Goal: Task Accomplishment & Management: Use online tool/utility

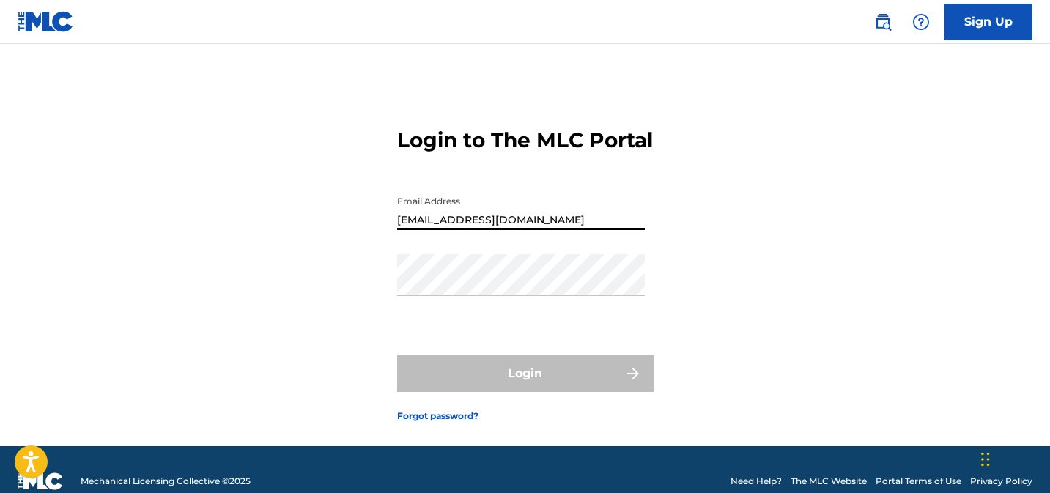
type input "[EMAIL_ADDRESS][DOMAIN_NAME]"
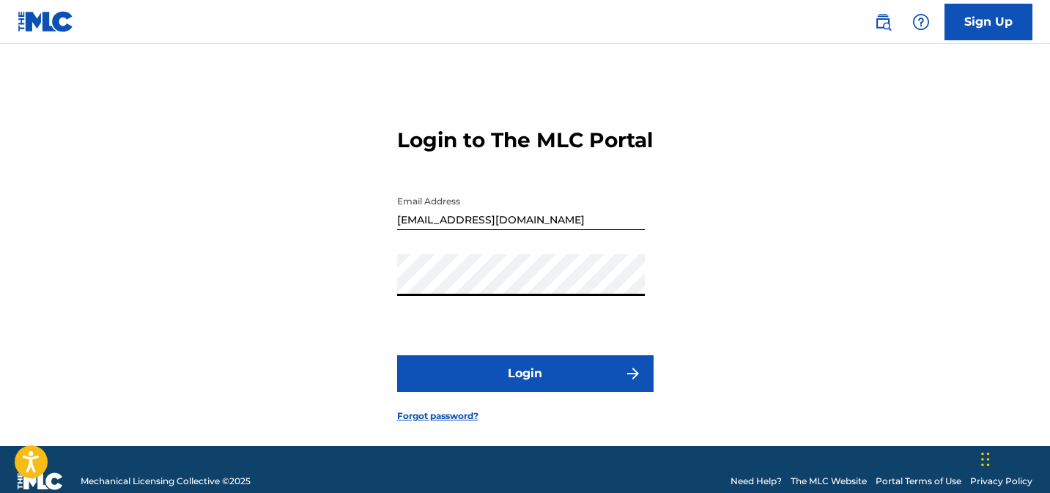
click at [397, 356] on button "Login" at bounding box center [525, 374] width 257 height 37
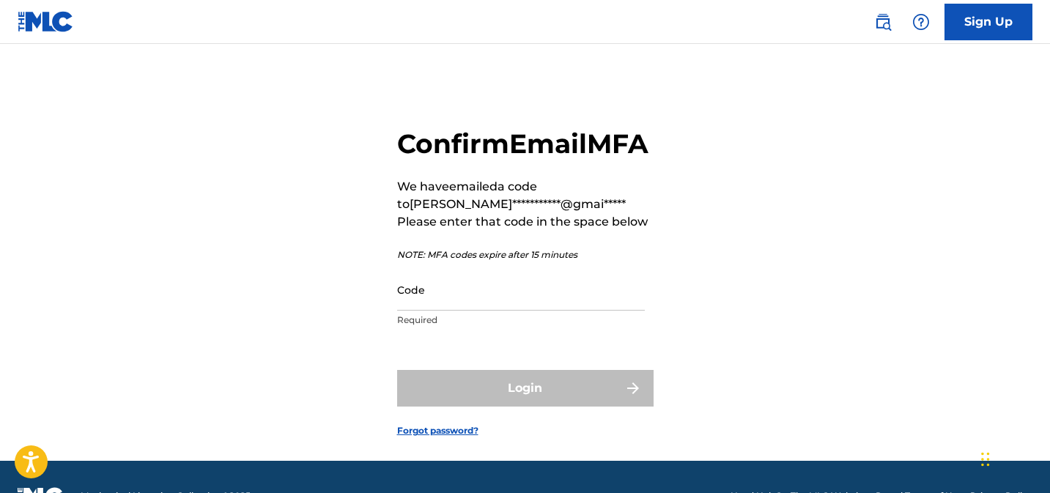
click at [536, 311] on input "Code" at bounding box center [521, 290] width 248 height 42
paste input "674479"
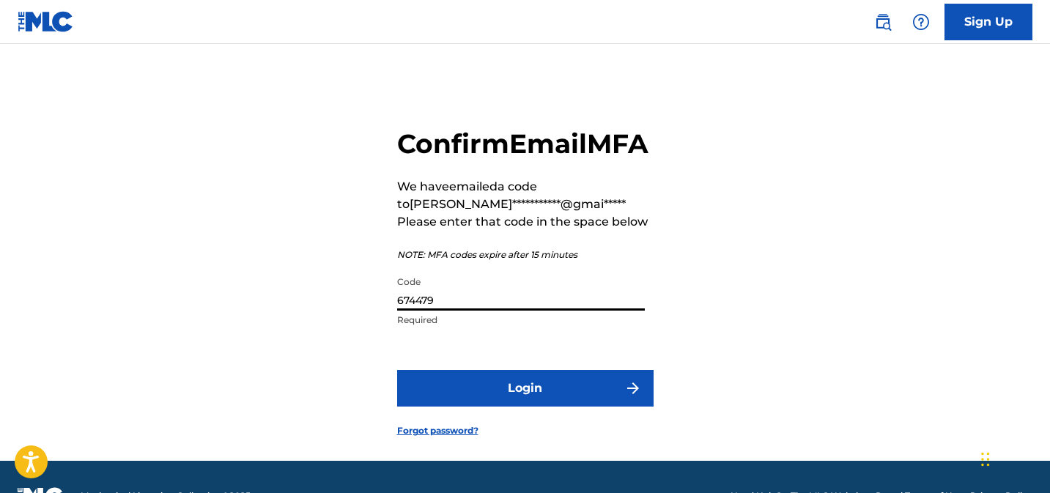
type input "674479"
click at [540, 405] on button "Login" at bounding box center [525, 388] width 257 height 37
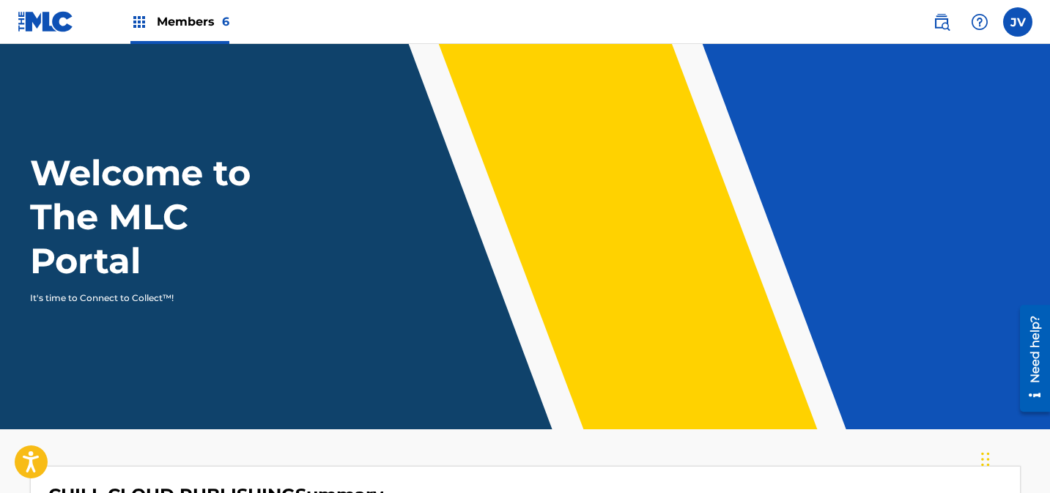
click at [144, 23] on img at bounding box center [139, 22] width 18 height 18
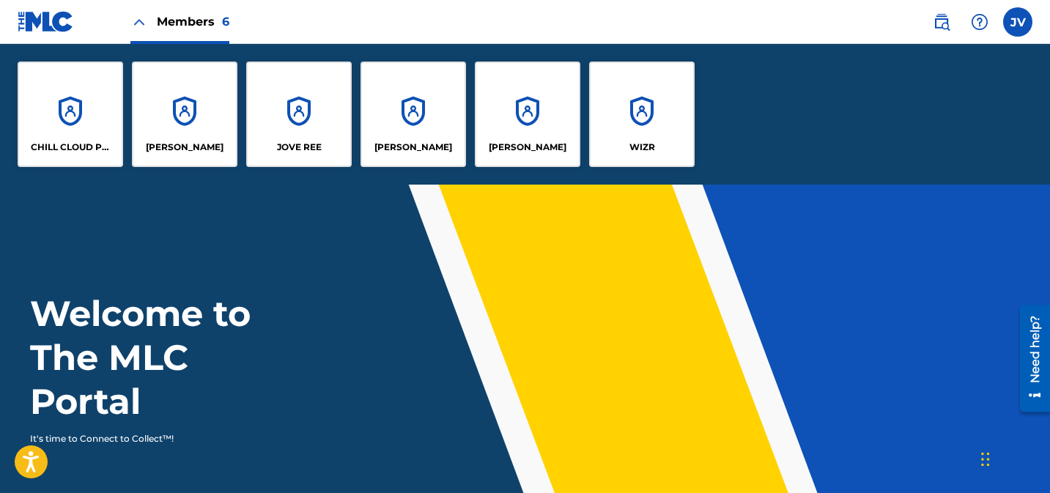
click at [76, 103] on div "CHILL CLOUD PUBLISHING" at bounding box center [71, 115] width 106 height 106
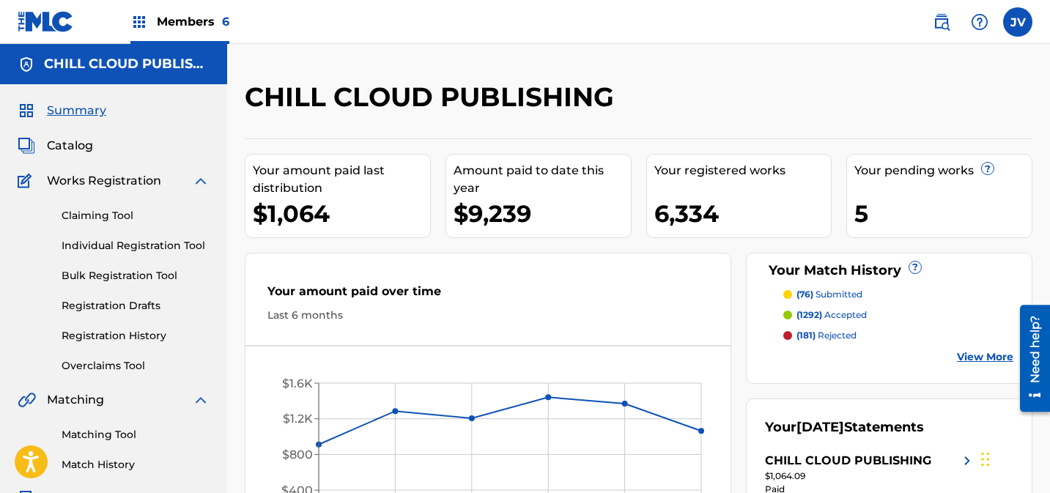
click at [111, 369] on link "Overclaims Tool" at bounding box center [136, 365] width 148 height 15
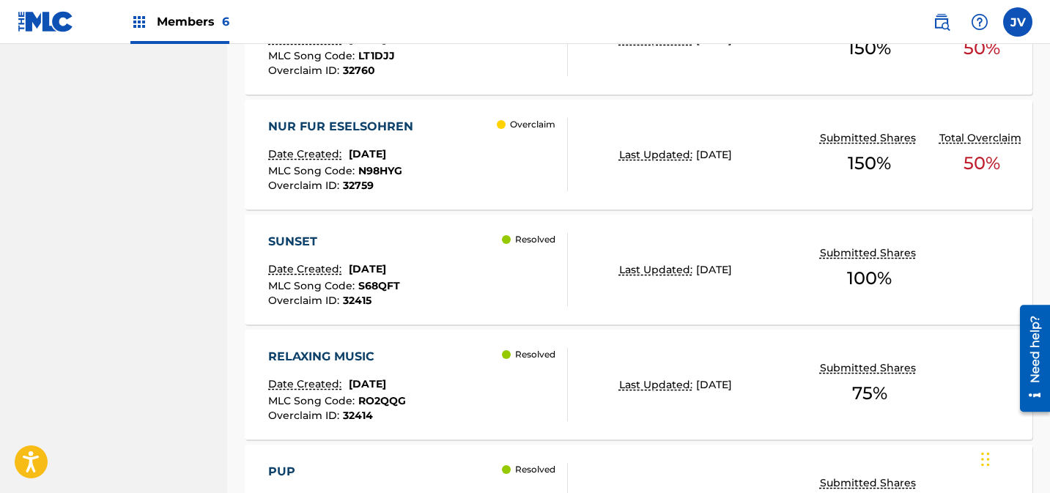
scroll to position [1042, 0]
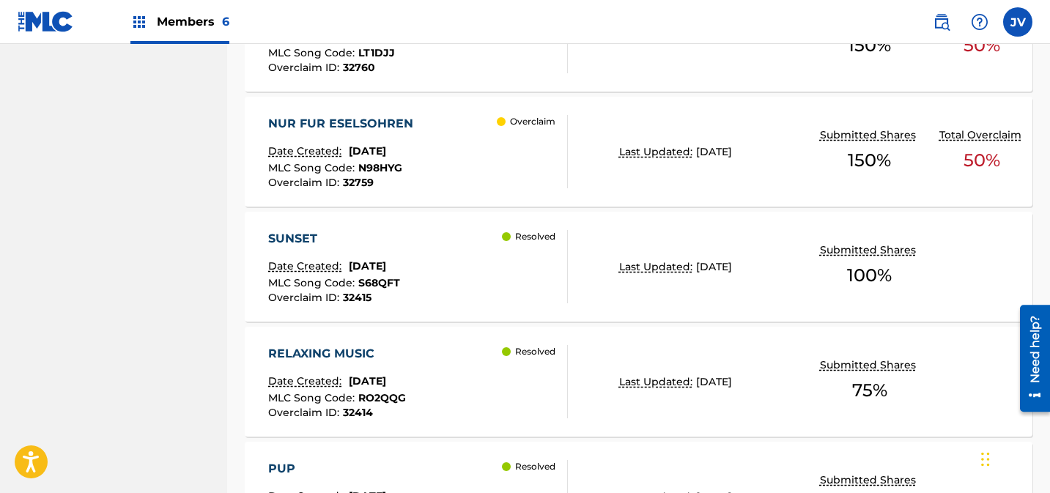
click at [353, 121] on div "NUR FUR ESELSOHREN" at bounding box center [344, 124] width 152 height 18
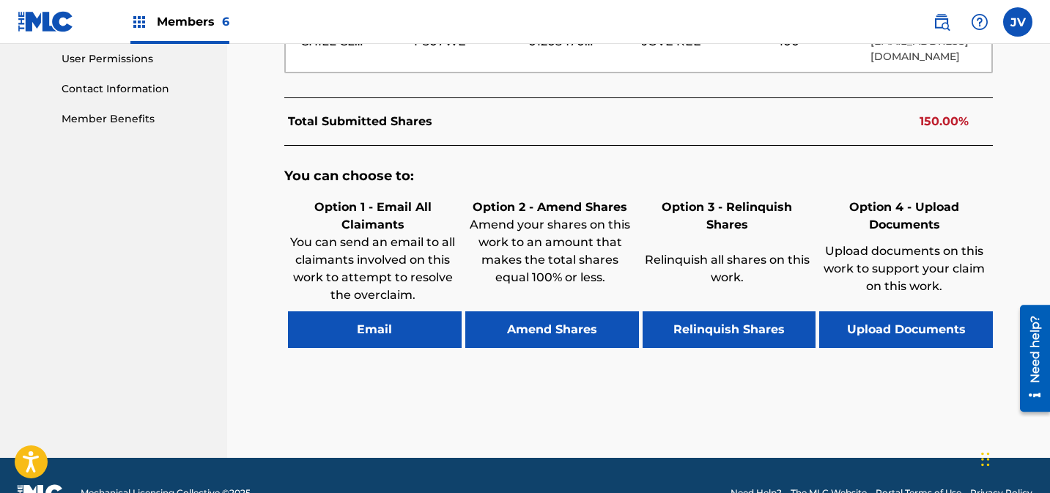
scroll to position [729, 0]
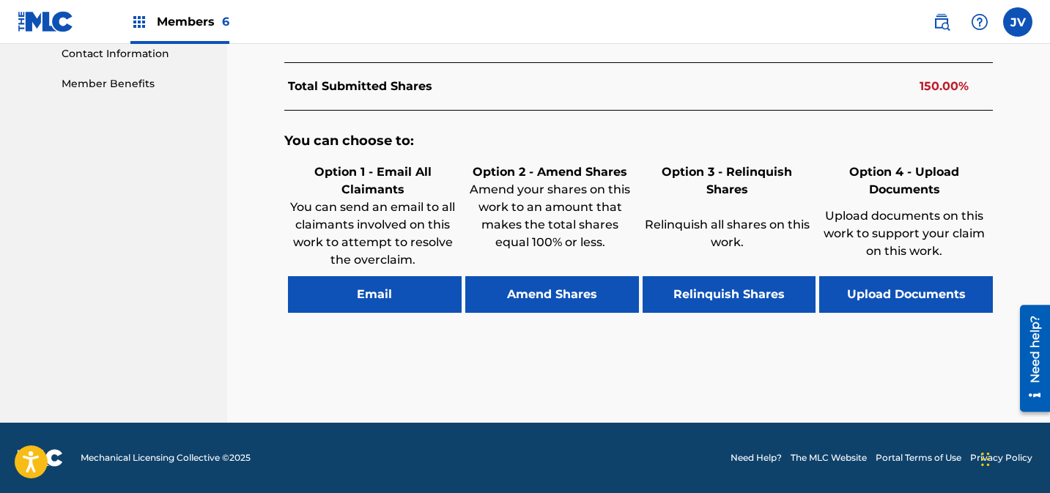
click at [553, 296] on button "Amend Shares" at bounding box center [552, 294] width 174 height 37
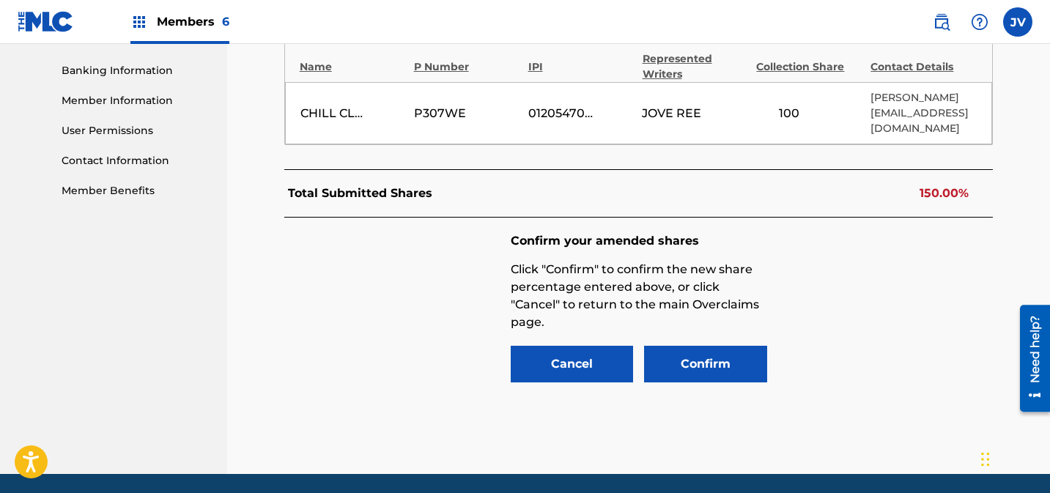
scroll to position [611, 0]
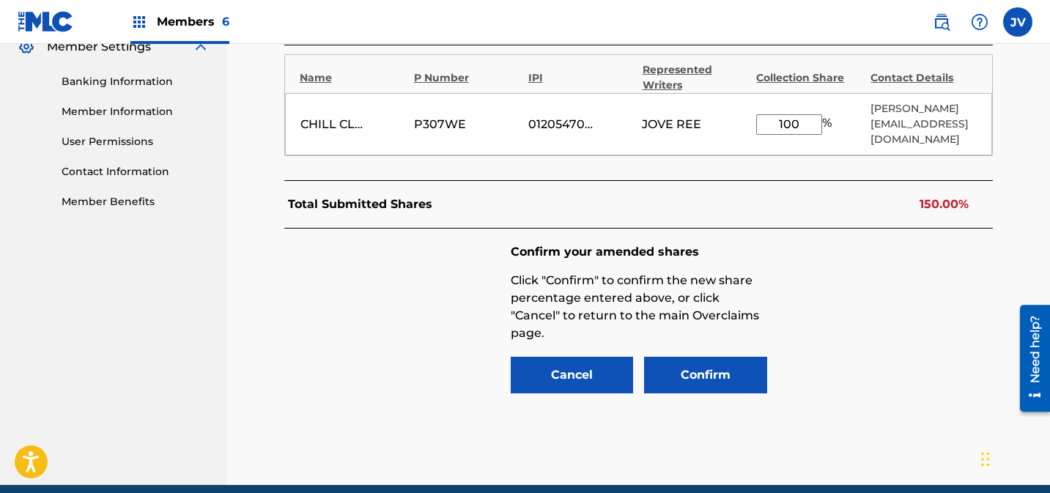
drag, startPoint x: 791, startPoint y: 125, endPoint x: 768, endPoint y: 124, distance: 22.7
click at [768, 124] on input "100" at bounding box center [790, 124] width 66 height 21
type input "50"
click at [730, 363] on button "Confirm" at bounding box center [705, 375] width 123 height 37
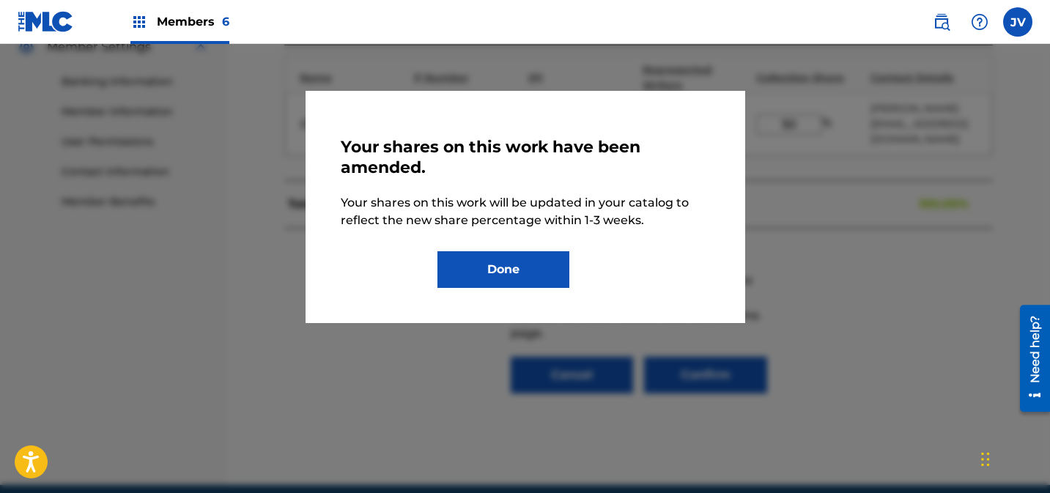
click at [531, 268] on button "Done" at bounding box center [504, 269] width 132 height 37
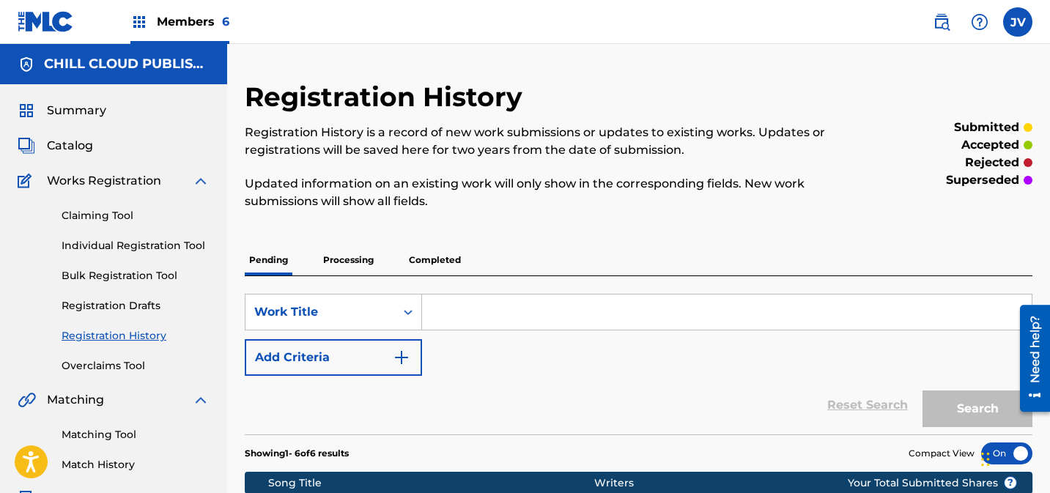
click at [353, 265] on p "Processing" at bounding box center [348, 260] width 59 height 31
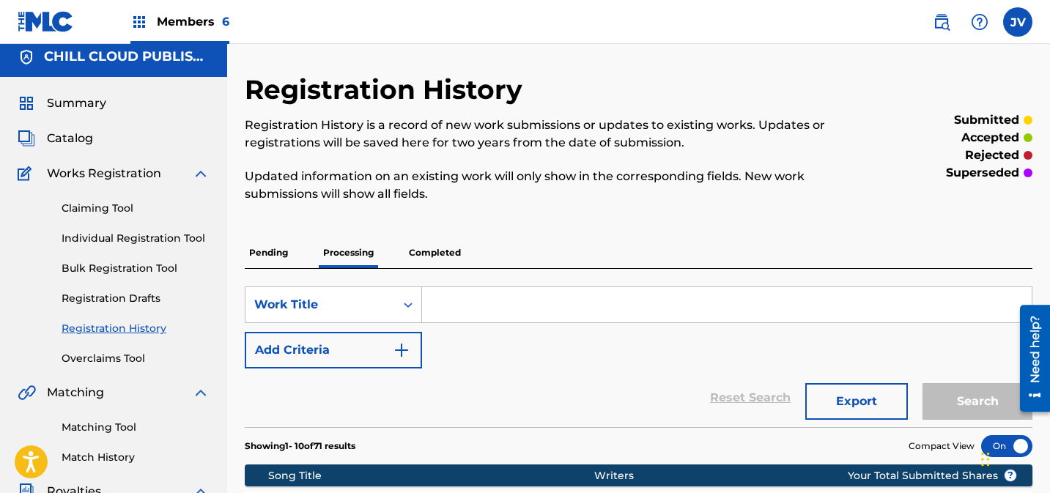
scroll to position [7, 0]
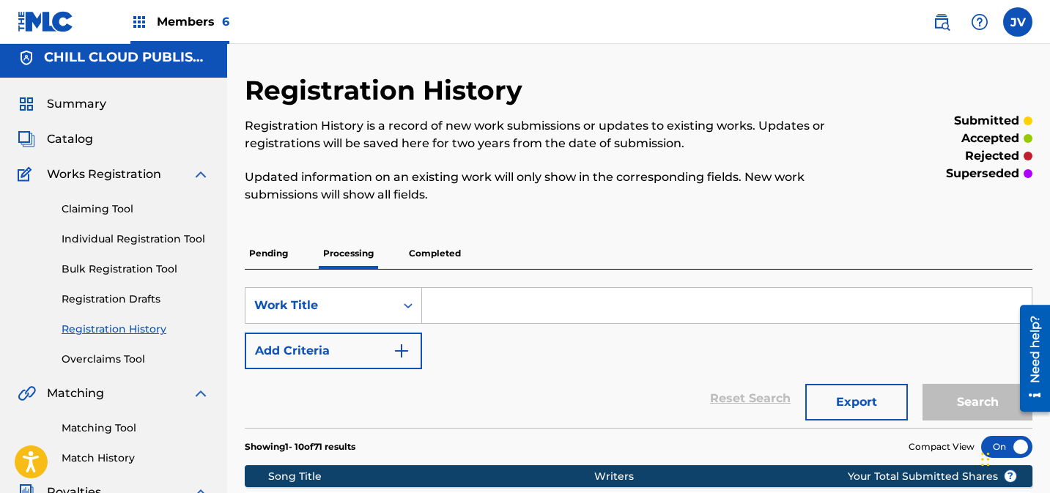
click at [274, 251] on p "Pending" at bounding box center [269, 253] width 48 height 31
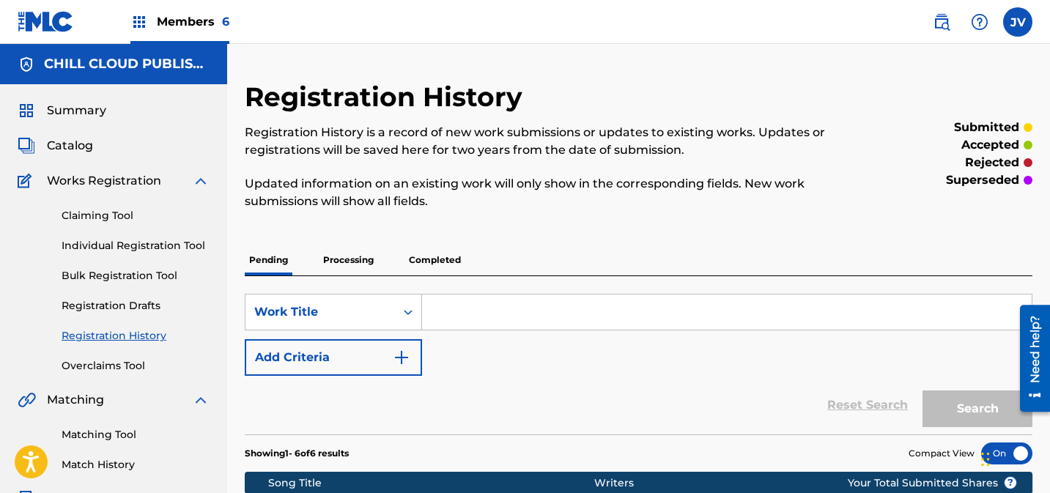
click at [103, 369] on link "Overclaims Tool" at bounding box center [136, 365] width 148 height 15
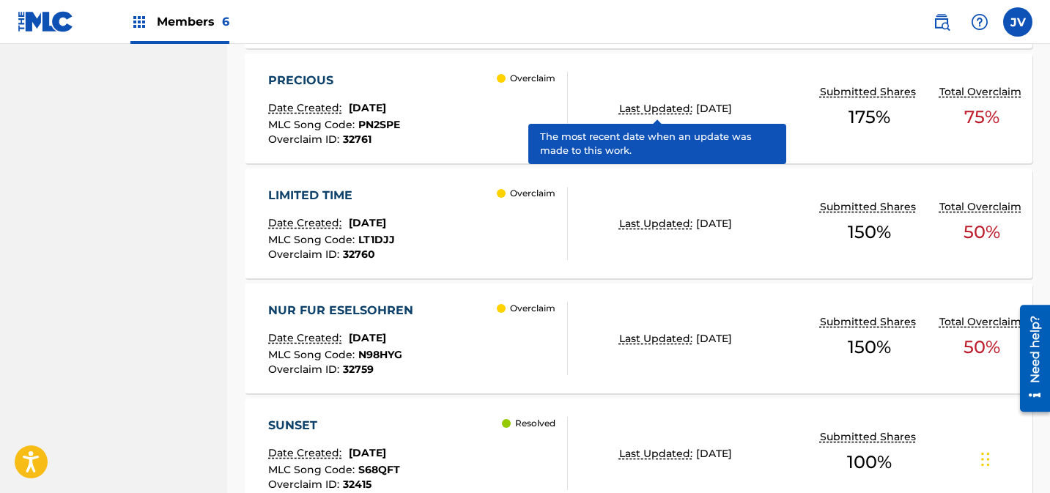
scroll to position [858, 0]
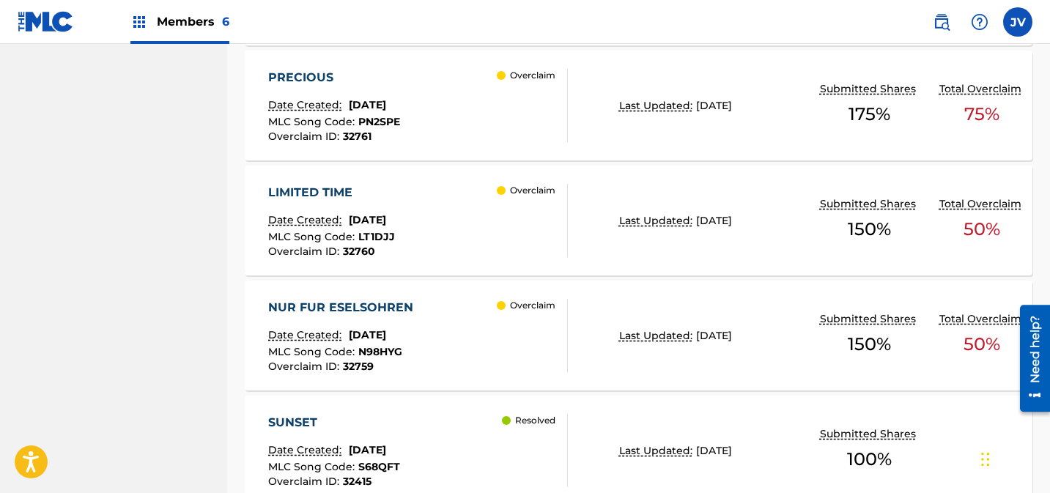
click at [298, 79] on div "PRECIOUS" at bounding box center [334, 78] width 132 height 18
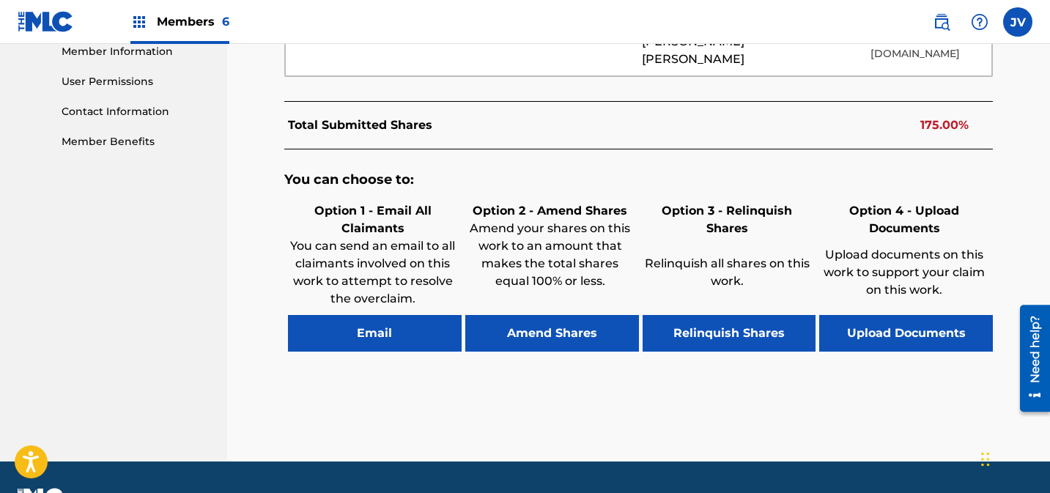
scroll to position [696, 0]
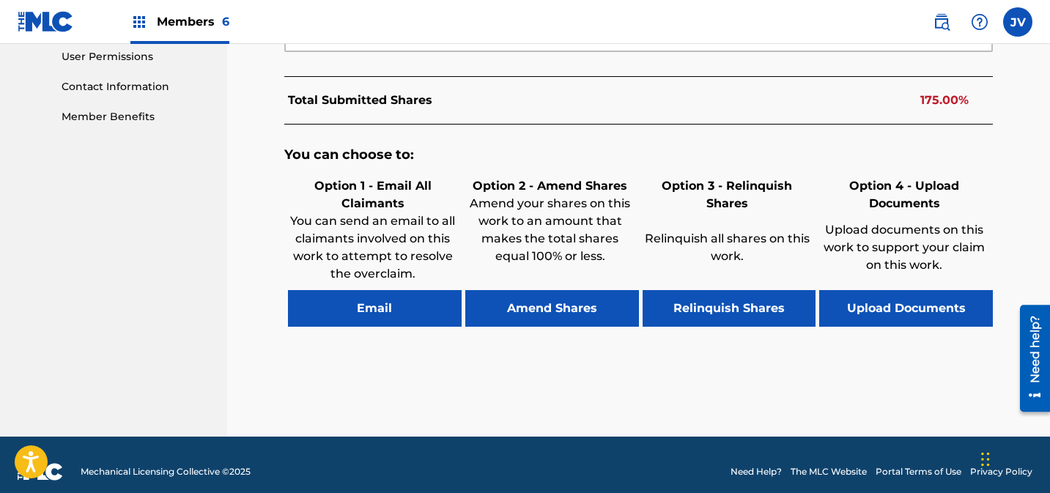
click at [566, 290] on button "Amend Shares" at bounding box center [552, 308] width 174 height 37
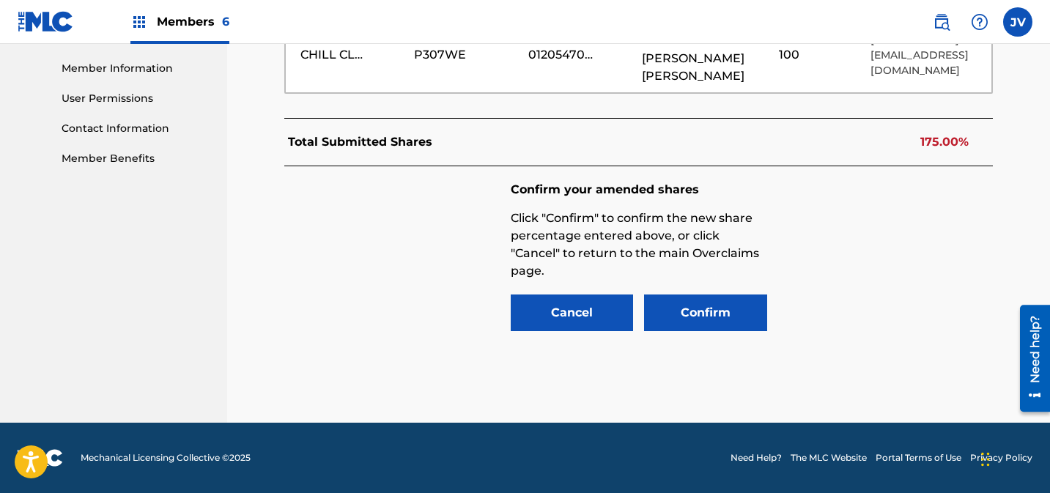
scroll to position [578, 0]
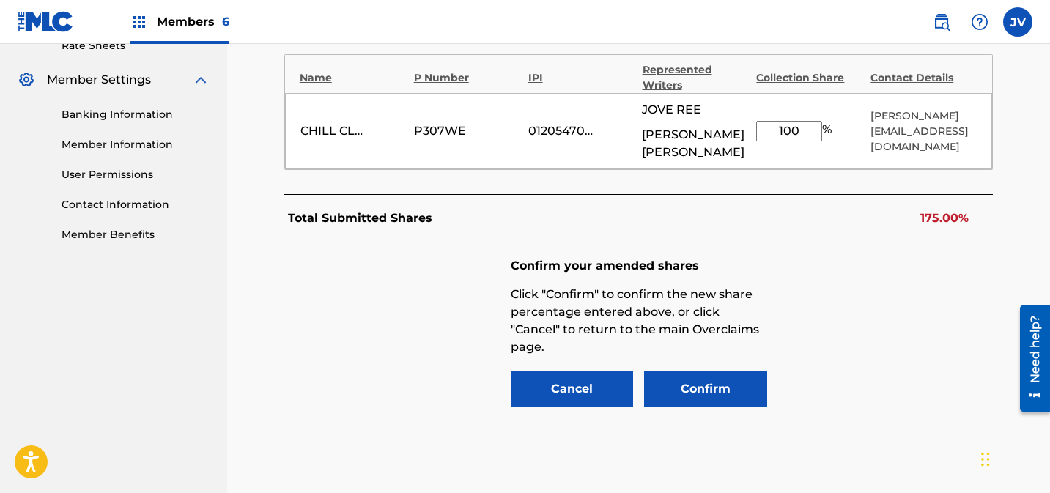
drag, startPoint x: 805, startPoint y: 126, endPoint x: 721, endPoint y: 119, distance: 83.9
click at [721, 119] on div "CHILL CLOUD PUBLISHING P307WE 01205470589 JOVE REE RYAN RHODES 100 % Thomas pea…" at bounding box center [639, 131] width 708 height 76
type input "25"
click at [733, 373] on button "Confirm" at bounding box center [705, 389] width 123 height 37
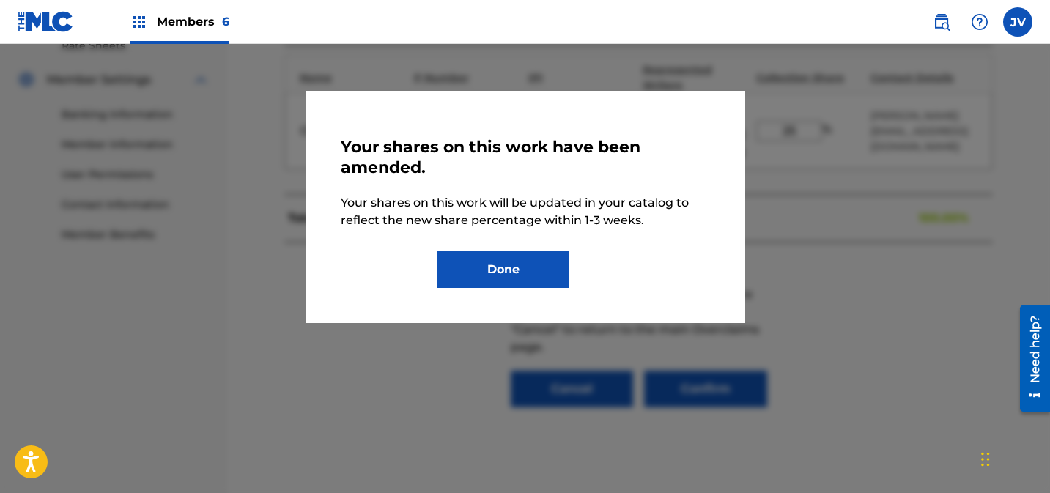
click at [563, 270] on button "Done" at bounding box center [504, 269] width 132 height 37
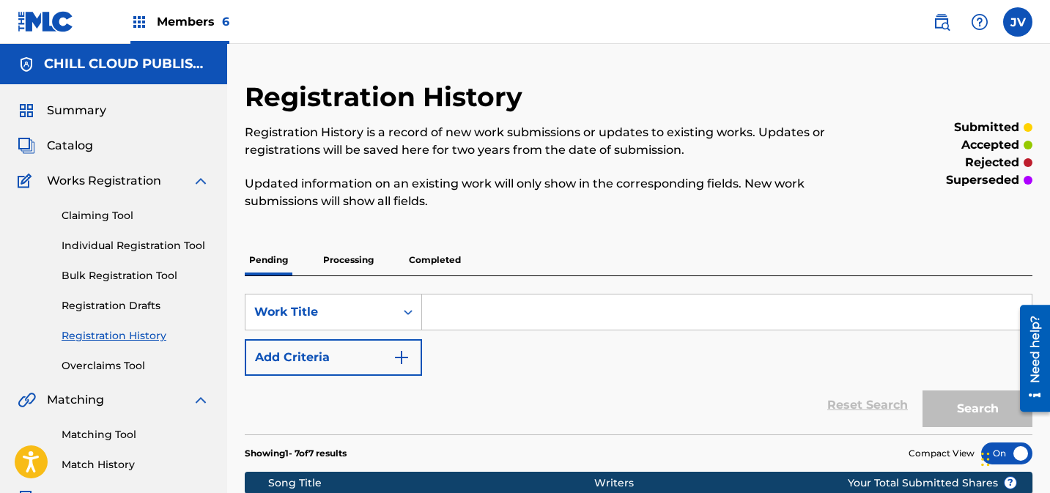
click at [78, 106] on span "Summary" at bounding box center [76, 111] width 59 height 18
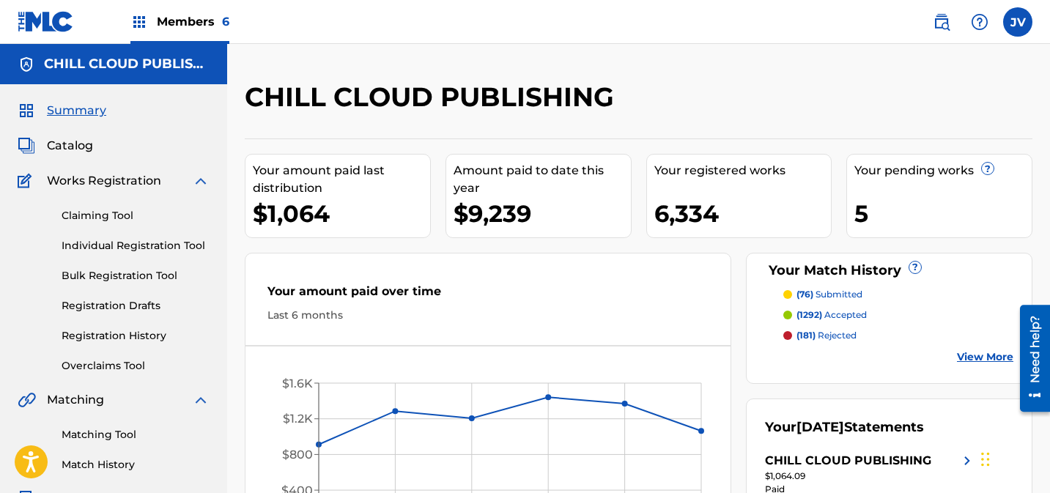
click at [73, 213] on link "Claiming Tool" at bounding box center [136, 215] width 148 height 15
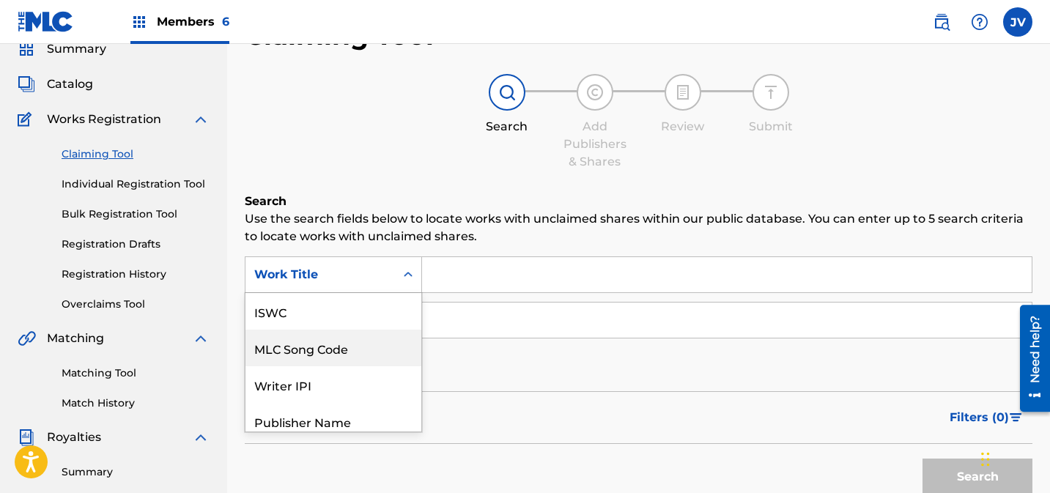
click at [362, 293] on div "MLC Song Code, 2 of 7. 7 results available. Use Up and Down to choose options, …" at bounding box center [333, 275] width 177 height 37
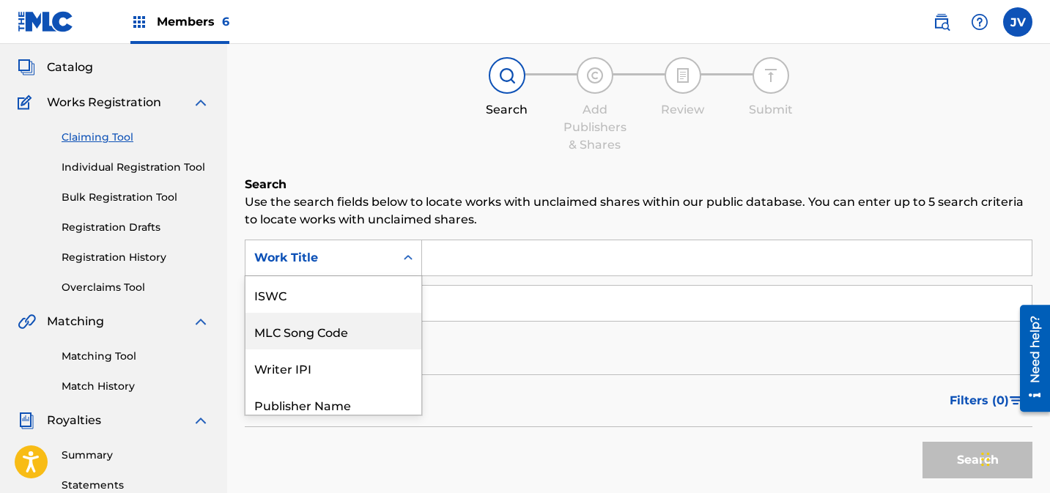
scroll to position [37, 0]
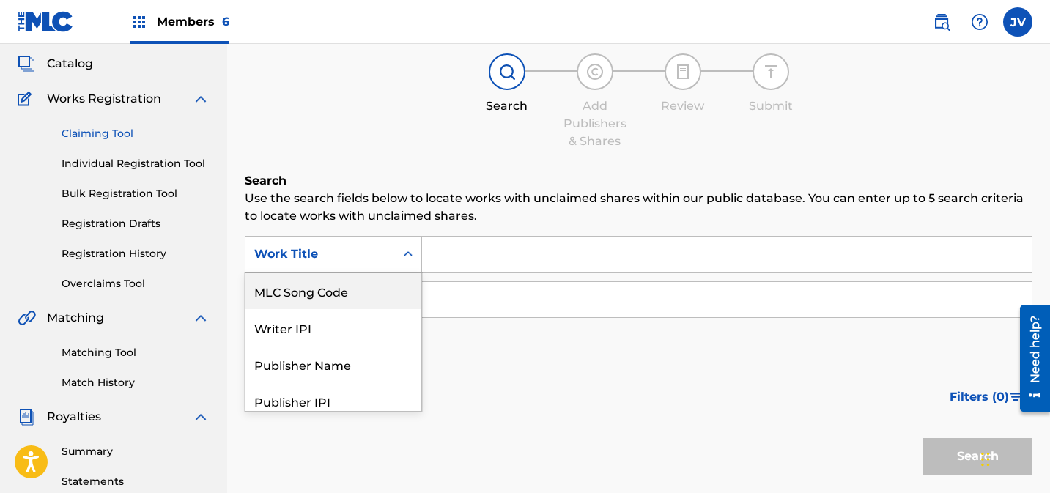
click at [356, 306] on div "MLC Song Code" at bounding box center [334, 291] width 176 height 37
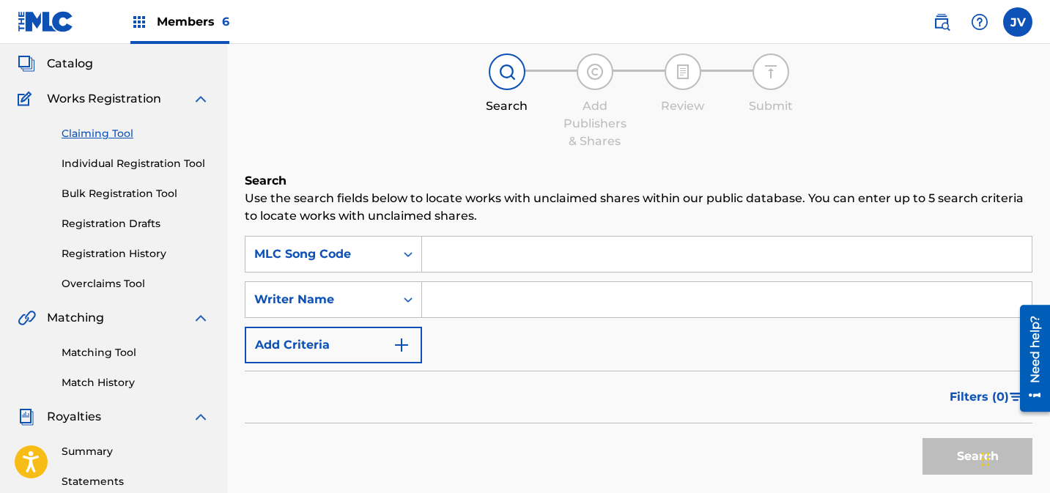
click at [477, 263] on input "Search Form" at bounding box center [727, 254] width 610 height 35
paste input "AY6PCI"
type input "AY6PCI"
click at [943, 448] on button "Search" at bounding box center [978, 456] width 110 height 37
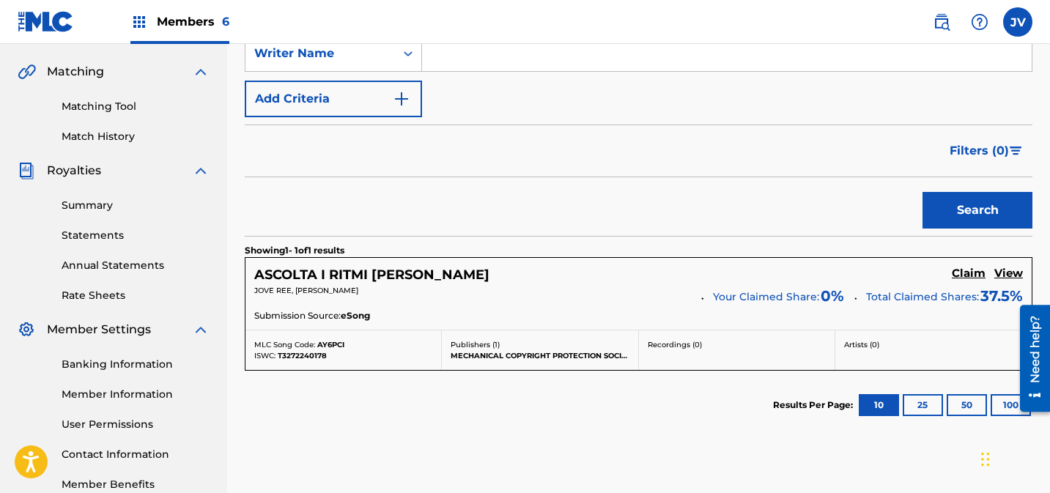
scroll to position [375, 0]
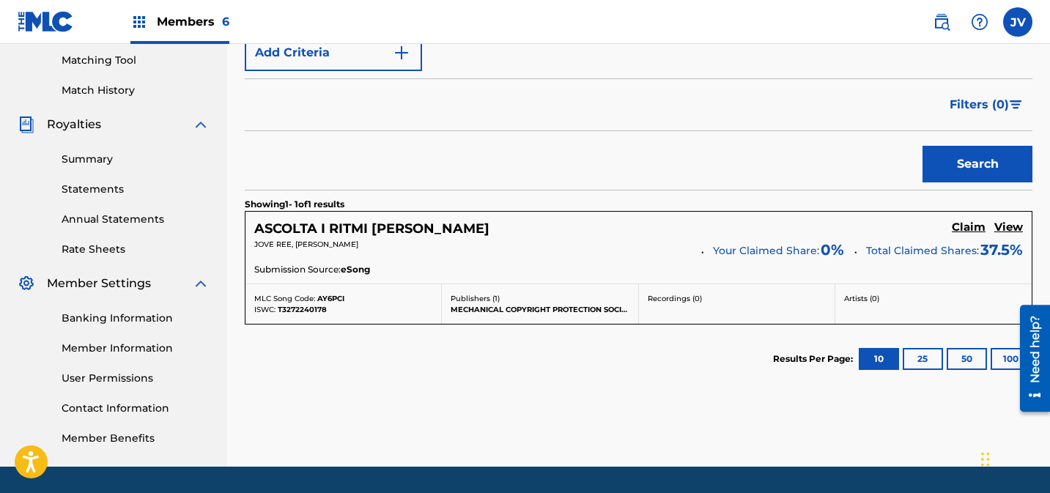
click at [968, 229] on h5 "Claim" at bounding box center [969, 228] width 34 height 14
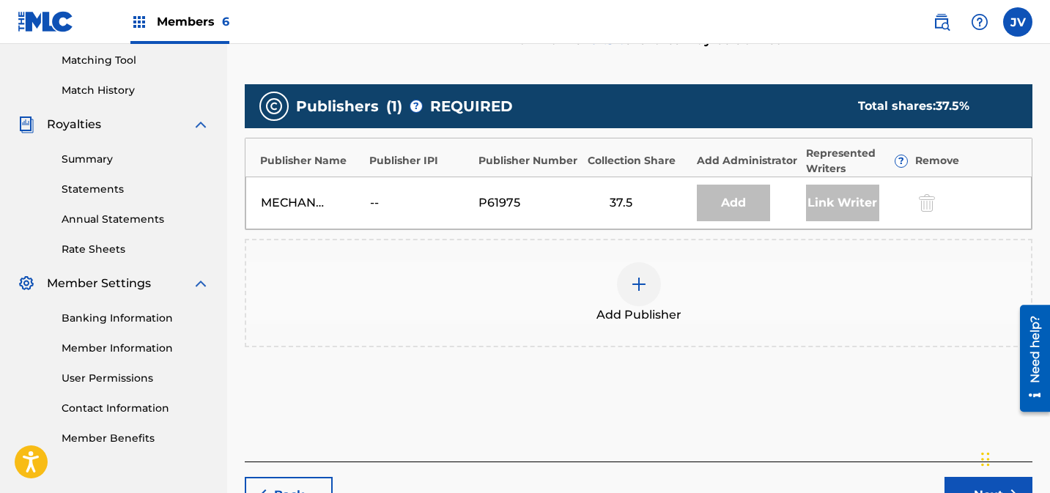
click at [636, 269] on div at bounding box center [639, 284] width 44 height 44
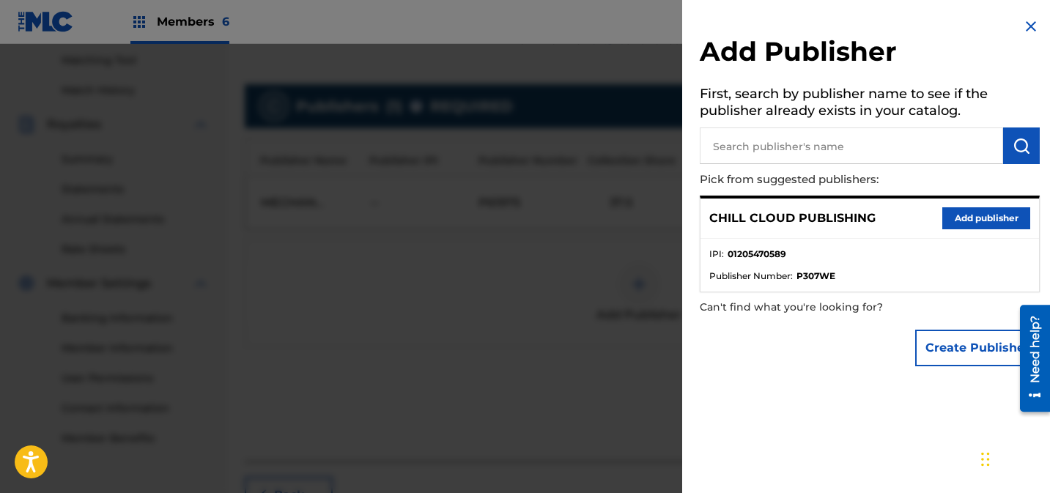
click at [963, 212] on button "Add publisher" at bounding box center [987, 218] width 88 height 22
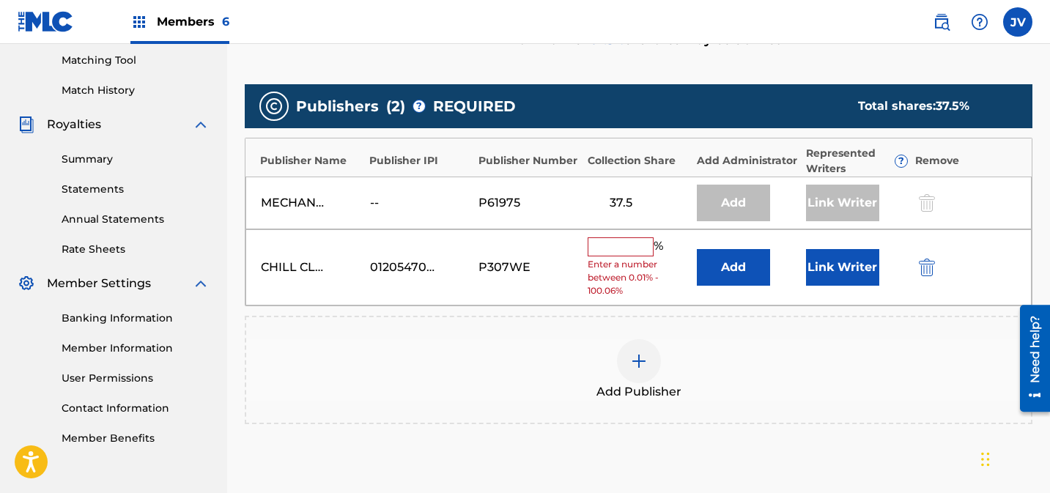
click at [619, 241] on input "text" at bounding box center [621, 247] width 66 height 19
paste input "62"
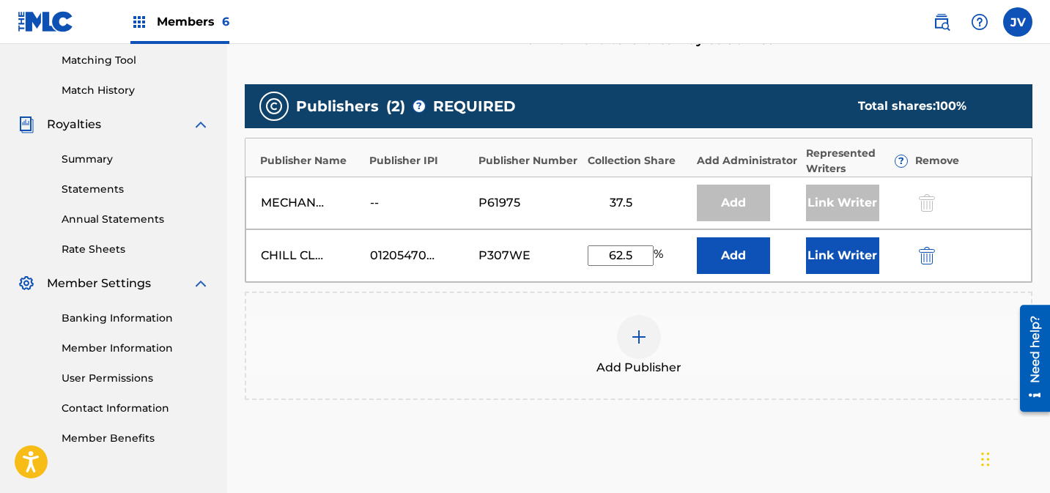
type input "62.5"
click at [831, 258] on button "Link Writer" at bounding box center [842, 256] width 73 height 37
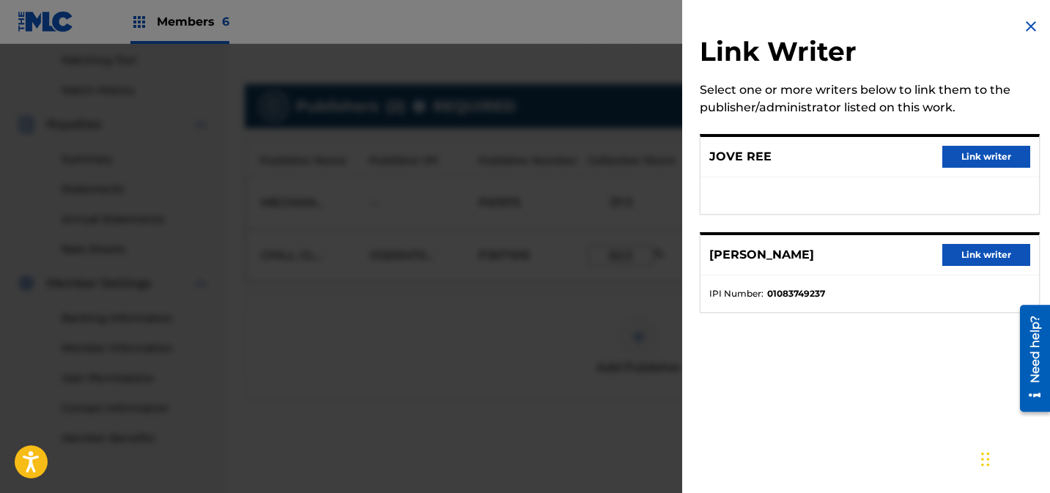
click at [968, 160] on button "Link writer" at bounding box center [987, 157] width 88 height 22
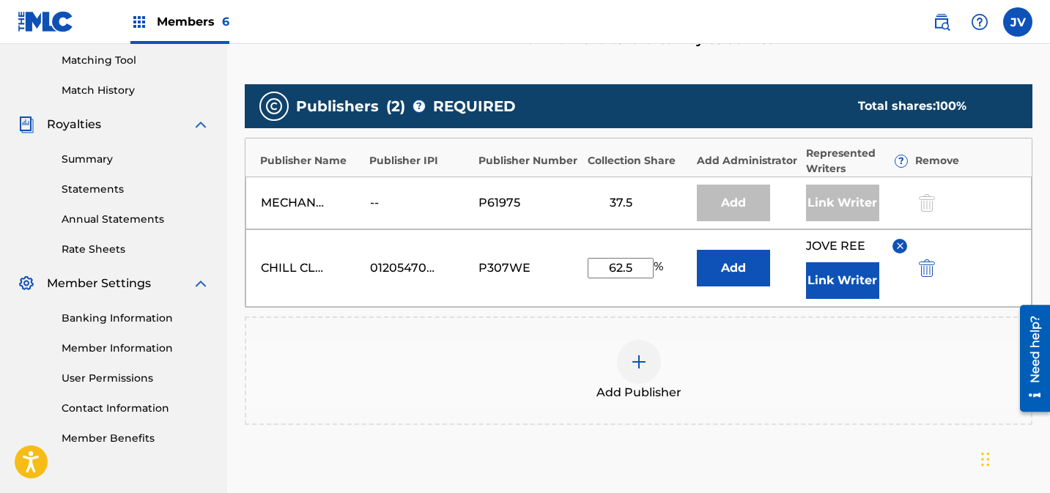
click at [857, 290] on button "Link Writer" at bounding box center [842, 280] width 73 height 37
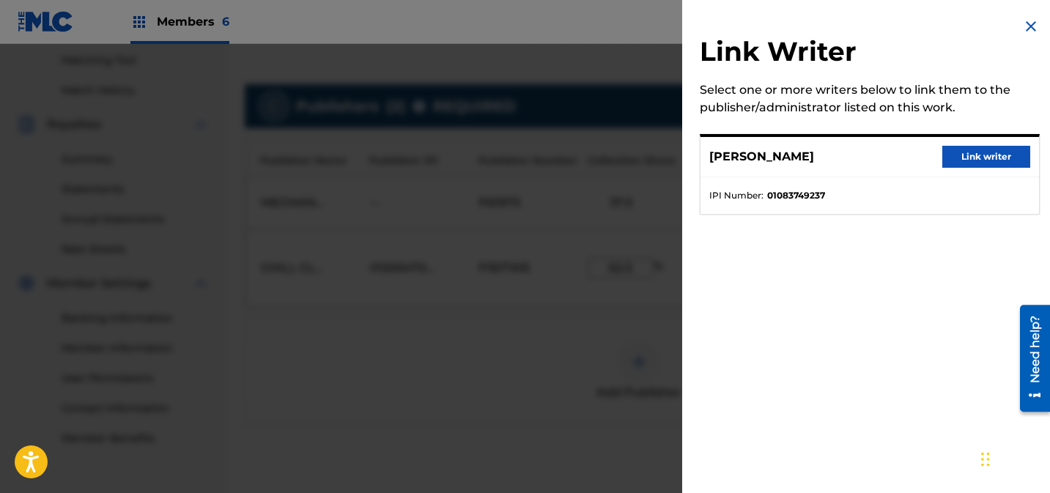
click at [963, 157] on button "Link writer" at bounding box center [987, 157] width 88 height 22
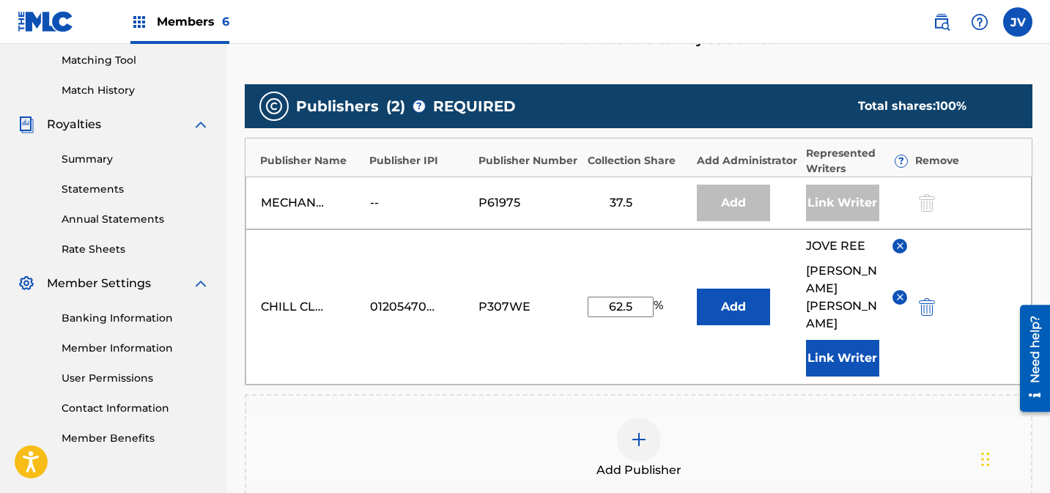
scroll to position [586, 0]
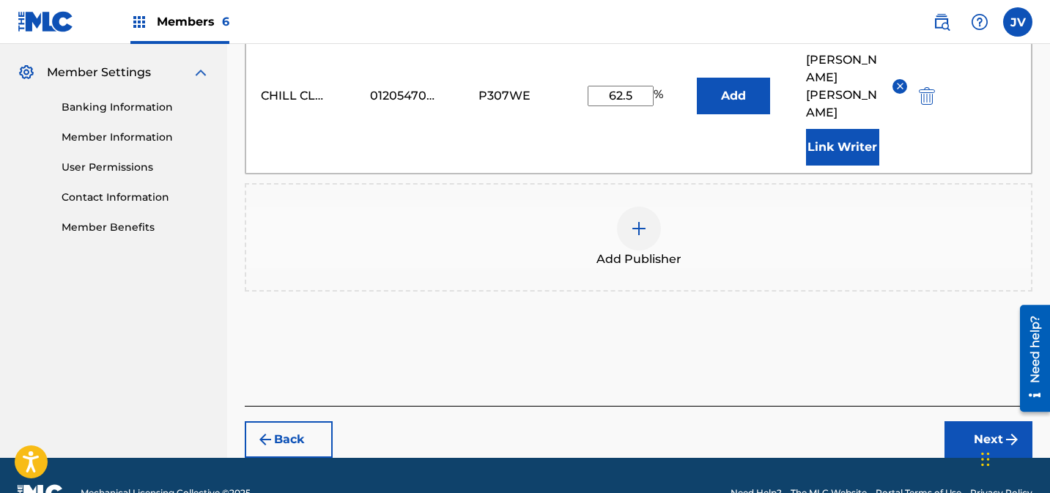
click at [976, 422] on button "Next" at bounding box center [989, 440] width 88 height 37
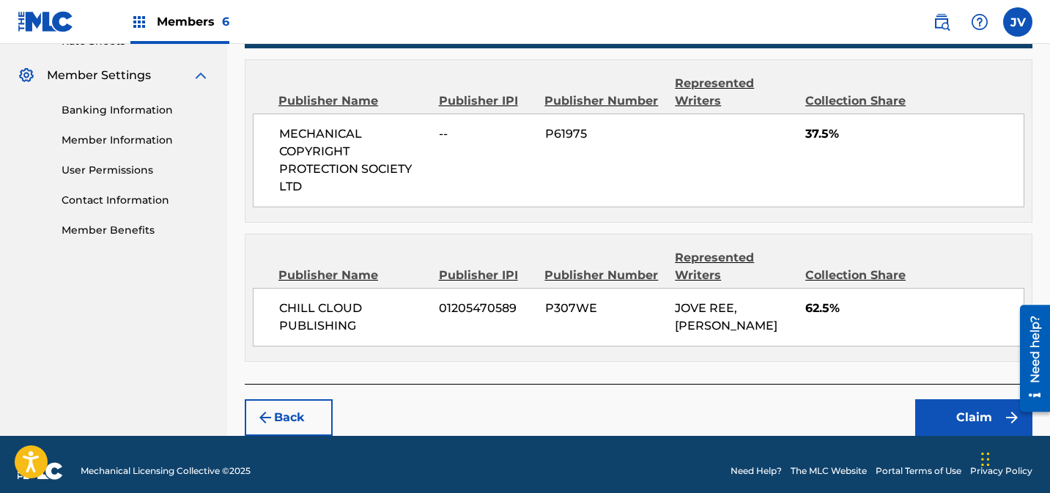
scroll to position [594, 0]
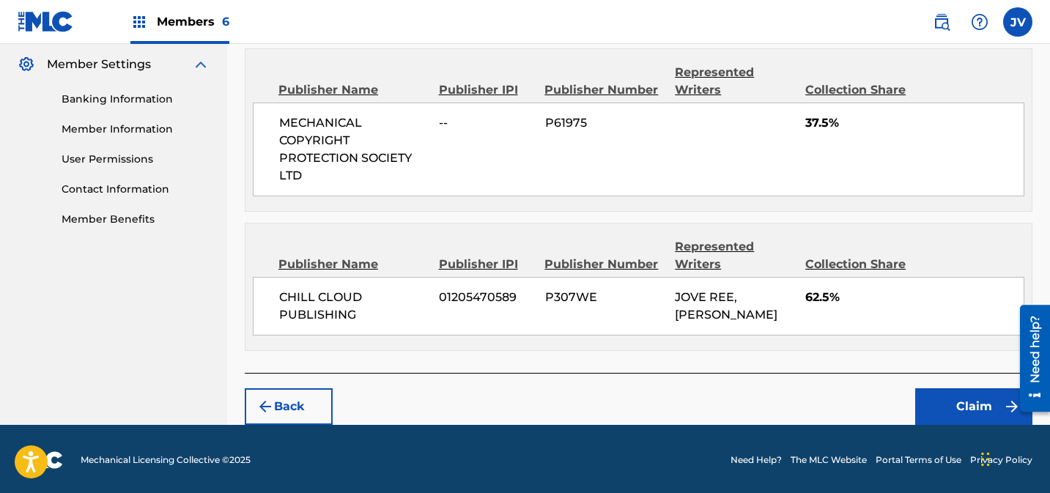
click at [944, 397] on button "Claim" at bounding box center [974, 407] width 117 height 37
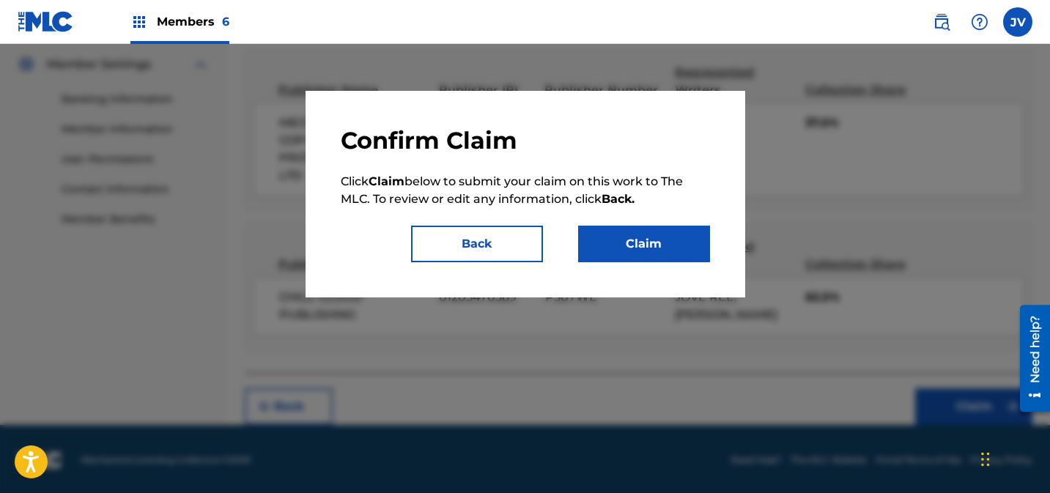
click at [639, 244] on button "Claim" at bounding box center [644, 244] width 132 height 37
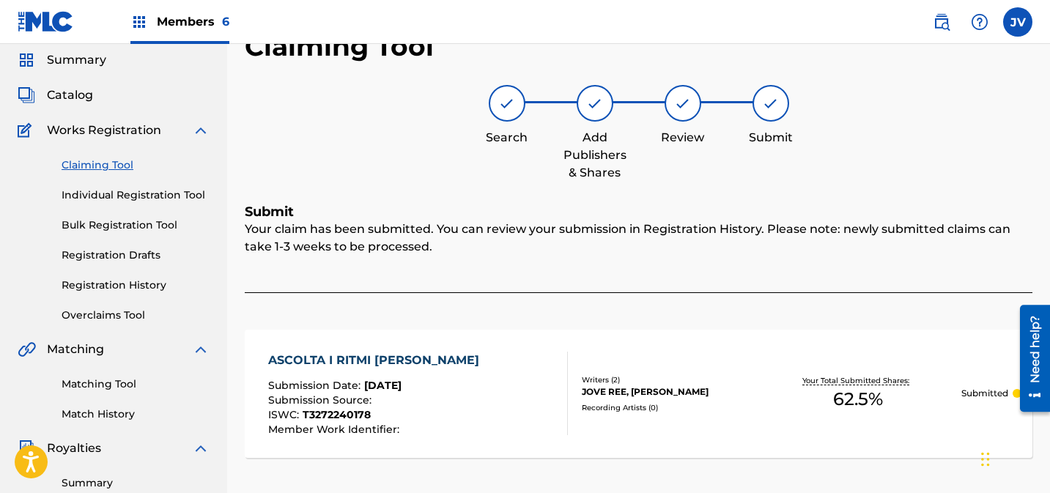
scroll to position [52, 0]
click at [88, 158] on link "Claiming Tool" at bounding box center [136, 163] width 148 height 15
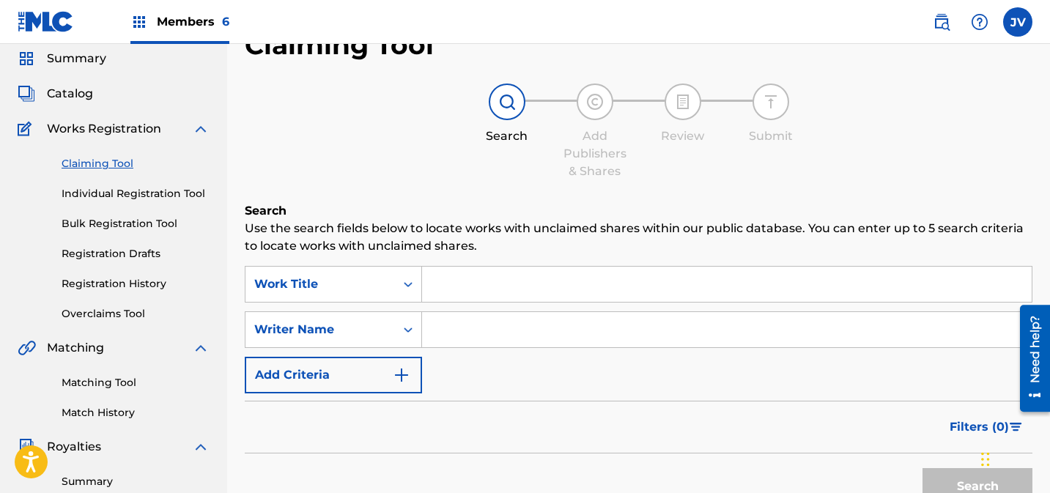
scroll to position [0, 0]
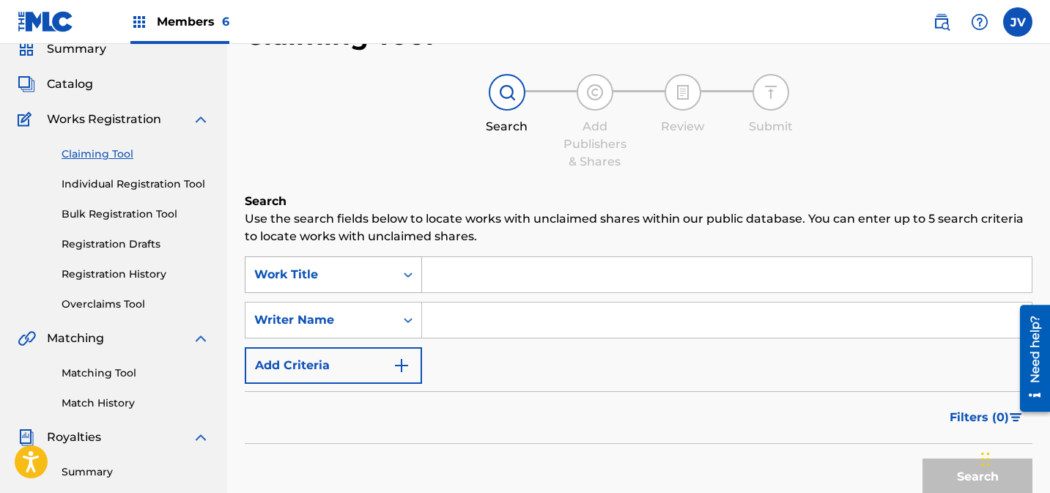
click at [349, 293] on div "Work Title" at bounding box center [333, 275] width 177 height 37
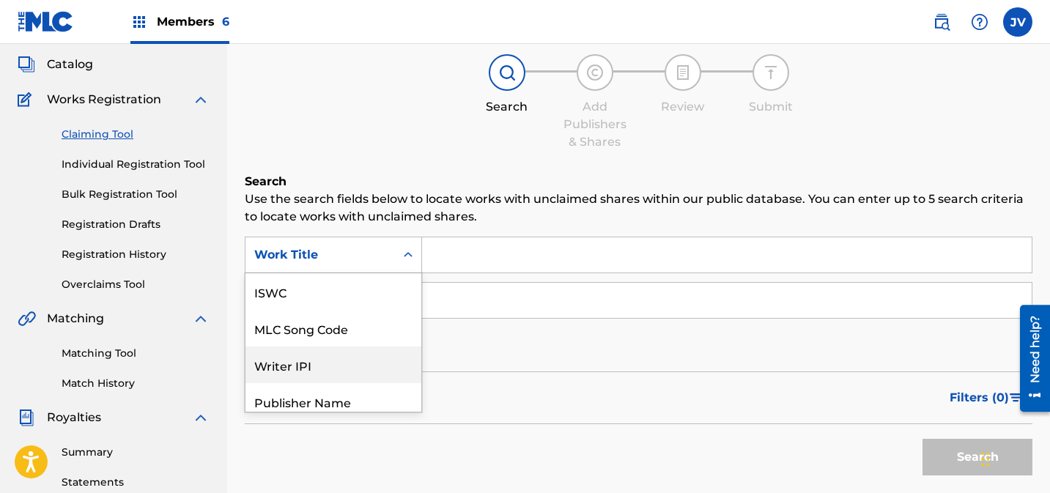
scroll to position [82, 0]
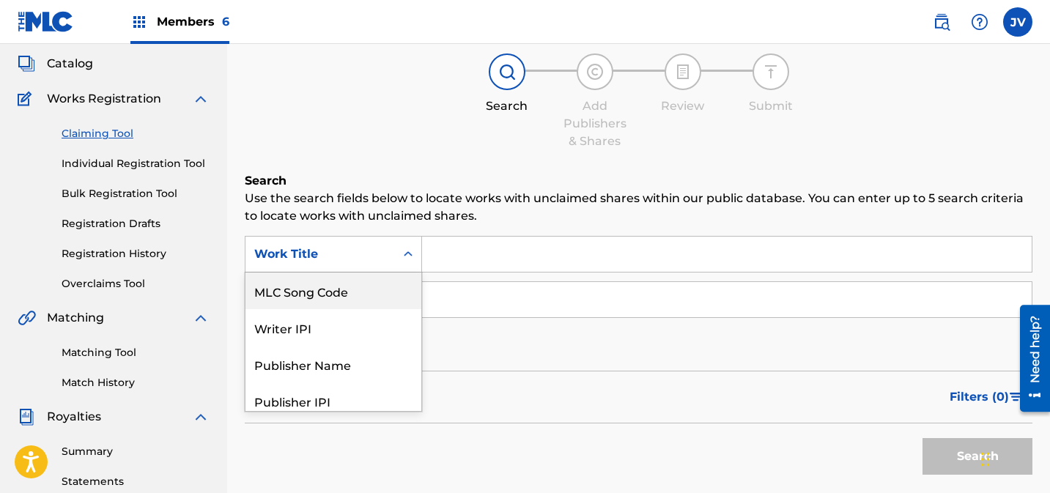
drag, startPoint x: 345, startPoint y: 295, endPoint x: 464, endPoint y: 278, distance: 120.8
click at [347, 295] on div "MLC Song Code" at bounding box center [334, 291] width 176 height 37
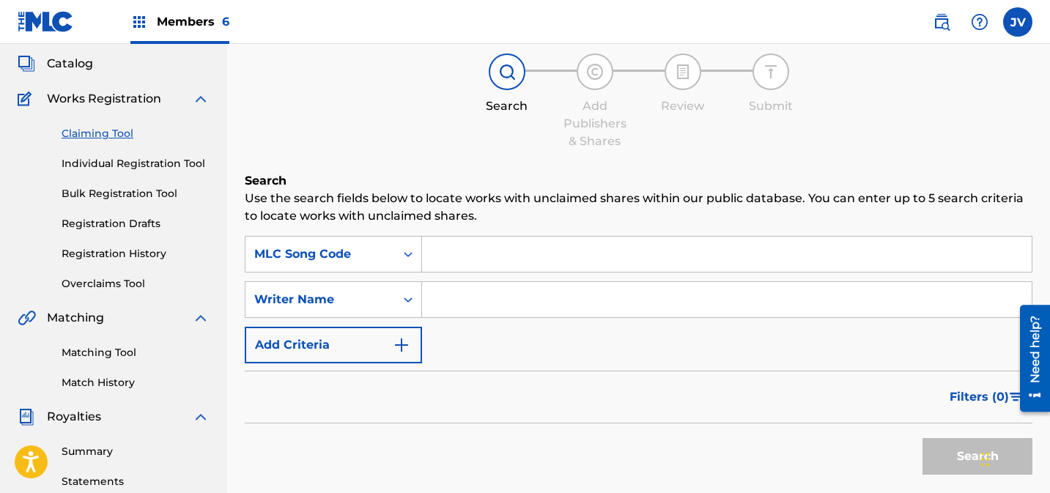
click at [518, 259] on input "Search Form" at bounding box center [727, 254] width 610 height 35
paste input "AY3UNT"
type input "AY3UNT"
click at [944, 452] on button "Search" at bounding box center [978, 456] width 110 height 37
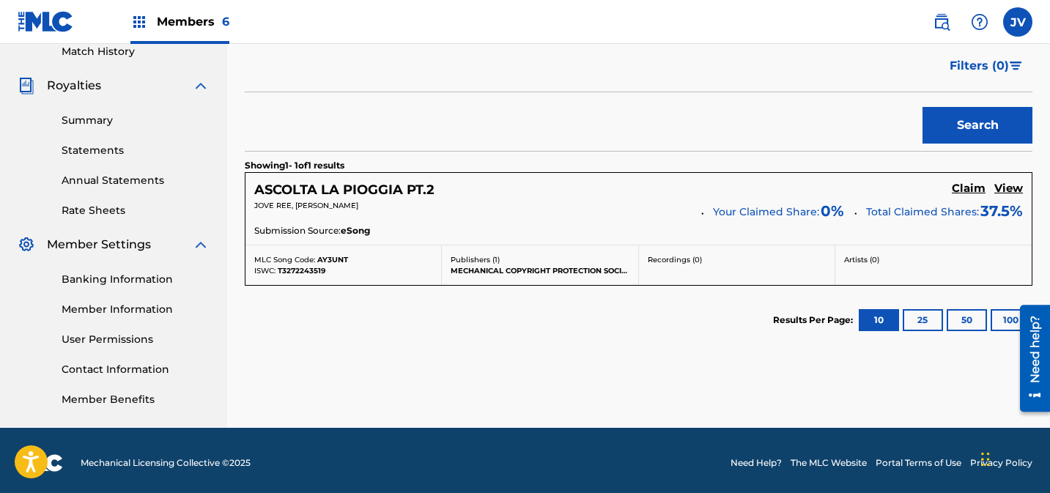
scroll to position [419, 0]
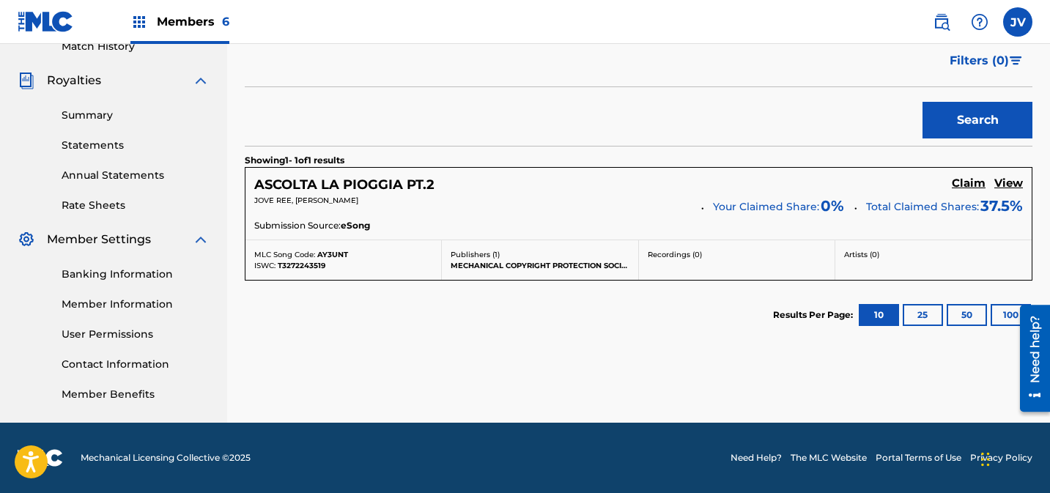
click at [964, 184] on h5 "Claim" at bounding box center [969, 184] width 34 height 14
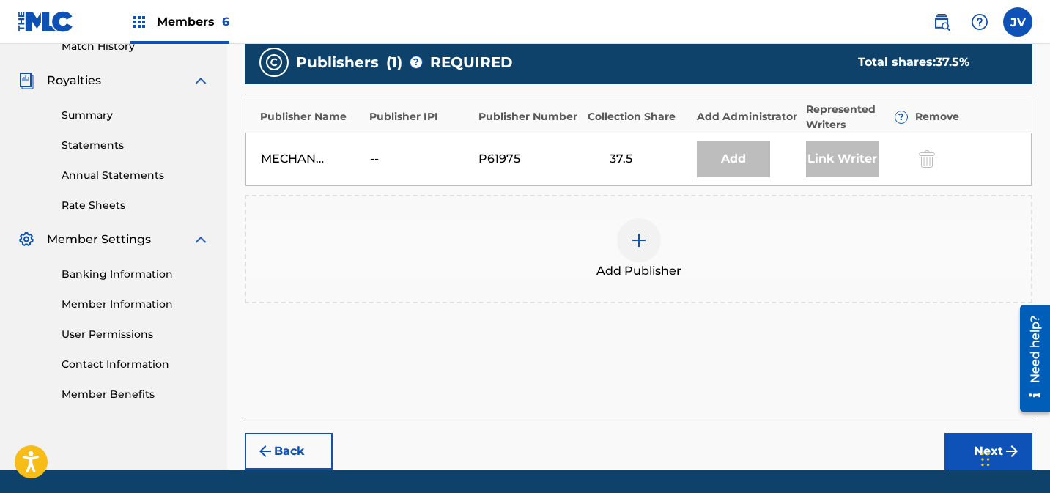
click at [645, 248] on img at bounding box center [639, 241] width 18 height 18
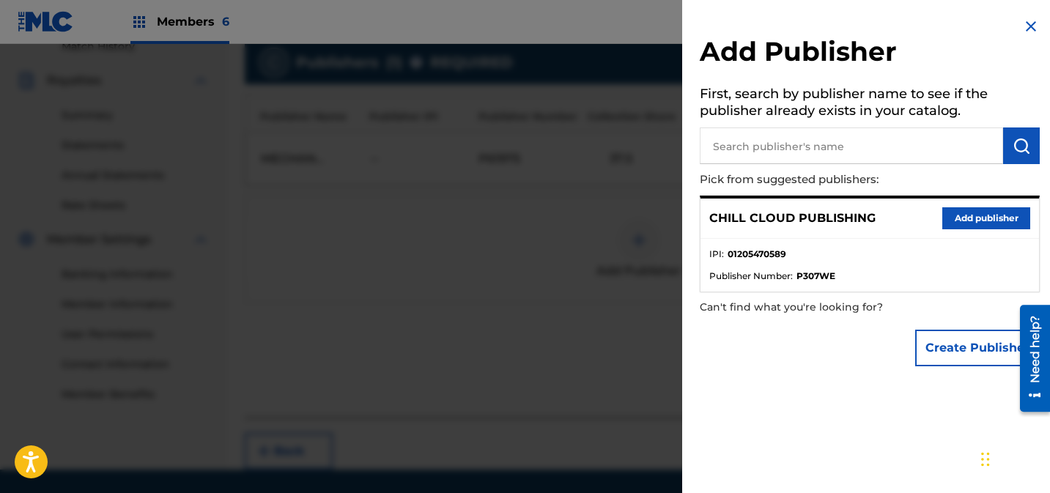
click at [976, 216] on button "Add publisher" at bounding box center [987, 218] width 88 height 22
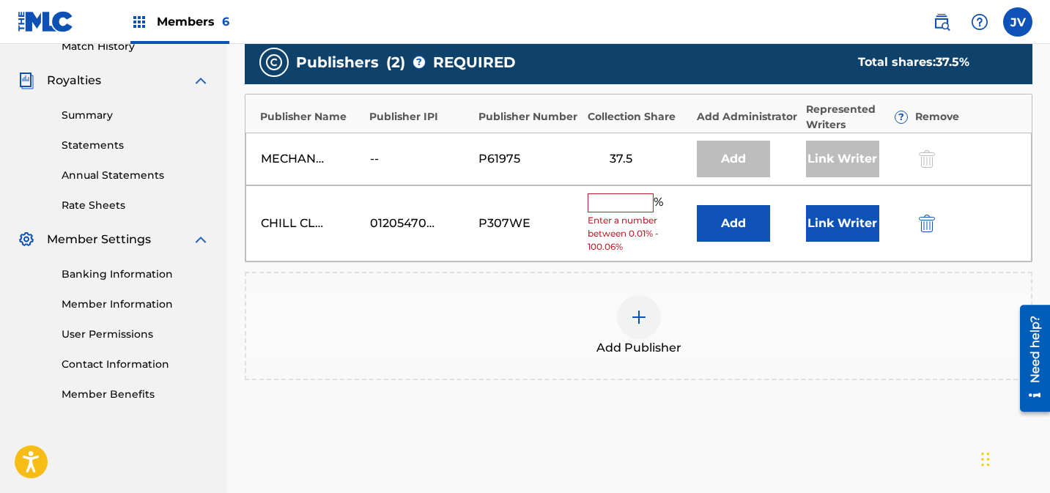
click at [633, 207] on input "text" at bounding box center [621, 203] width 66 height 19
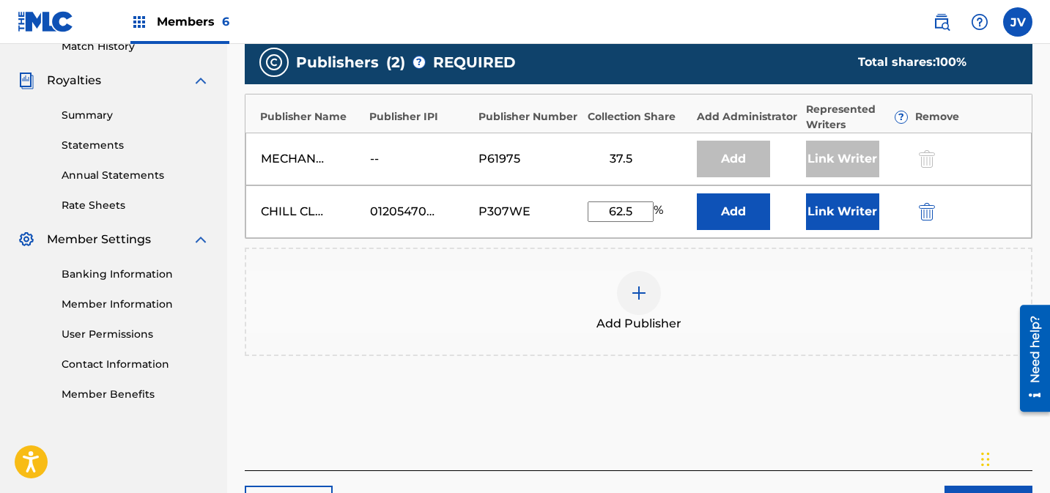
type input "62.5"
click at [851, 207] on button "Link Writer" at bounding box center [842, 212] width 73 height 37
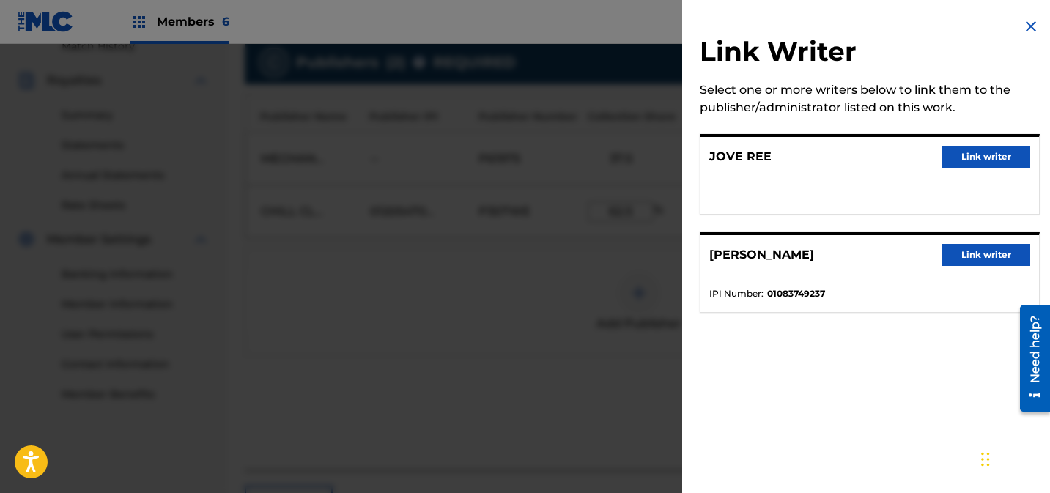
click at [980, 152] on button "Link writer" at bounding box center [987, 157] width 88 height 22
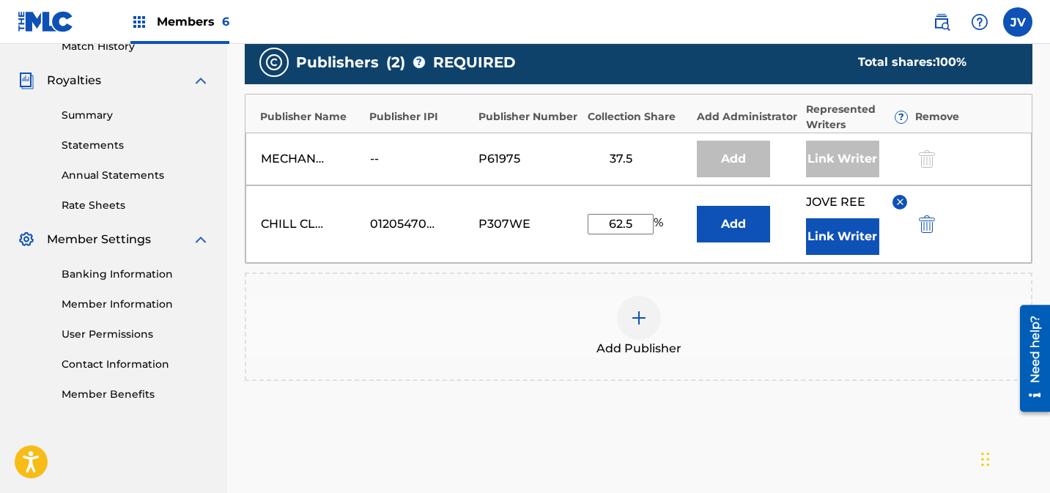
click at [869, 226] on button "Link Writer" at bounding box center [842, 236] width 73 height 37
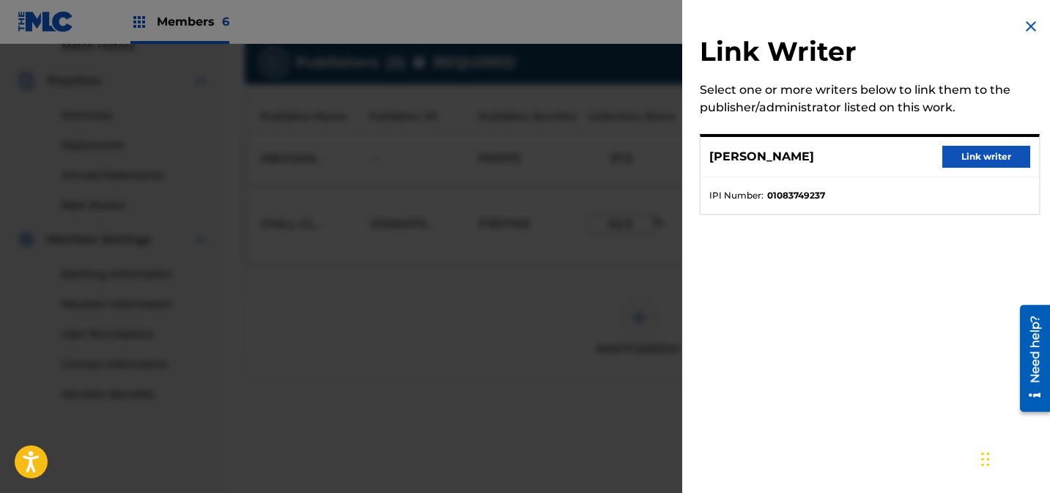
click at [964, 160] on button "Link writer" at bounding box center [987, 157] width 88 height 22
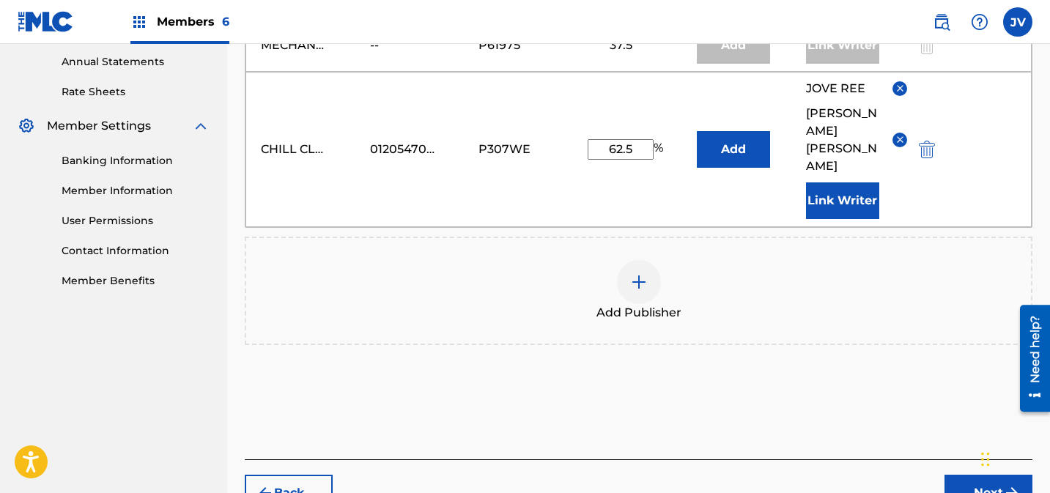
scroll to position [586, 0]
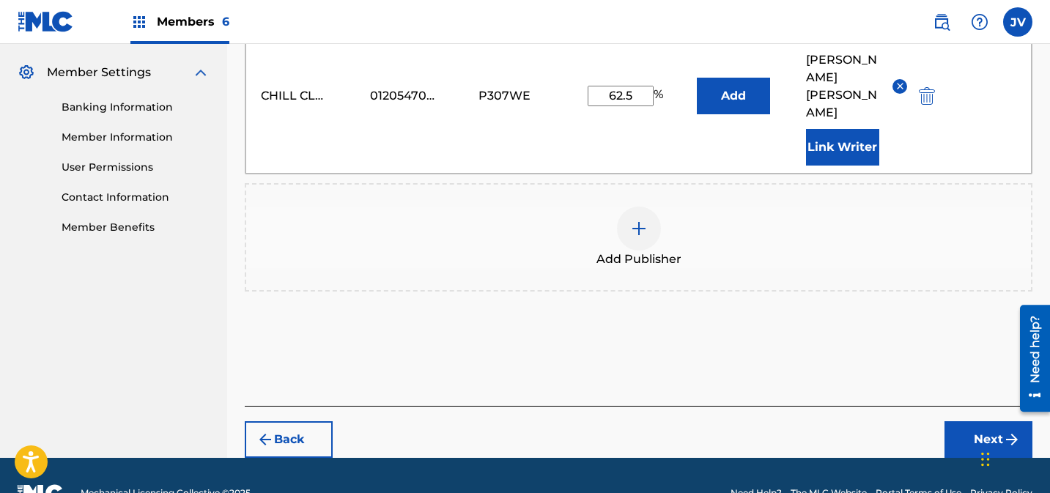
click at [968, 422] on button "Next" at bounding box center [989, 440] width 88 height 37
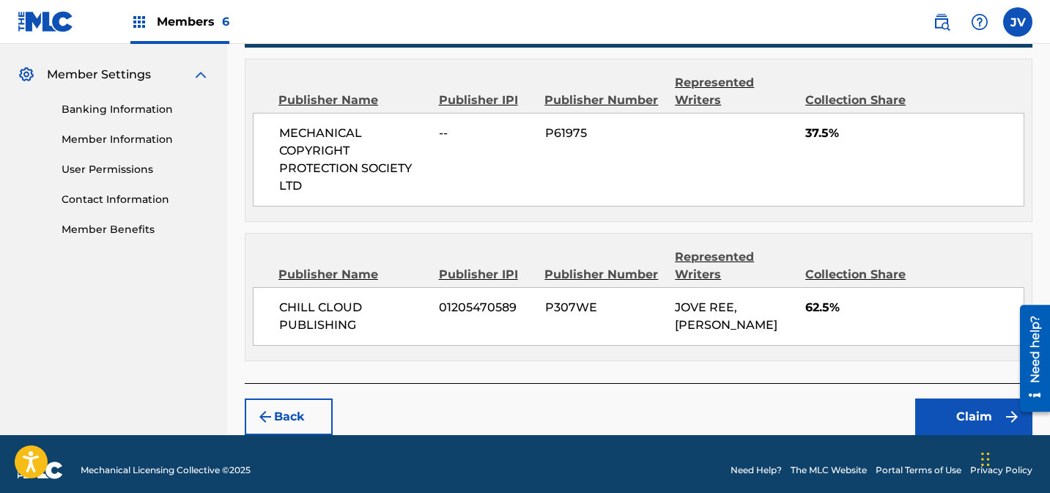
scroll to position [594, 0]
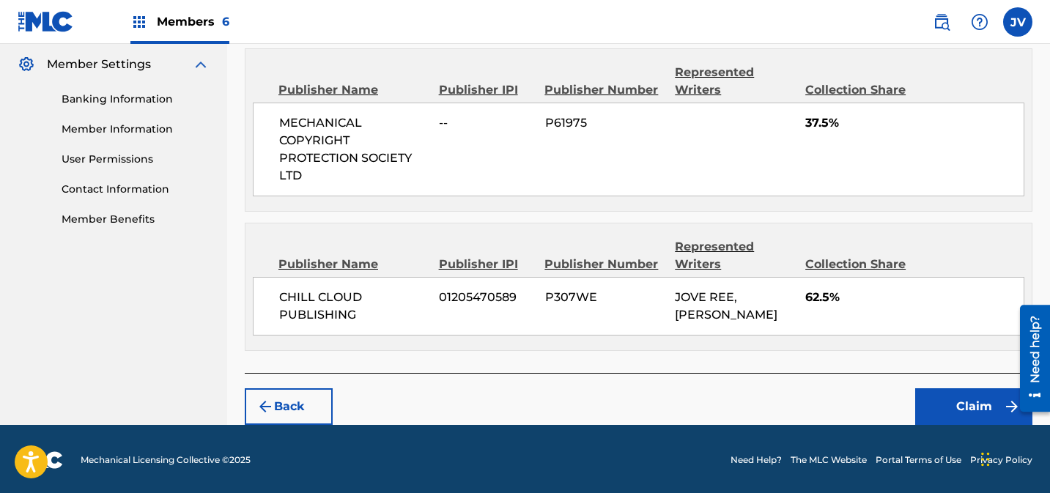
click at [960, 398] on button "Claim" at bounding box center [974, 407] width 117 height 37
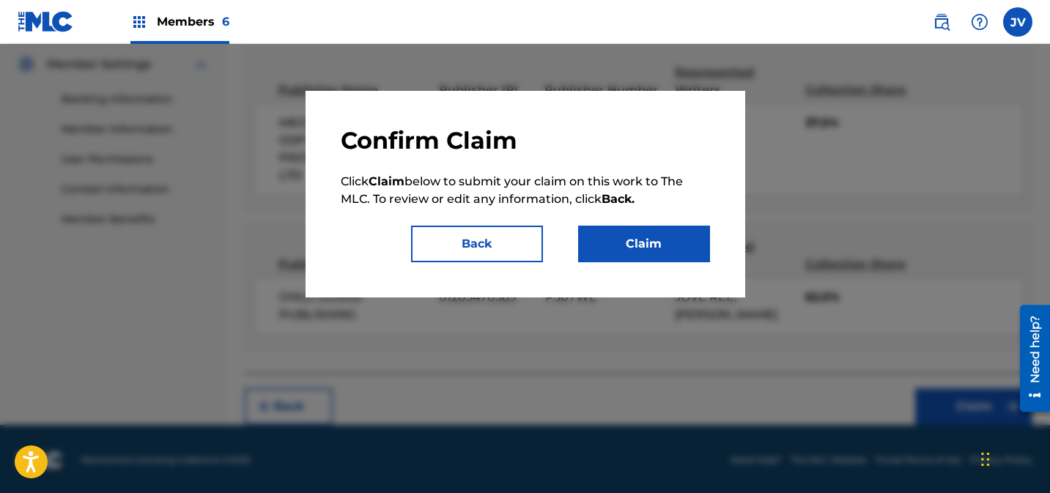
click at [656, 254] on button "Claim" at bounding box center [644, 244] width 132 height 37
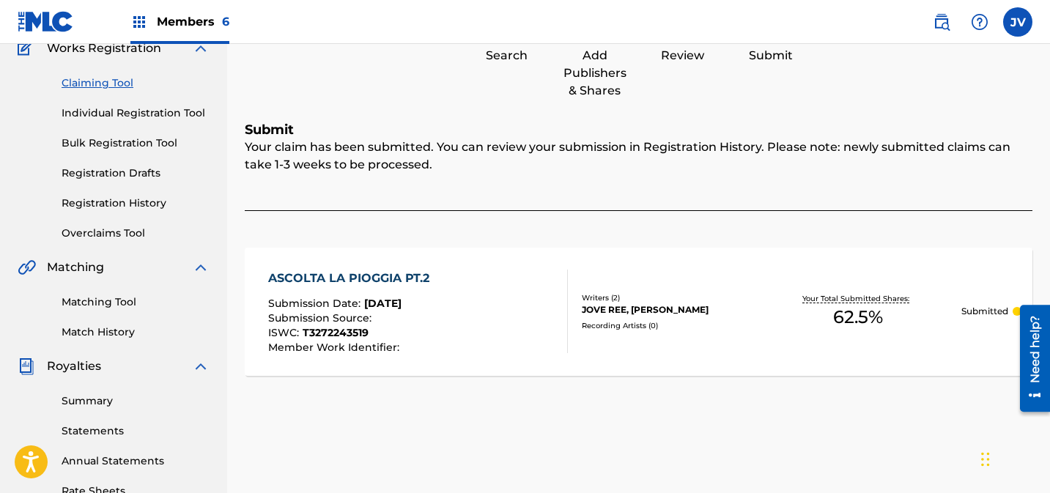
scroll to position [0, 0]
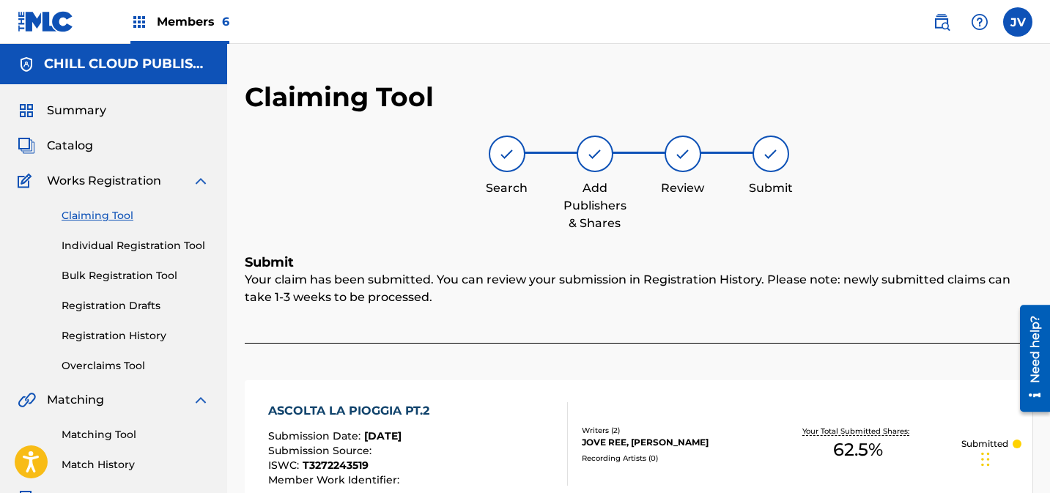
click at [108, 213] on link "Claiming Tool" at bounding box center [136, 215] width 148 height 15
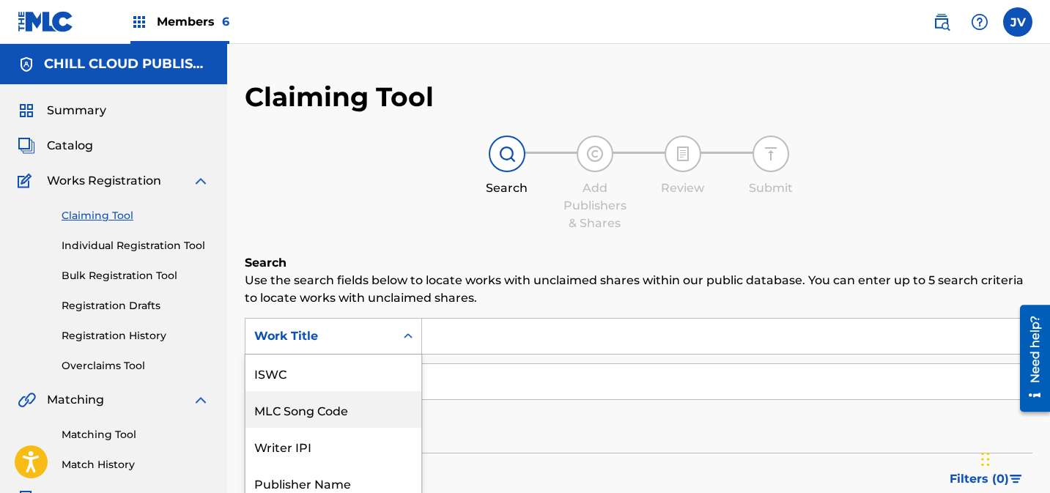
click at [335, 337] on div "MLC Song Code, 2 of 7. 7 results available. Use Up and Down to choose options, …" at bounding box center [333, 336] width 177 height 37
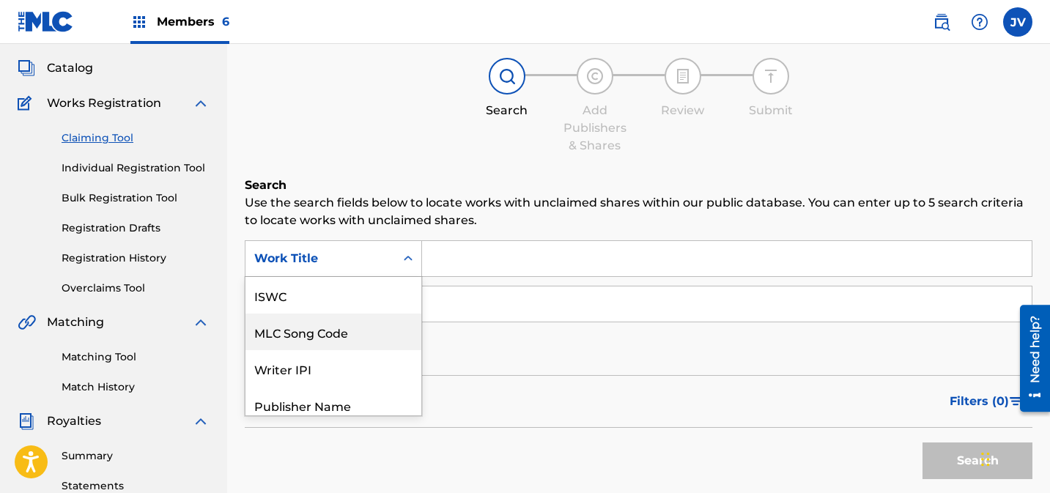
scroll to position [37, 0]
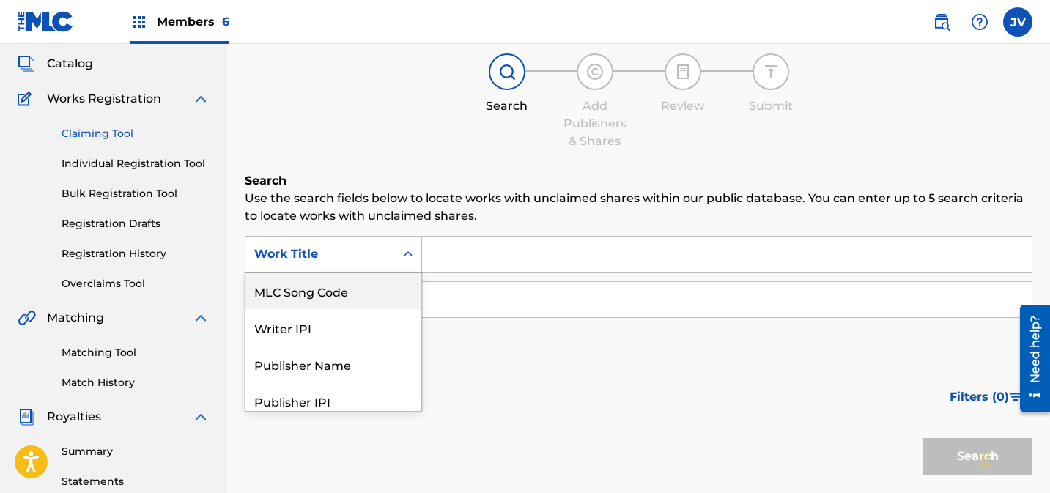
click at [335, 297] on div "MLC Song Code" at bounding box center [334, 291] width 176 height 37
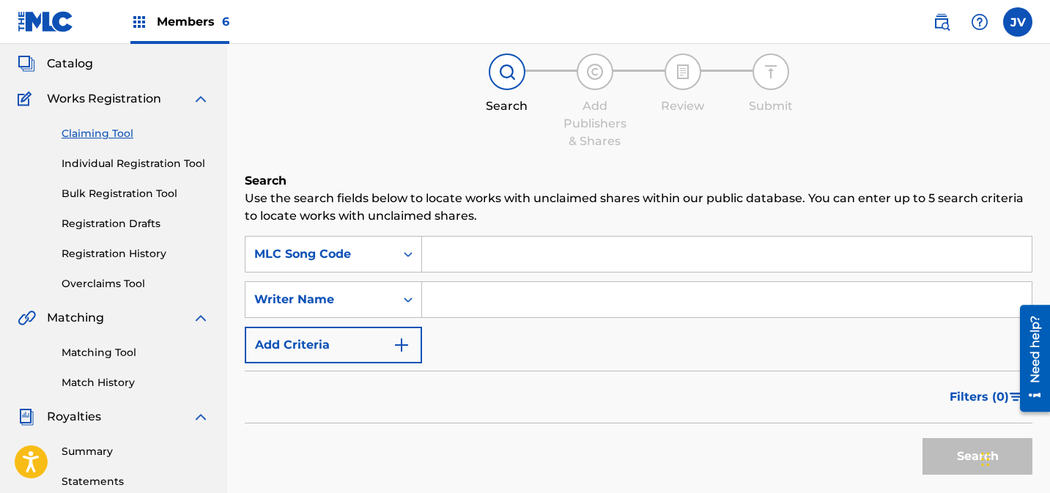
click at [472, 260] on input "Search Form" at bounding box center [727, 254] width 610 height 35
paste input "AY6H31"
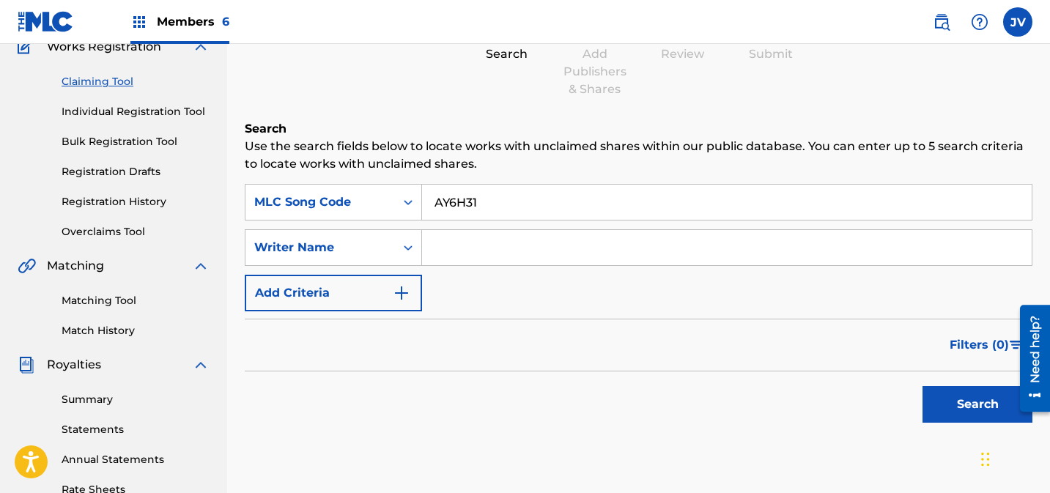
scroll to position [132, 0]
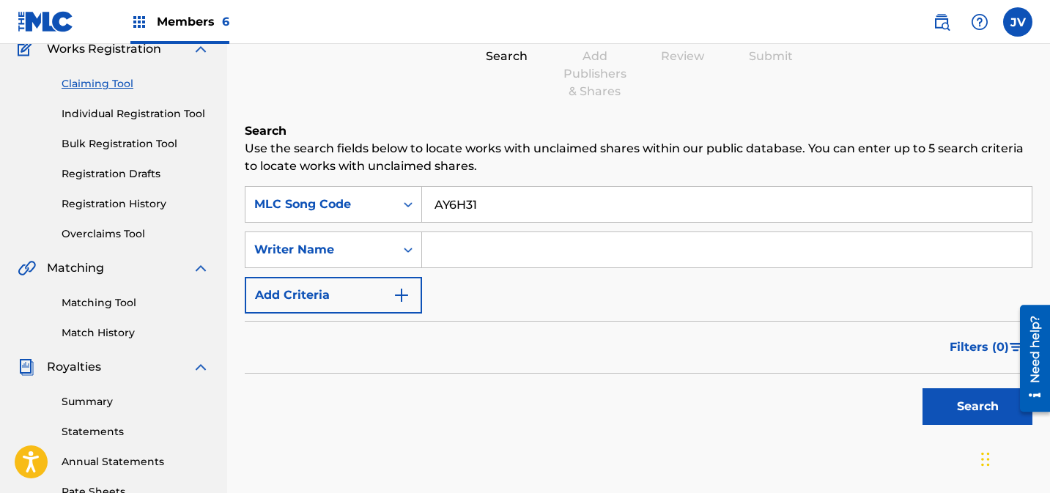
type input "AY6H31"
click at [973, 400] on button "Search" at bounding box center [978, 407] width 110 height 37
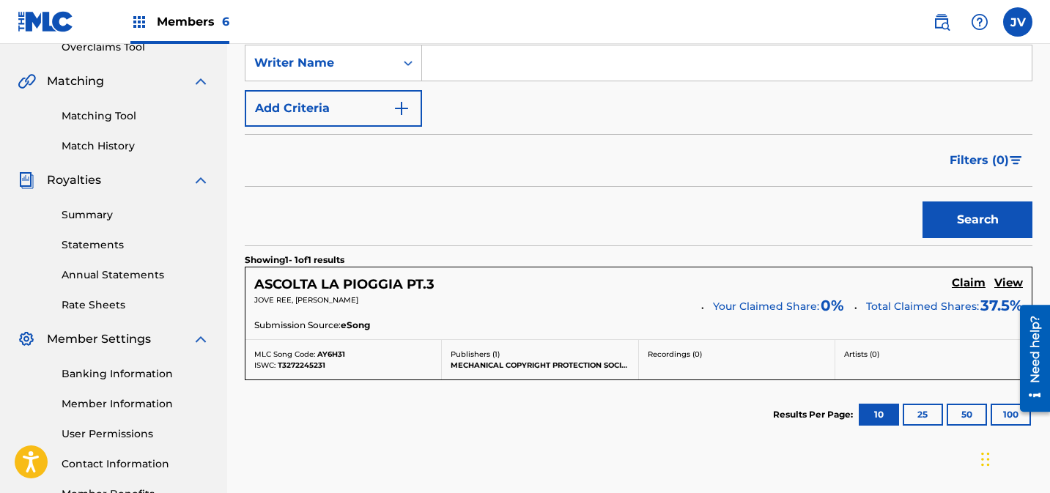
scroll to position [381, 0]
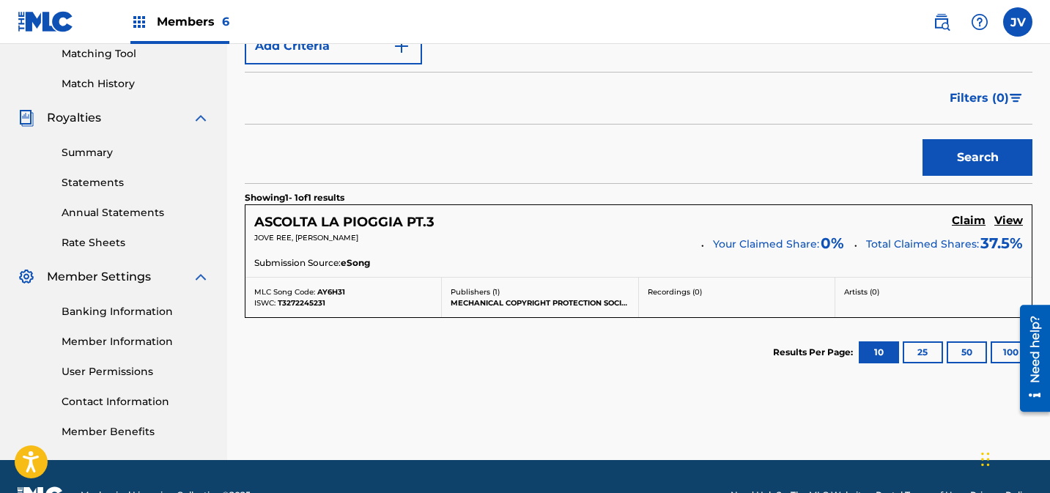
click at [968, 221] on h5 "Claim" at bounding box center [969, 221] width 34 height 14
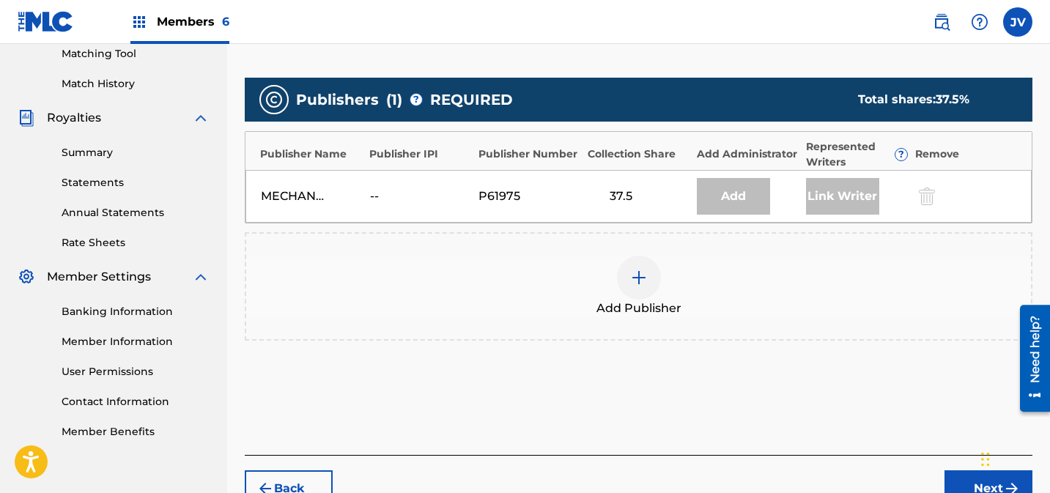
click at [636, 287] on div at bounding box center [639, 278] width 44 height 44
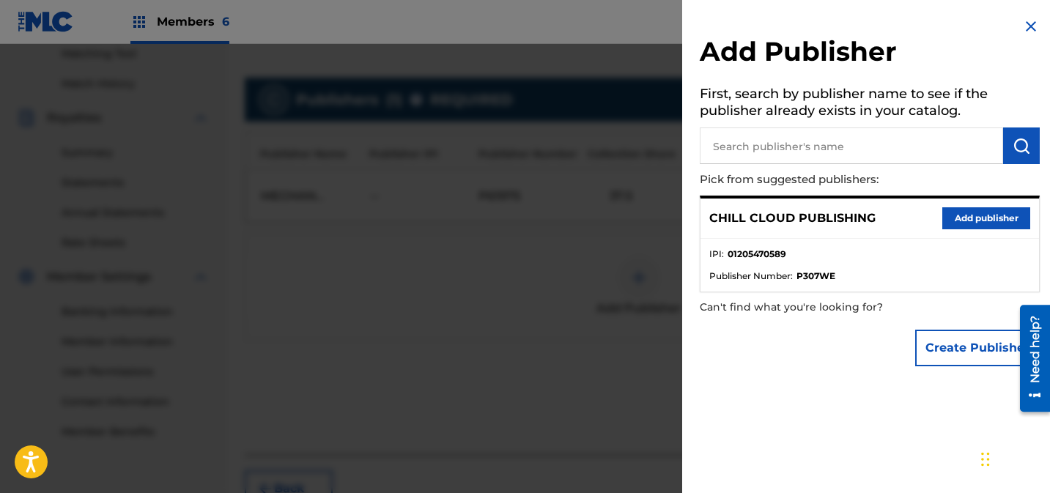
click at [975, 215] on button "Add publisher" at bounding box center [987, 218] width 88 height 22
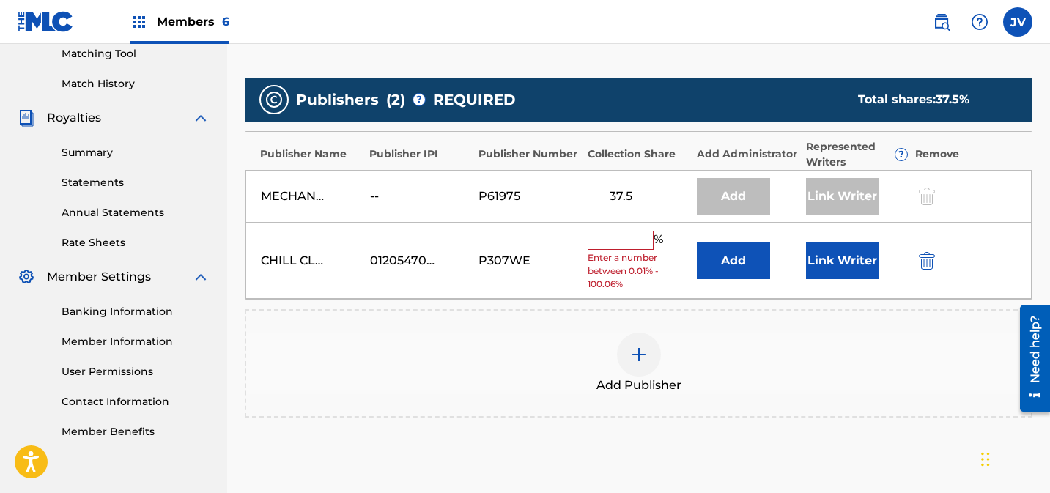
scroll to position [380, 0]
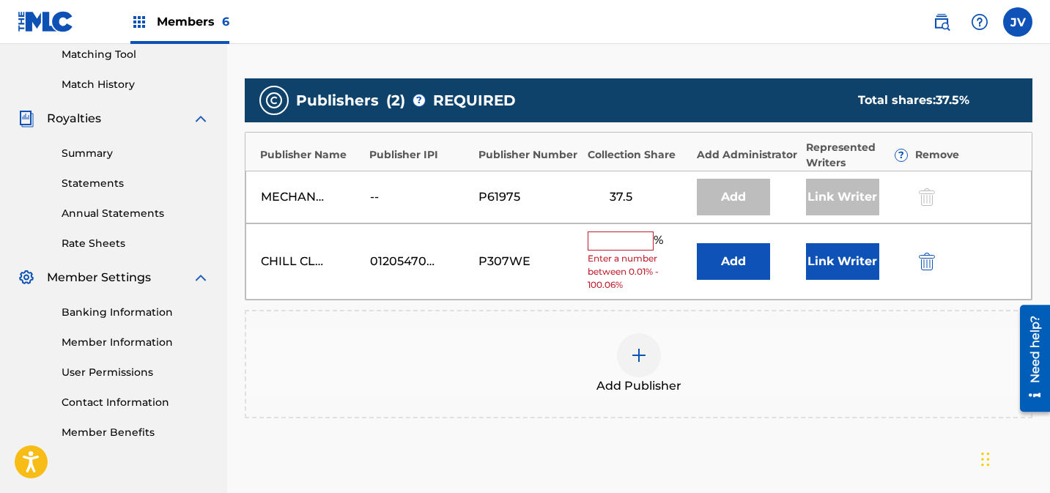
click at [625, 240] on input "text" at bounding box center [621, 241] width 66 height 19
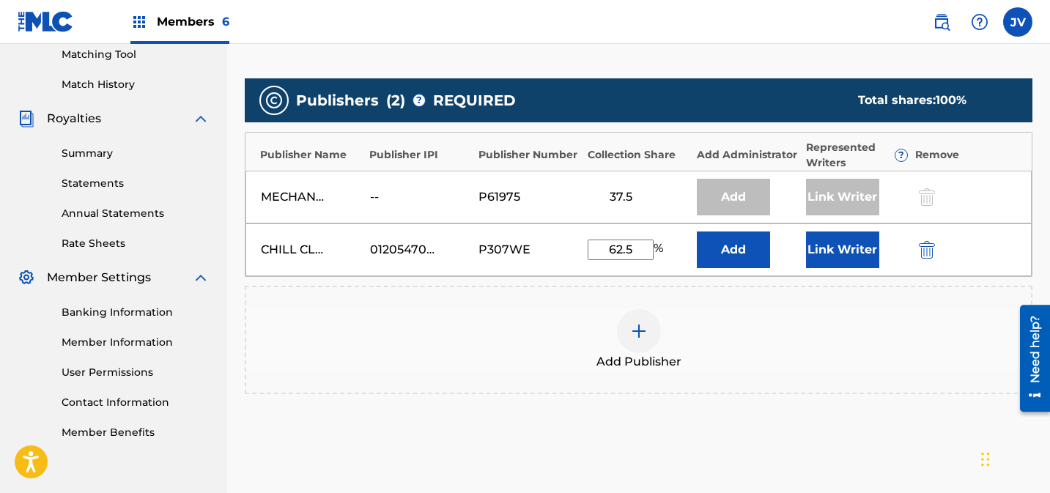
type input "62.5"
click at [834, 257] on button "Link Writer" at bounding box center [842, 250] width 73 height 37
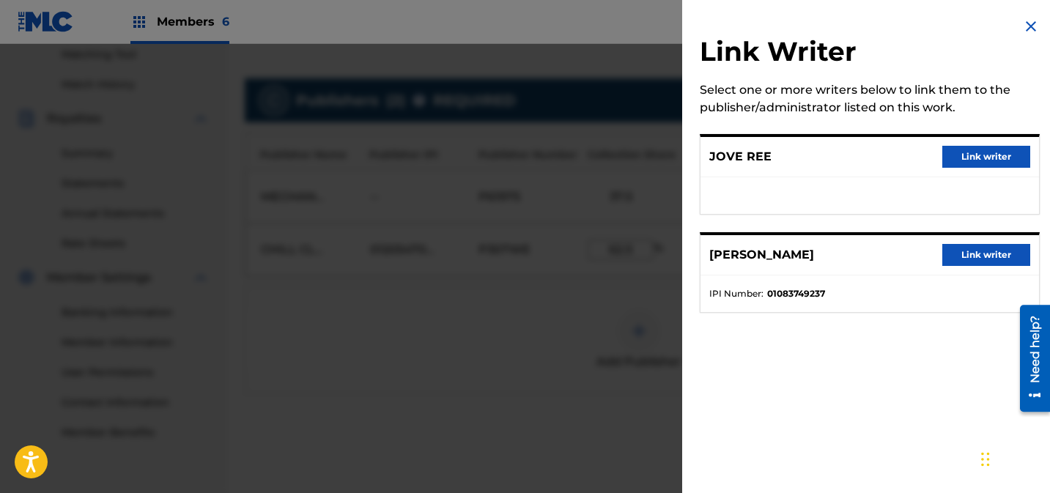
click at [967, 160] on button "Link writer" at bounding box center [987, 157] width 88 height 22
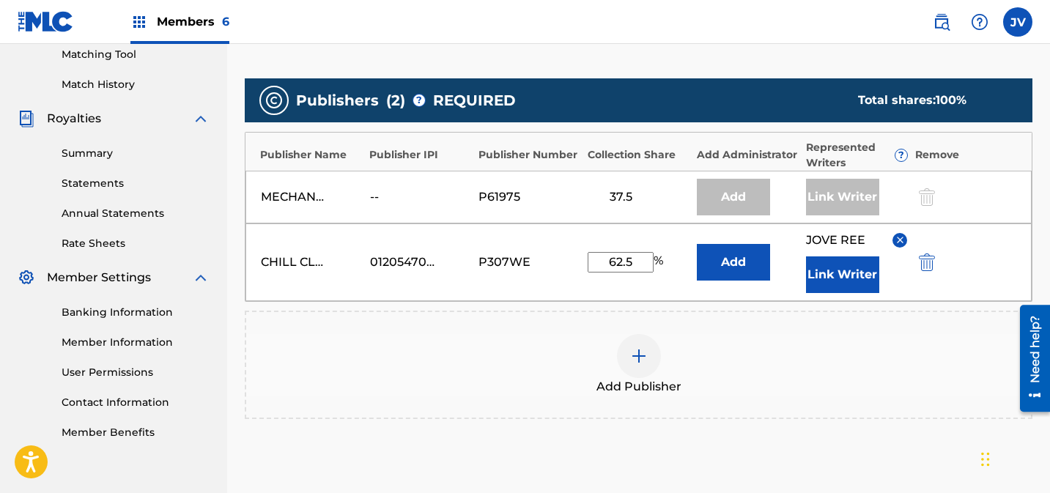
click at [846, 273] on button "Link Writer" at bounding box center [842, 275] width 73 height 37
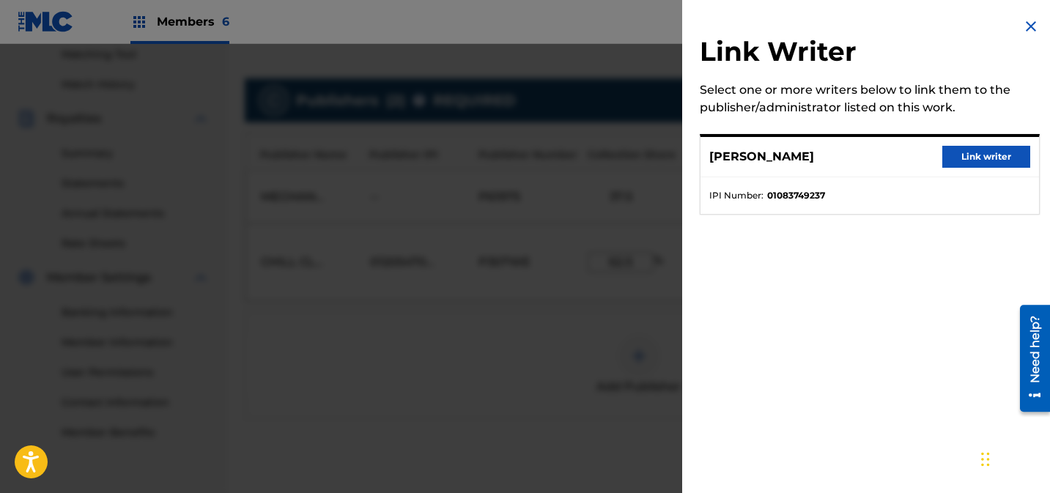
click at [986, 161] on button "Link writer" at bounding box center [987, 157] width 88 height 22
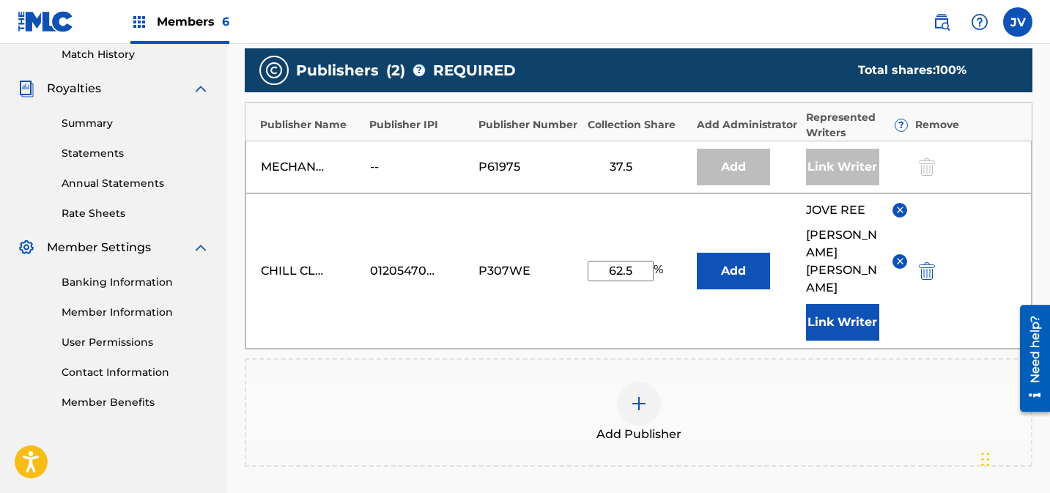
scroll to position [586, 0]
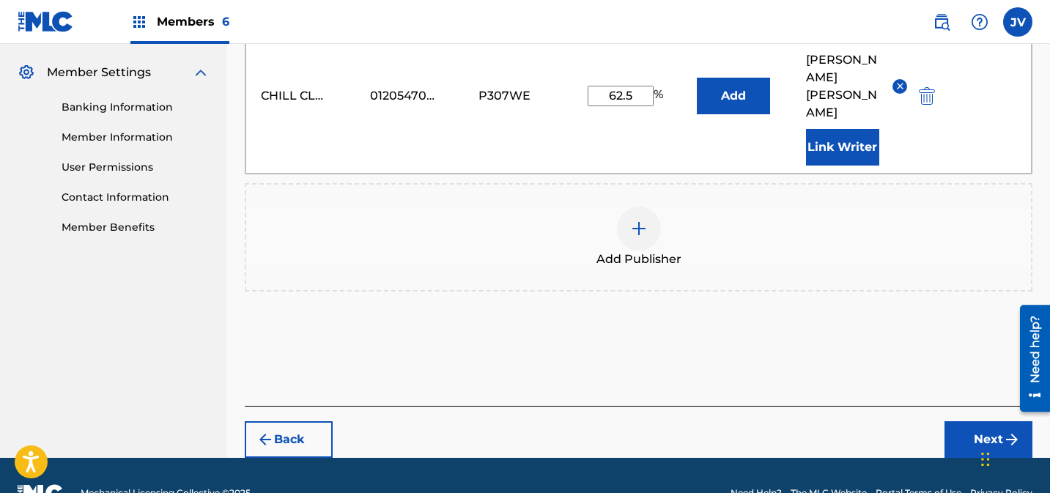
click at [961, 422] on button "Next" at bounding box center [989, 440] width 88 height 37
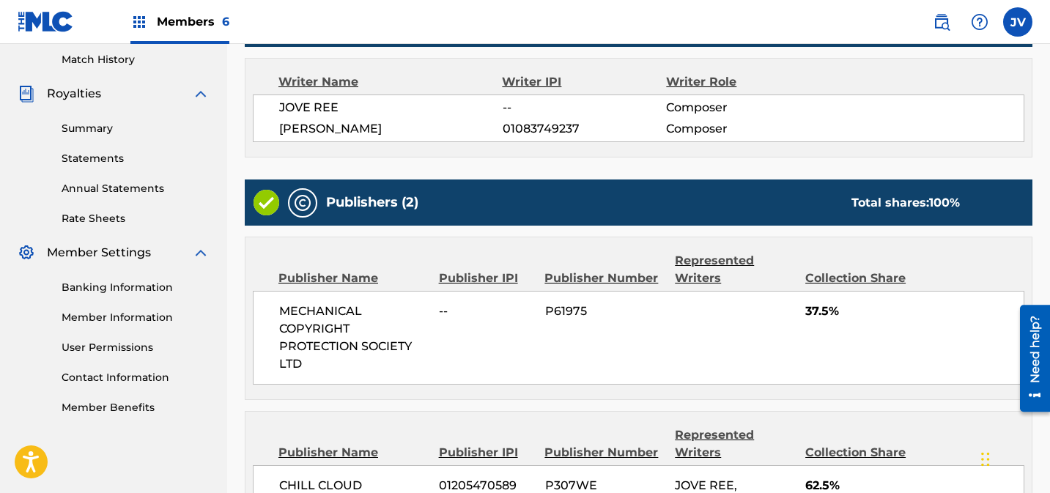
scroll to position [594, 0]
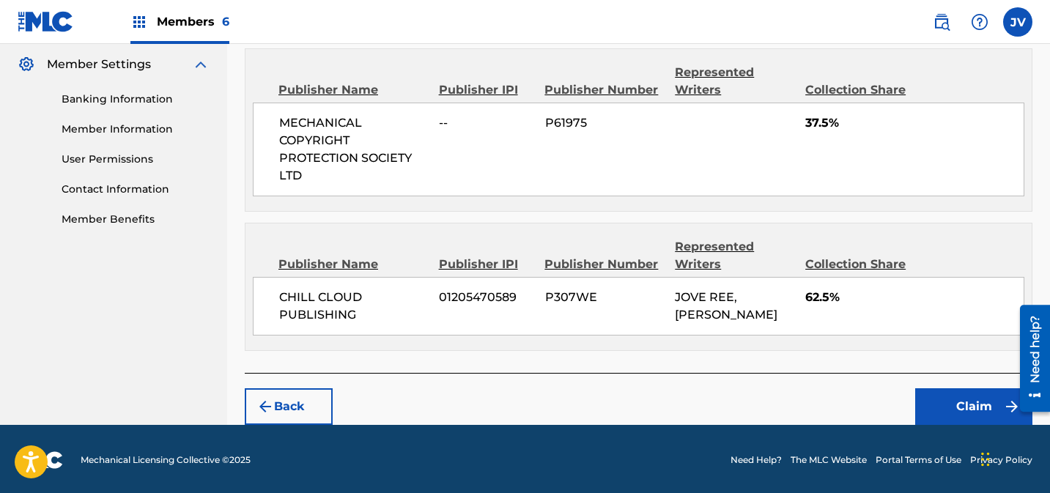
click at [965, 393] on button "Claim" at bounding box center [974, 407] width 117 height 37
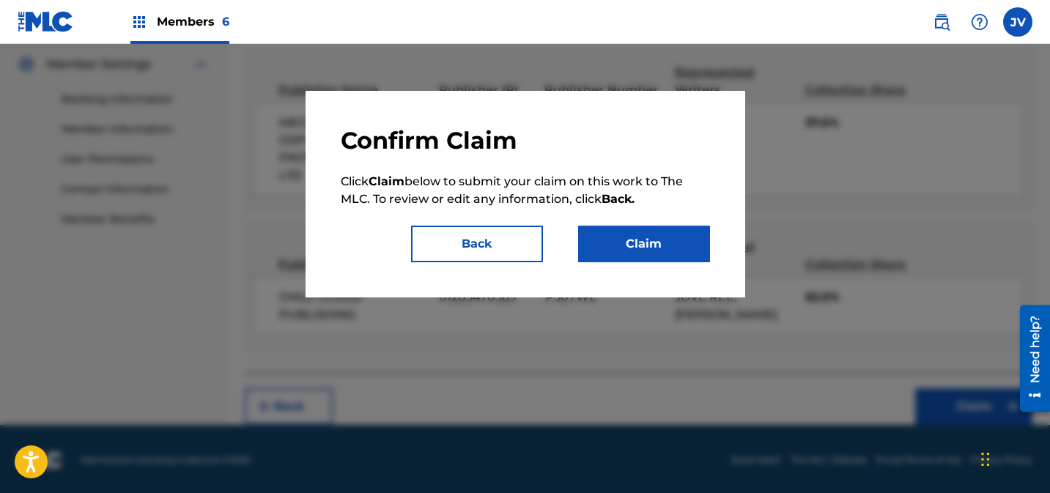
click at [669, 253] on button "Claim" at bounding box center [644, 244] width 132 height 37
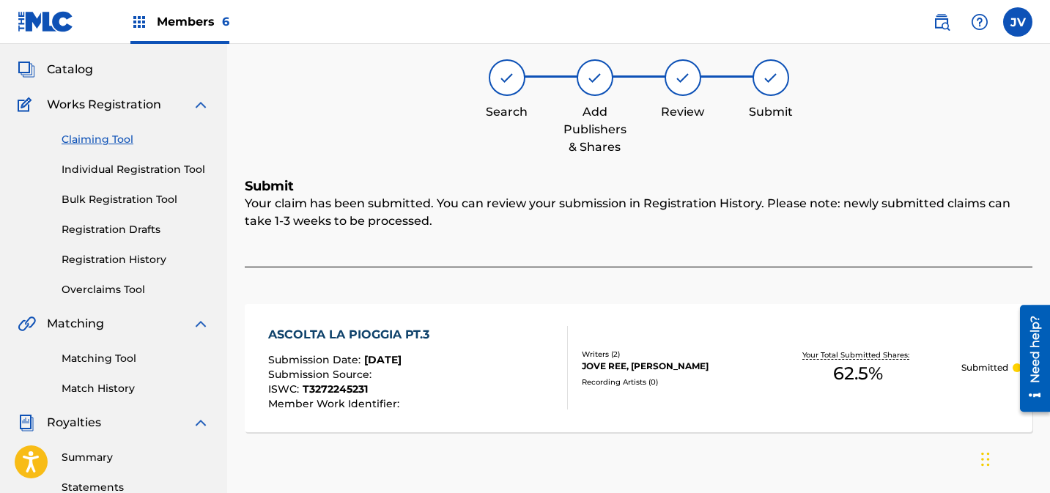
scroll to position [0, 0]
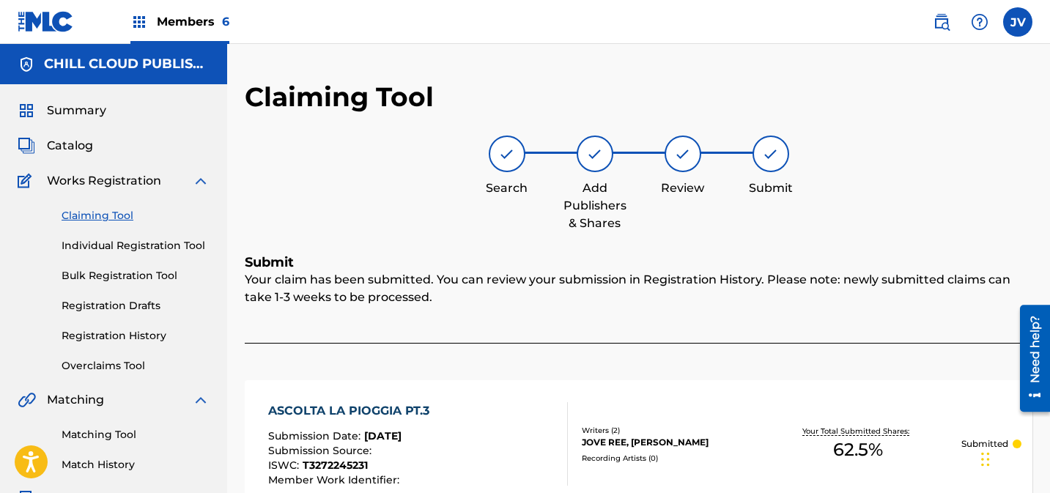
click at [118, 215] on link "Claiming Tool" at bounding box center [136, 215] width 148 height 15
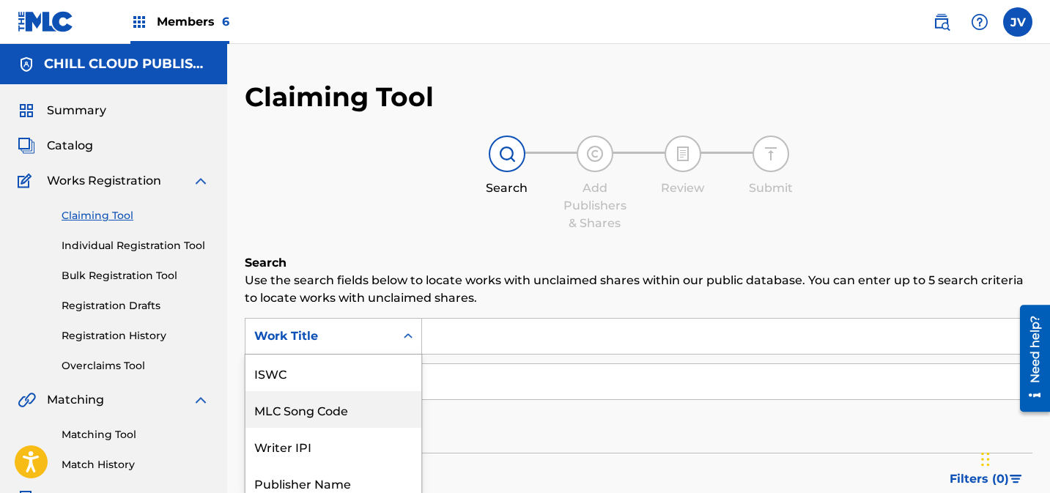
scroll to position [75, 0]
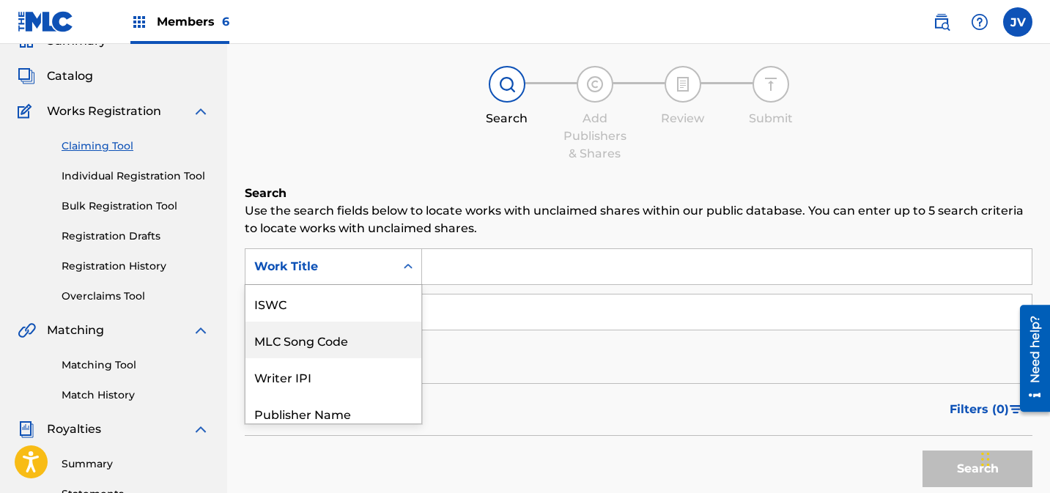
click at [365, 285] on div "MLC Song Code, 2 of 7. 7 results available. Use Up and Down to choose options, …" at bounding box center [333, 267] width 177 height 37
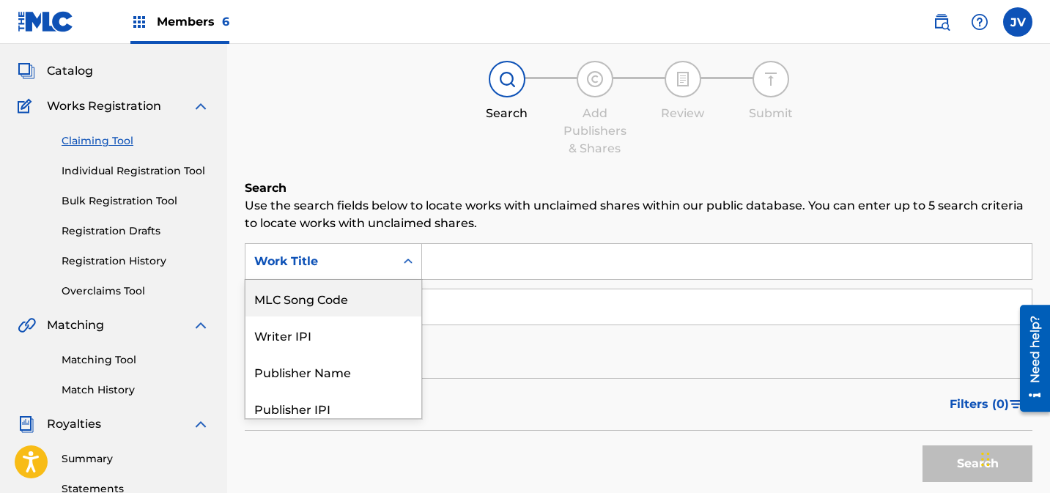
scroll to position [82, 0]
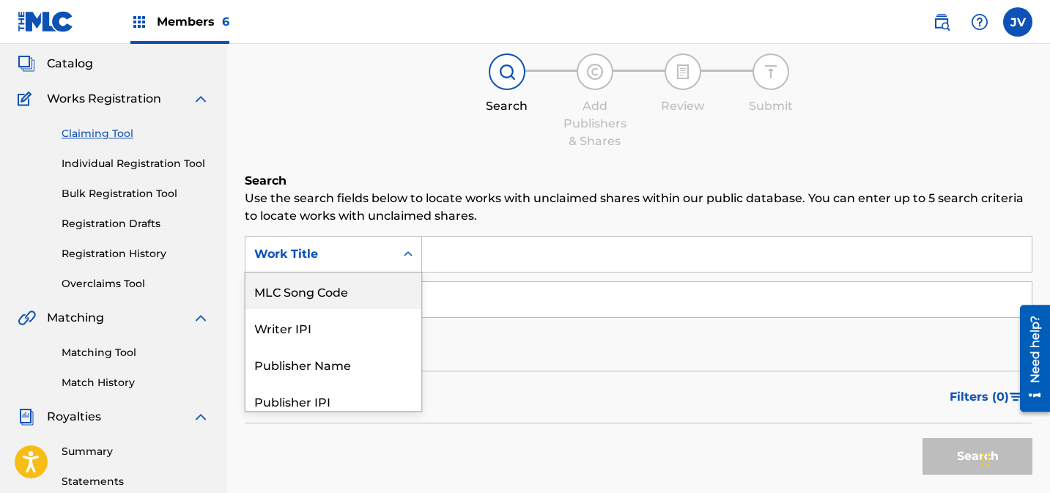
click at [359, 306] on div "MLC Song Code" at bounding box center [334, 291] width 176 height 37
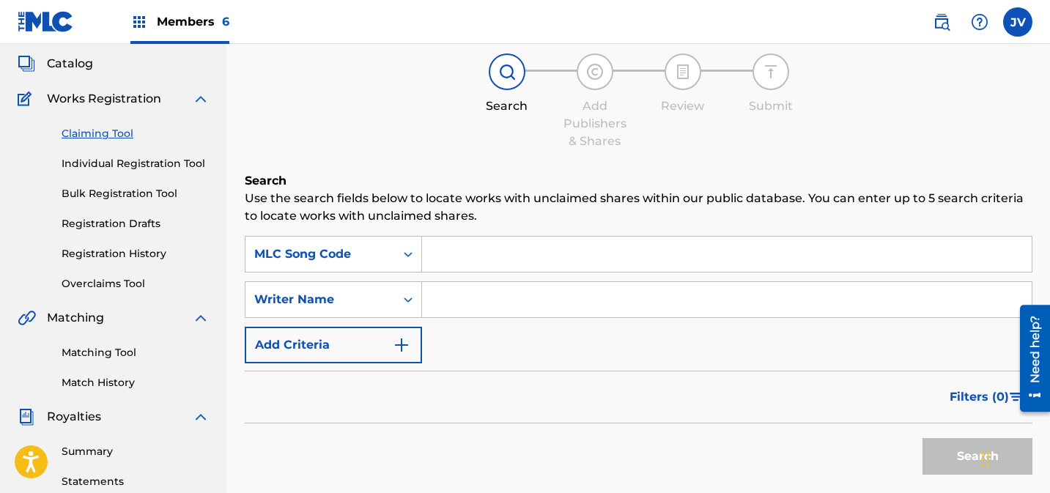
click at [518, 240] on input "Search Form" at bounding box center [727, 254] width 610 height 35
paste input "CK7HZZ"
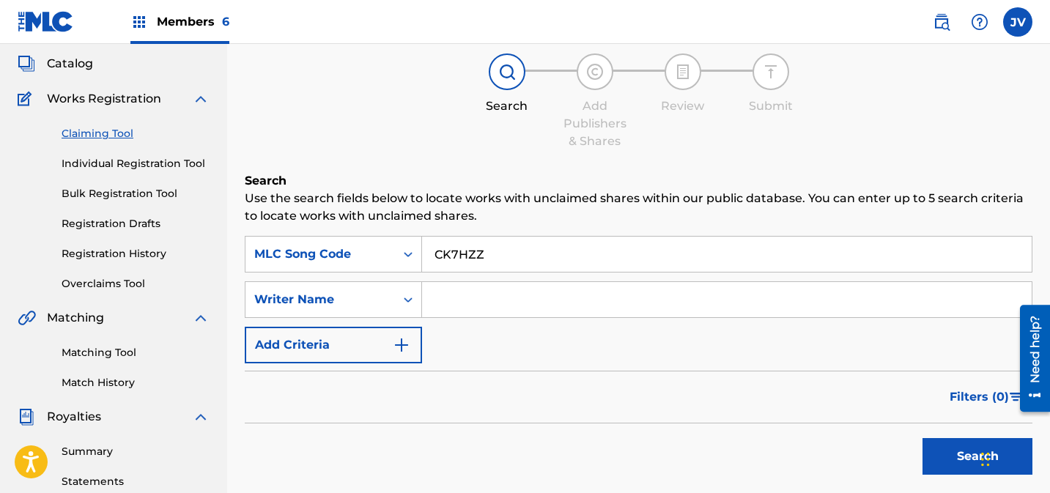
type input "CK7HZZ"
click at [947, 450] on button "Search" at bounding box center [978, 456] width 110 height 37
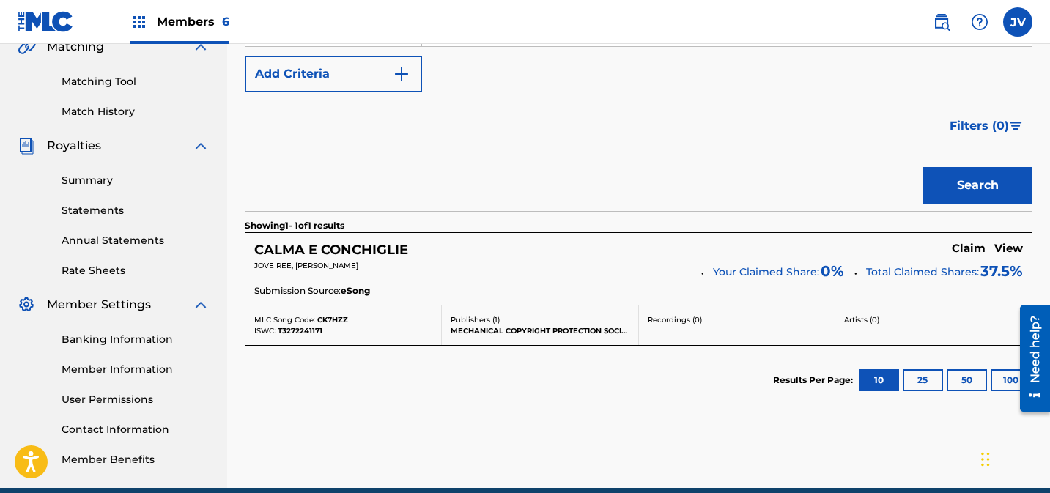
scroll to position [419, 0]
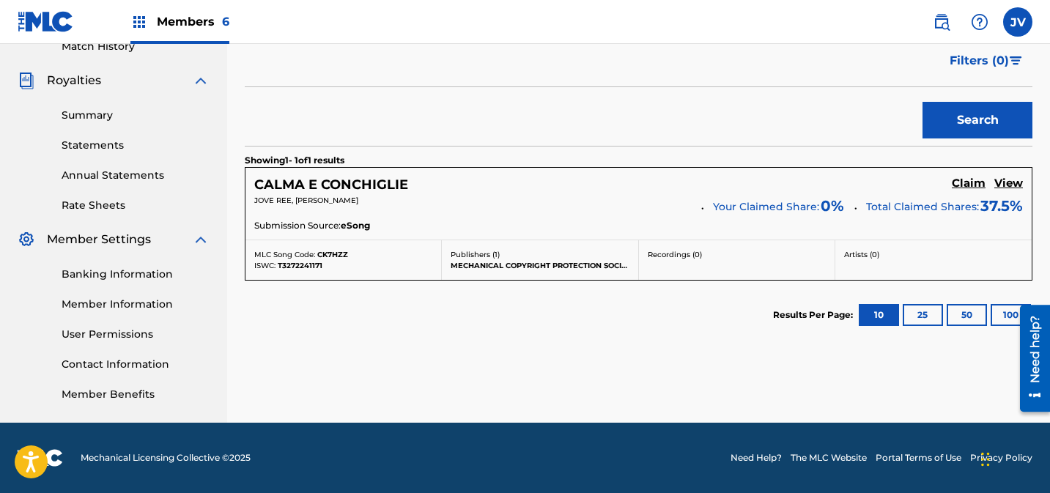
click at [967, 185] on h5 "Claim" at bounding box center [969, 184] width 34 height 14
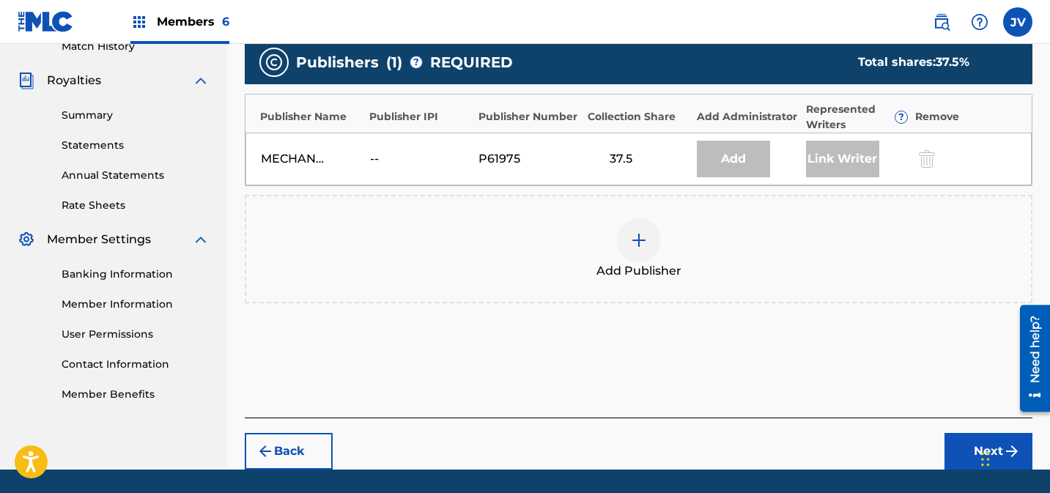
click at [651, 226] on div at bounding box center [639, 240] width 44 height 44
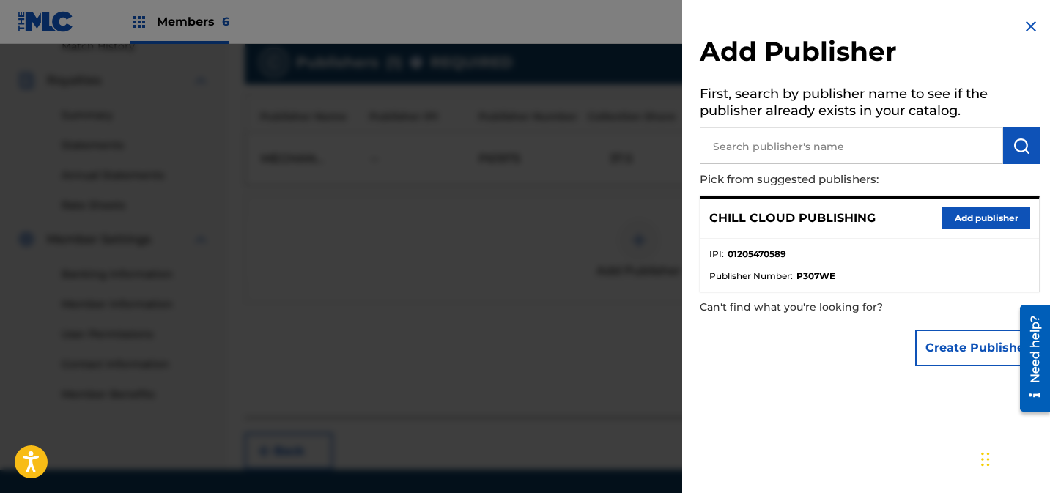
click at [986, 215] on button "Add publisher" at bounding box center [987, 218] width 88 height 22
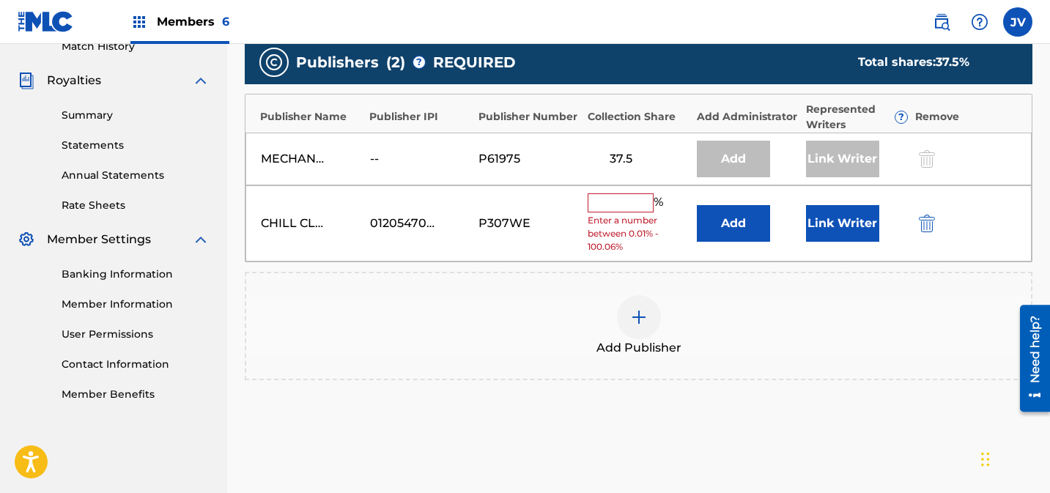
click at [603, 205] on input "text" at bounding box center [621, 203] width 66 height 19
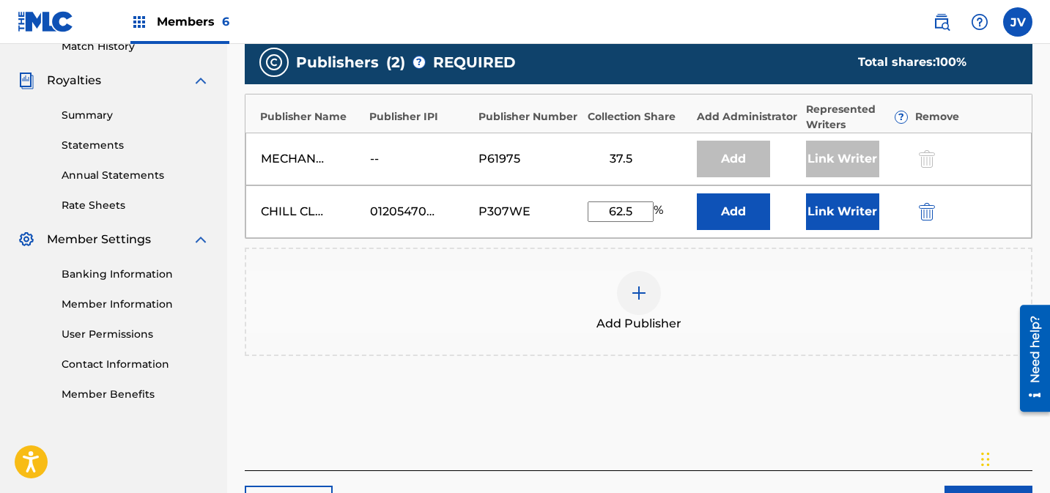
type input "62.5"
click at [855, 207] on button "Link Writer" at bounding box center [842, 212] width 73 height 37
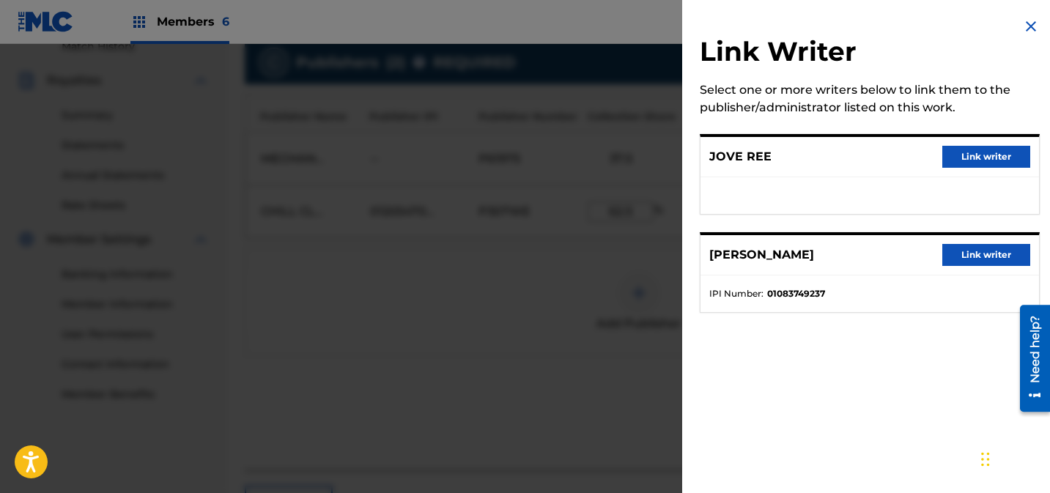
click at [978, 155] on button "Link writer" at bounding box center [987, 157] width 88 height 22
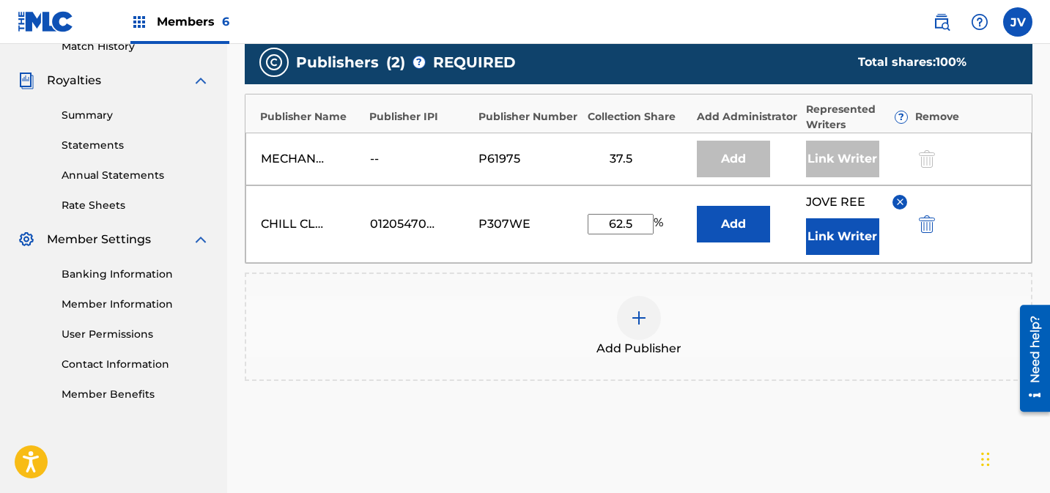
click at [880, 224] on div "JOVE REE Link Writer" at bounding box center [857, 225] width 102 height 62
click at [862, 235] on button "Link Writer" at bounding box center [842, 236] width 73 height 37
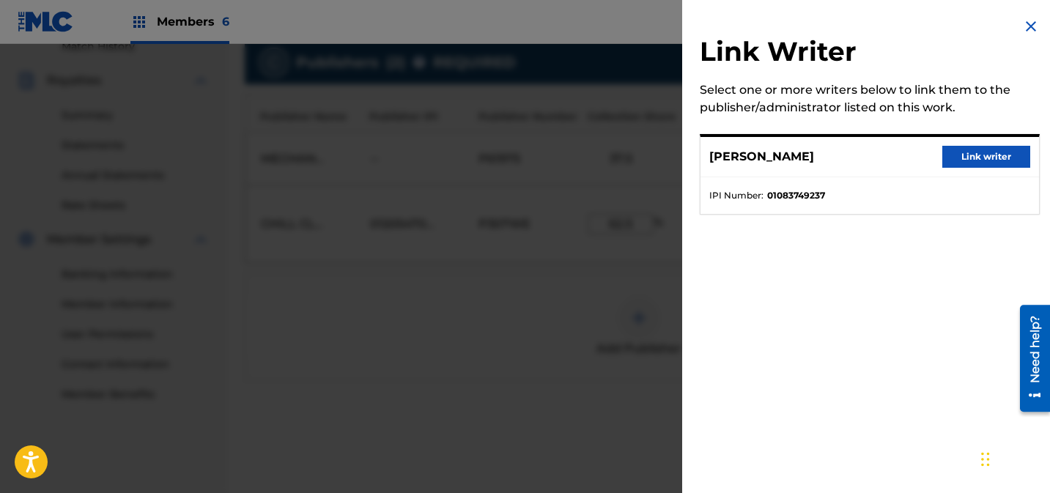
click at [974, 155] on button "Link writer" at bounding box center [987, 157] width 88 height 22
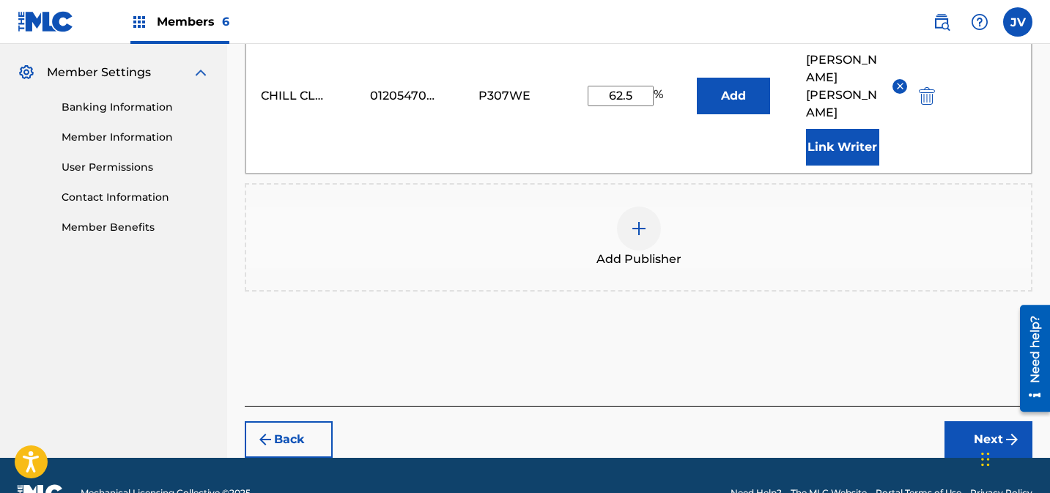
click at [962, 422] on button "Next" at bounding box center [989, 440] width 88 height 37
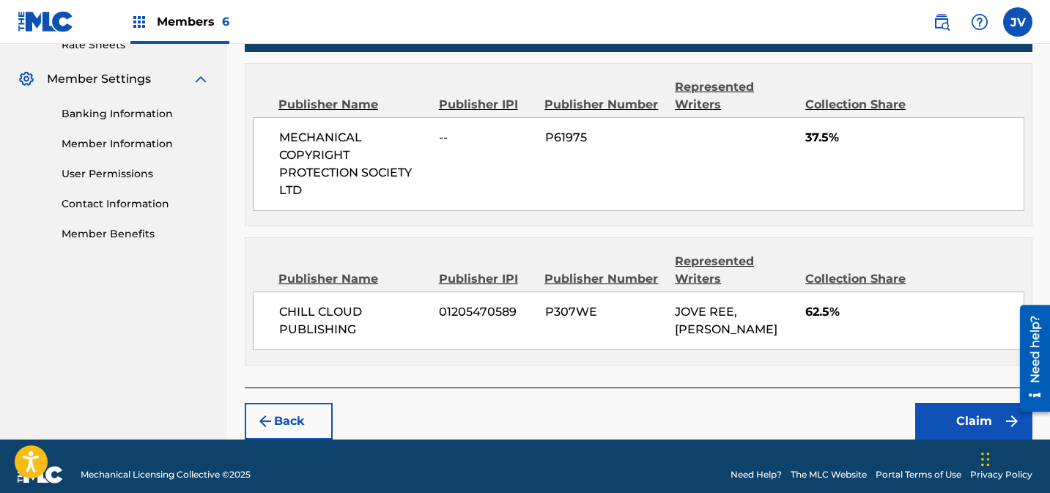
scroll to position [594, 0]
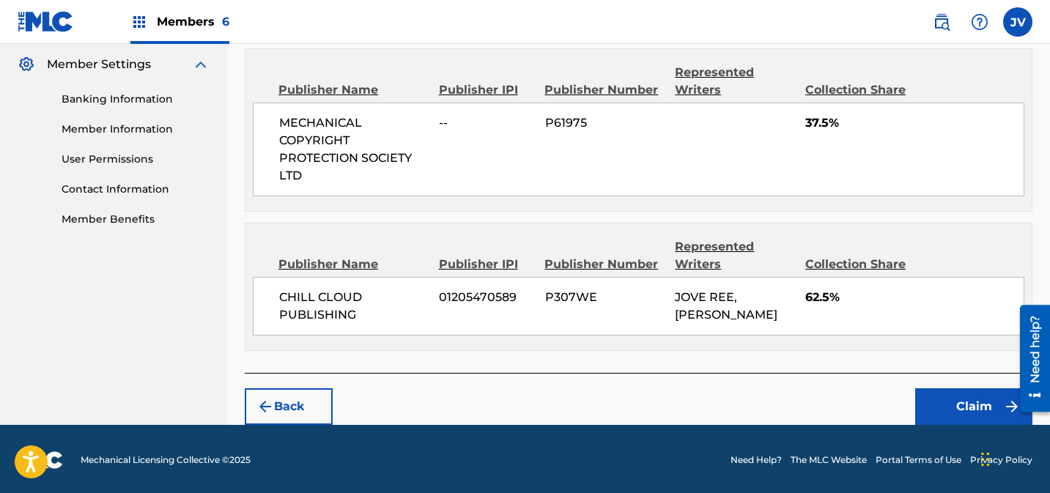
click at [960, 405] on button "Claim" at bounding box center [974, 407] width 117 height 37
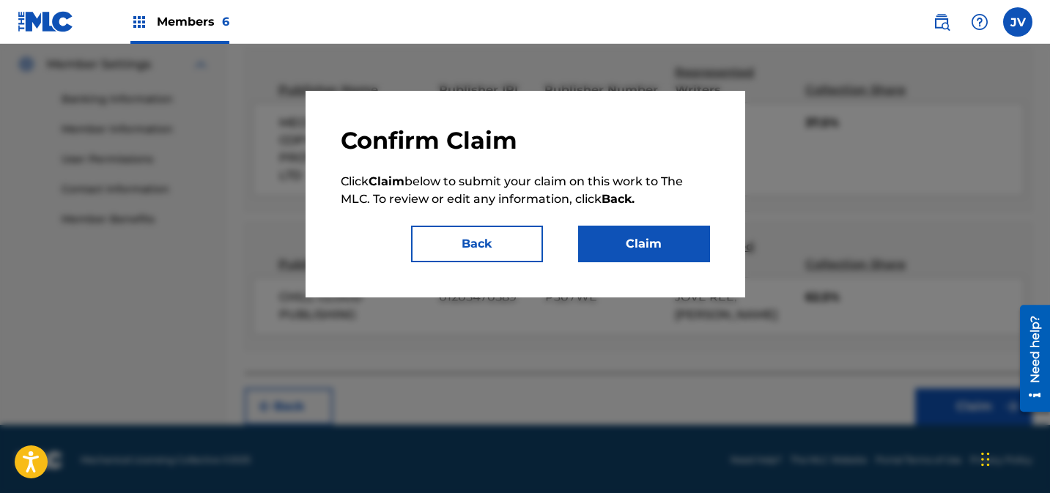
click at [682, 251] on button "Claim" at bounding box center [644, 244] width 132 height 37
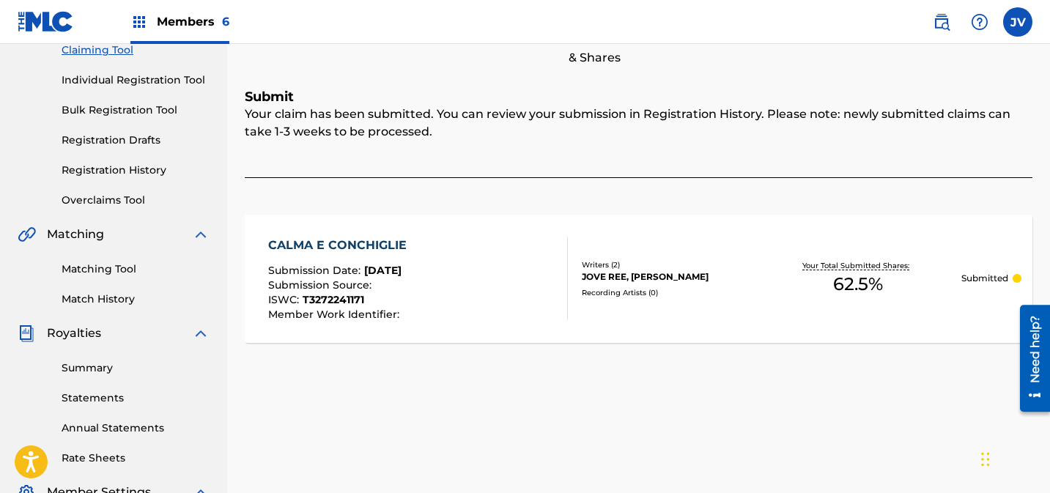
scroll to position [177, 0]
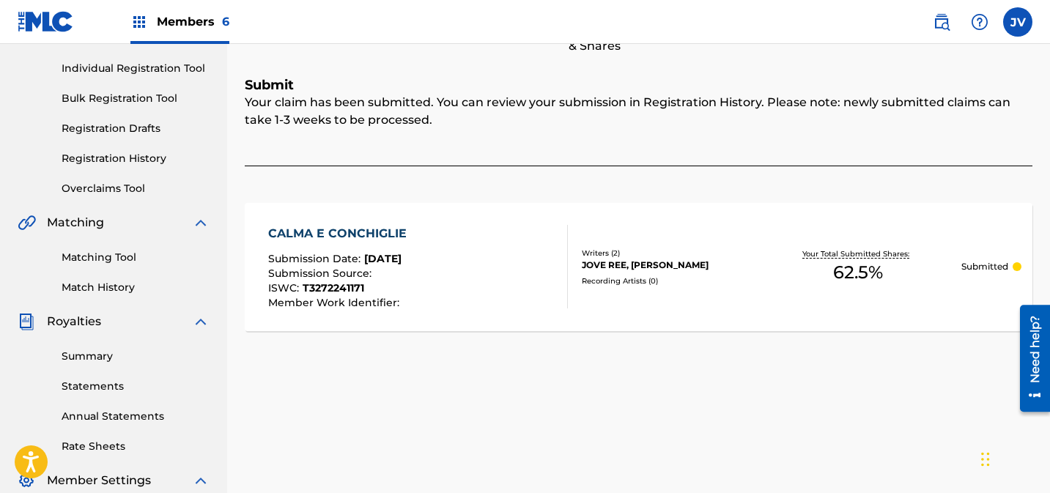
click at [107, 257] on link "Matching Tool" at bounding box center [136, 257] width 148 height 15
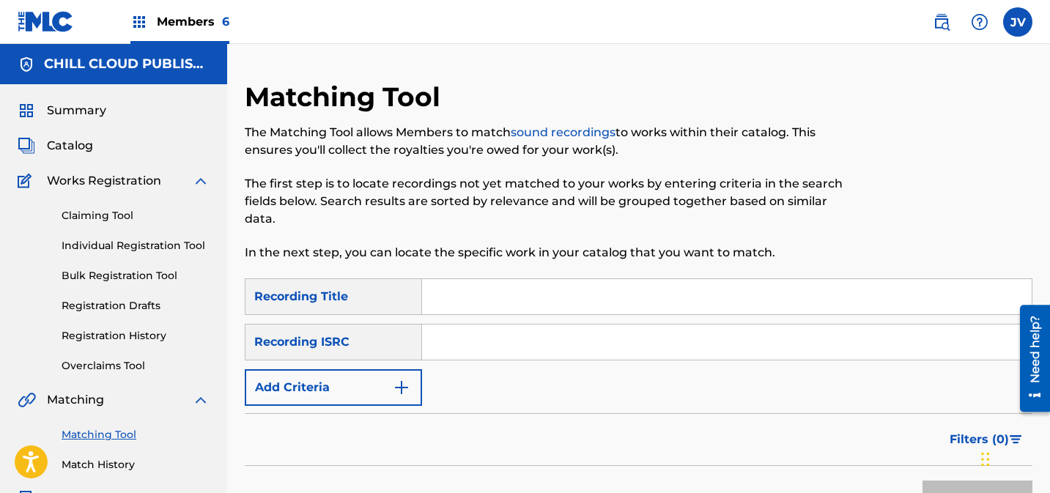
click at [369, 372] on button "Add Criteria" at bounding box center [333, 387] width 177 height 37
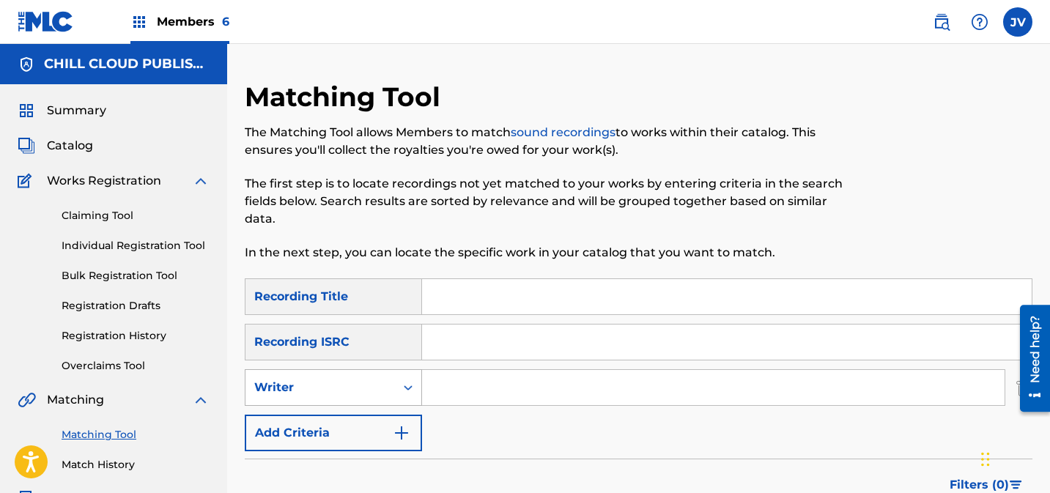
click at [336, 401] on div "Writer" at bounding box center [321, 388] width 150 height 28
click at [534, 387] on input "Search Form" at bounding box center [713, 387] width 583 height 35
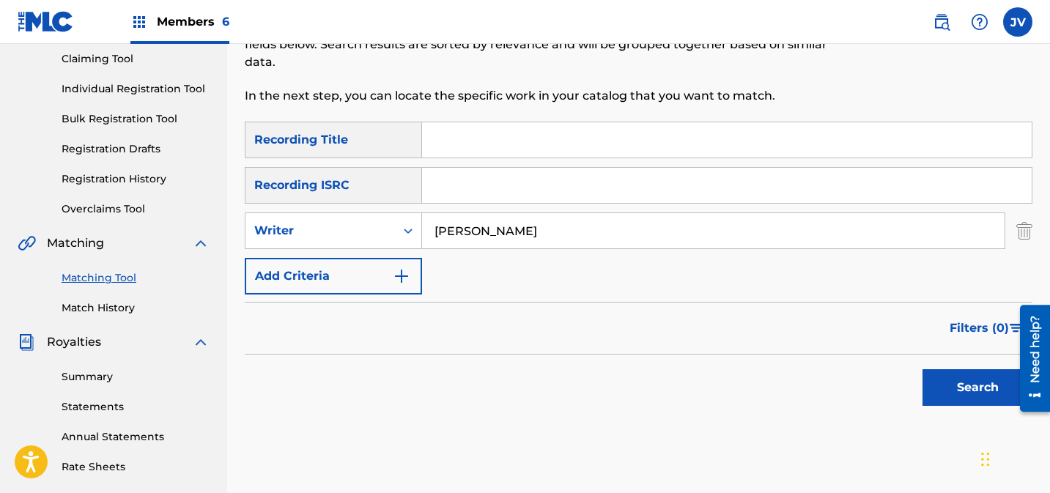
scroll to position [161, 0]
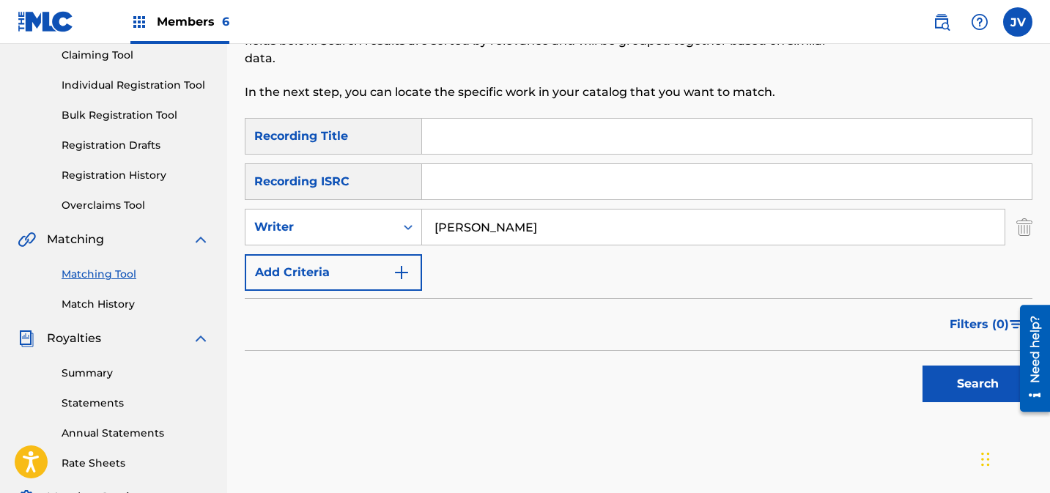
type input "ruben meyer"
click at [946, 383] on button "Search" at bounding box center [978, 384] width 110 height 37
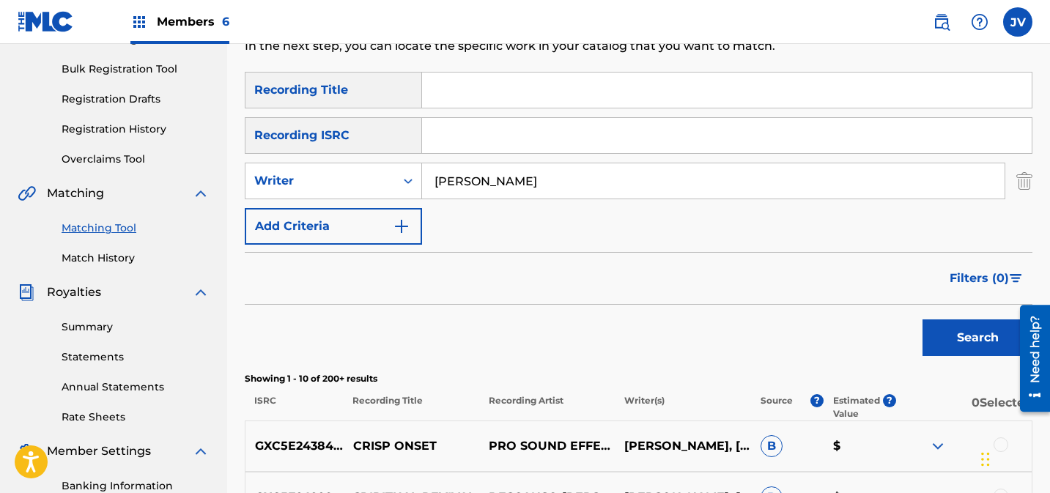
scroll to position [338, 0]
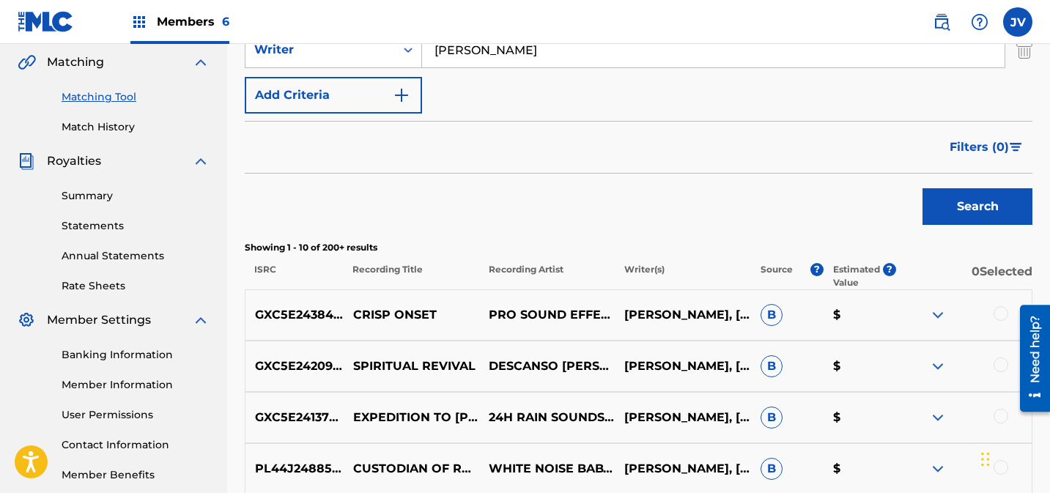
click at [985, 143] on span "Filters ( 0 )" at bounding box center [979, 148] width 59 height 18
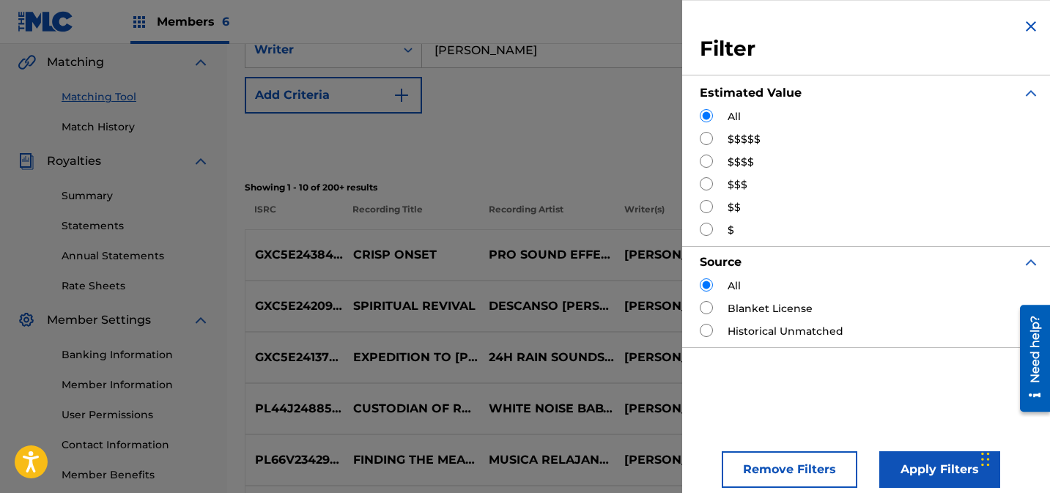
click at [703, 160] on input "Search Form" at bounding box center [706, 161] width 13 height 13
radio input "true"
click at [914, 457] on button "Apply Filters" at bounding box center [940, 470] width 121 height 37
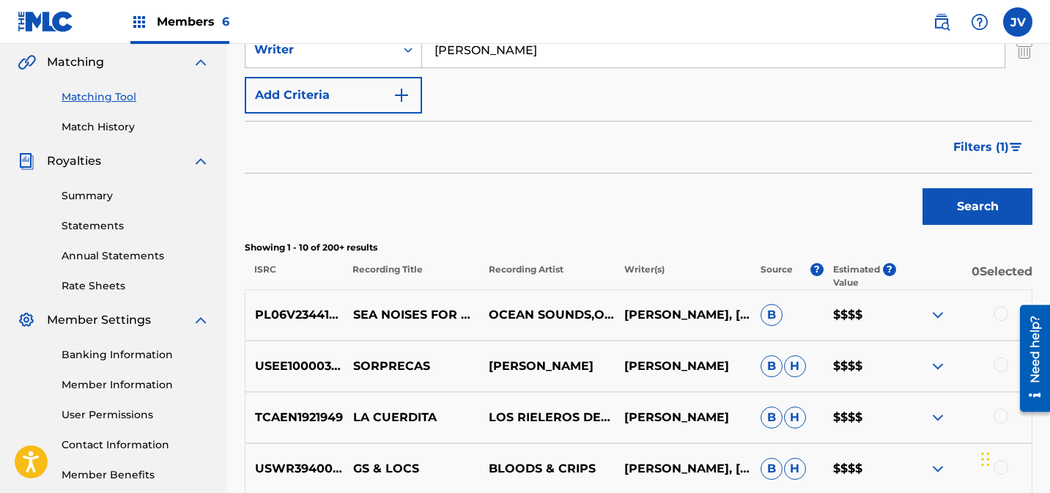
click at [990, 147] on span "Filters ( 1 )" at bounding box center [982, 148] width 56 height 18
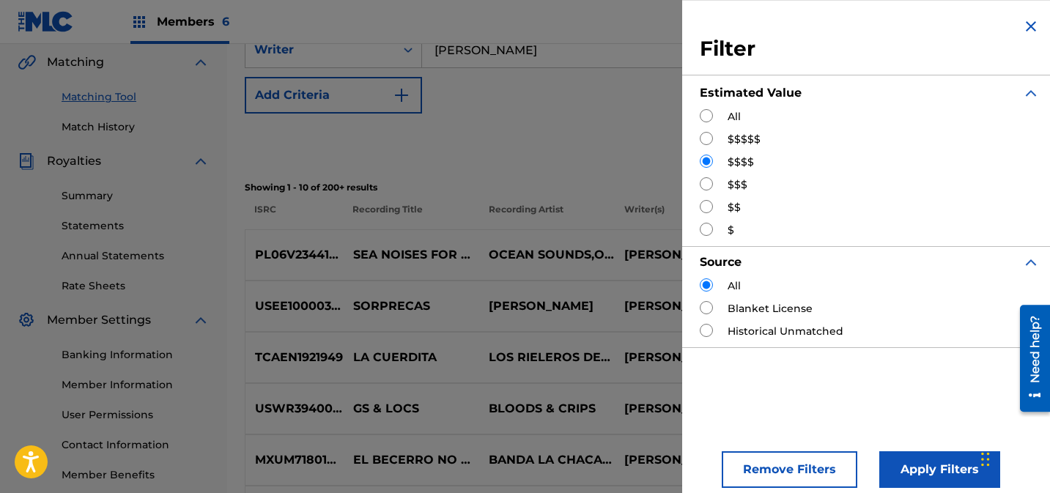
click at [707, 141] on input "Search Form" at bounding box center [706, 138] width 13 height 13
radio input "true"
click at [916, 462] on button "Apply Filters" at bounding box center [940, 470] width 121 height 37
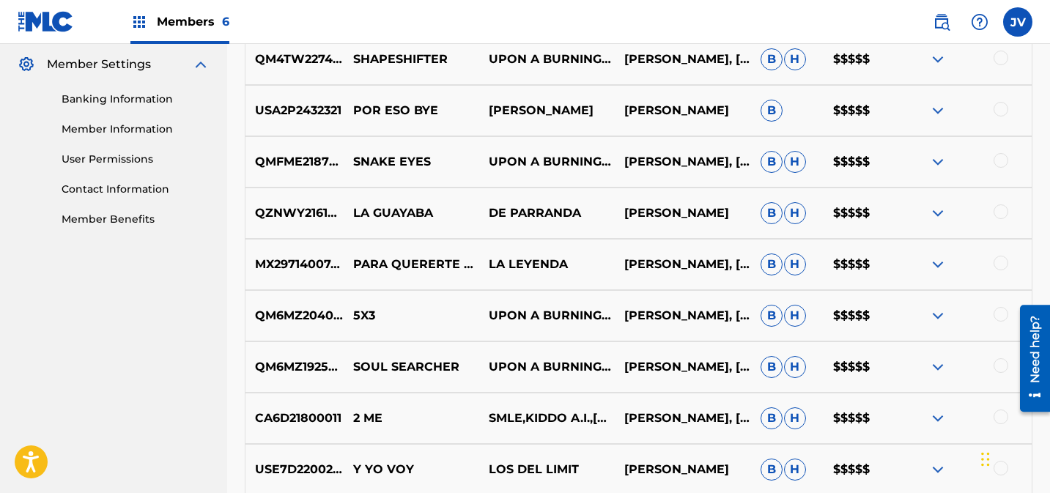
scroll to position [828, 0]
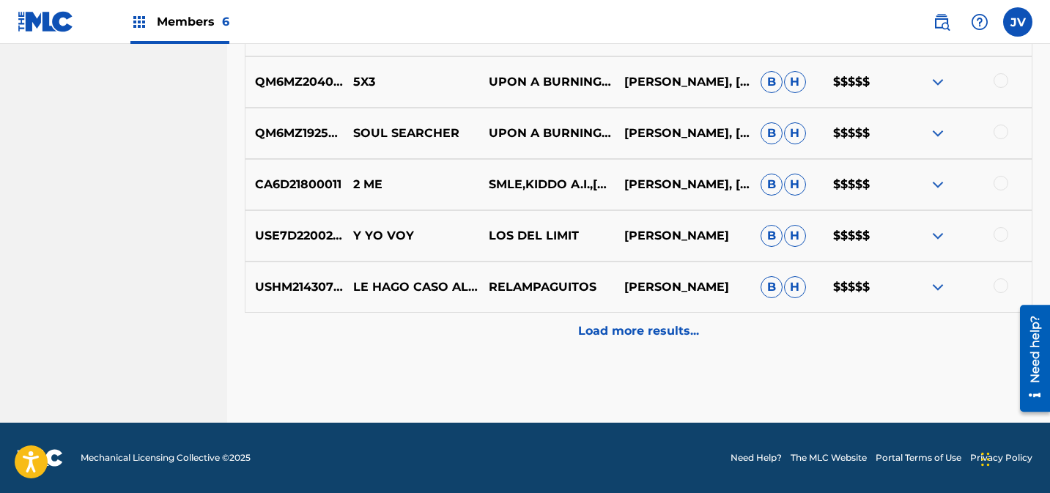
click at [680, 333] on p "Load more results..." at bounding box center [638, 332] width 121 height 18
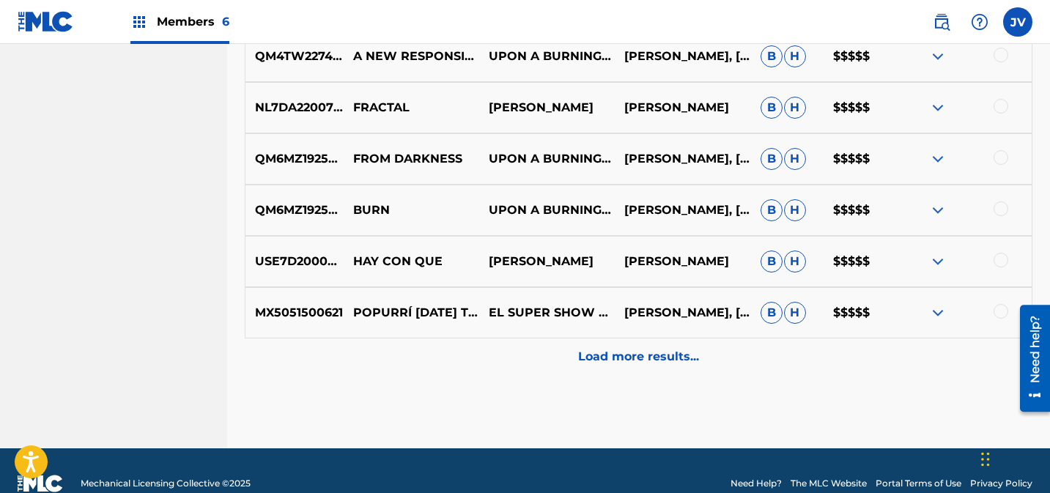
scroll to position [1341, 0]
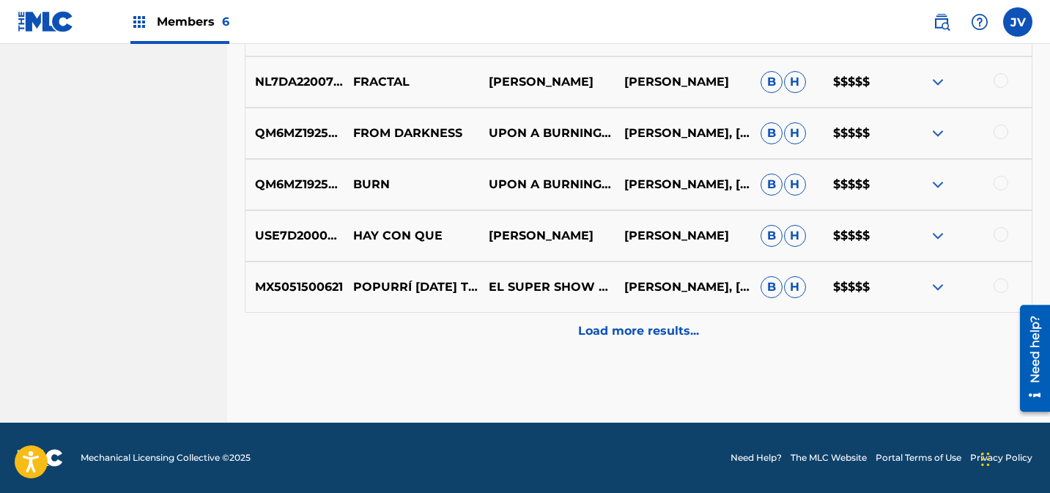
click at [675, 330] on p "Load more results..." at bounding box center [638, 332] width 121 height 18
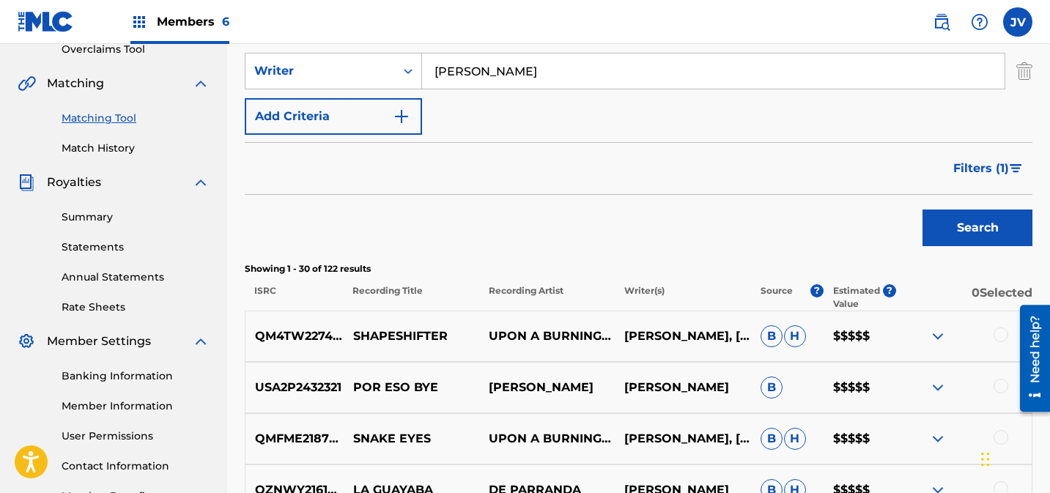
scroll to position [314, 0]
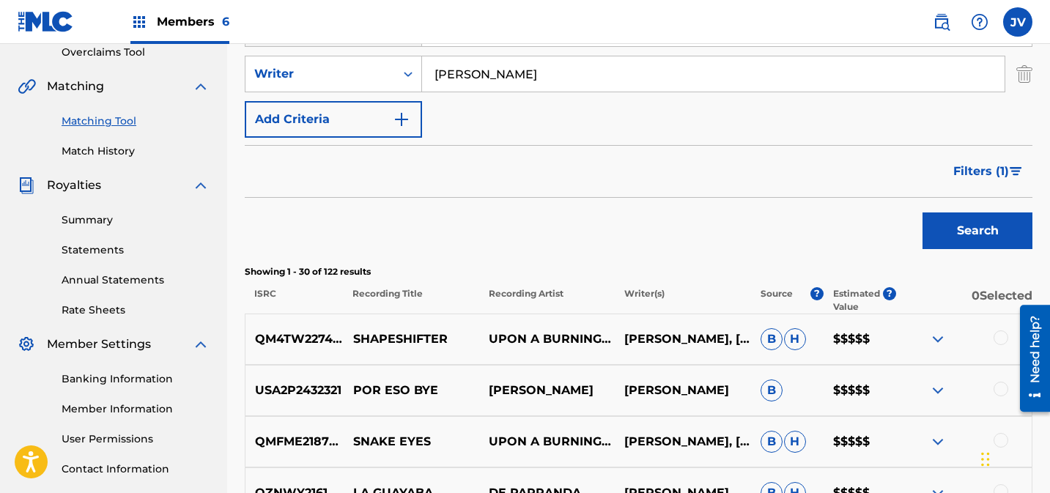
click at [989, 165] on span "Filters ( 1 )" at bounding box center [982, 172] width 56 height 18
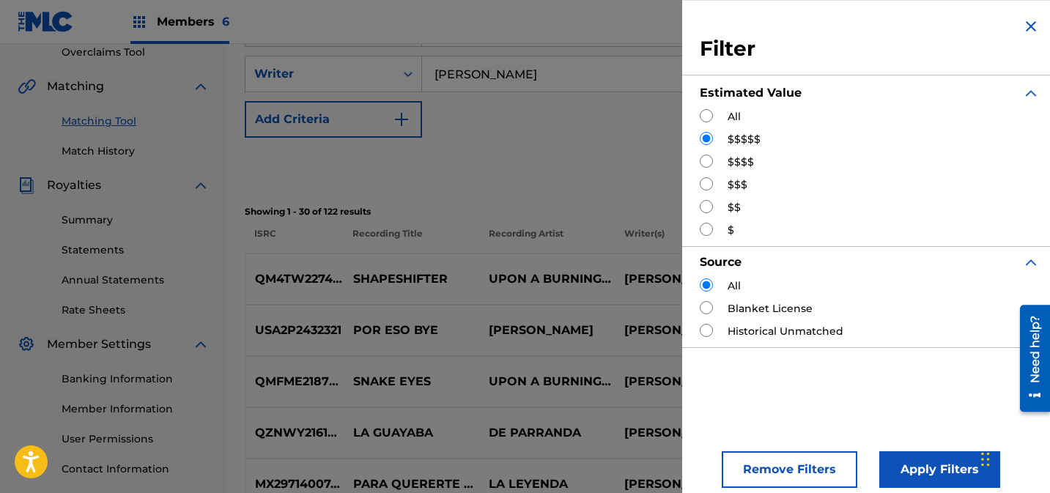
click at [705, 163] on input "Search Form" at bounding box center [706, 161] width 13 height 13
radio input "true"
click at [911, 461] on button "Apply Filters" at bounding box center [940, 470] width 121 height 37
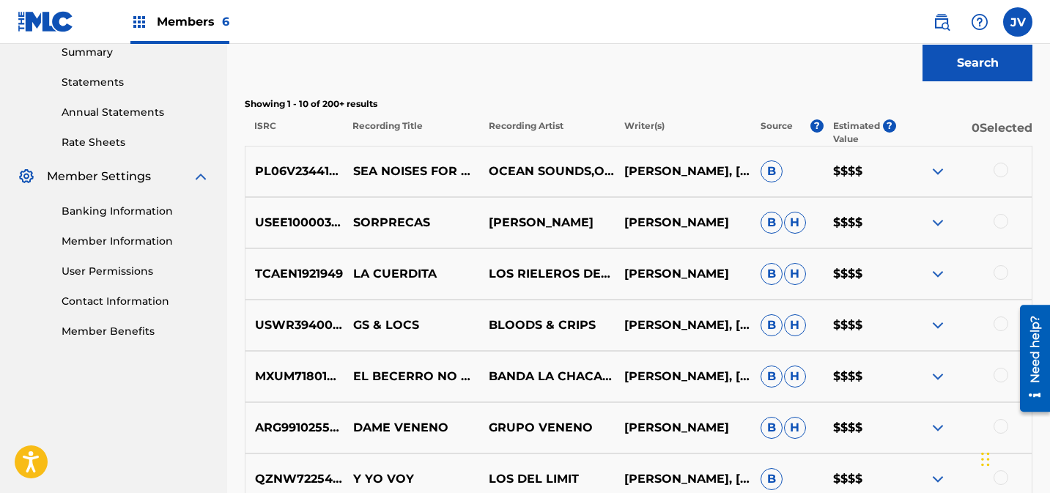
scroll to position [484, 0]
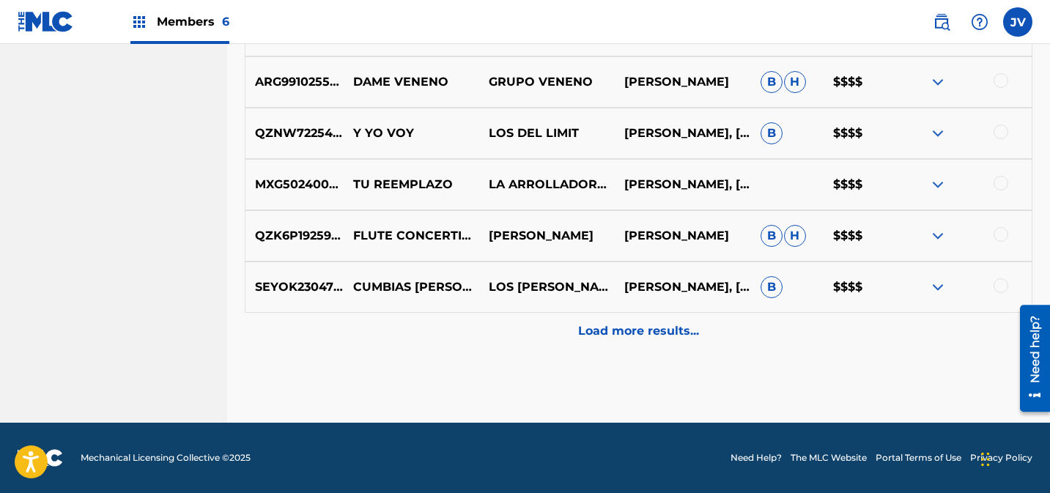
click at [630, 334] on p "Load more results..." at bounding box center [638, 332] width 121 height 18
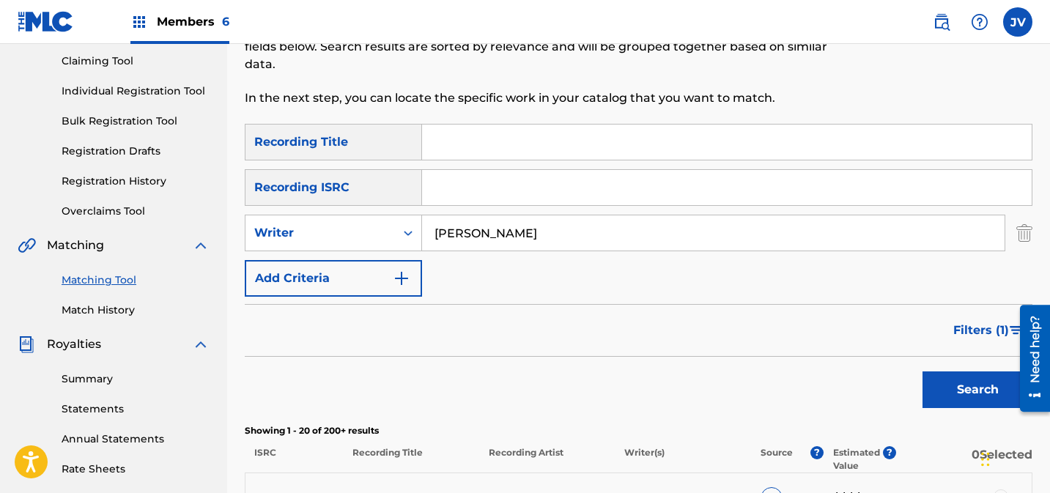
scroll to position [224, 0]
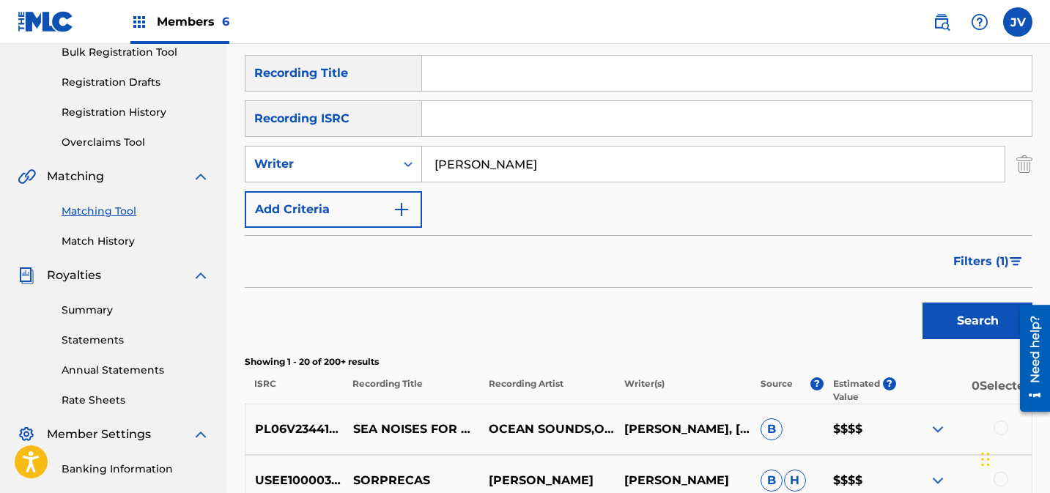
drag, startPoint x: 553, startPoint y: 168, endPoint x: 367, endPoint y: 155, distance: 185.9
click at [367, 155] on div "SearchWithCriteriae72feb23-a408-4078-9128-9603cbe5c096 Writer ruben meyer" at bounding box center [639, 164] width 788 height 37
type input "joshua hayes"
click at [964, 312] on button "Search" at bounding box center [978, 321] width 110 height 37
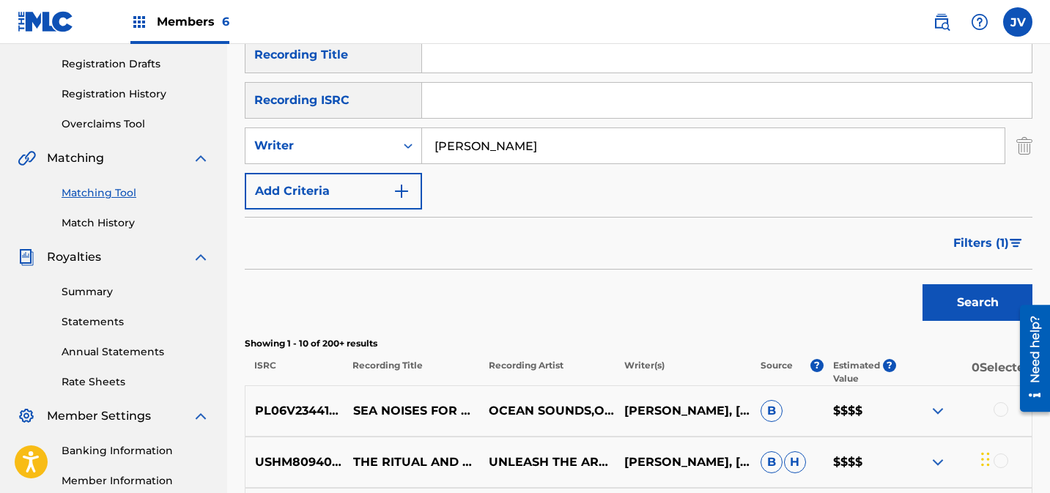
scroll to position [235, 0]
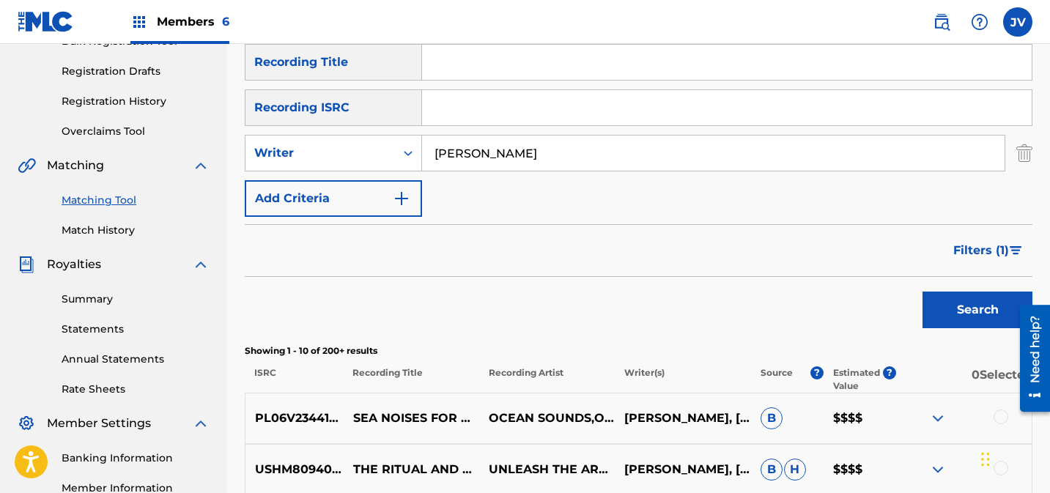
click at [985, 244] on span "Filters ( 1 )" at bounding box center [982, 251] width 56 height 18
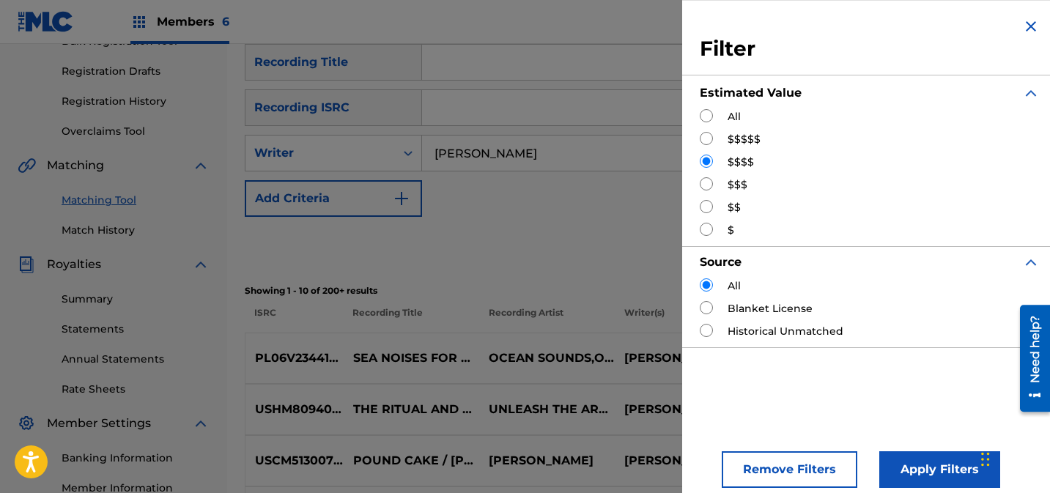
click at [732, 188] on label "$$$" at bounding box center [738, 184] width 20 height 15
click at [712, 180] on input "Search Form" at bounding box center [706, 183] width 13 height 13
radio input "true"
click at [897, 456] on button "Apply Filters" at bounding box center [940, 470] width 121 height 37
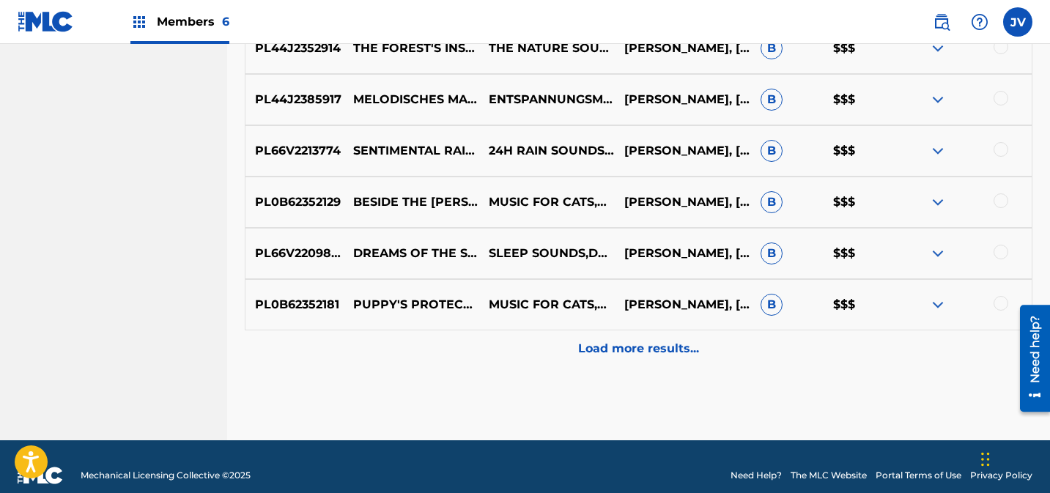
click at [702, 353] on div "Load more results..." at bounding box center [639, 349] width 788 height 37
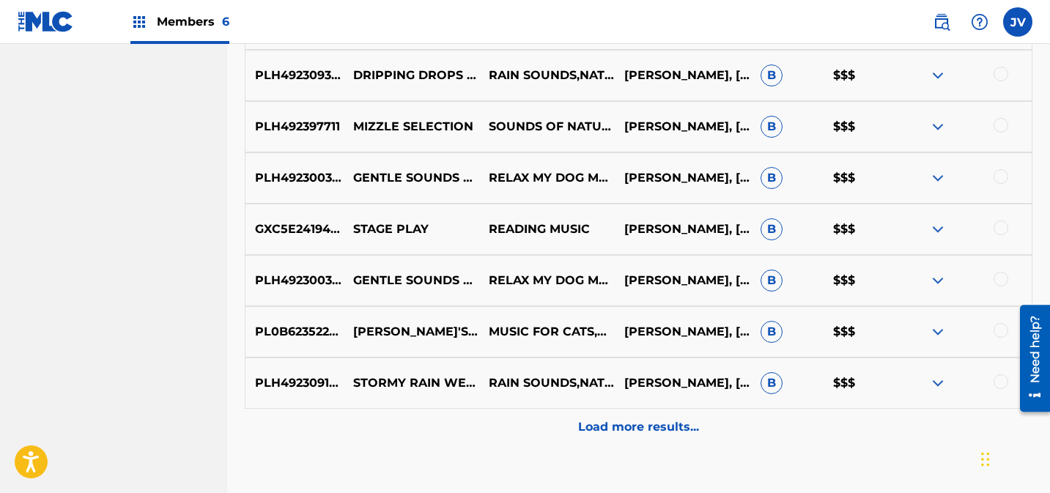
scroll to position [1341, 0]
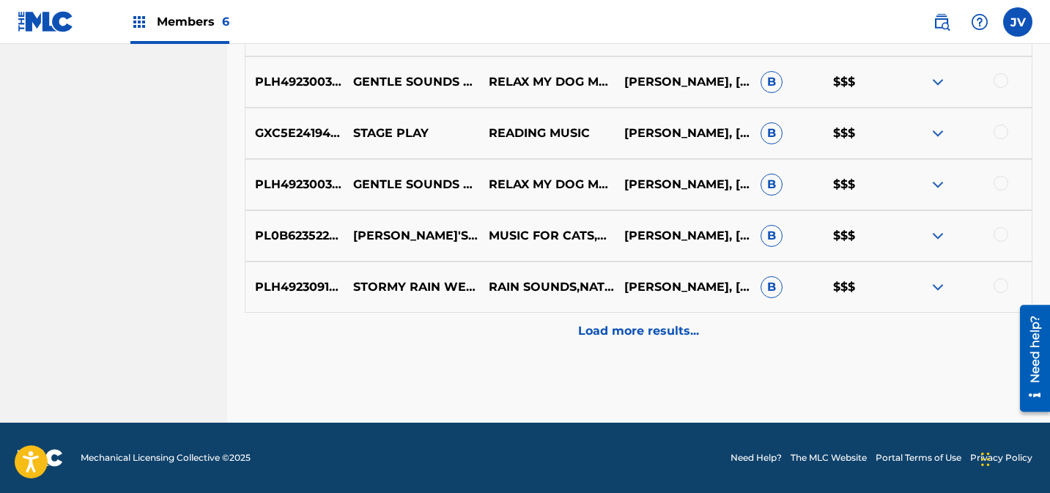
click at [647, 344] on div "Load more results..." at bounding box center [639, 331] width 788 height 37
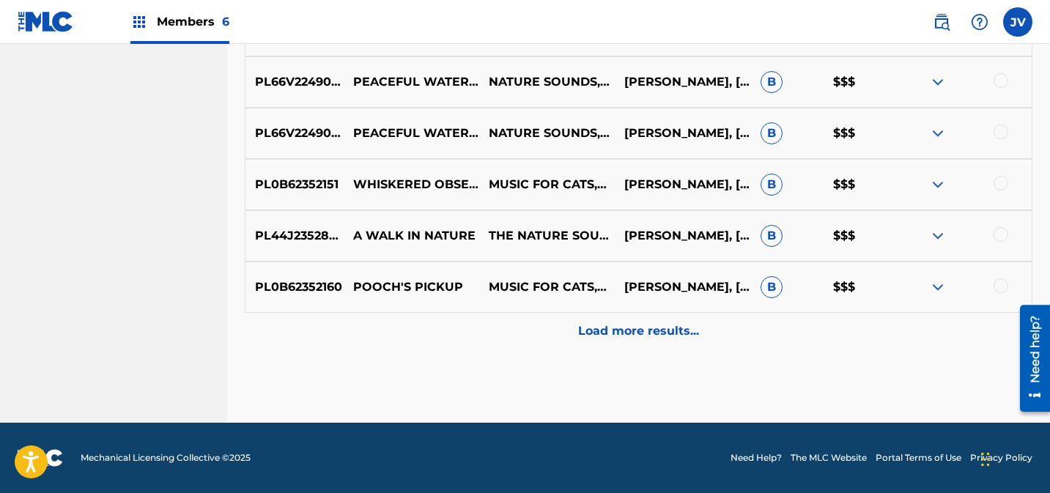
click at [671, 330] on p "Load more results..." at bounding box center [638, 332] width 121 height 18
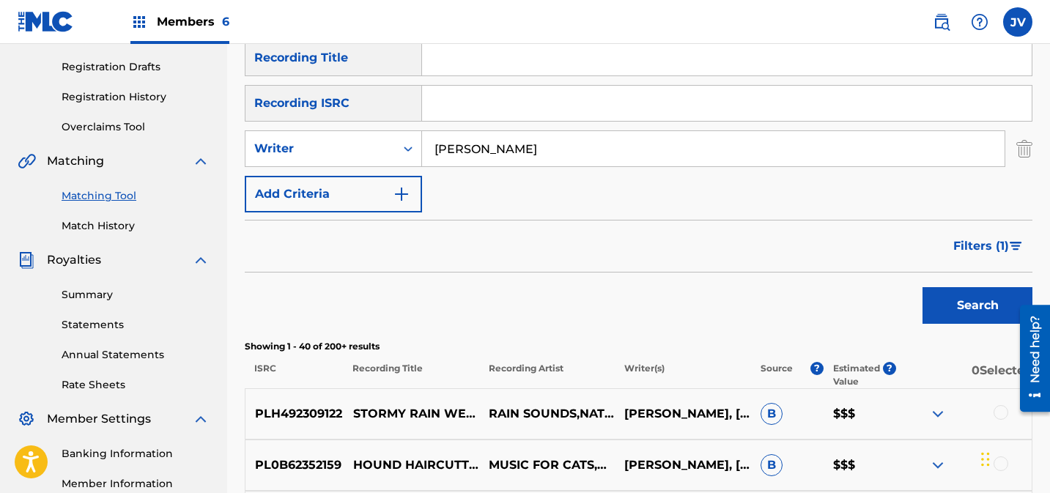
scroll to position [113, 0]
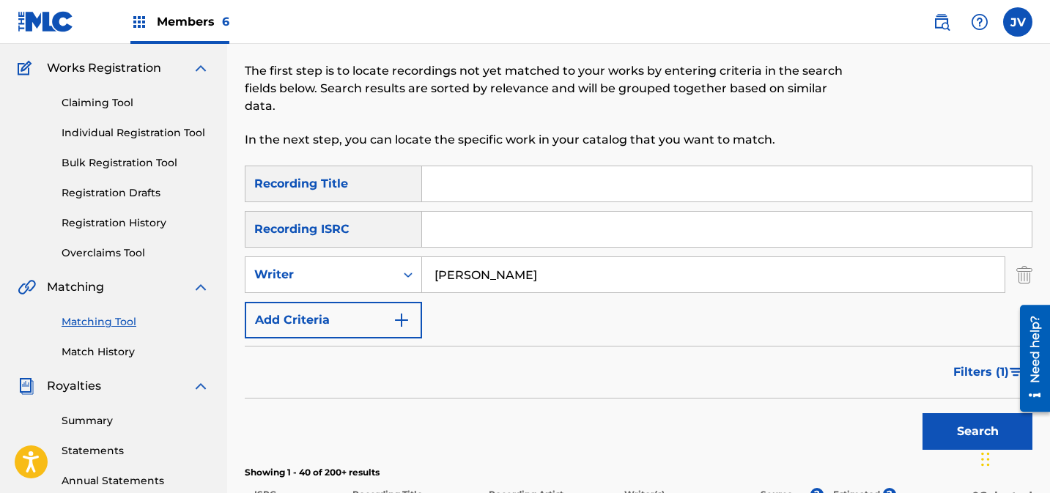
click at [357, 320] on button "Add Criteria" at bounding box center [333, 320] width 177 height 37
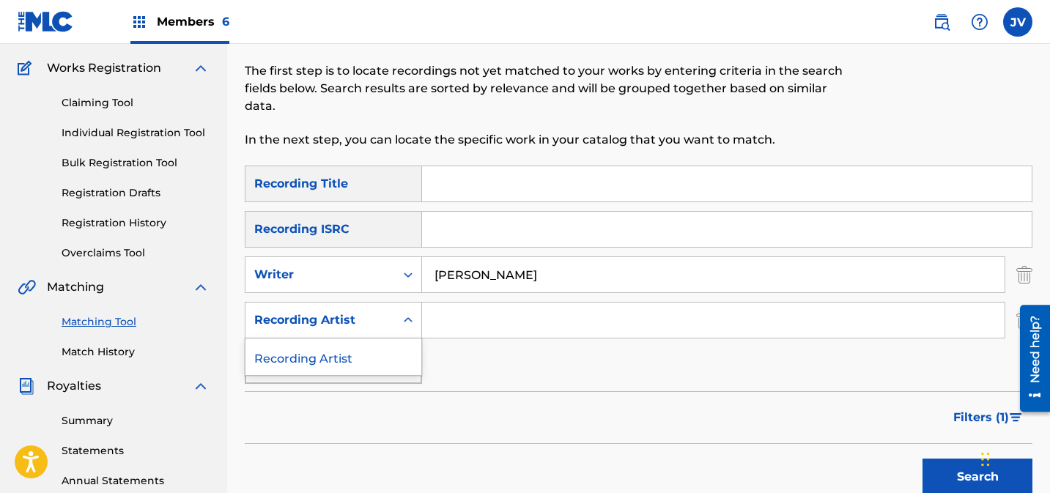
click at [372, 320] on div "Recording Artist" at bounding box center [320, 321] width 132 height 18
click at [678, 368] on div "SearchWithCriteriae5d5c59a-8664-4319-b21f-be3b93a903a3 Recording Title SearchWi…" at bounding box center [639, 275] width 788 height 218
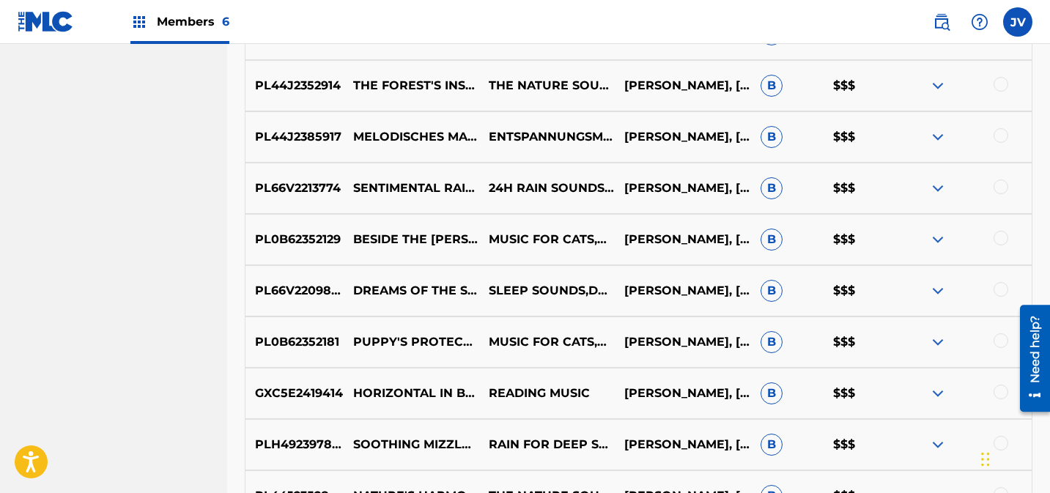
scroll to position [820, 0]
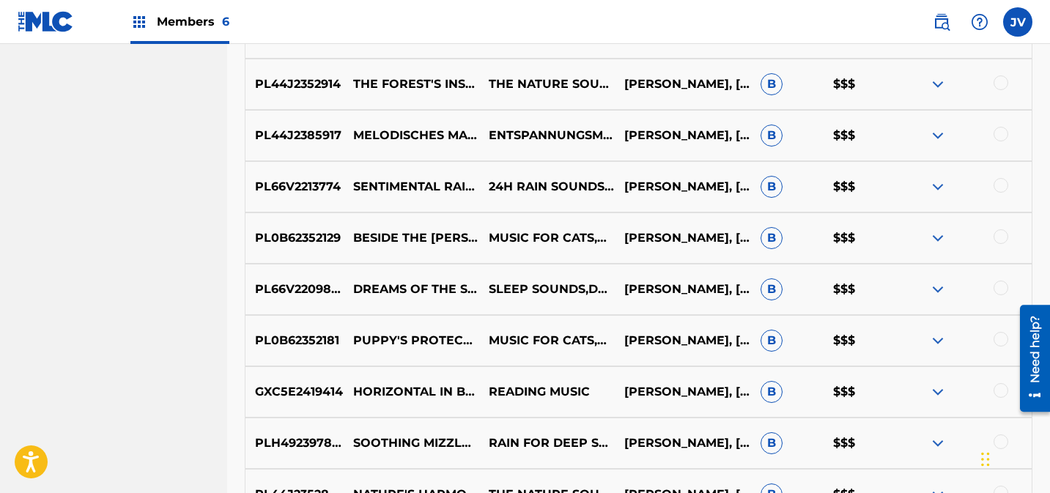
click at [936, 342] on img at bounding box center [939, 341] width 18 height 18
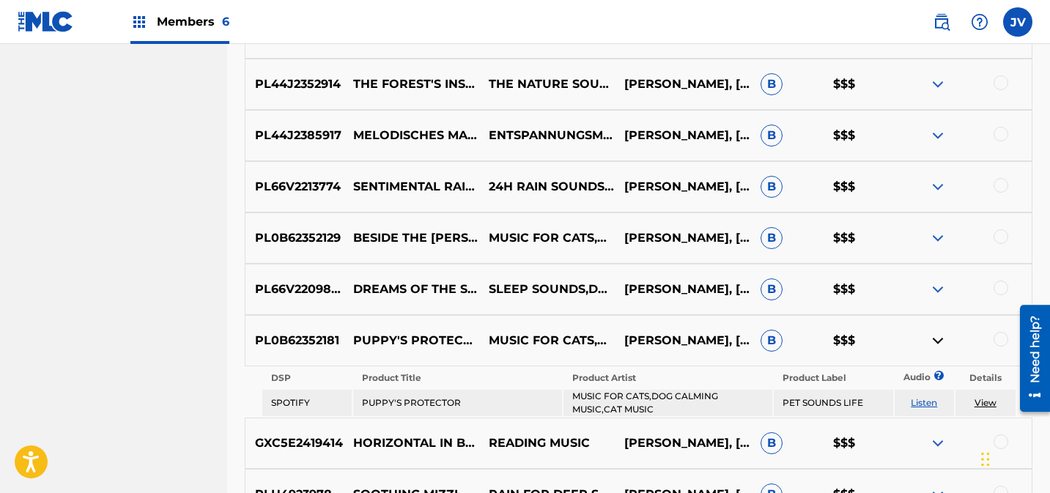
click at [980, 401] on link "View" at bounding box center [986, 402] width 22 height 11
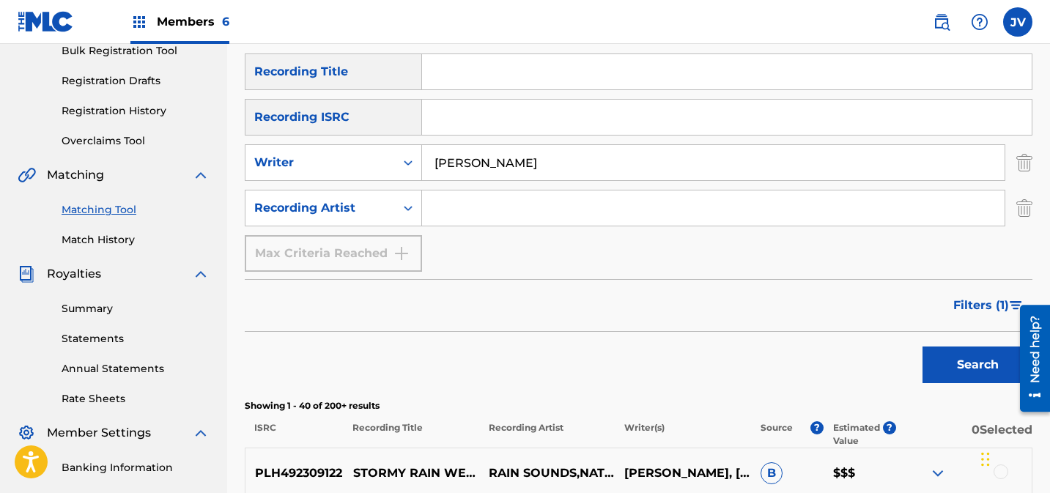
scroll to position [0, 0]
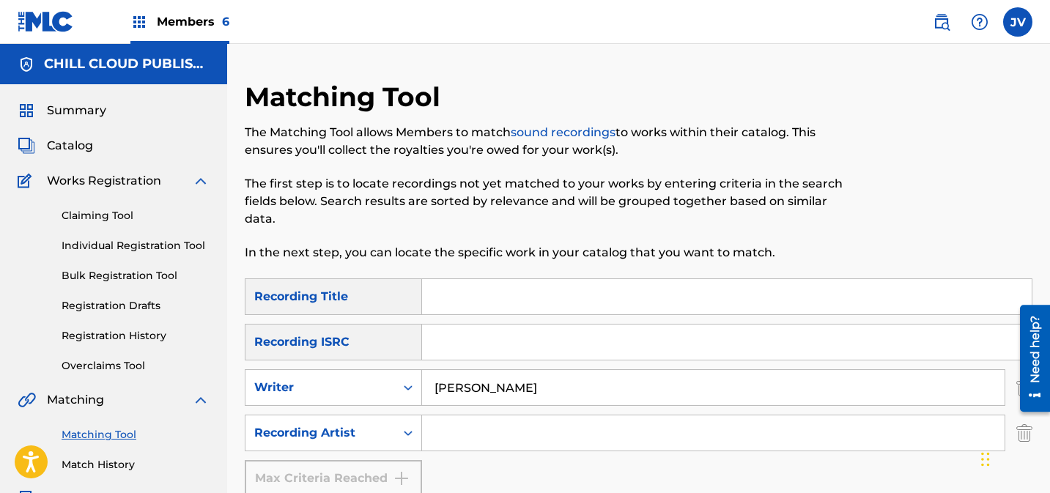
click at [95, 216] on link "Claiming Tool" at bounding box center [136, 215] width 148 height 15
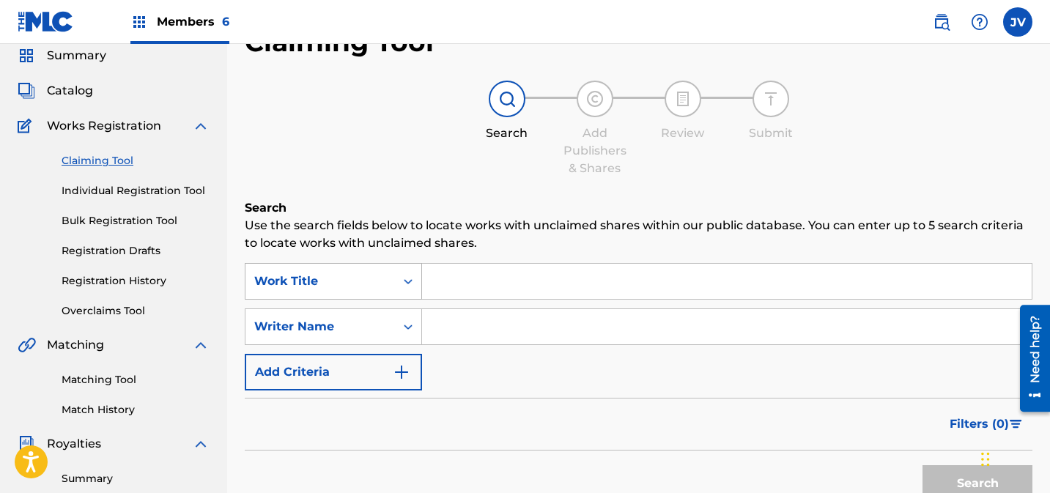
click at [298, 300] on div "Work Title" at bounding box center [333, 281] width 177 height 37
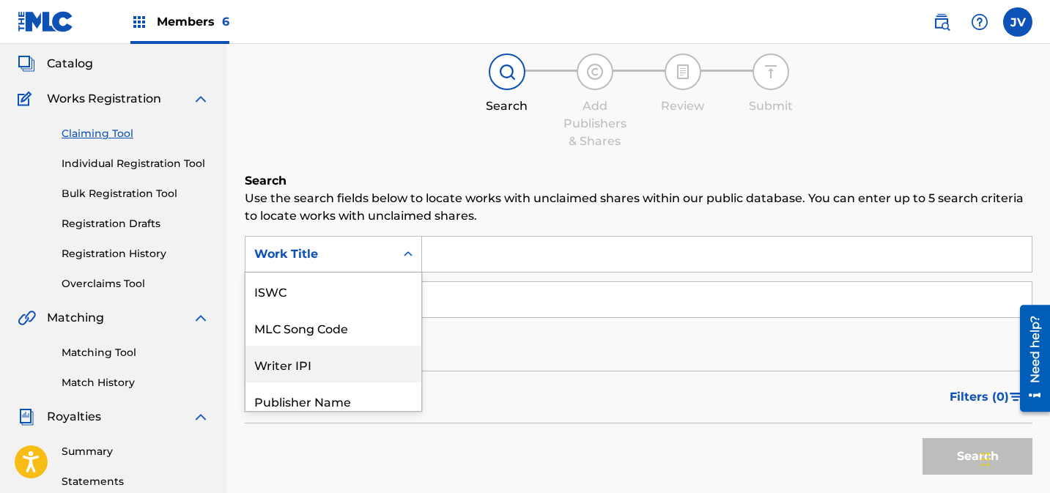
scroll to position [37, 0]
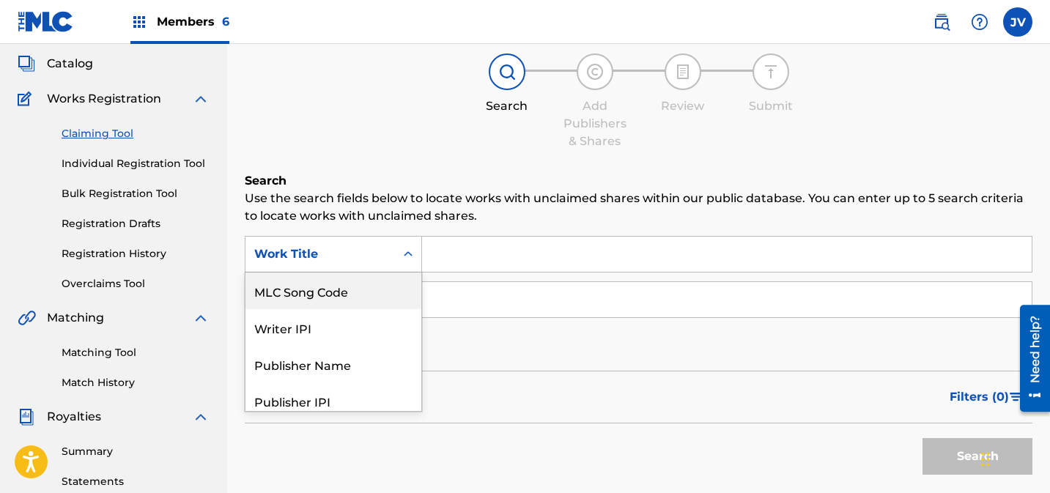
drag, startPoint x: 308, startPoint y: 289, endPoint x: 351, endPoint y: 290, distance: 43.3
click at [310, 289] on div "MLC Song Code" at bounding box center [334, 291] width 176 height 37
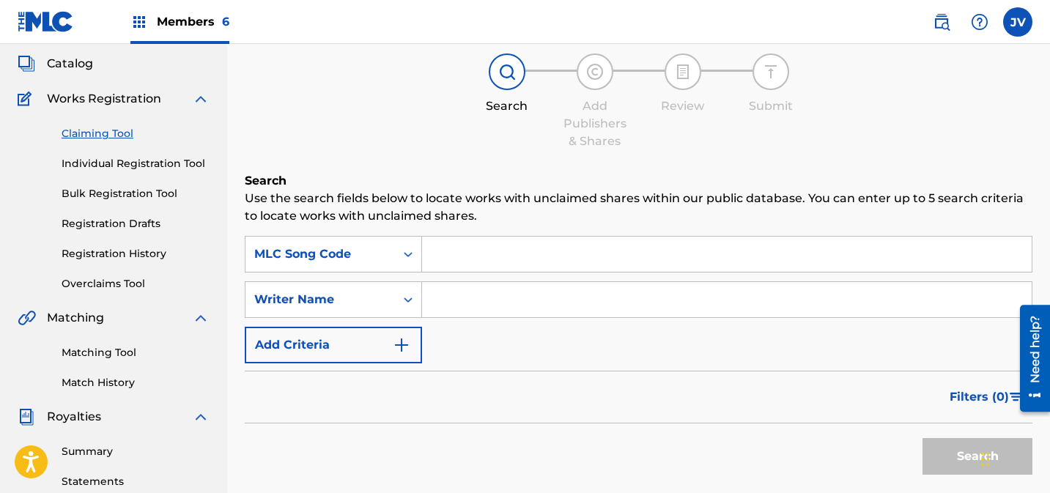
click at [501, 263] on input "Search Form" at bounding box center [727, 254] width 610 height 35
paste input "CK7H37"
type input "CK7H37"
drag, startPoint x: 956, startPoint y: 457, endPoint x: 958, endPoint y: 431, distance: 25.8
click at [956, 457] on button "Search" at bounding box center [978, 456] width 110 height 37
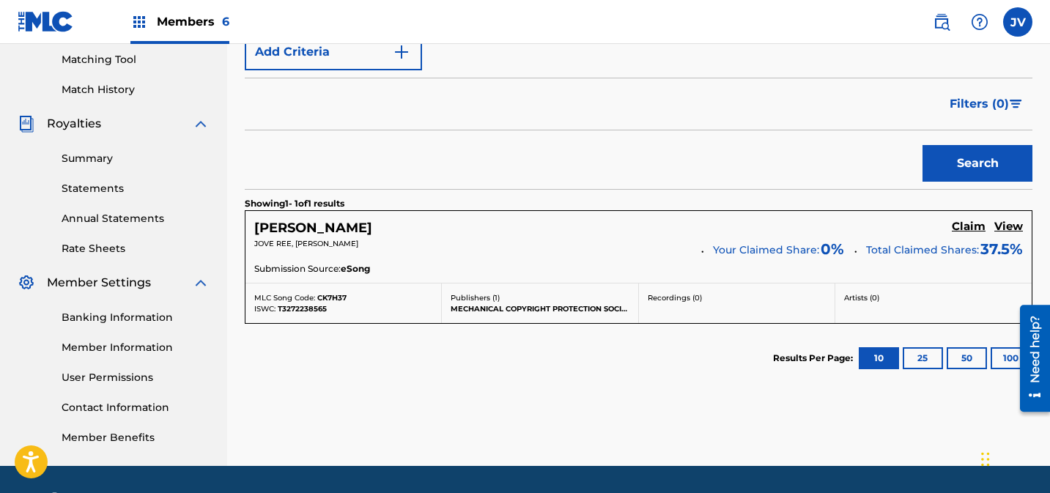
scroll to position [419, 0]
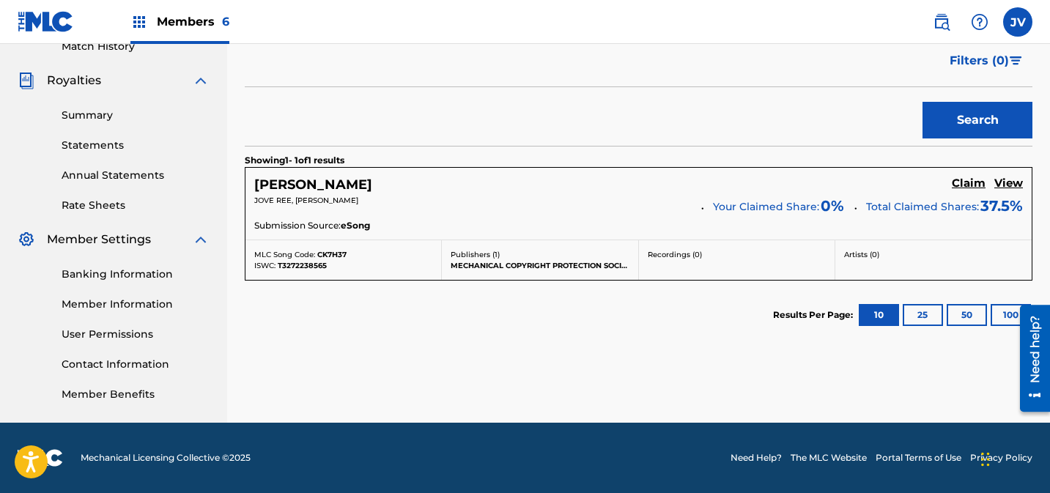
click at [964, 181] on h5 "Claim" at bounding box center [969, 184] width 34 height 14
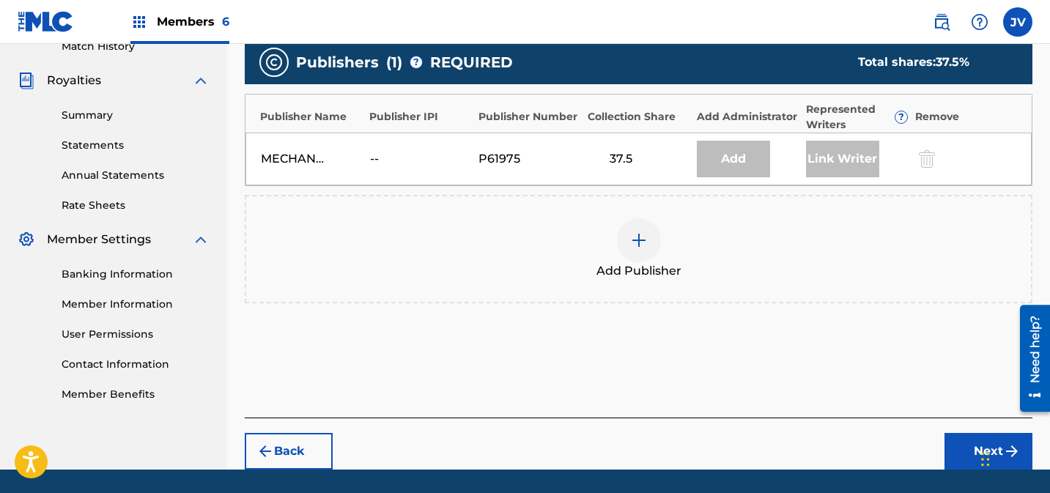
click at [626, 229] on div at bounding box center [639, 240] width 44 height 44
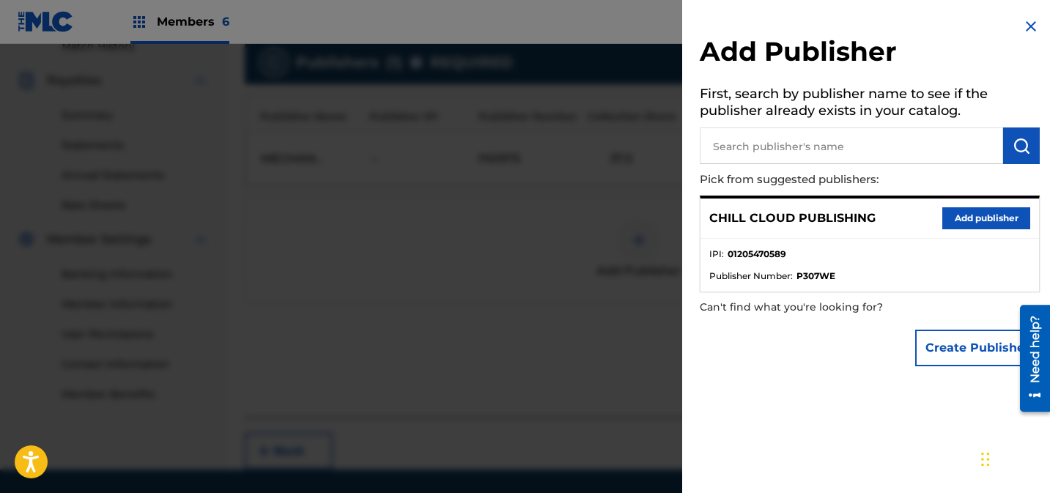
click at [955, 214] on button "Add publisher" at bounding box center [987, 218] width 88 height 22
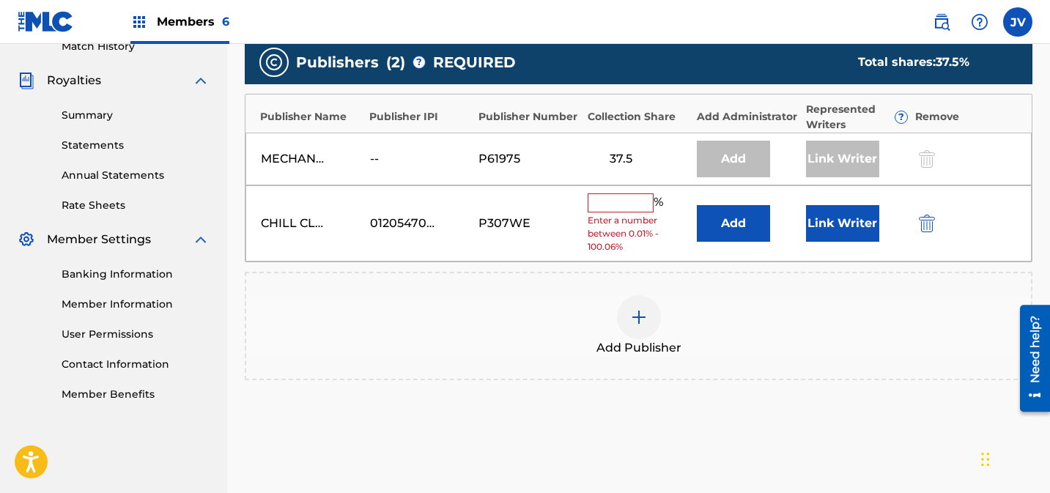
drag, startPoint x: 618, startPoint y: 201, endPoint x: 644, endPoint y: 203, distance: 25.8
click at [619, 201] on input "text" at bounding box center [621, 203] width 66 height 19
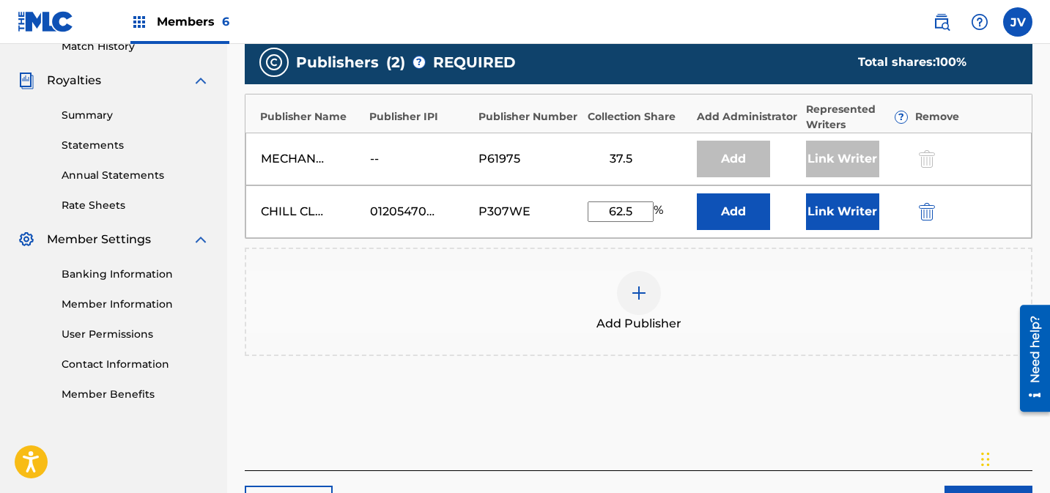
type input "62.5"
click at [857, 210] on button "Link Writer" at bounding box center [842, 212] width 73 height 37
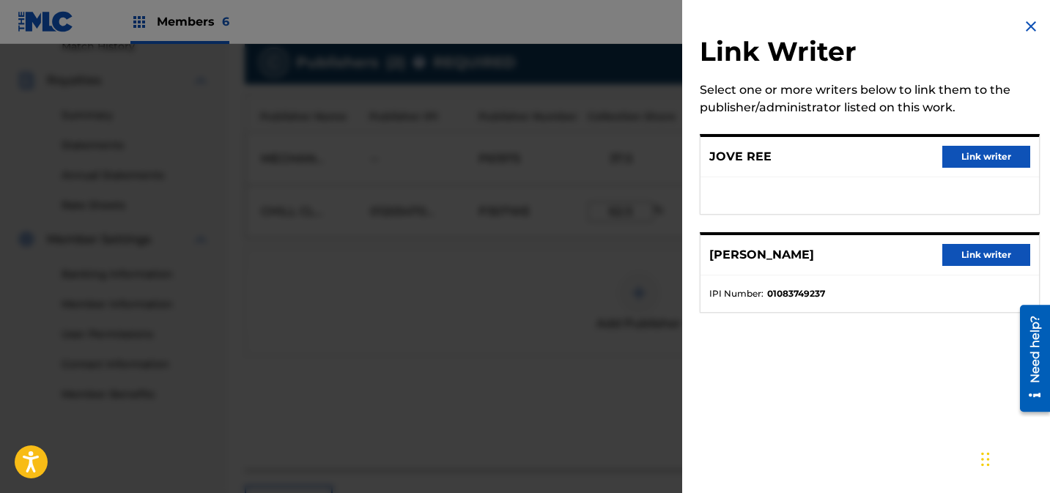
click at [982, 254] on button "Link writer" at bounding box center [987, 255] width 88 height 22
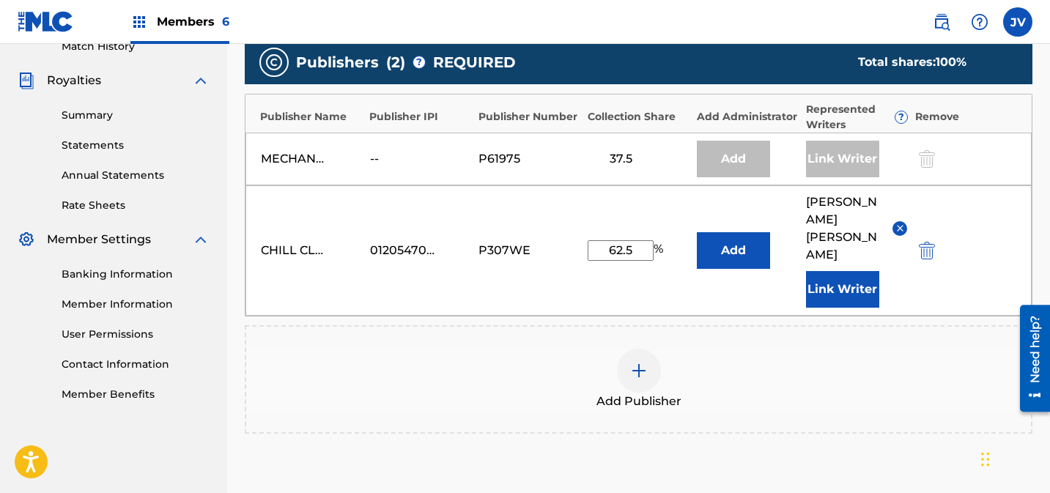
click at [825, 271] on button "Link Writer" at bounding box center [842, 289] width 73 height 37
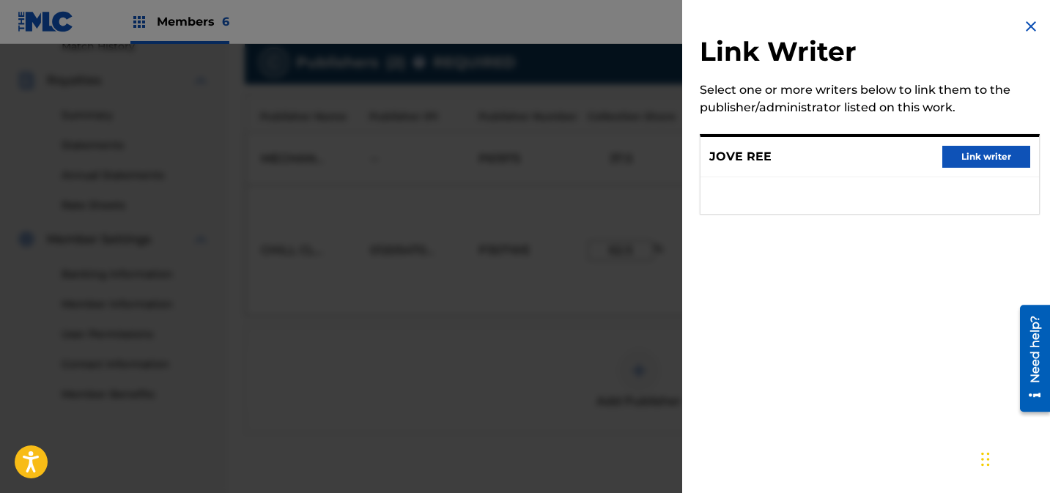
click at [985, 154] on button "Link writer" at bounding box center [987, 157] width 88 height 22
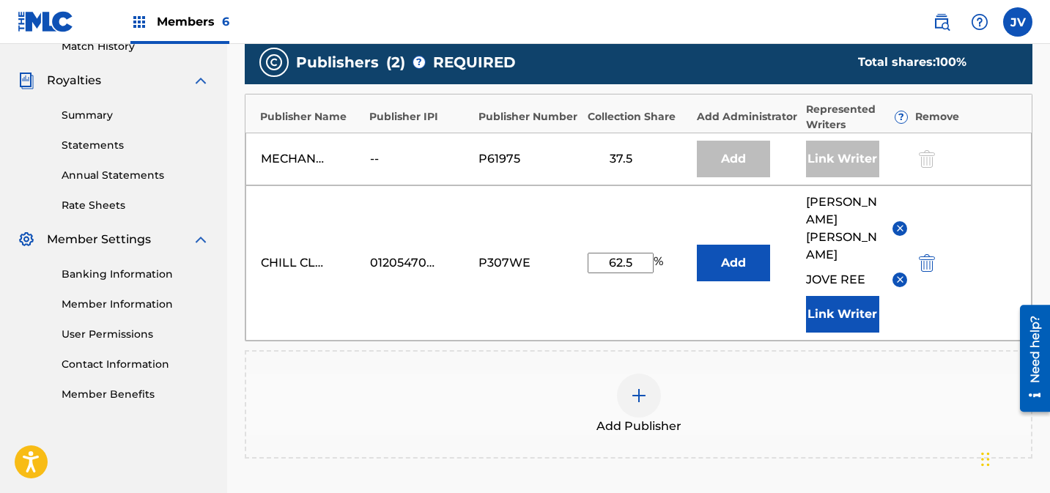
scroll to position [586, 0]
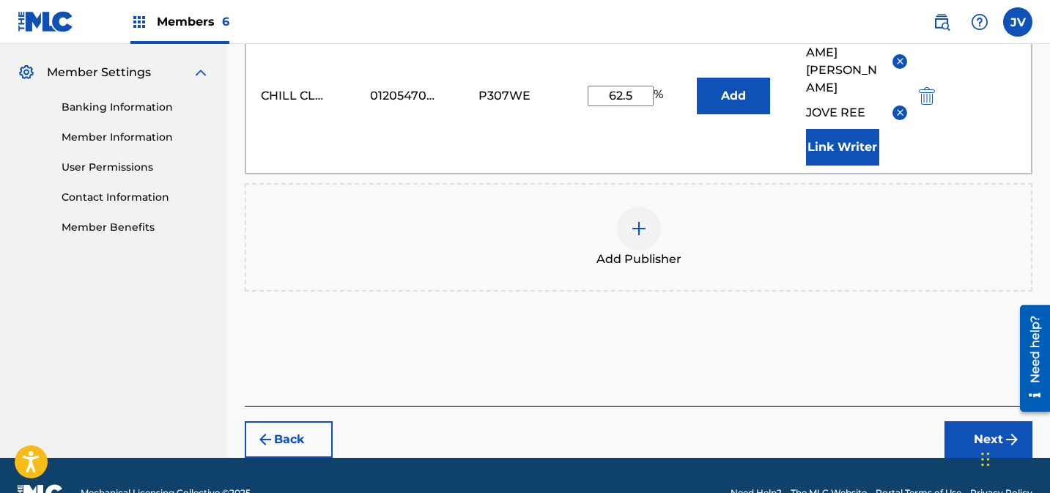
click at [978, 422] on button "Next" at bounding box center [989, 440] width 88 height 37
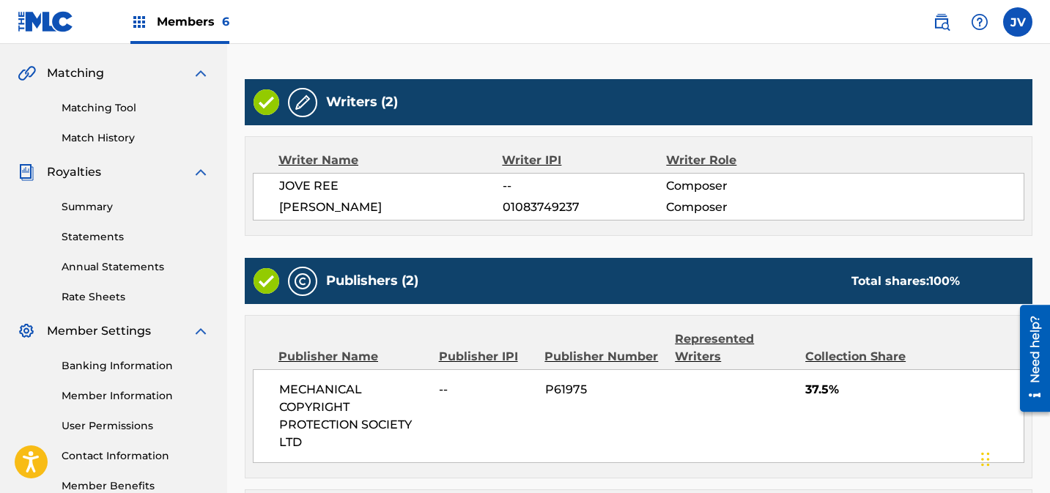
scroll to position [594, 0]
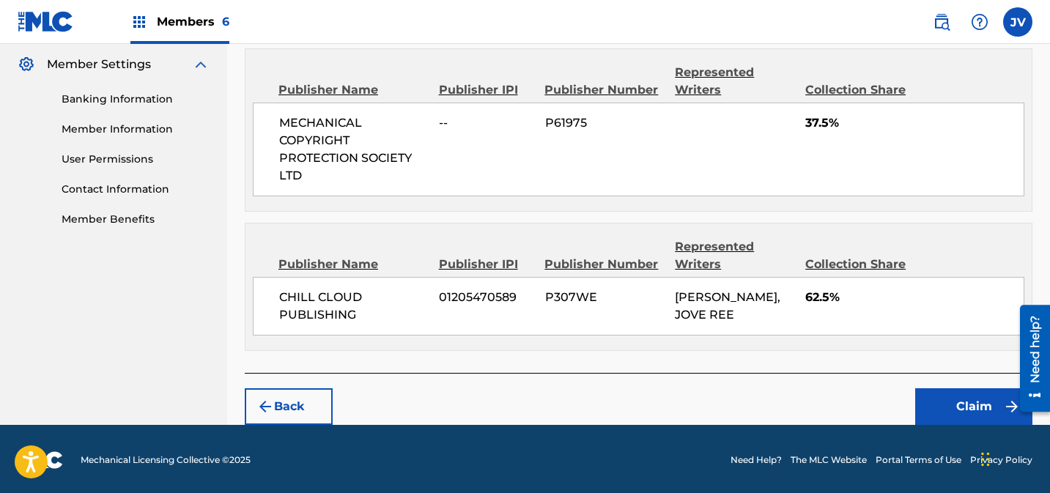
click at [960, 402] on button "Claim" at bounding box center [974, 407] width 117 height 37
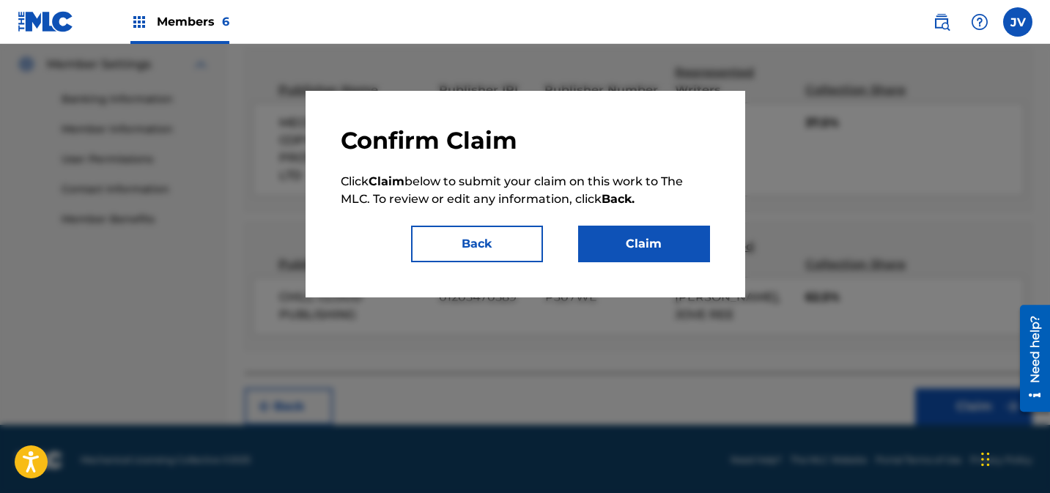
click at [646, 237] on button "Claim" at bounding box center [644, 244] width 132 height 37
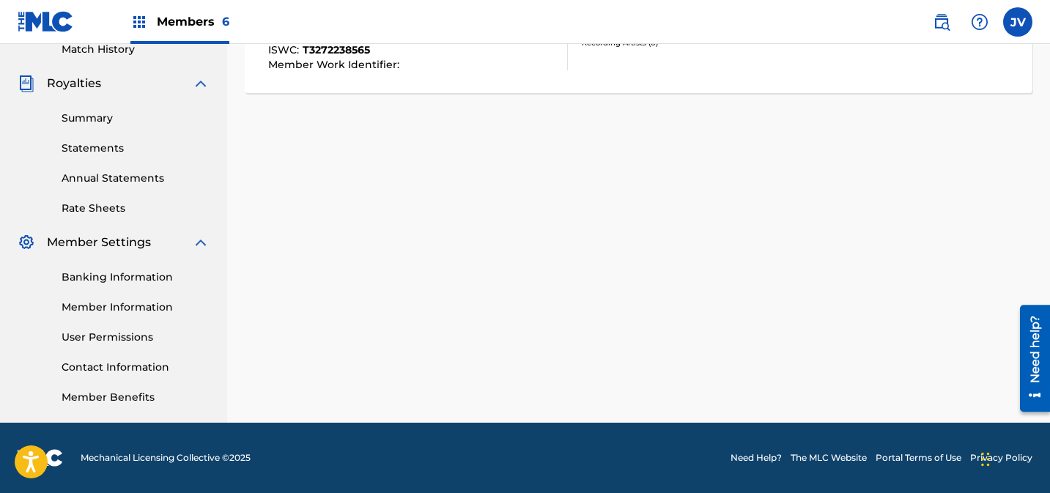
scroll to position [0, 0]
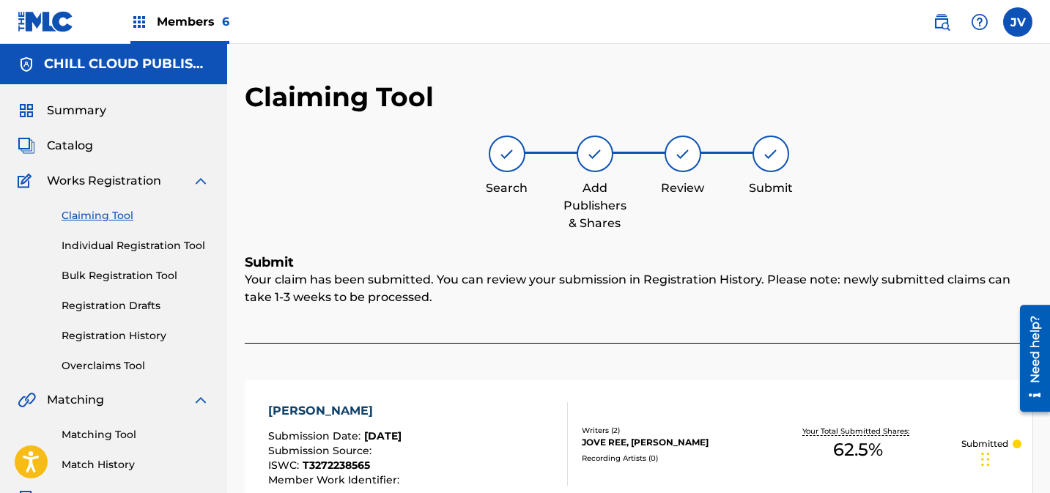
click at [91, 213] on link "Claiming Tool" at bounding box center [136, 215] width 148 height 15
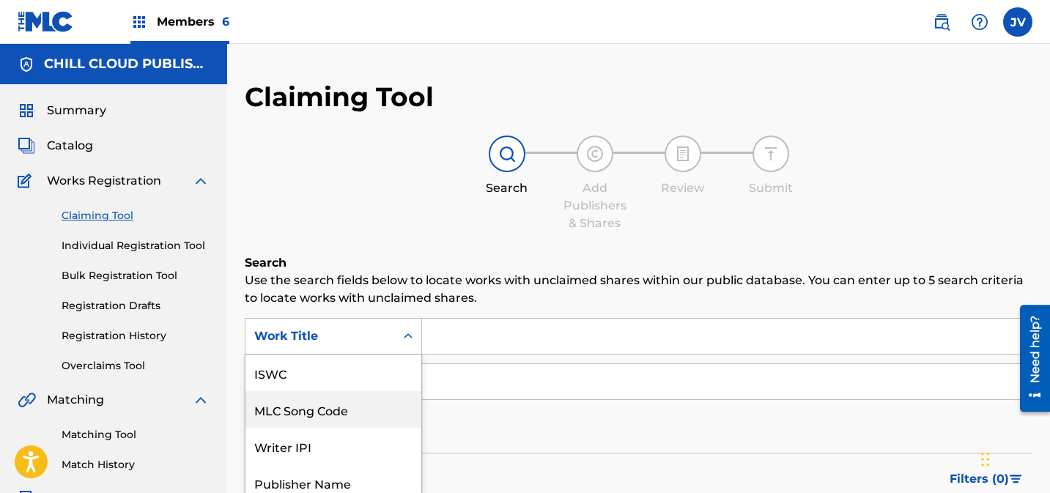
scroll to position [82, 0]
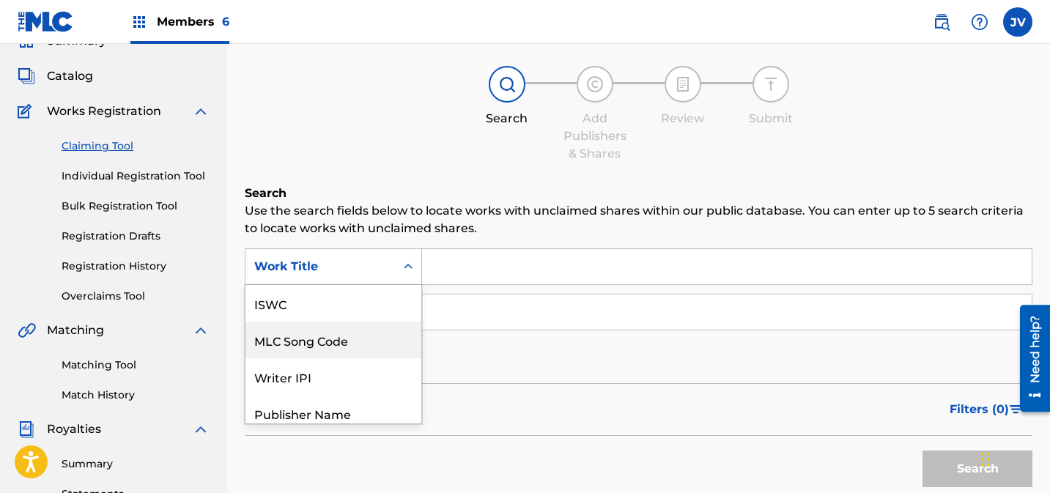
click at [363, 285] on div "MLC Song Code, 2 of 7. 7 results available. Use Up and Down to choose options, …" at bounding box center [333, 267] width 177 height 37
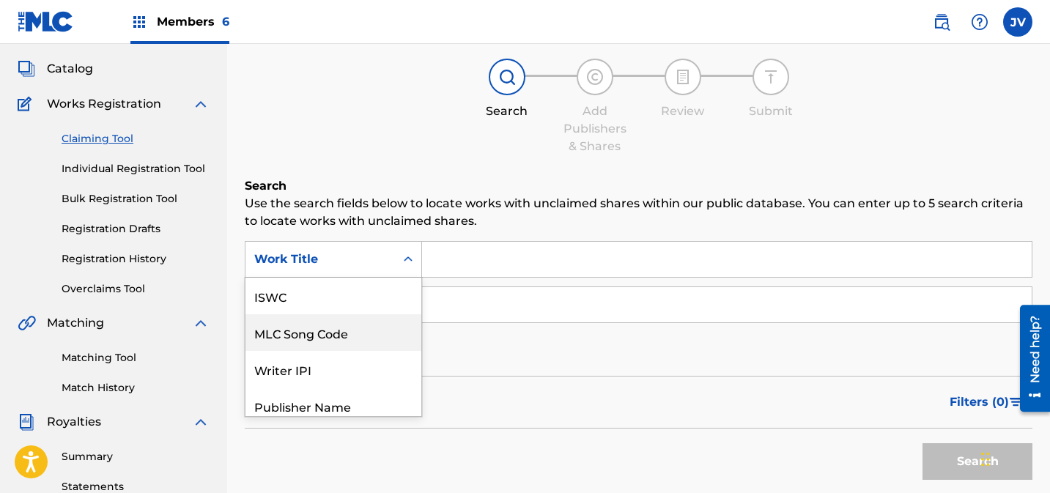
scroll to position [37, 0]
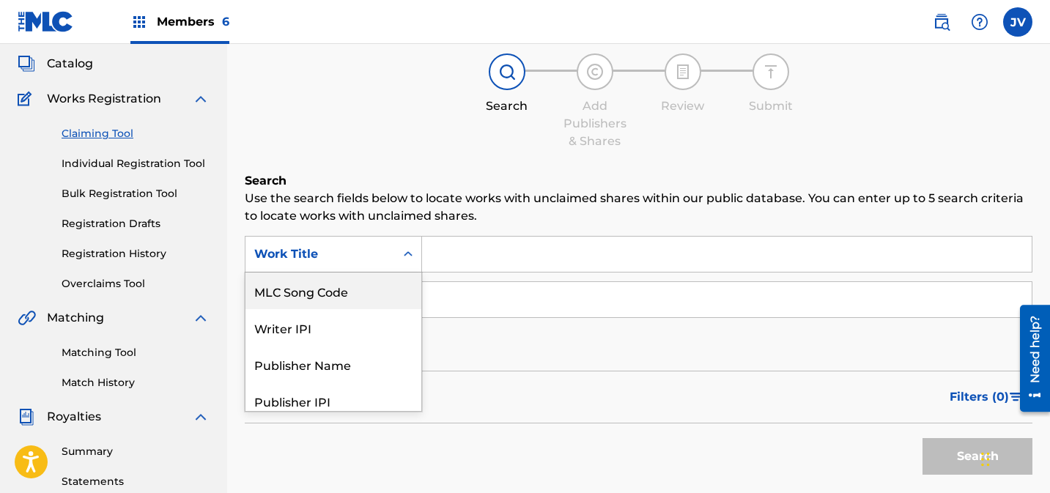
drag, startPoint x: 347, startPoint y: 306, endPoint x: 387, endPoint y: 301, distance: 40.6
click at [349, 305] on div "MLC Song Code" at bounding box center [334, 291] width 176 height 37
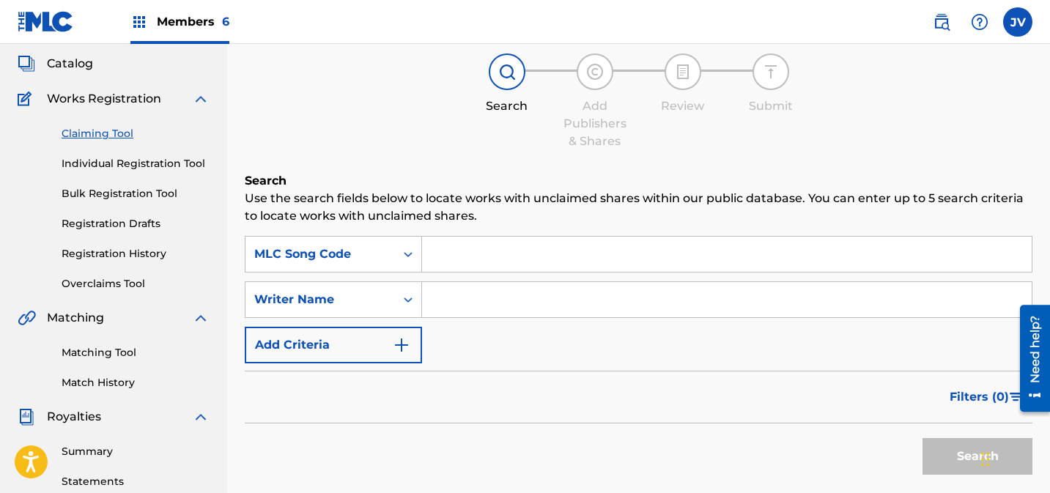
click at [516, 254] on input "Search Form" at bounding box center [727, 254] width 610 height 35
paste input "DS4M52"
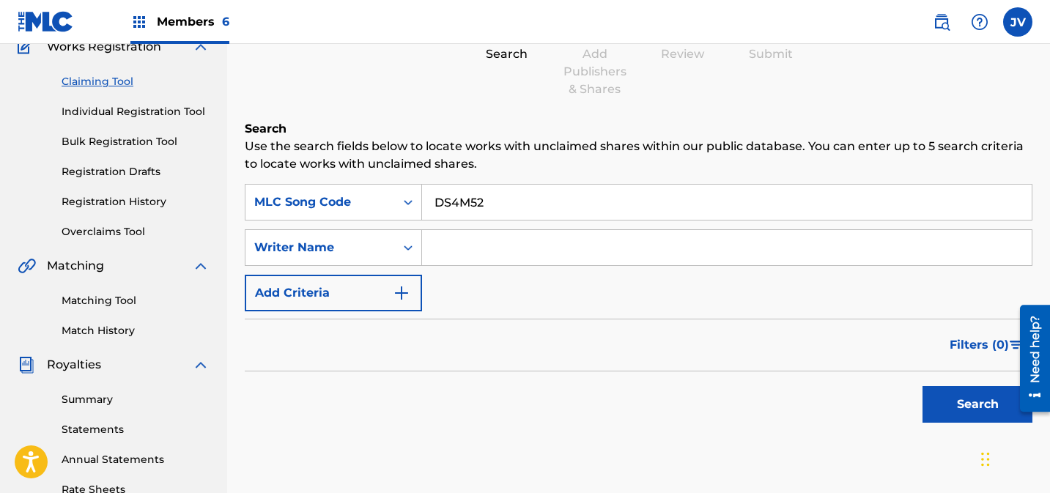
scroll to position [145, 0]
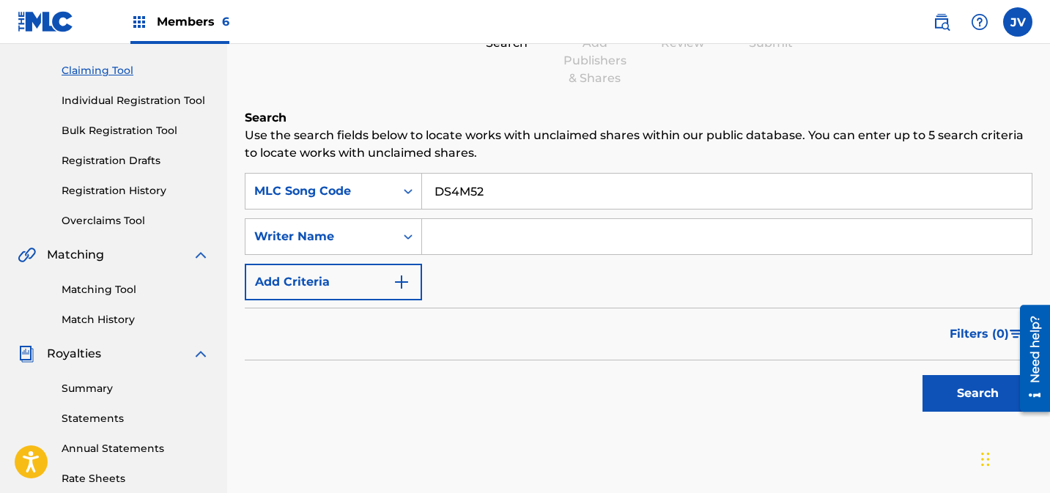
type input "DS4M52"
click at [993, 394] on button "Search" at bounding box center [978, 393] width 110 height 37
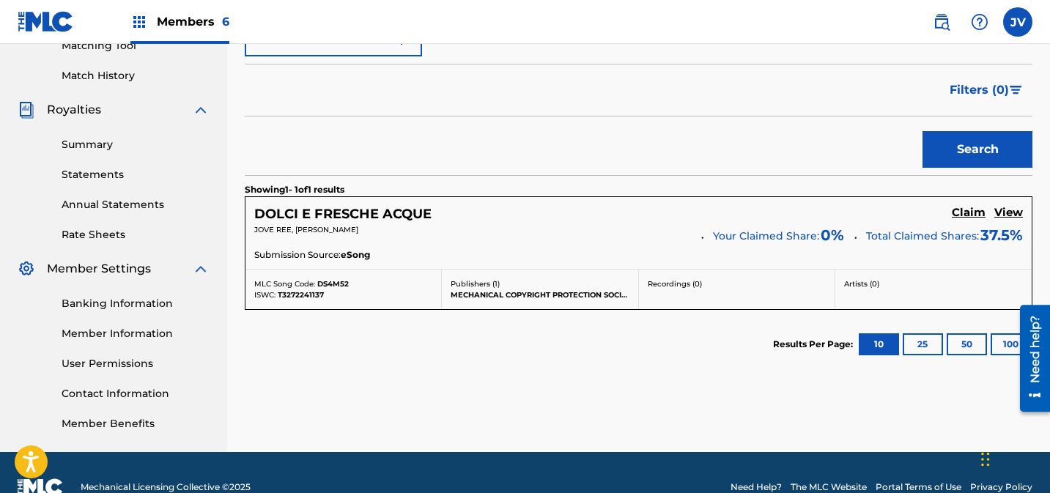
scroll to position [419, 0]
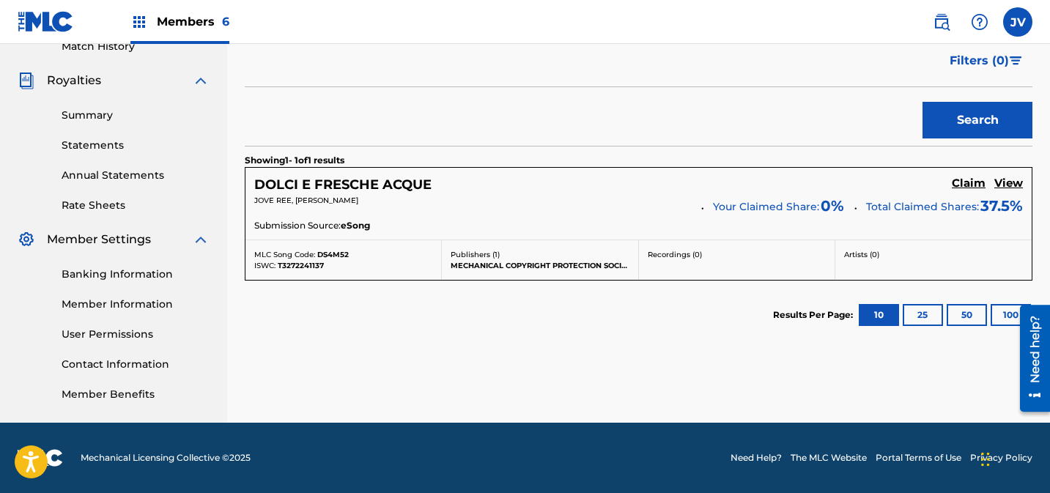
click at [976, 183] on h5 "Claim" at bounding box center [969, 184] width 34 height 14
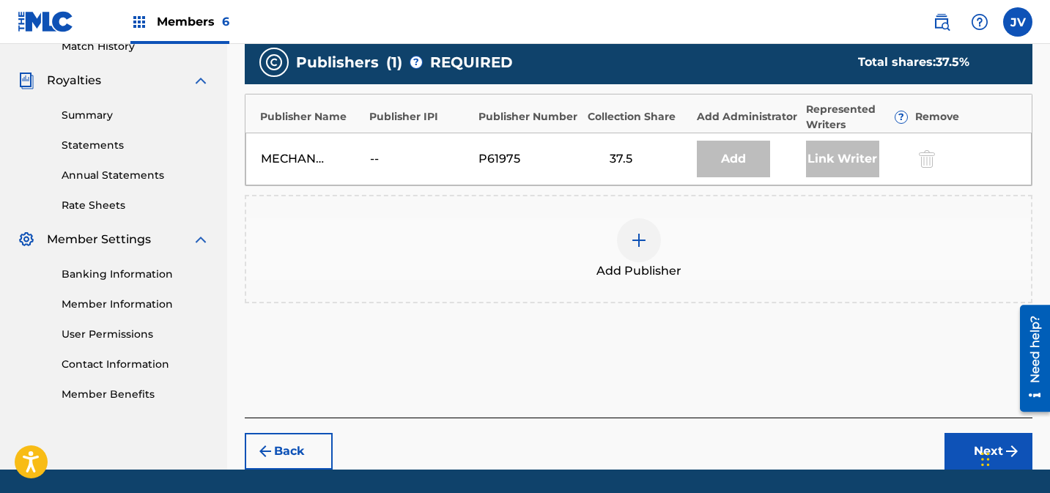
click at [651, 238] on div at bounding box center [639, 240] width 44 height 44
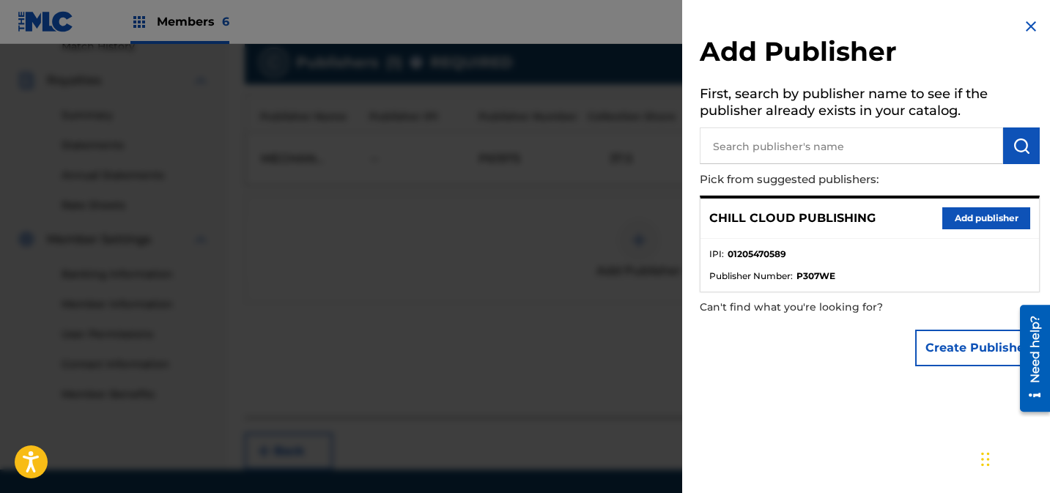
click at [984, 218] on button "Add publisher" at bounding box center [987, 218] width 88 height 22
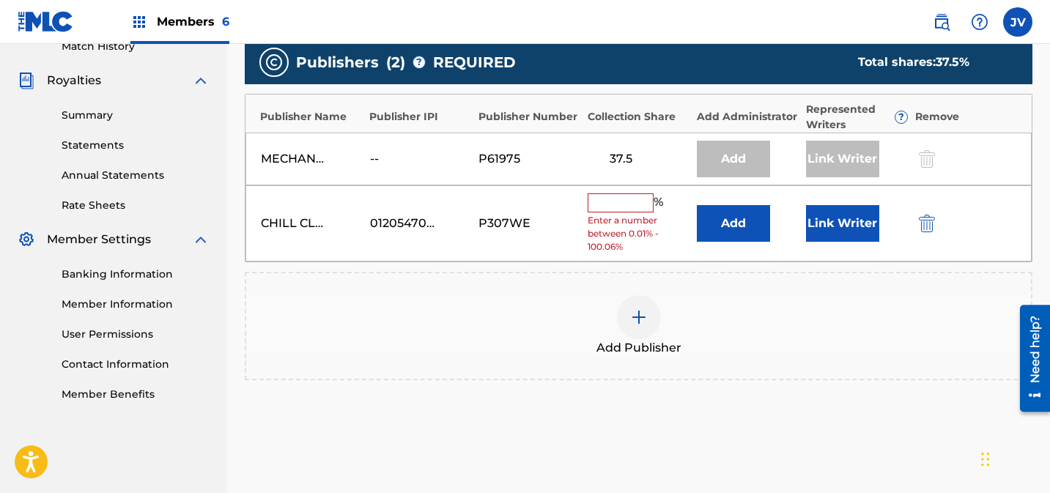
click at [628, 202] on input "text" at bounding box center [621, 203] width 66 height 19
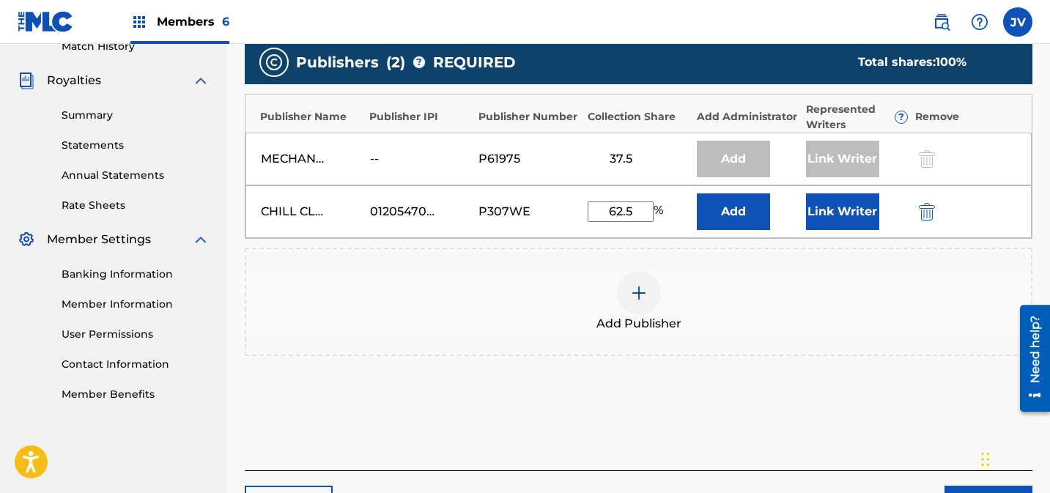
type input "62.5"
click at [839, 213] on button "Link Writer" at bounding box center [842, 212] width 73 height 37
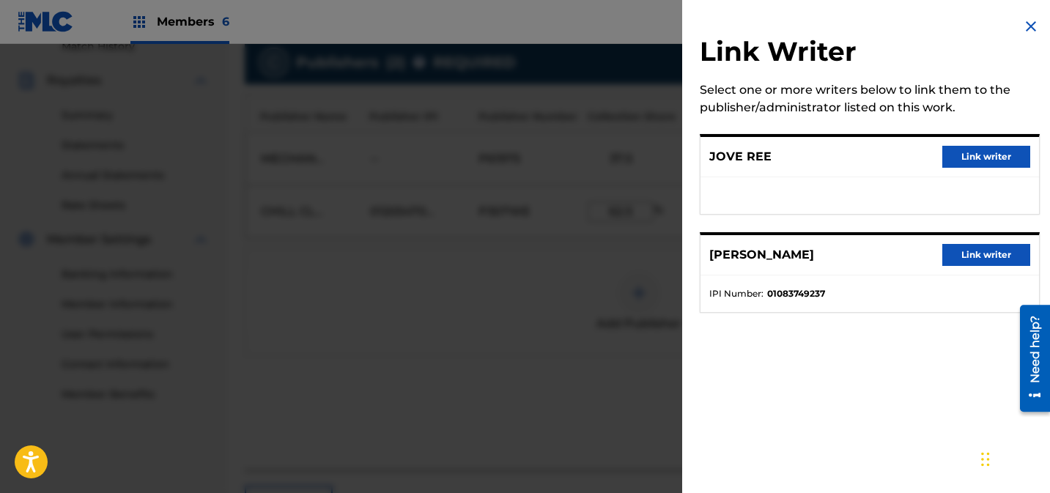
click at [974, 251] on button "Link writer" at bounding box center [987, 255] width 88 height 22
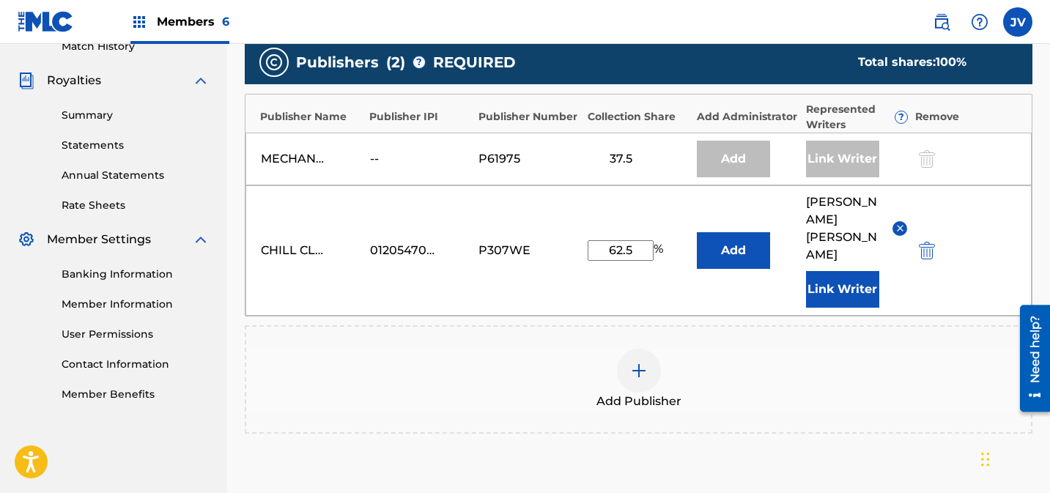
click at [861, 271] on button "Link Writer" at bounding box center [842, 289] width 73 height 37
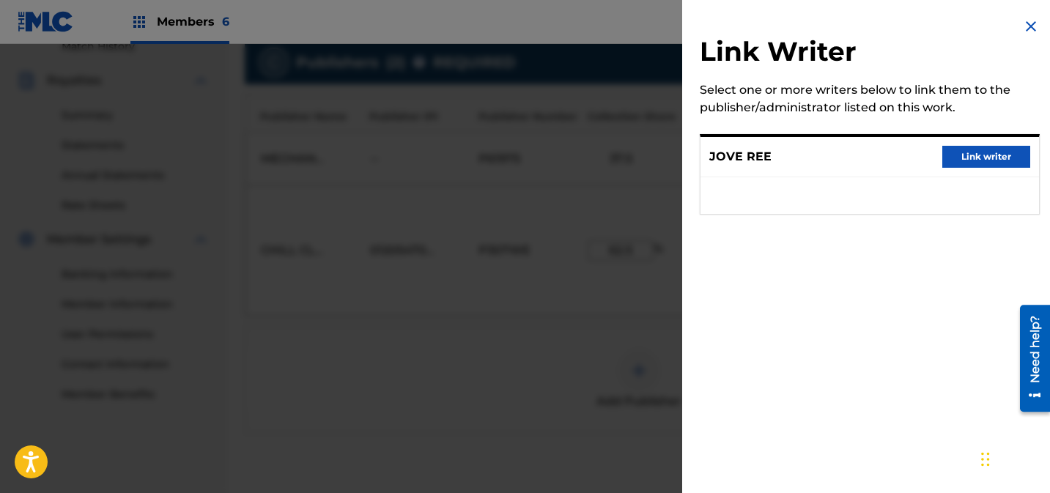
click at [980, 152] on button "Link writer" at bounding box center [987, 157] width 88 height 22
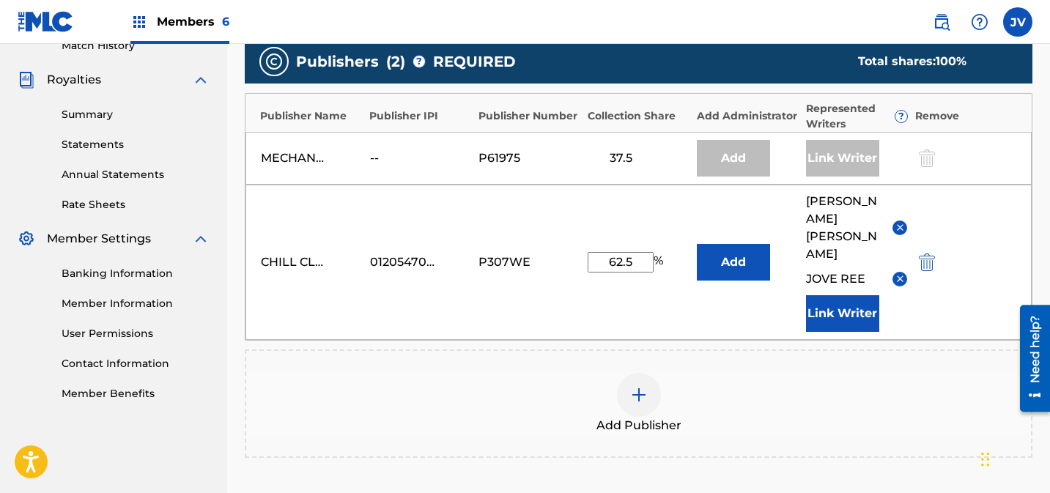
scroll to position [586, 0]
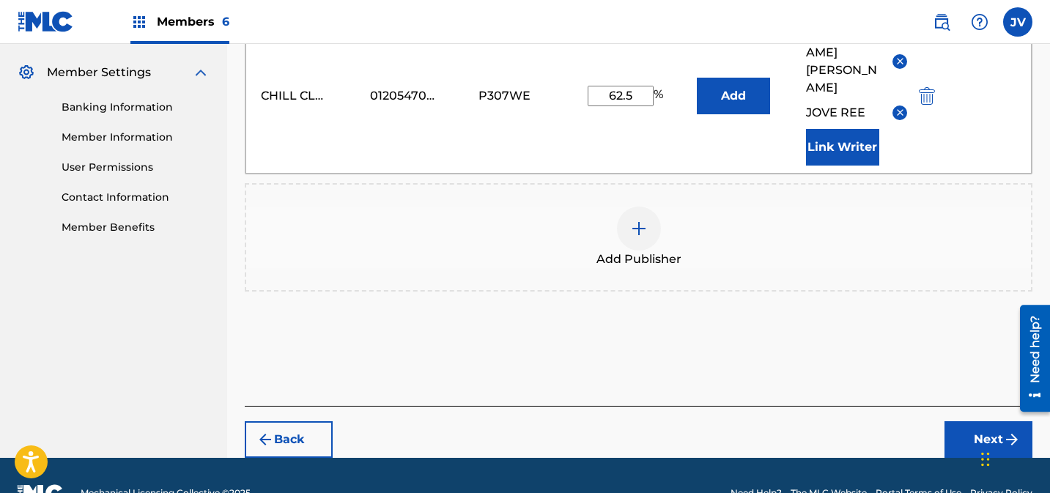
click at [972, 422] on button "Next" at bounding box center [989, 440] width 88 height 37
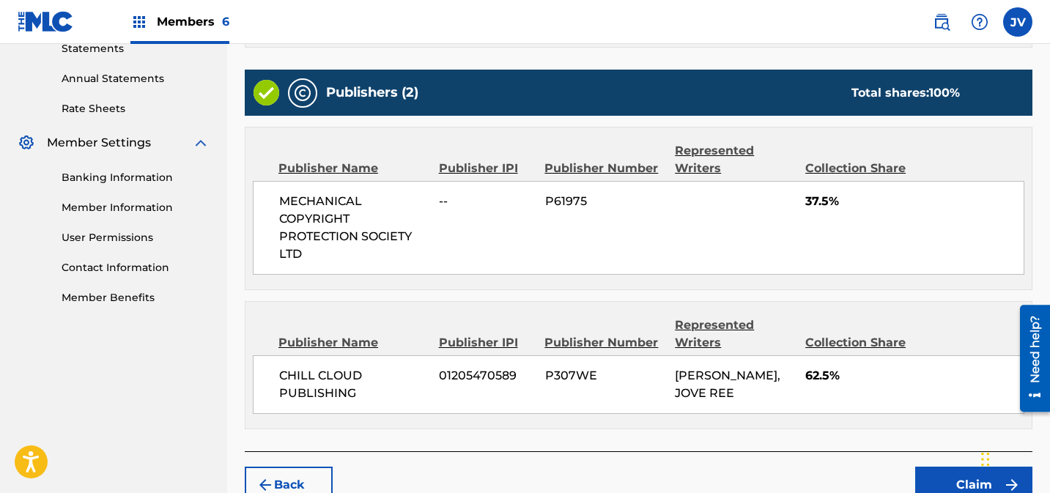
scroll to position [594, 0]
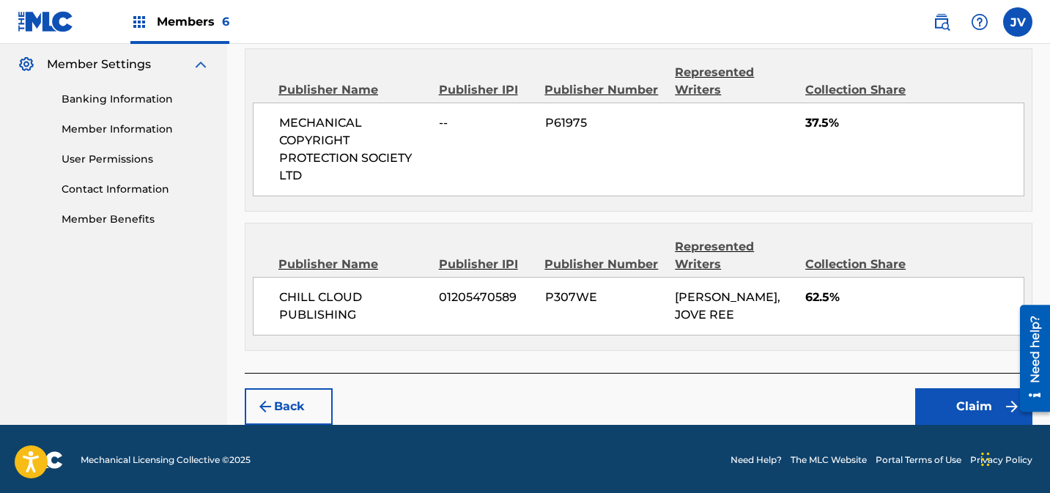
click at [957, 400] on button "Claim" at bounding box center [974, 407] width 117 height 37
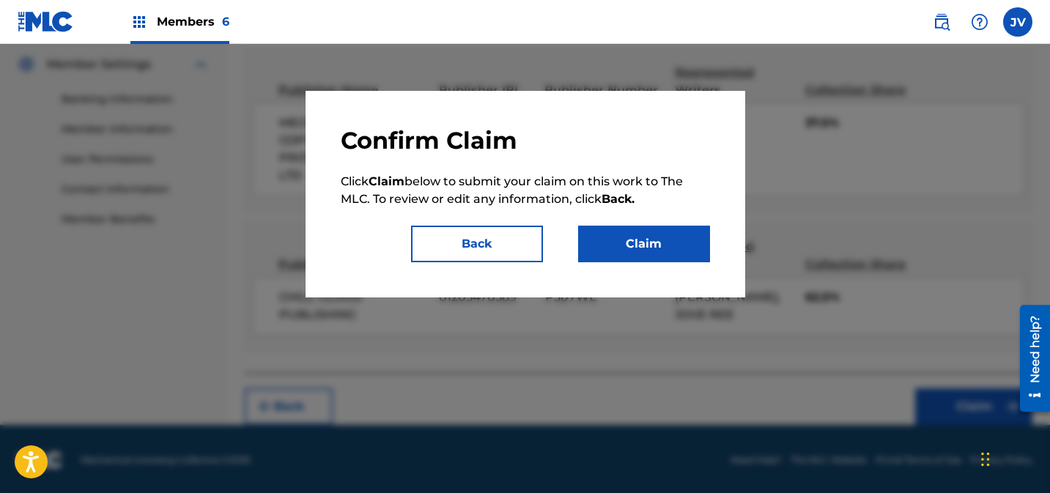
click at [660, 247] on button "Claim" at bounding box center [644, 244] width 132 height 37
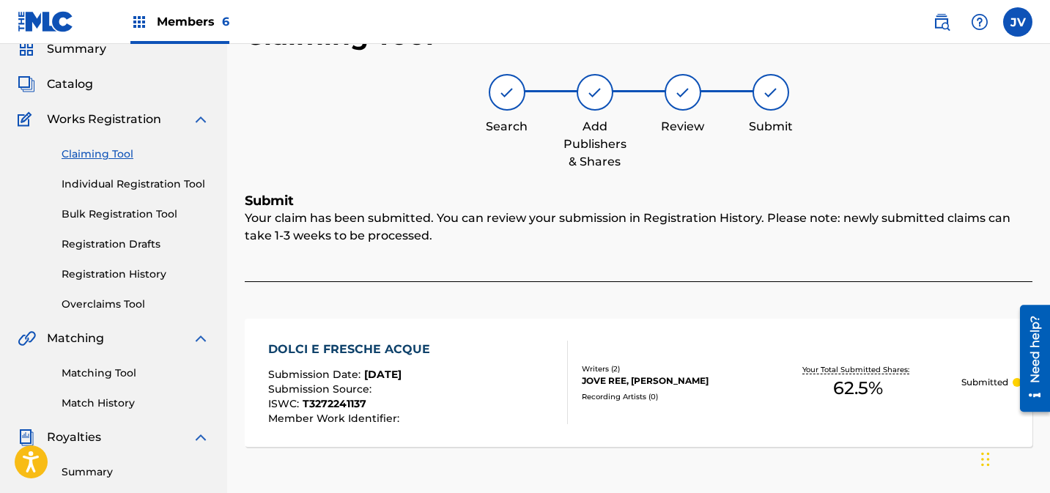
scroll to position [0, 0]
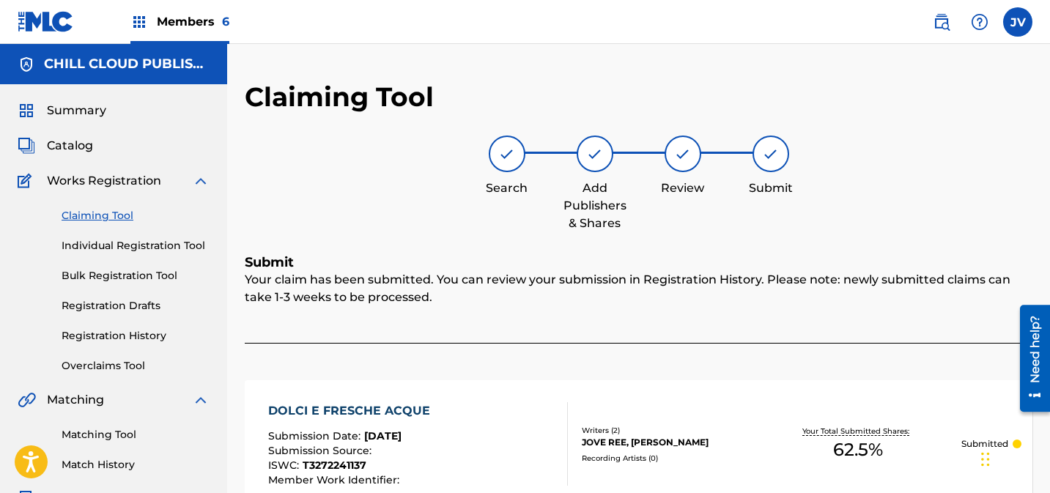
click at [107, 216] on link "Claiming Tool" at bounding box center [136, 215] width 148 height 15
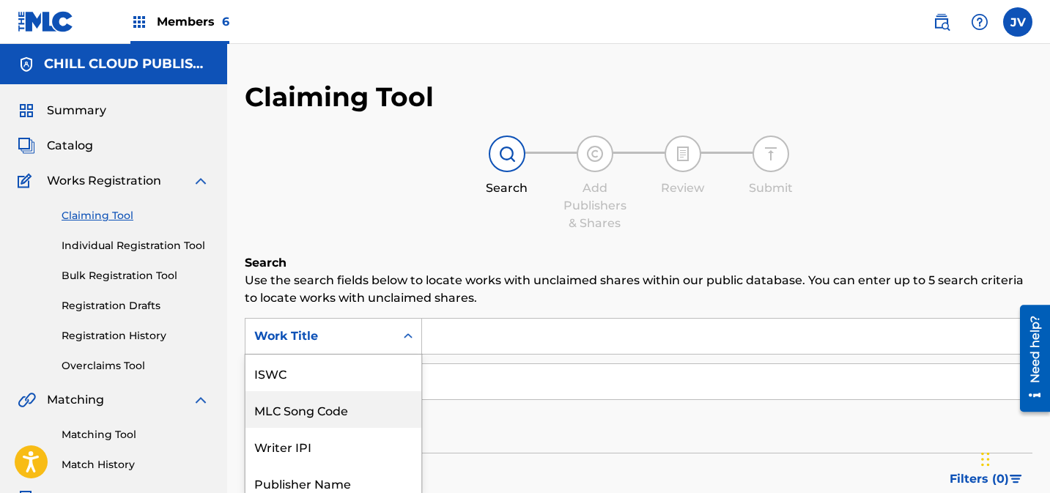
click at [318, 331] on div "MLC Song Code, 2 of 7. 7 results available. Use Up and Down to choose options, …" at bounding box center [333, 336] width 177 height 37
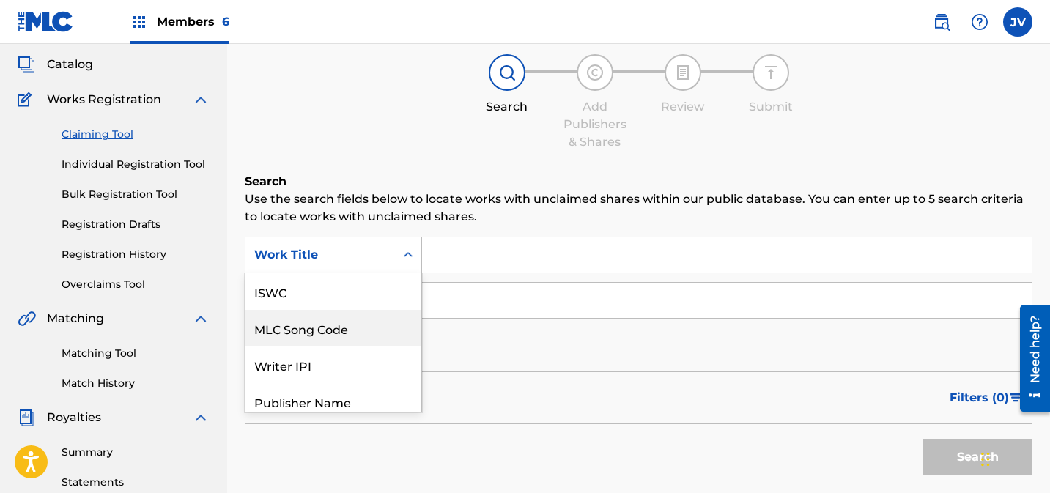
scroll to position [37, 0]
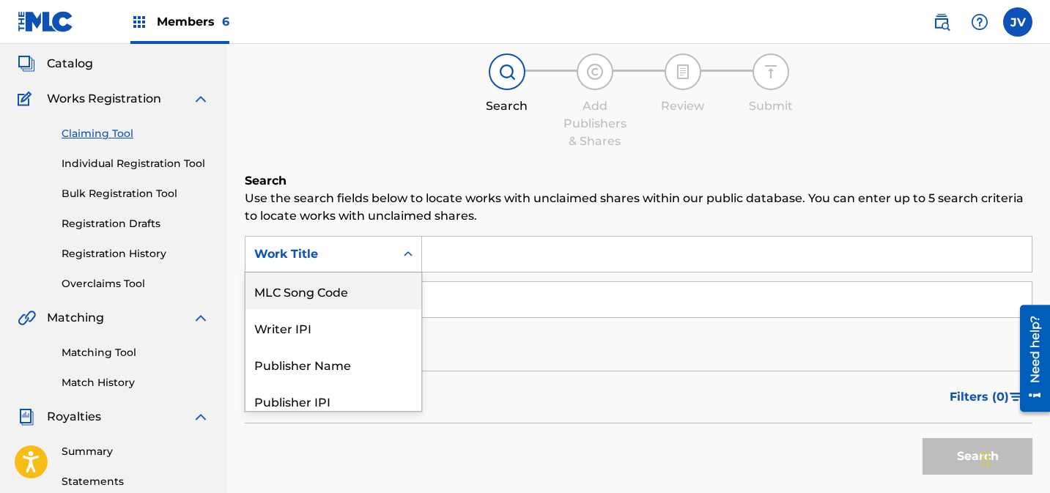
drag, startPoint x: 333, startPoint y: 292, endPoint x: 372, endPoint y: 290, distance: 39.6
click at [334, 291] on div "MLC Song Code" at bounding box center [334, 291] width 176 height 37
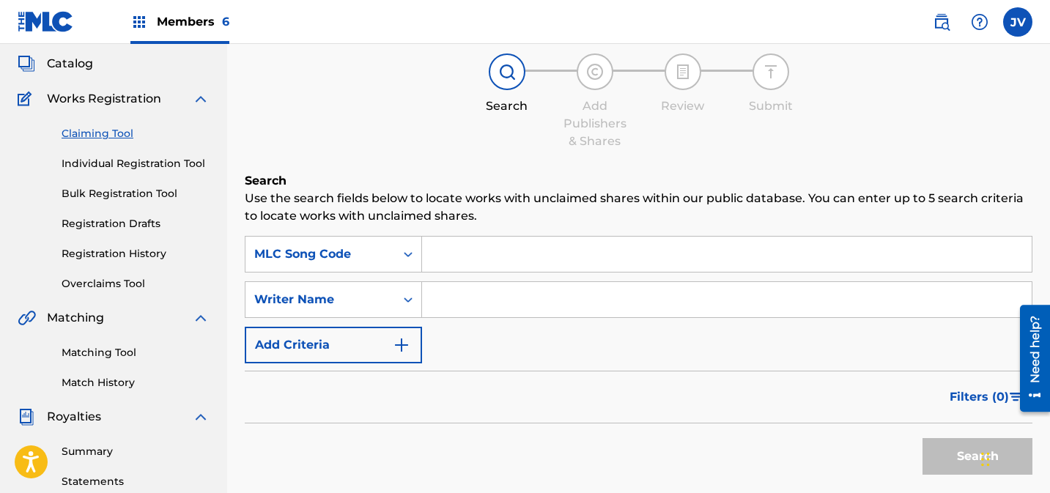
click at [523, 250] on input "Search Form" at bounding box center [727, 254] width 610 height 35
paste input "MW1UNQ"
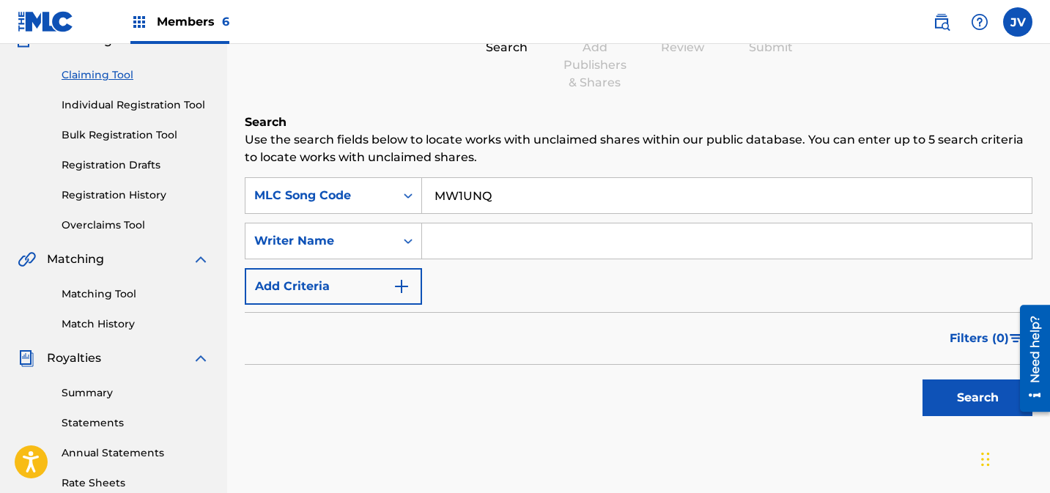
scroll to position [191, 0]
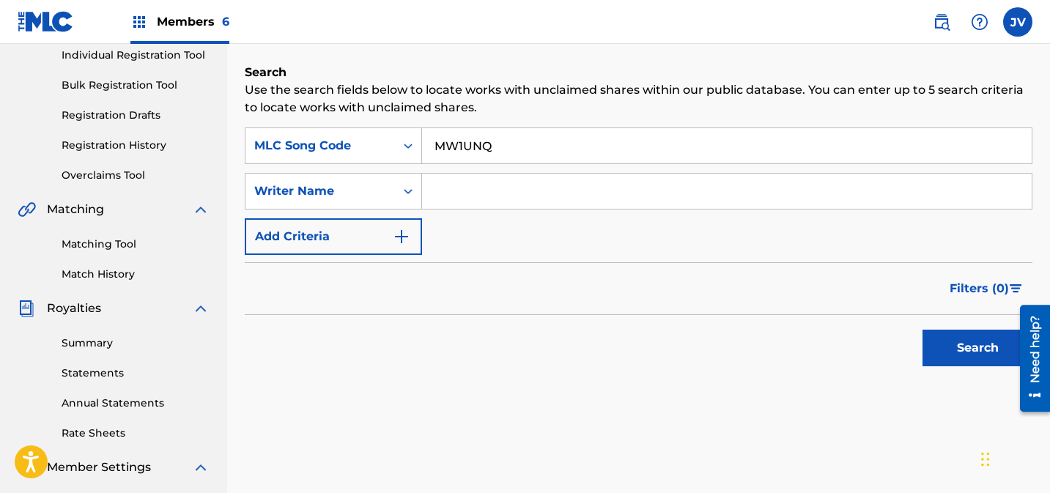
type input "MW1UNQ"
click at [963, 351] on button "Search" at bounding box center [978, 348] width 110 height 37
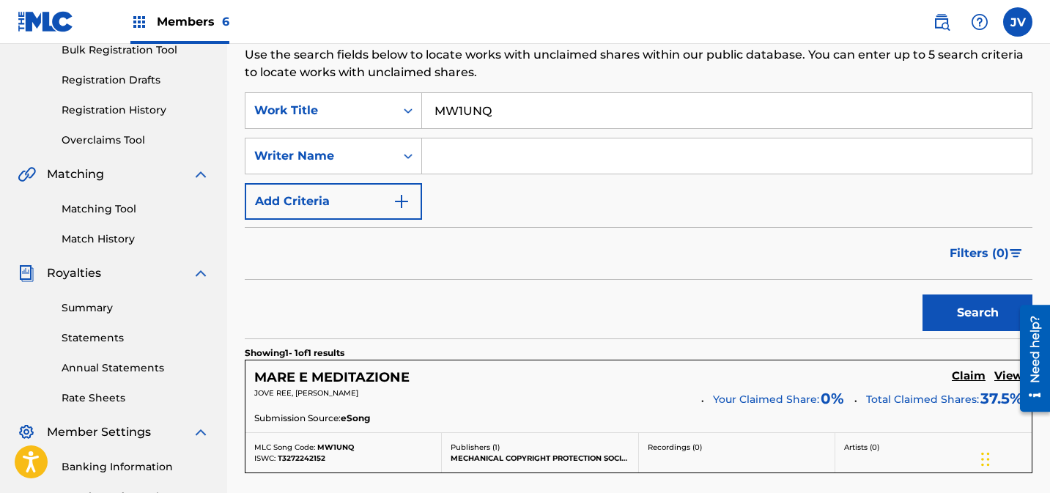
scroll to position [419, 0]
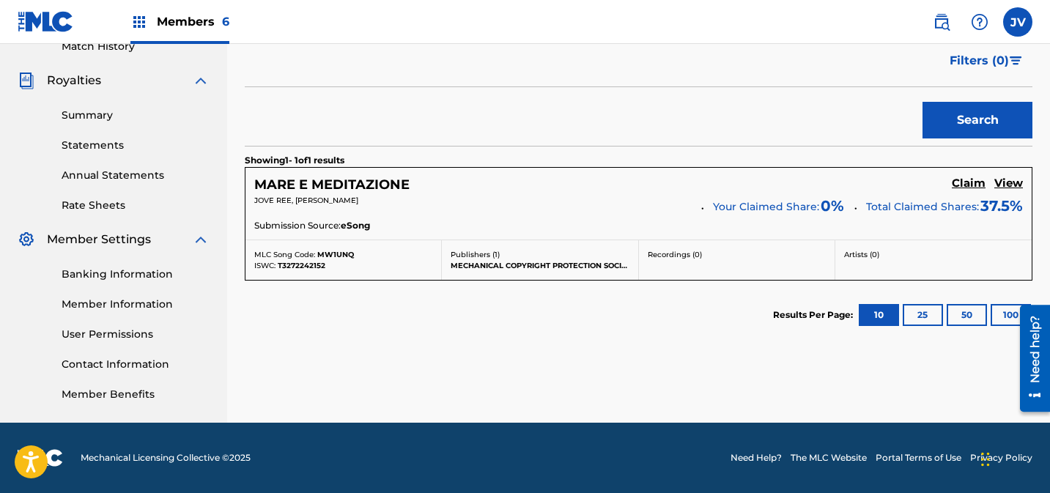
click at [965, 185] on h5 "Claim" at bounding box center [969, 184] width 34 height 14
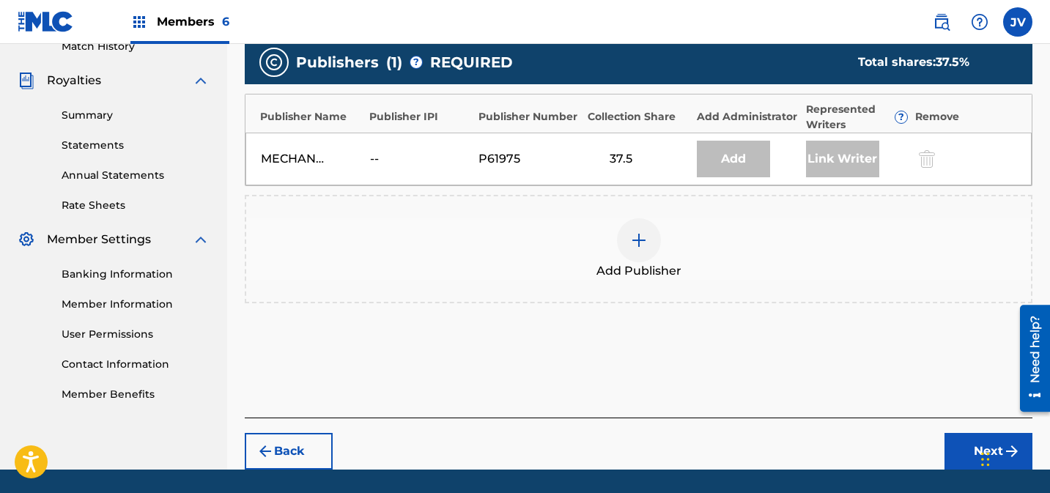
click at [630, 247] on img at bounding box center [639, 241] width 18 height 18
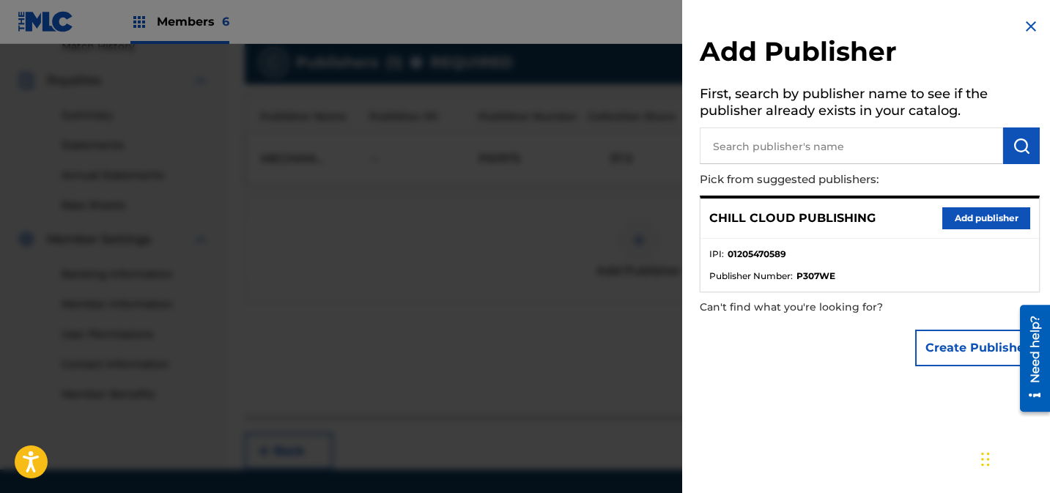
click at [973, 210] on button "Add publisher" at bounding box center [987, 218] width 88 height 22
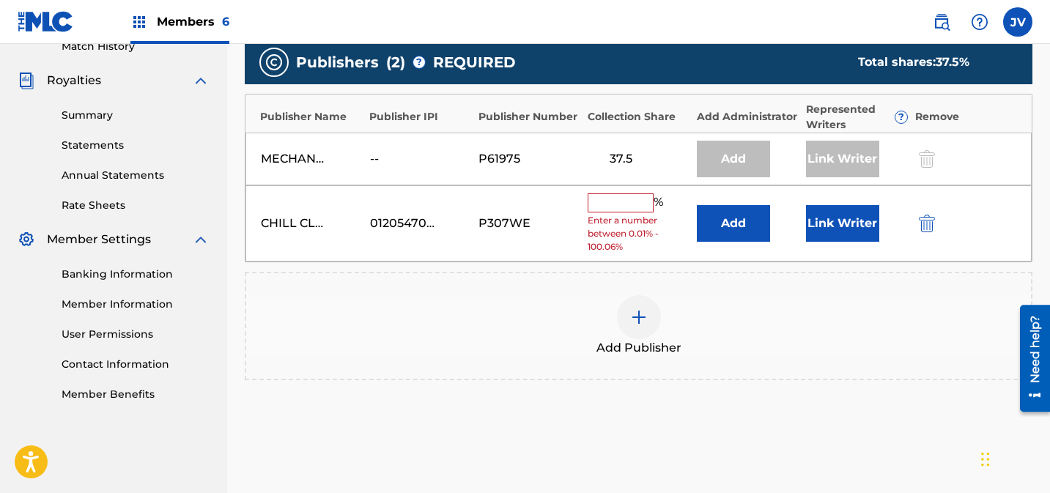
click at [628, 202] on input "text" at bounding box center [621, 203] width 66 height 19
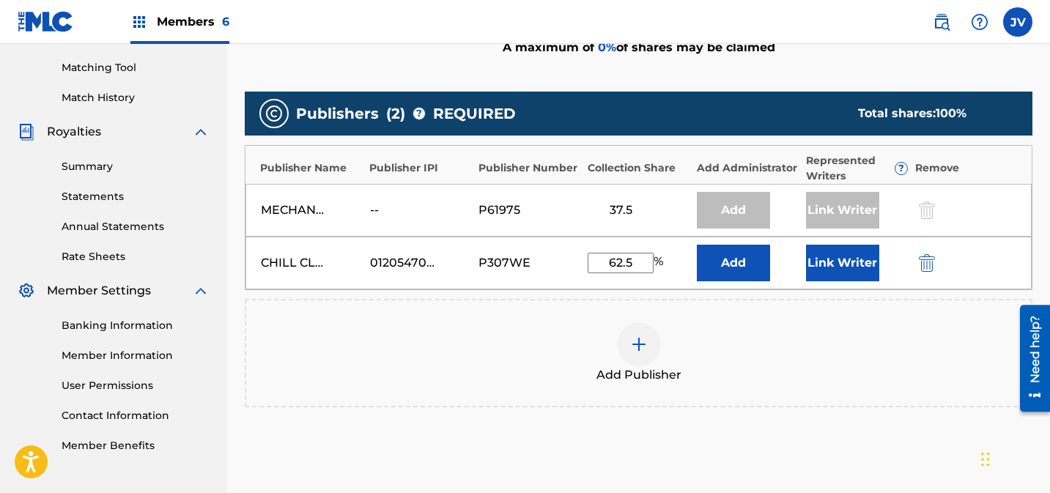
scroll to position [361, 0]
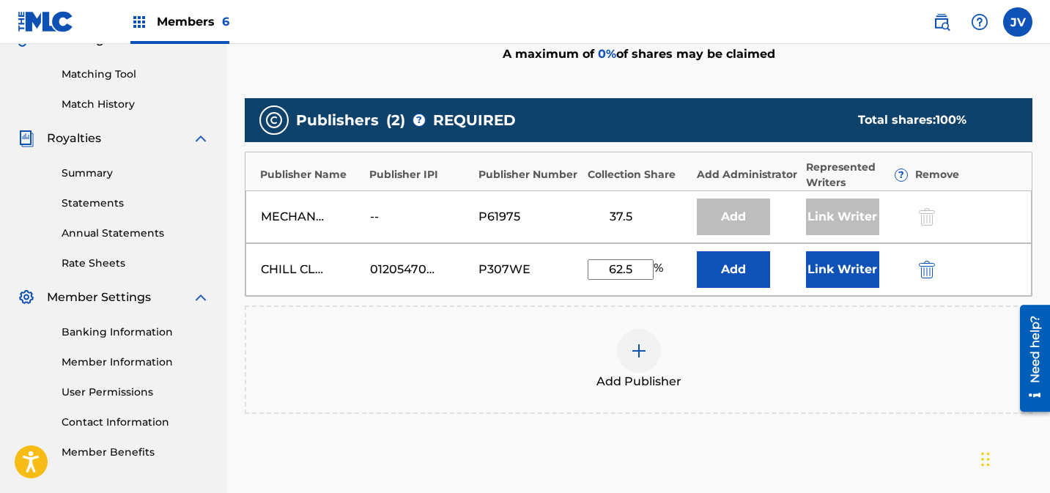
type input "62.5"
click at [847, 262] on button "Link Writer" at bounding box center [842, 269] width 73 height 37
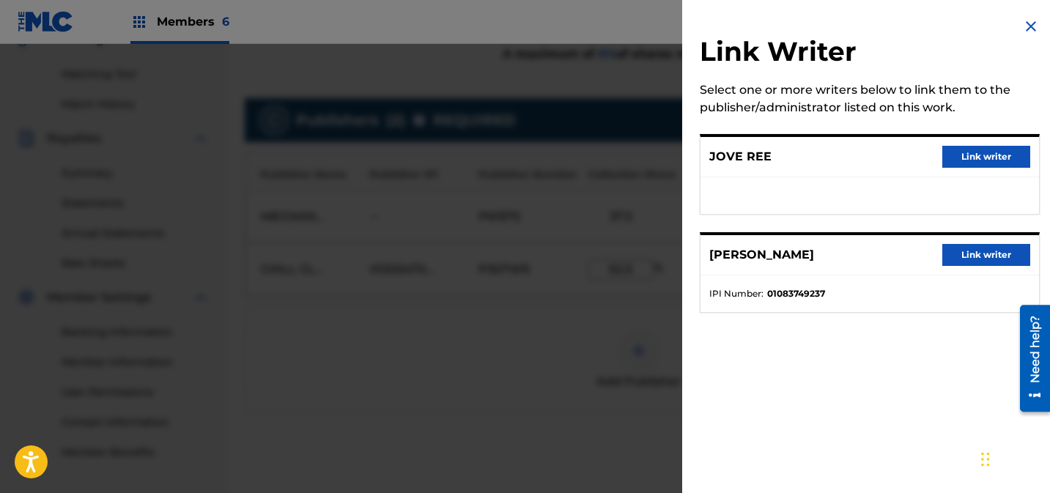
click at [987, 156] on button "Link writer" at bounding box center [987, 157] width 88 height 22
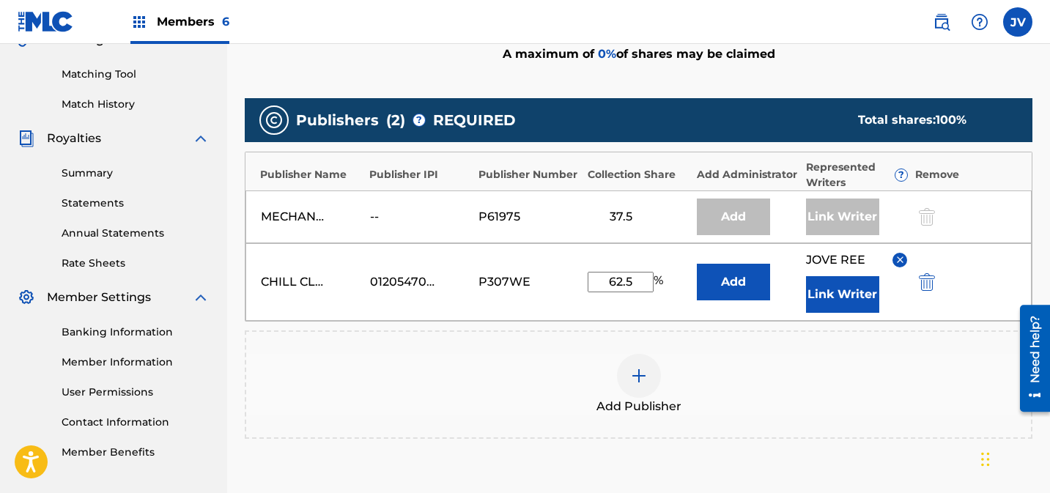
click at [851, 286] on button "Link Writer" at bounding box center [842, 294] width 73 height 37
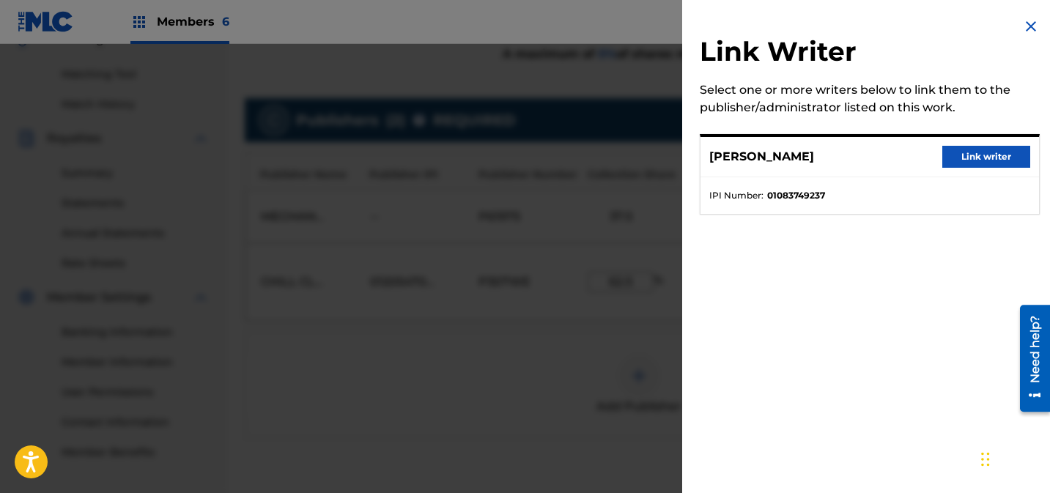
click at [995, 153] on button "Link writer" at bounding box center [987, 157] width 88 height 22
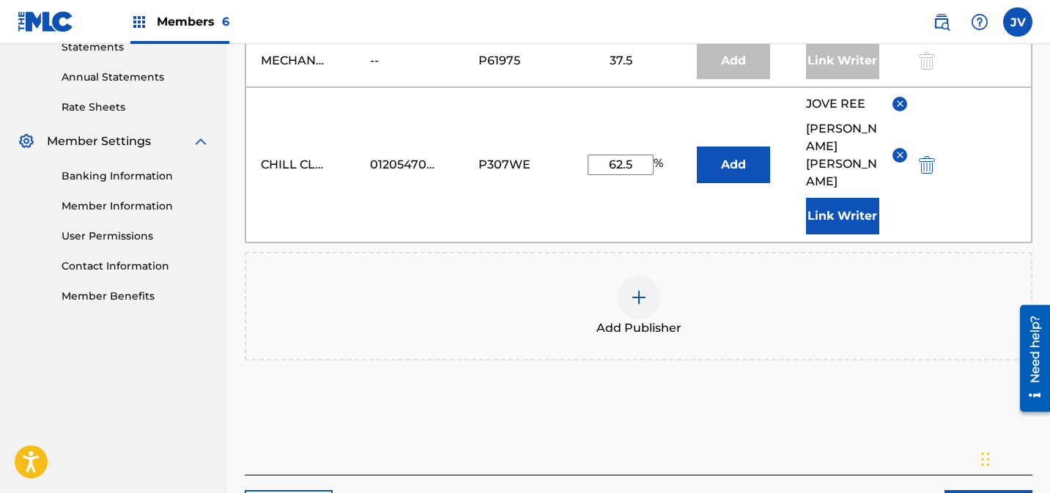
scroll to position [586, 0]
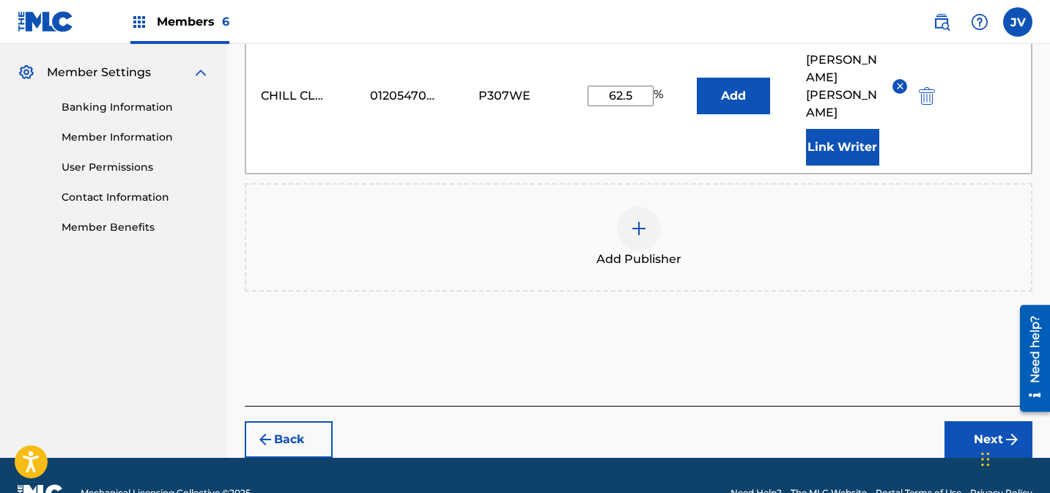
click at [968, 422] on button "Next" at bounding box center [989, 440] width 88 height 37
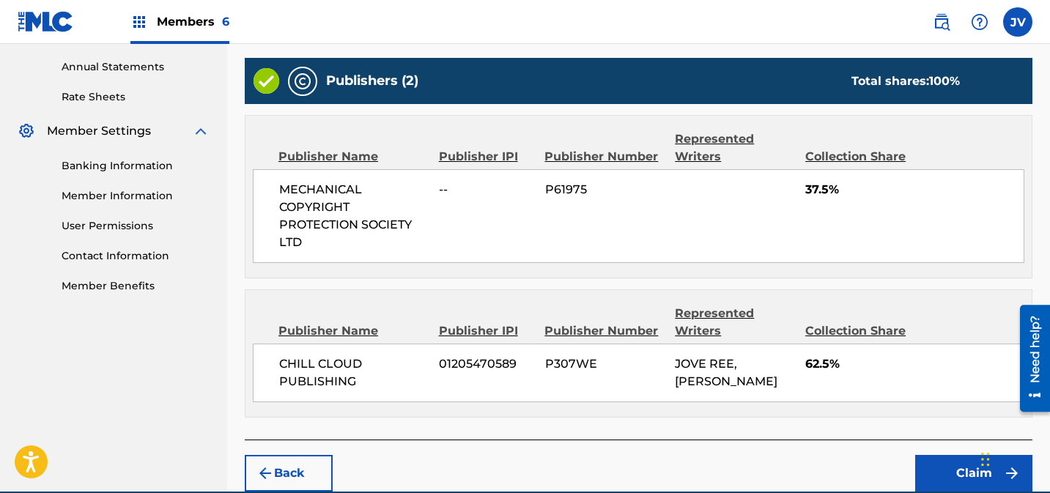
scroll to position [594, 0]
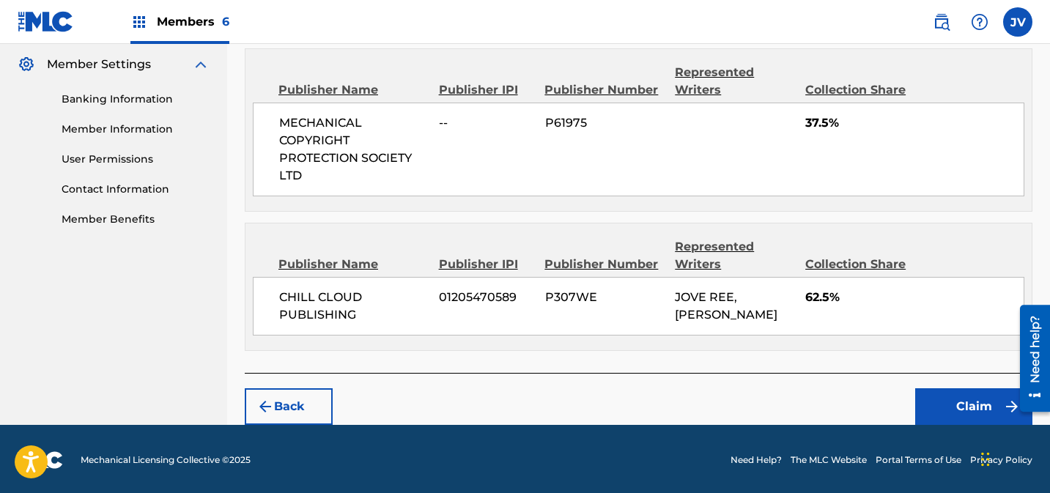
click at [971, 399] on button "Claim" at bounding box center [974, 407] width 117 height 37
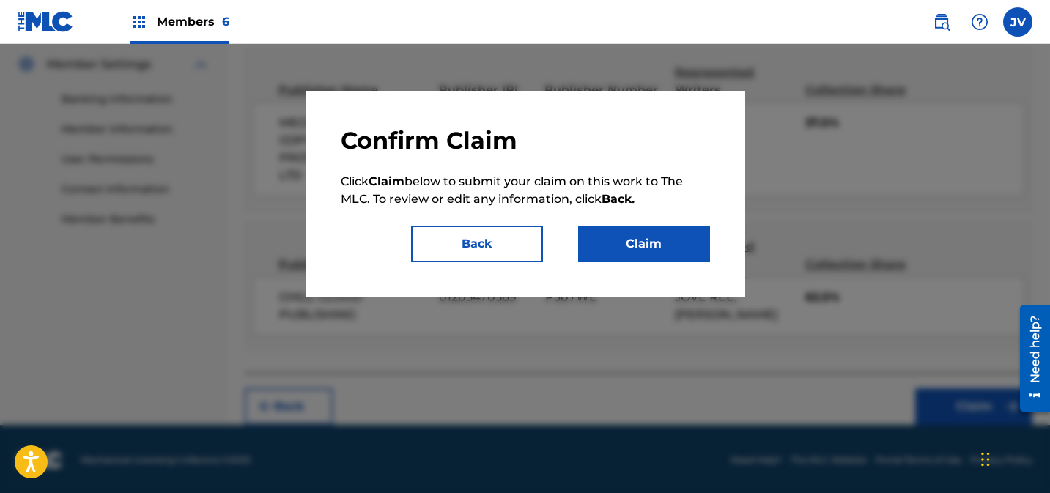
click at [627, 249] on button "Claim" at bounding box center [644, 244] width 132 height 37
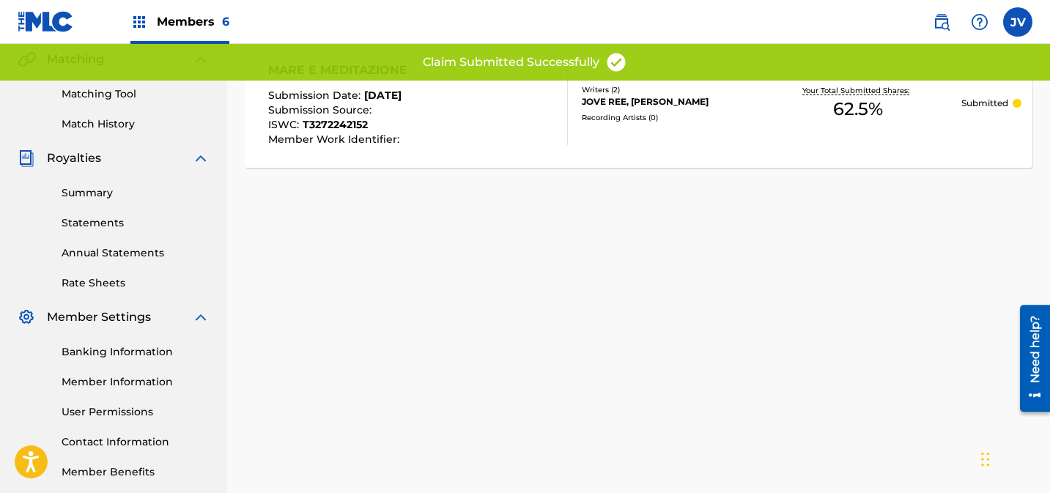
scroll to position [30, 0]
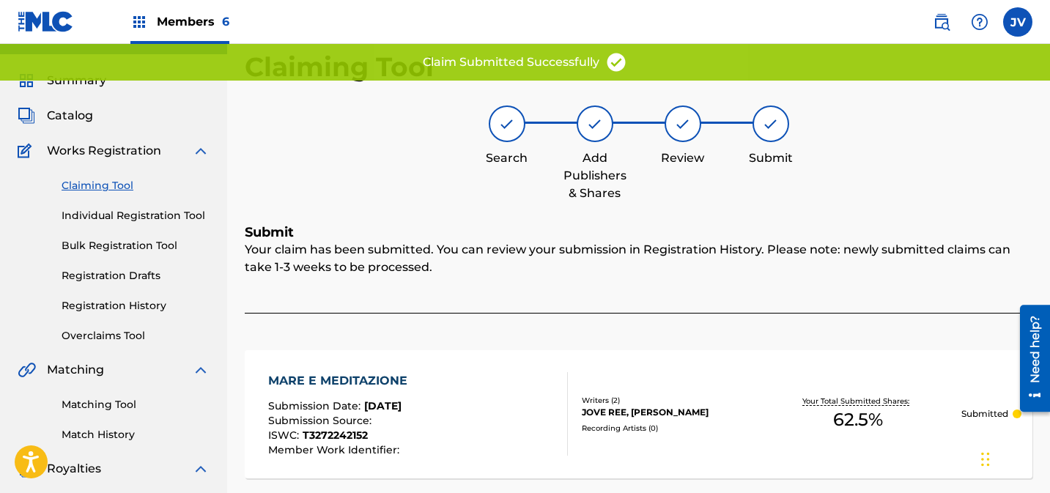
click at [87, 408] on link "Matching Tool" at bounding box center [136, 404] width 148 height 15
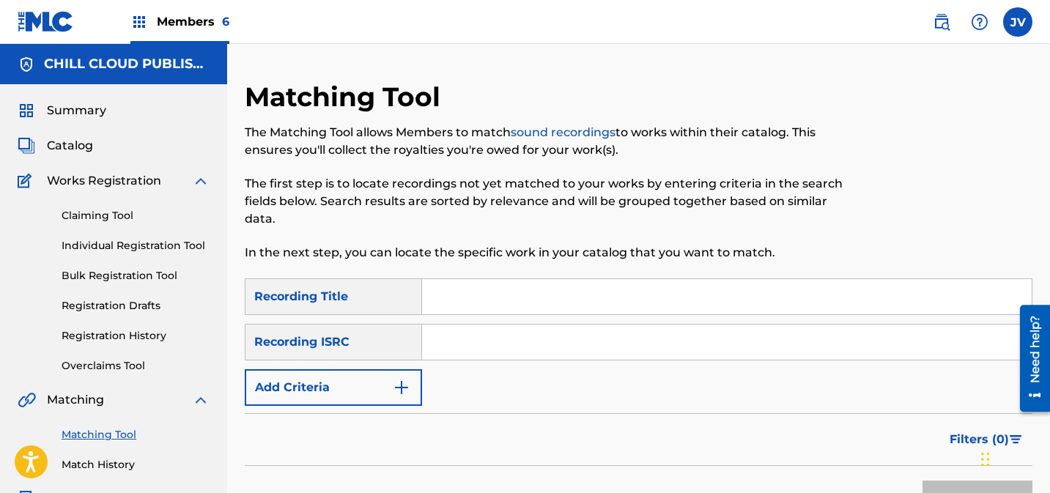
click at [81, 118] on span "Summary" at bounding box center [76, 111] width 59 height 18
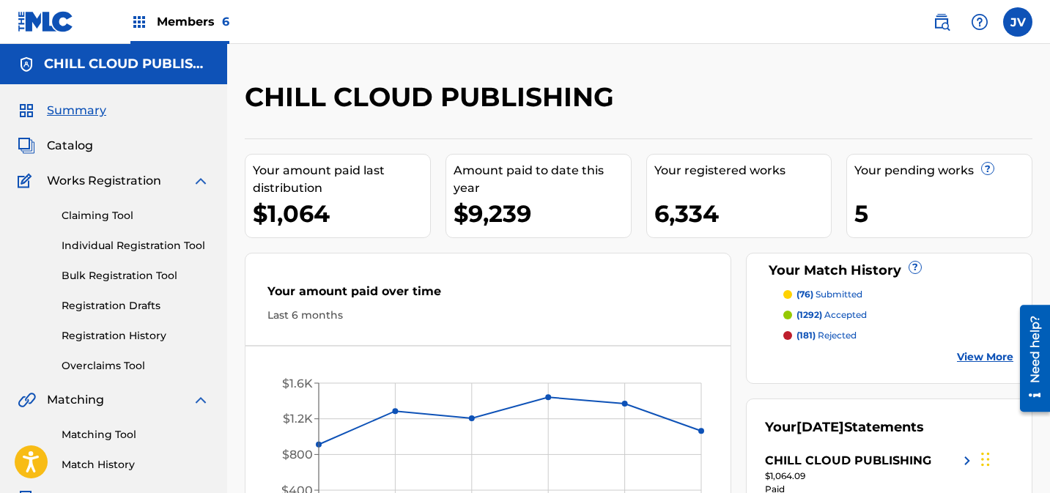
click at [73, 145] on span "Catalog" at bounding box center [70, 146] width 46 height 18
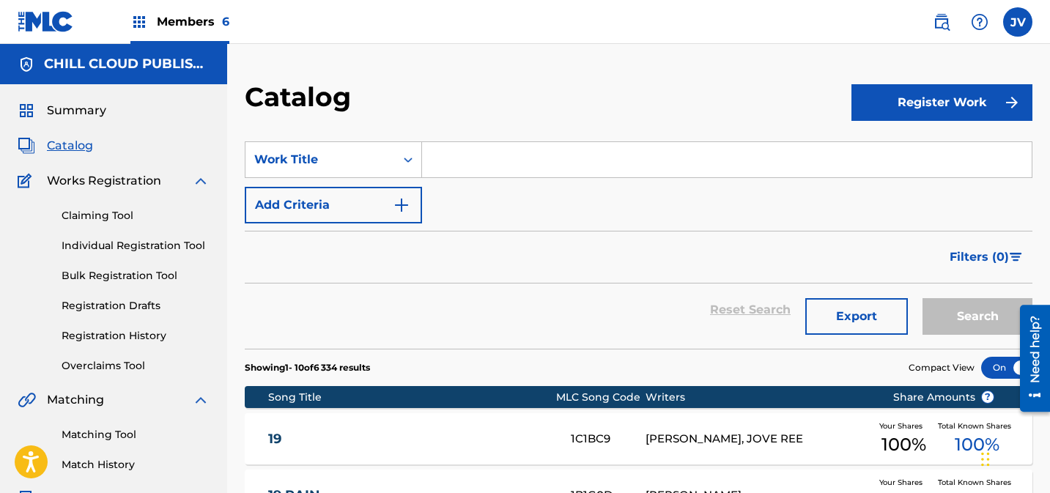
click at [166, 19] on span "Members 6" at bounding box center [193, 21] width 73 height 17
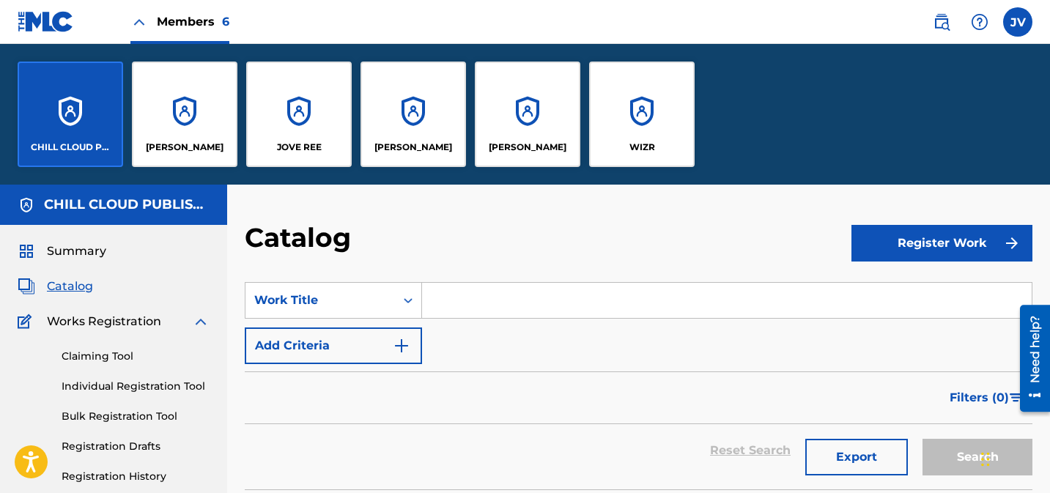
click at [649, 119] on div "WIZR" at bounding box center [642, 115] width 106 height 106
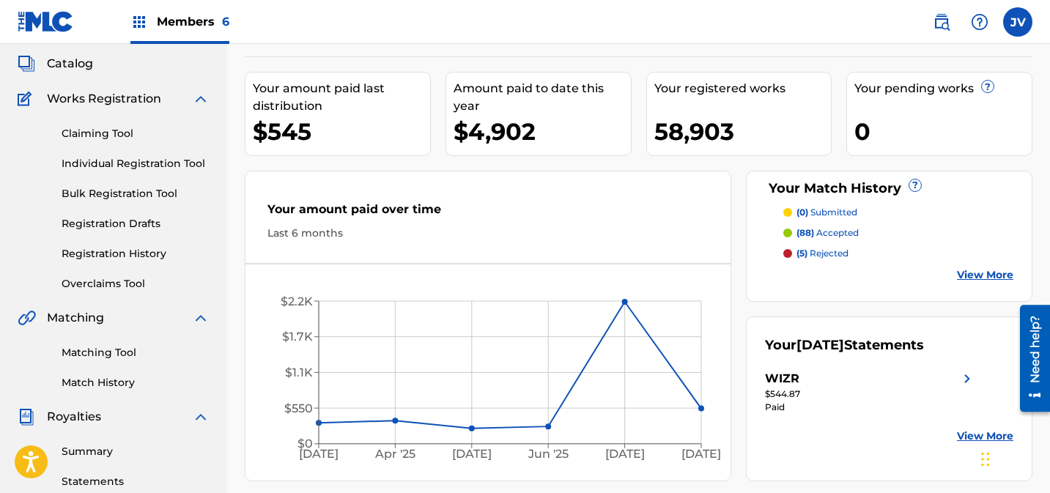
scroll to position [122, 0]
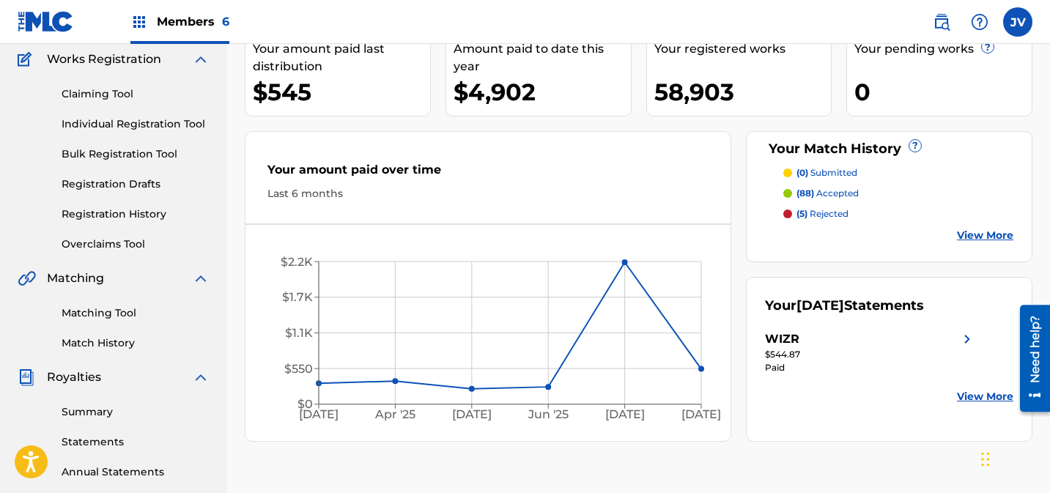
click at [121, 246] on link "Overclaims Tool" at bounding box center [136, 244] width 148 height 15
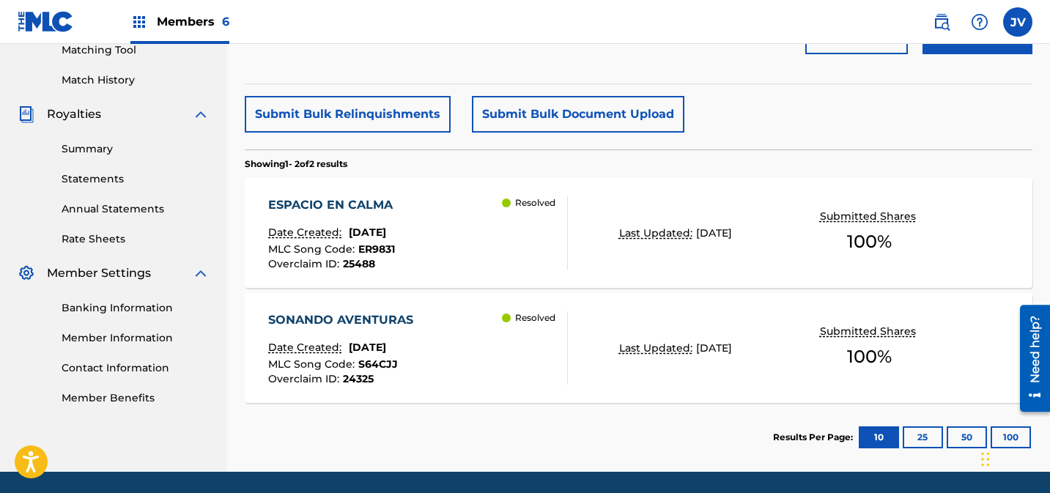
scroll to position [399, 0]
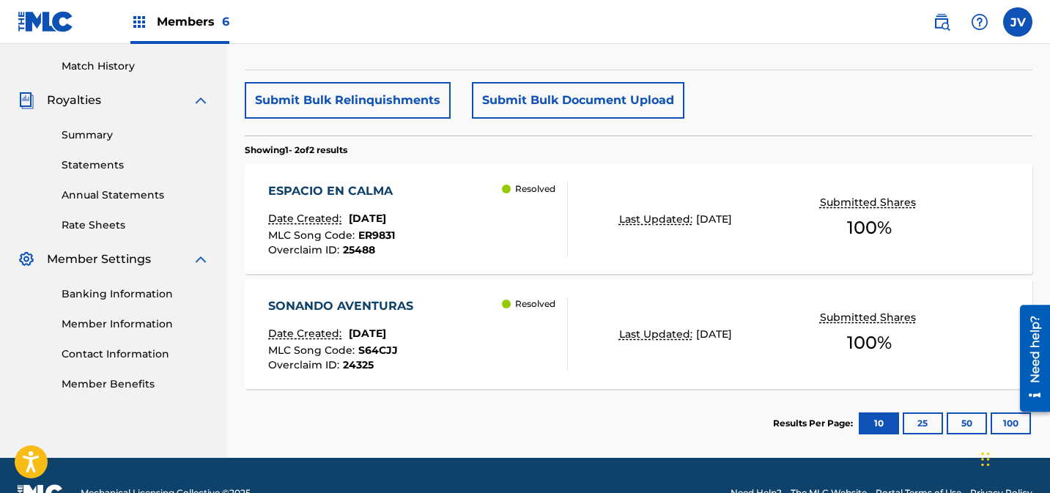
click at [427, 188] on div "ESPACIO EN CALMA Date Created: June 10, 2025 MLC Song Code : ER9831 Overclaim I…" at bounding box center [418, 219] width 300 height 73
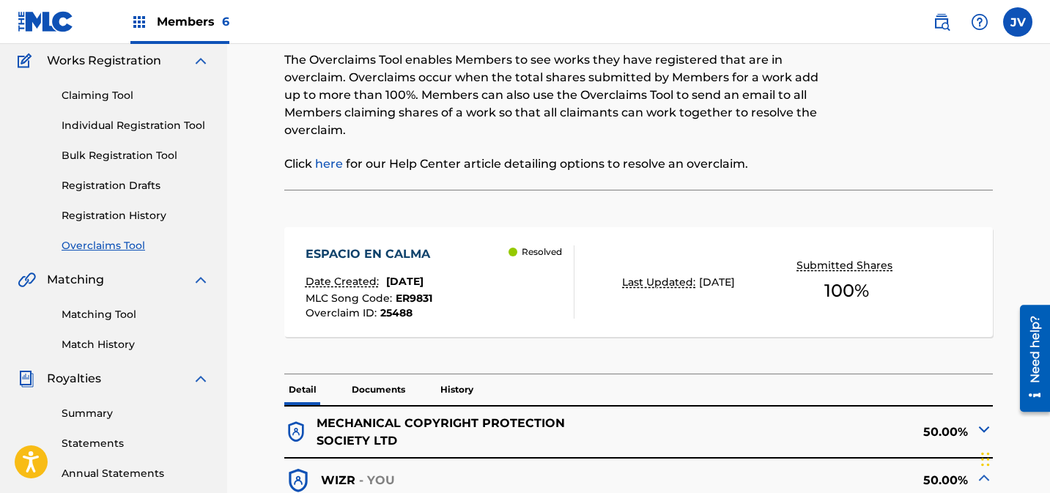
scroll to position [91, 0]
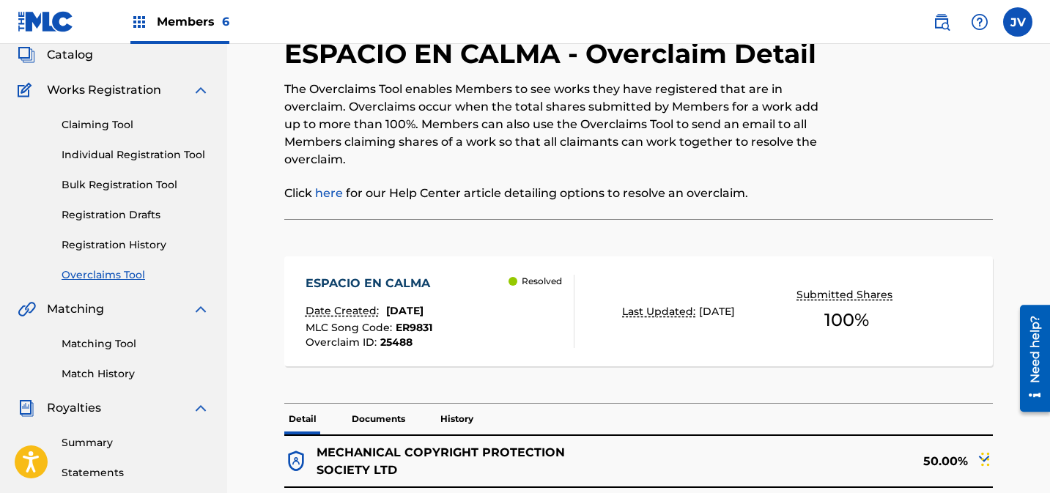
click at [99, 125] on link "Claiming Tool" at bounding box center [136, 124] width 148 height 15
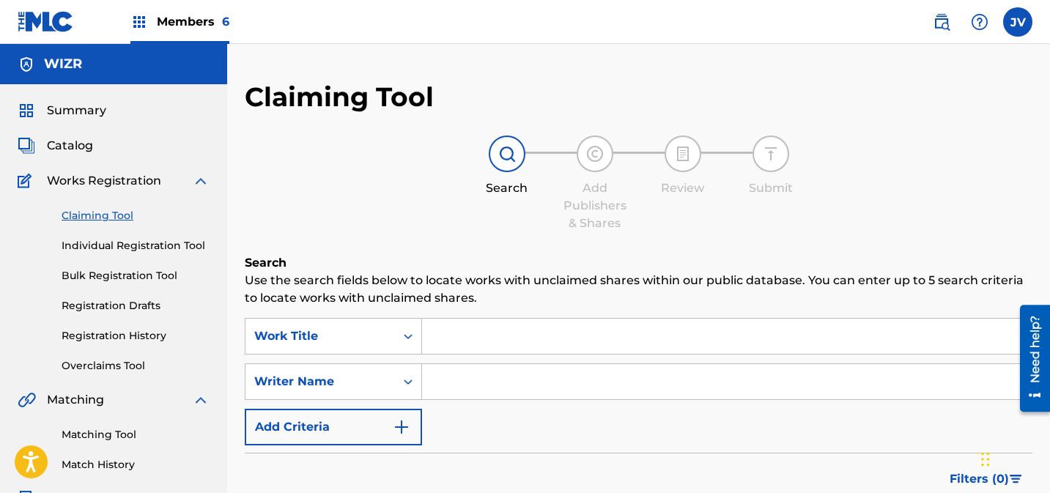
click at [76, 117] on span "Summary" at bounding box center [76, 111] width 59 height 18
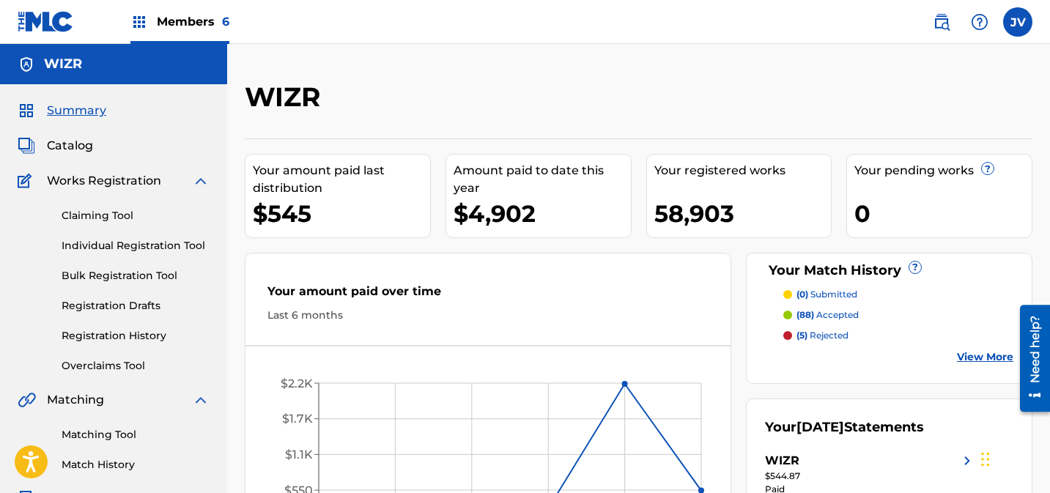
click at [148, 16] on div "Members 6" at bounding box center [179, 21] width 99 height 43
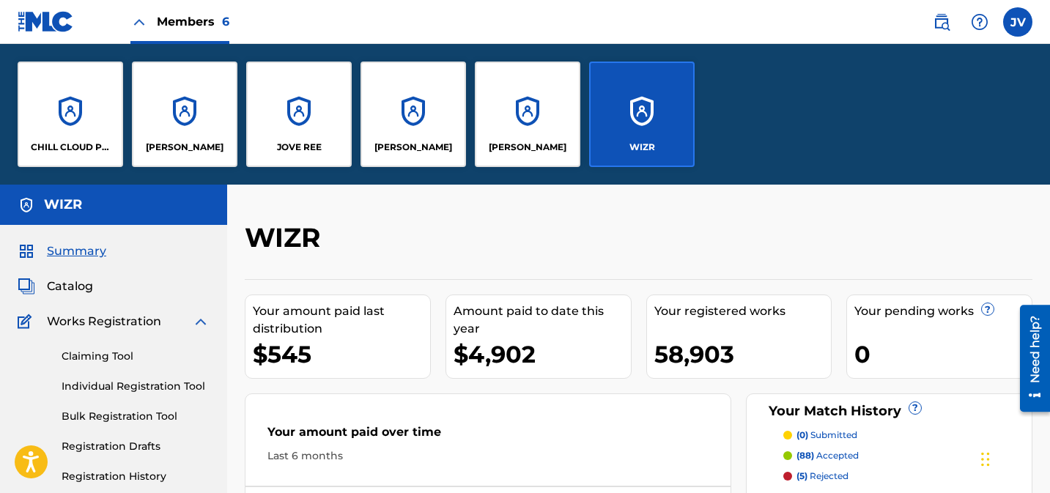
click at [63, 95] on div "CHILL CLOUD PUBLISHING" at bounding box center [71, 115] width 106 height 106
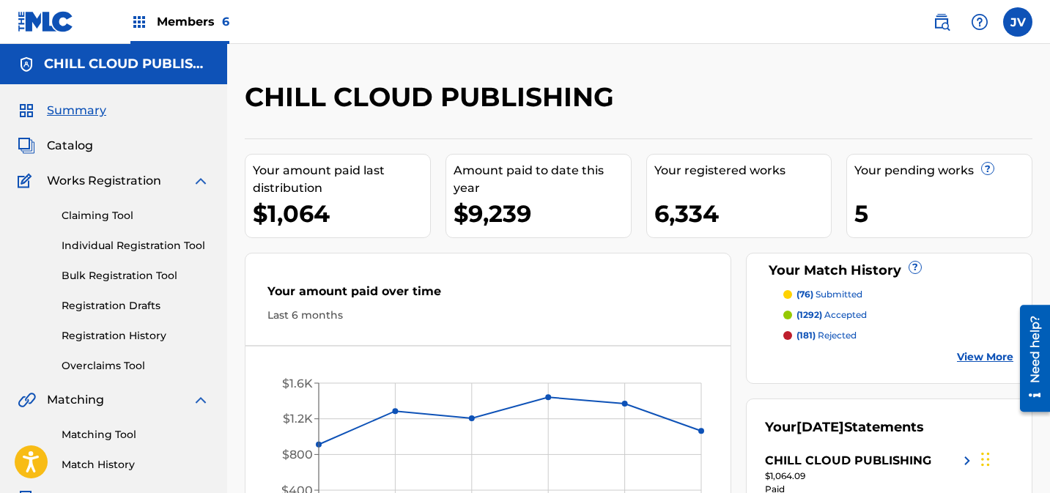
click at [84, 137] on span "Catalog" at bounding box center [70, 146] width 46 height 18
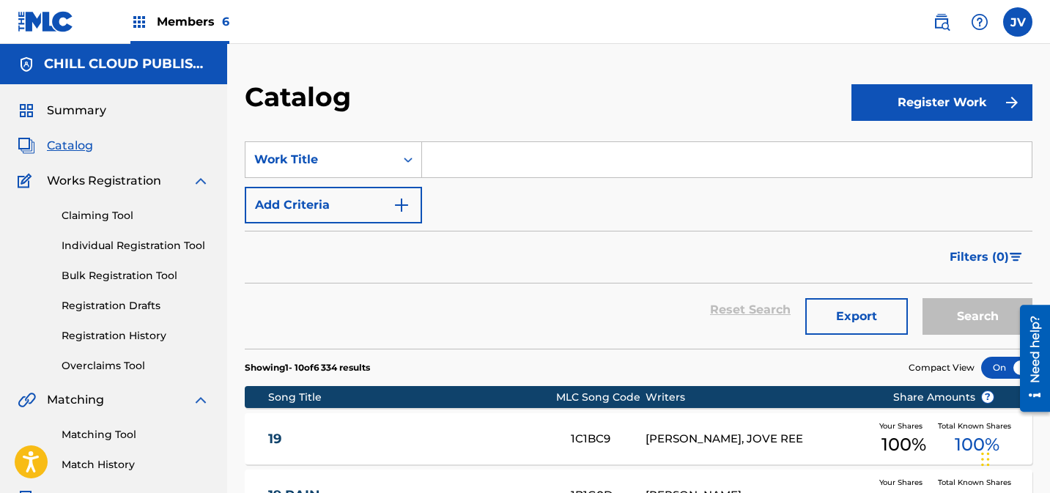
click at [99, 216] on link "Claiming Tool" at bounding box center [136, 215] width 148 height 15
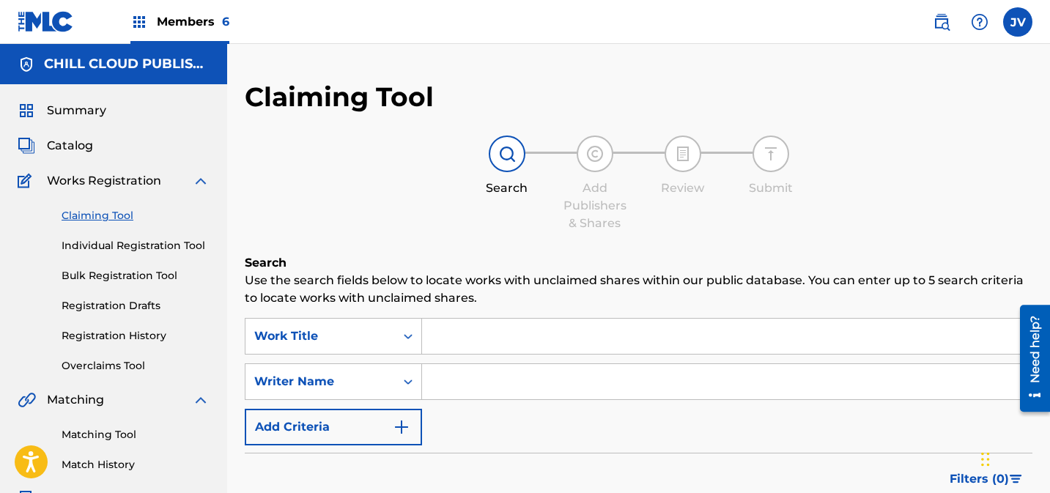
click at [496, 377] on input "Search Form" at bounding box center [727, 381] width 610 height 35
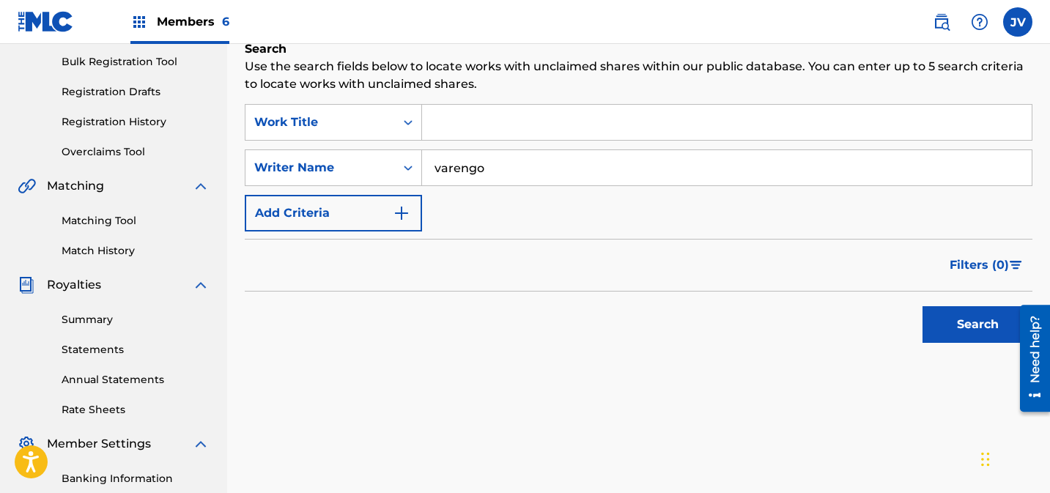
scroll to position [229, 0]
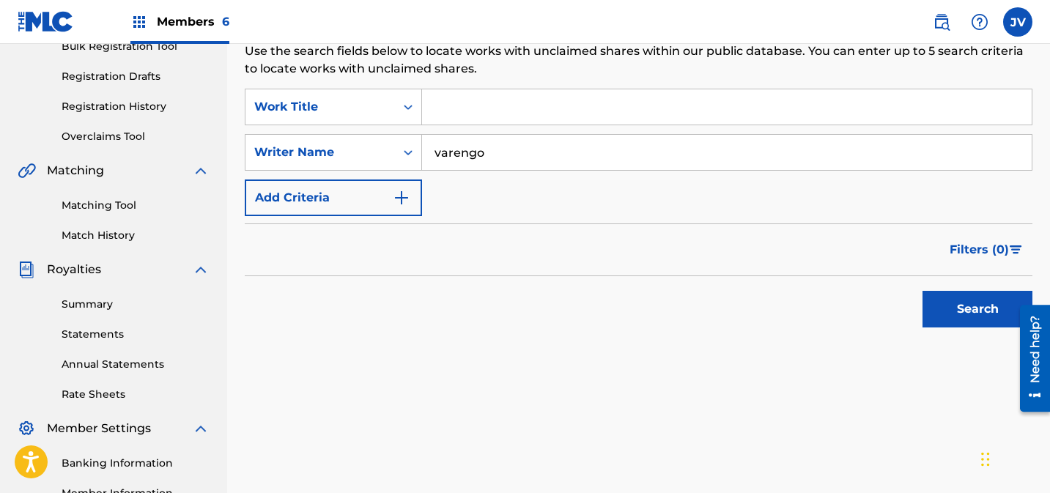
type input "varengo"
click at [947, 307] on button "Search" at bounding box center [978, 309] width 110 height 37
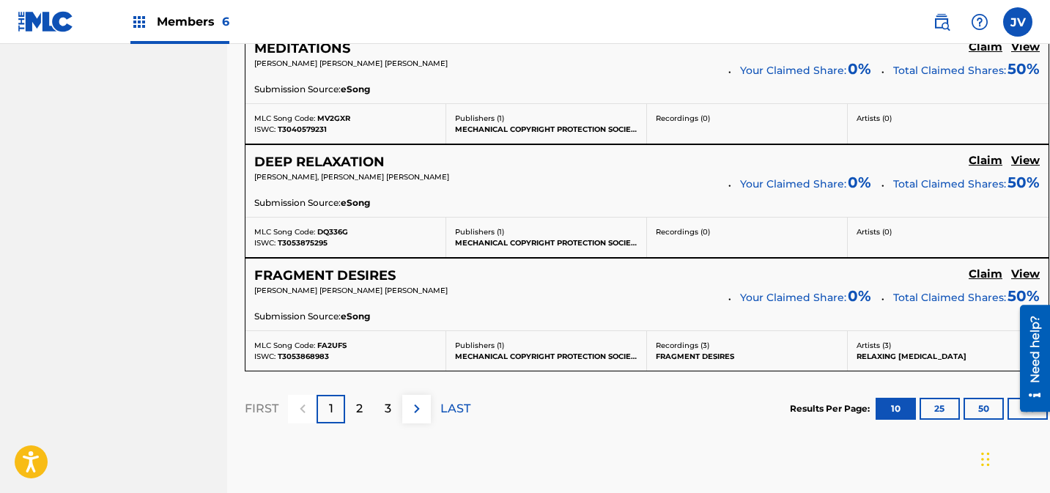
scroll to position [1358, 0]
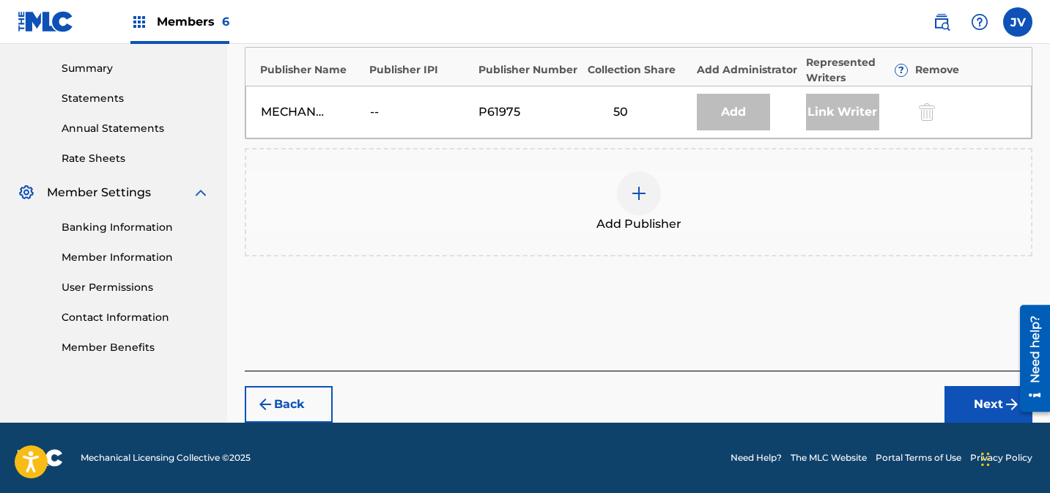
click at [646, 204] on div at bounding box center [639, 194] width 44 height 44
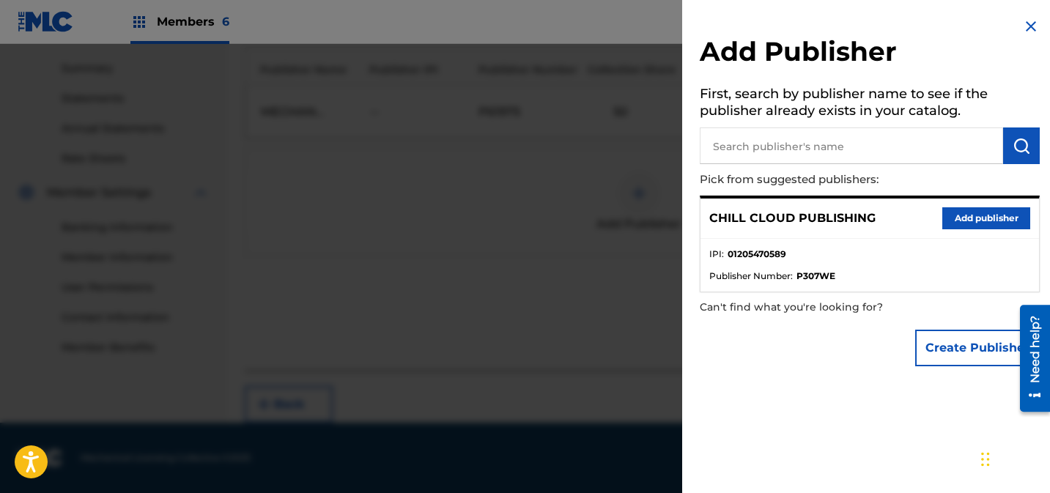
click at [972, 213] on button "Add publisher" at bounding box center [987, 218] width 88 height 22
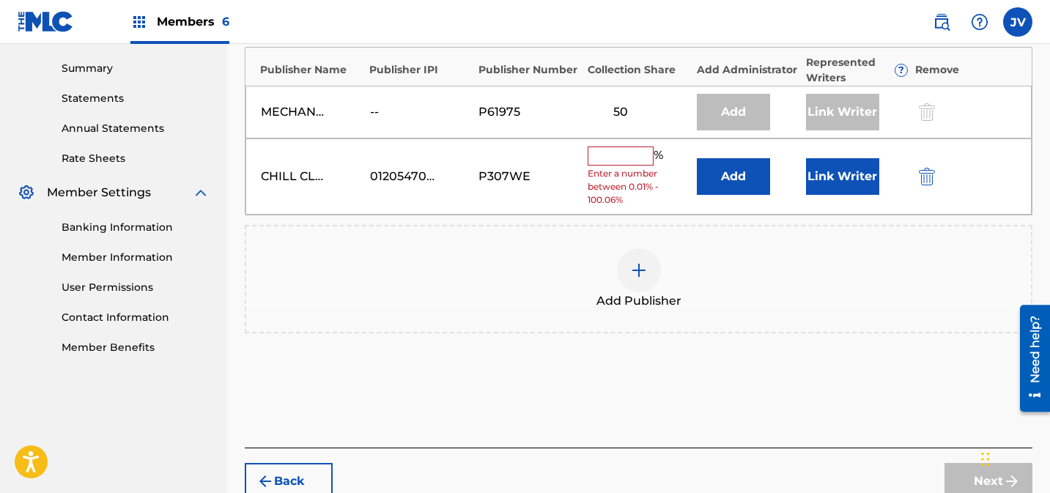
click at [649, 157] on input "text" at bounding box center [621, 156] width 66 height 19
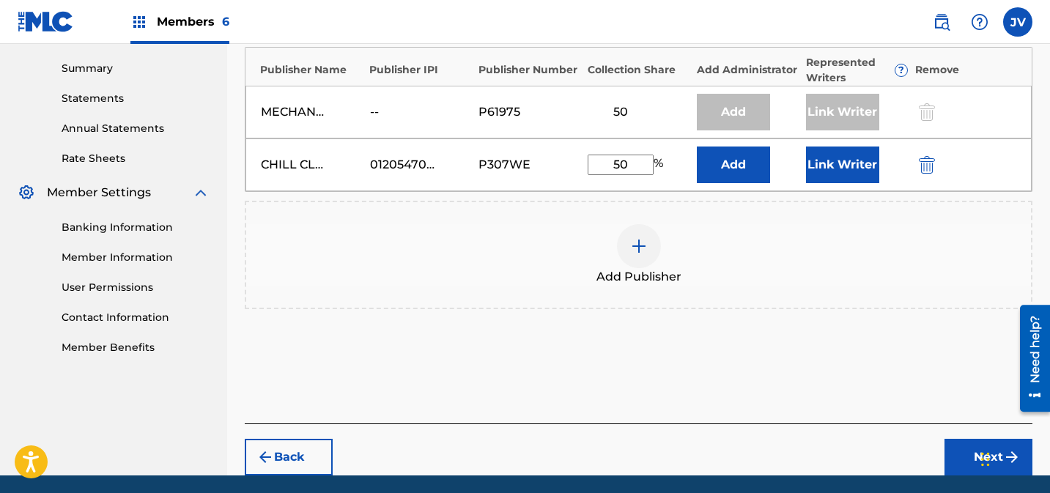
type input "50"
click at [846, 152] on button "Link Writer" at bounding box center [842, 165] width 73 height 37
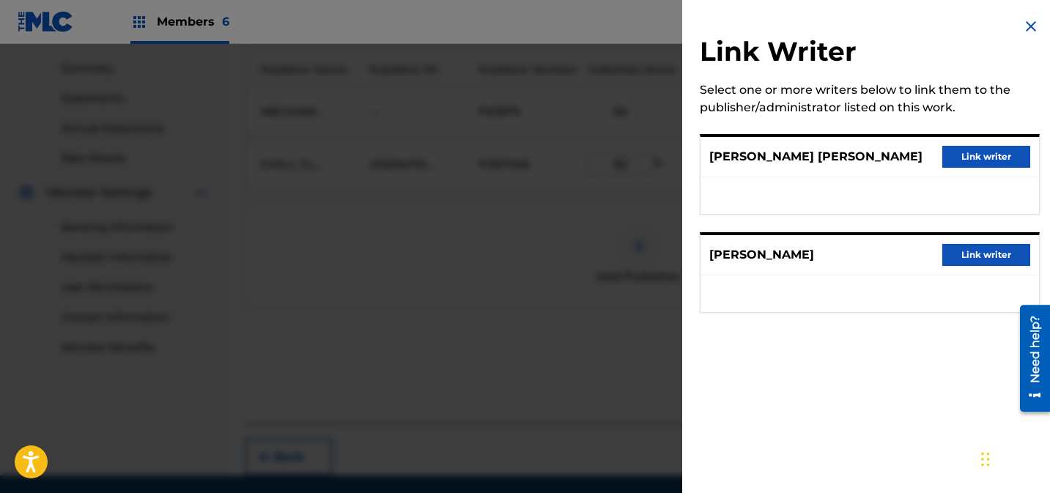
click at [962, 160] on button "Link writer" at bounding box center [987, 157] width 88 height 22
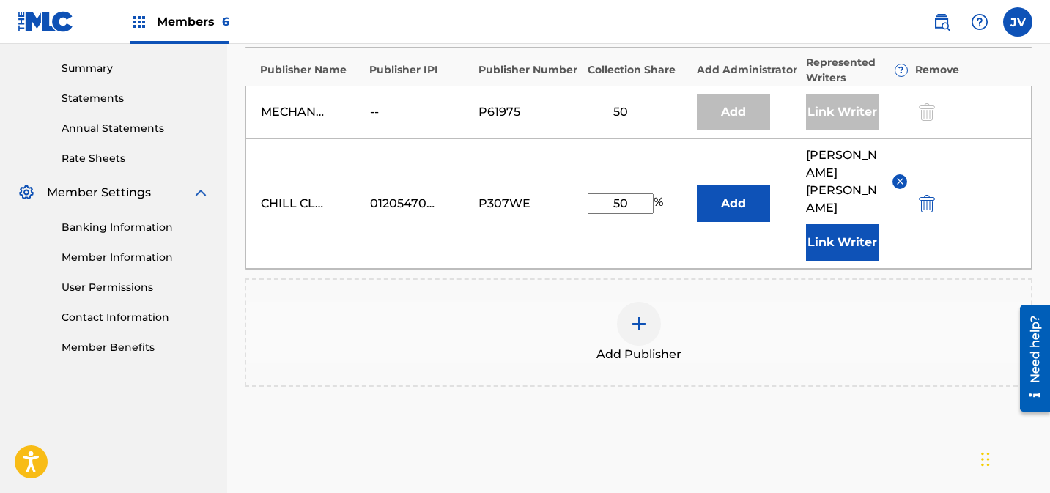
click at [843, 224] on button "Link Writer" at bounding box center [842, 242] width 73 height 37
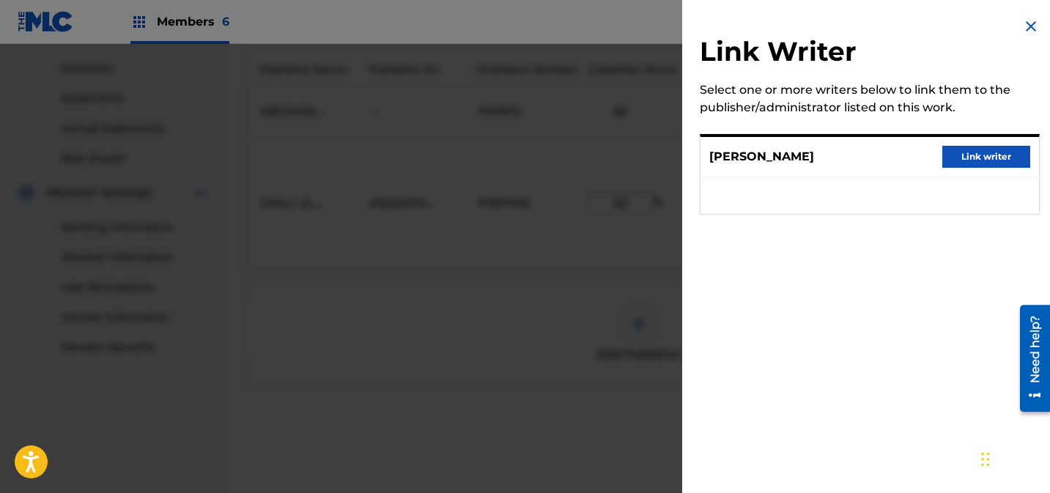
click at [980, 161] on button "Link writer" at bounding box center [987, 157] width 88 height 22
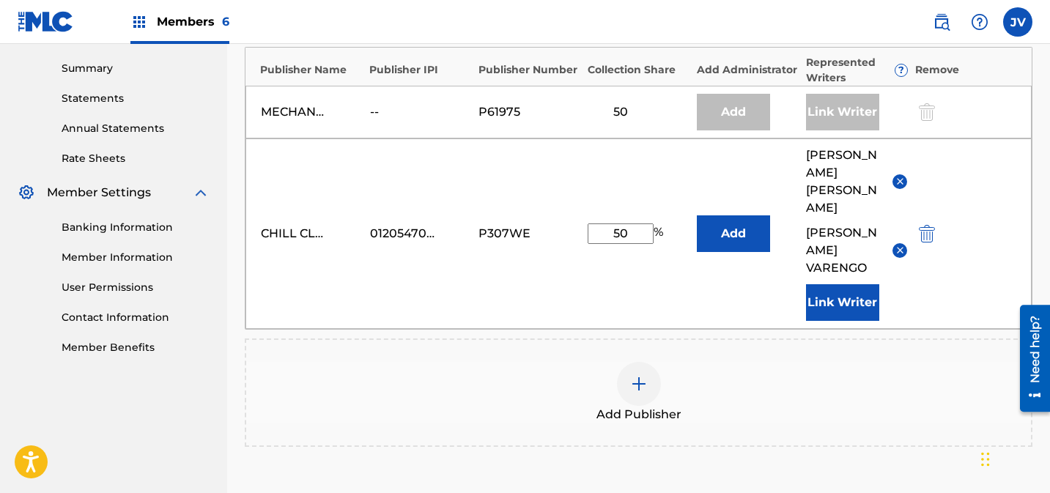
scroll to position [638, 0]
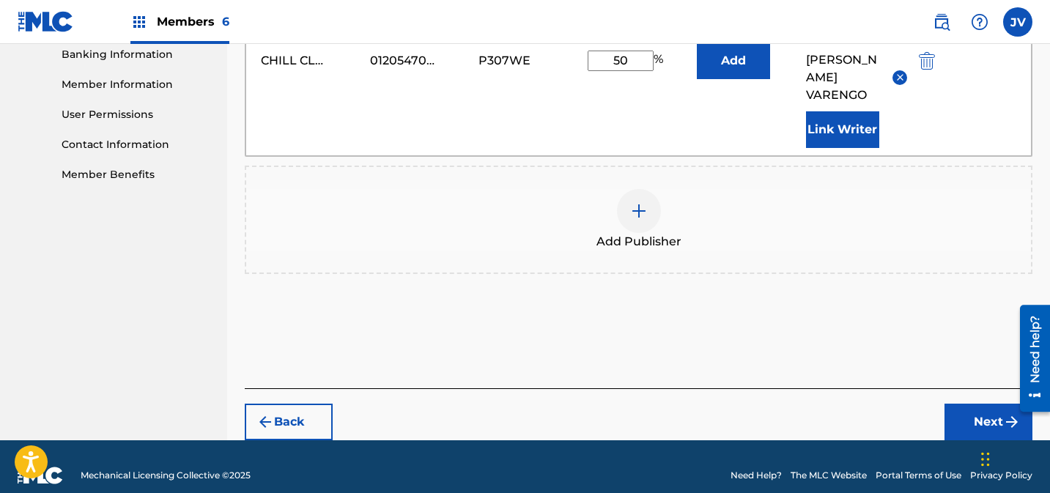
click at [961, 404] on button "Next" at bounding box center [989, 422] width 88 height 37
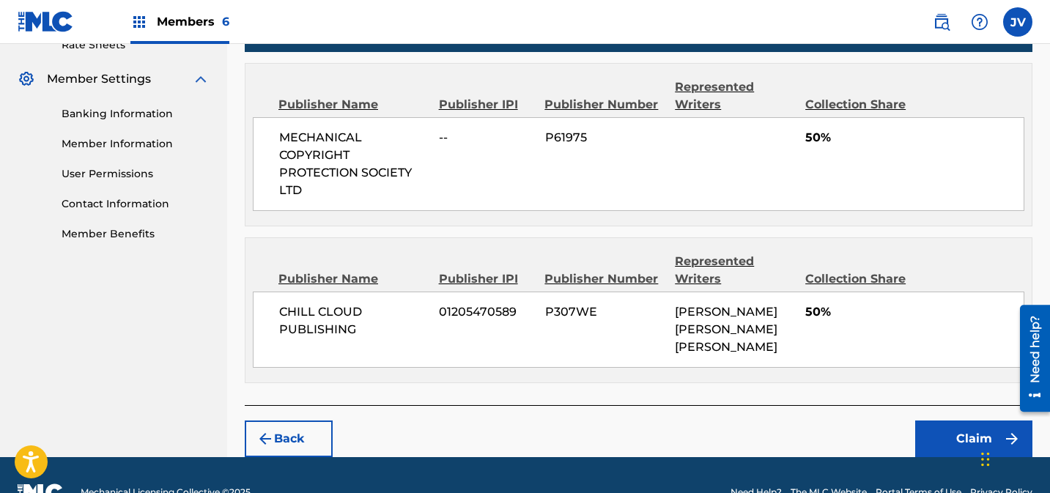
scroll to position [611, 0]
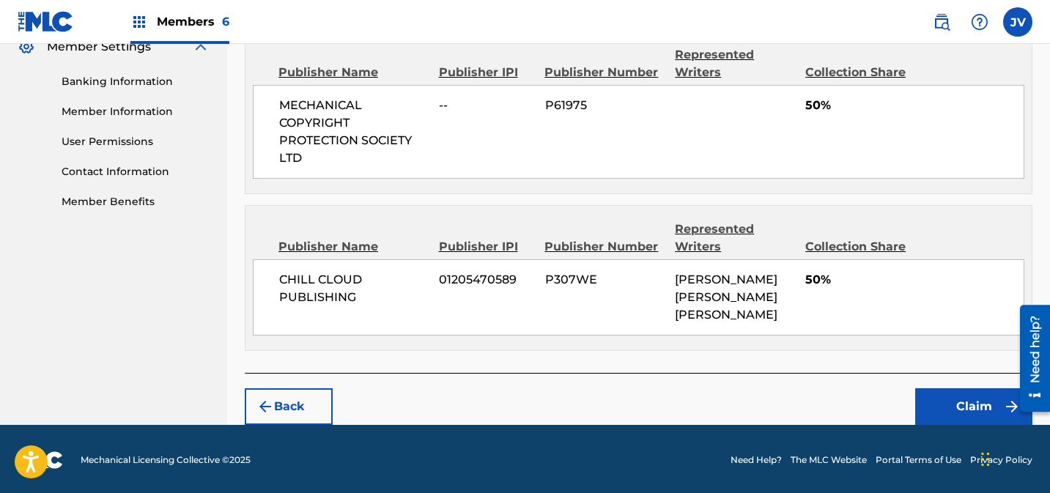
click at [970, 400] on button "Claim" at bounding box center [974, 407] width 117 height 37
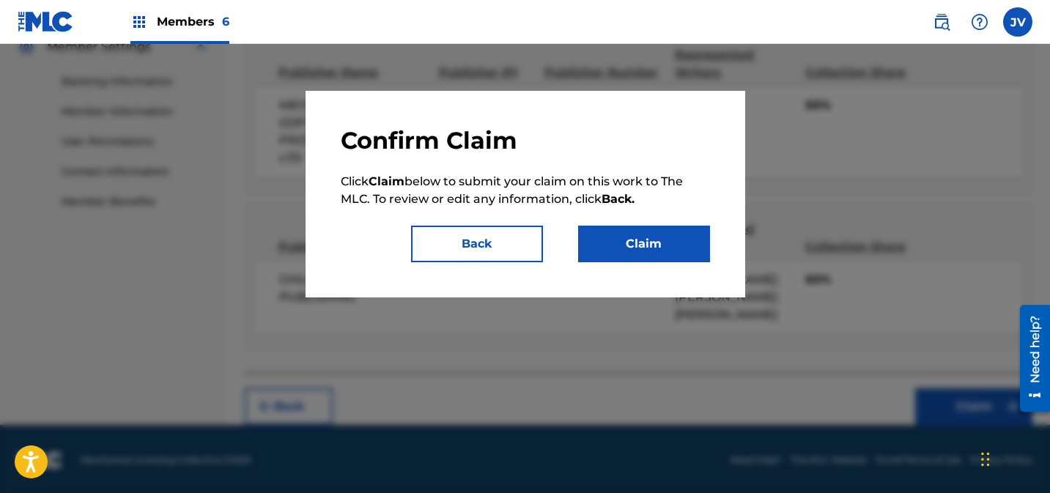
click at [677, 244] on button "Claim" at bounding box center [644, 244] width 132 height 37
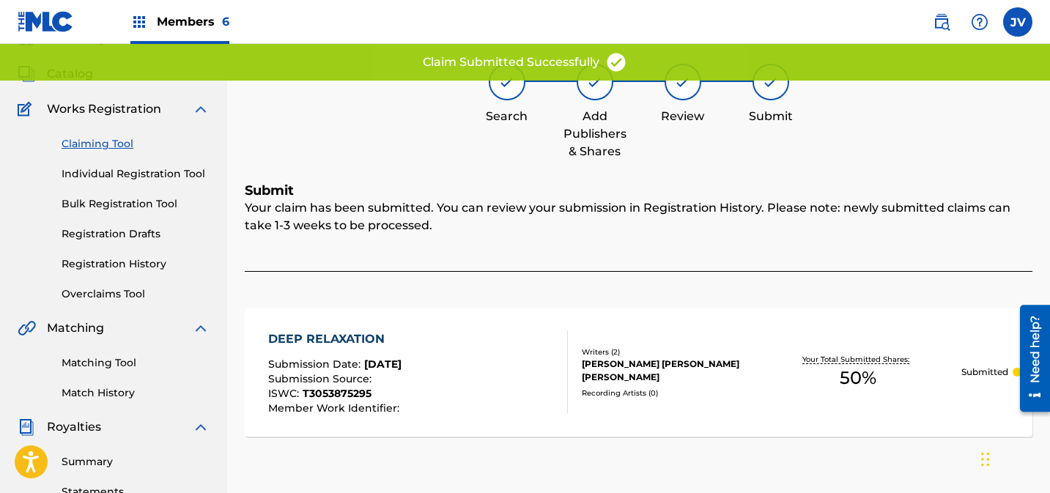
scroll to position [67, 0]
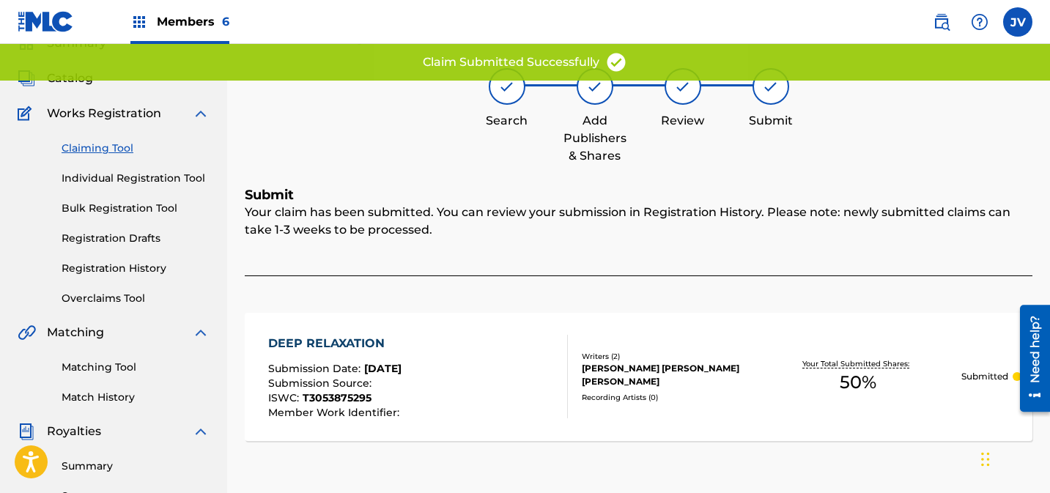
click at [113, 150] on link "Claiming Tool" at bounding box center [136, 148] width 148 height 15
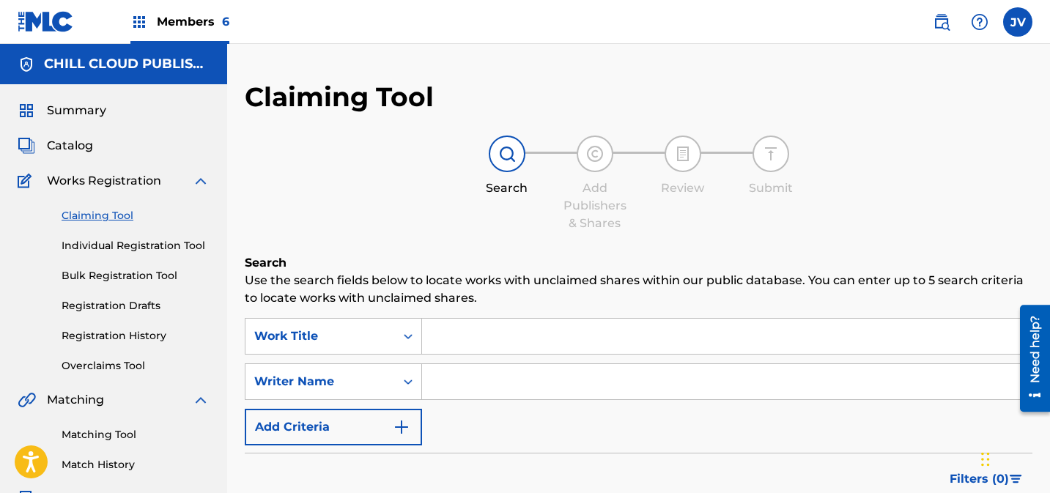
click at [482, 385] on input "Search Form" at bounding box center [727, 381] width 610 height 35
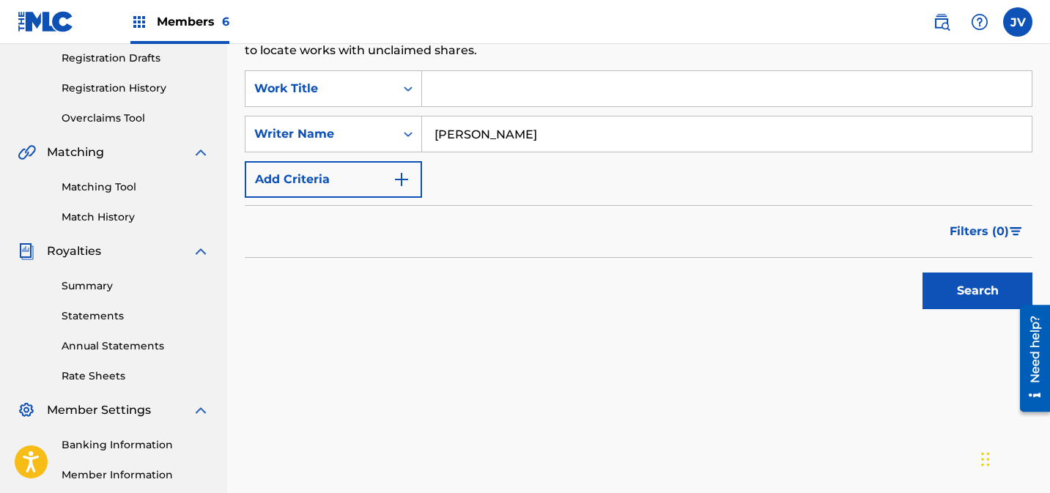
scroll to position [270, 0]
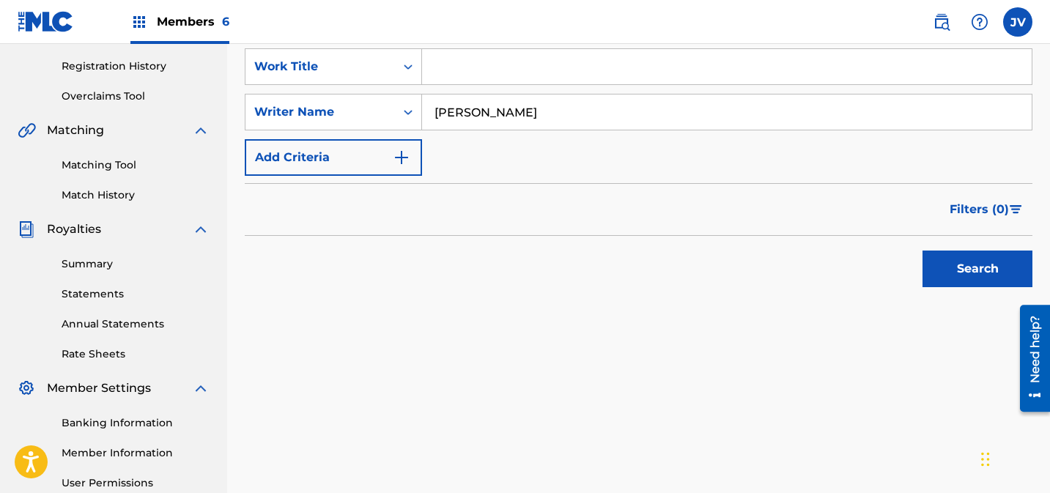
type input "jeremie varengo"
drag, startPoint x: 982, startPoint y: 269, endPoint x: 871, endPoint y: 290, distance: 112.6
click at [982, 269] on button "Search" at bounding box center [978, 269] width 110 height 37
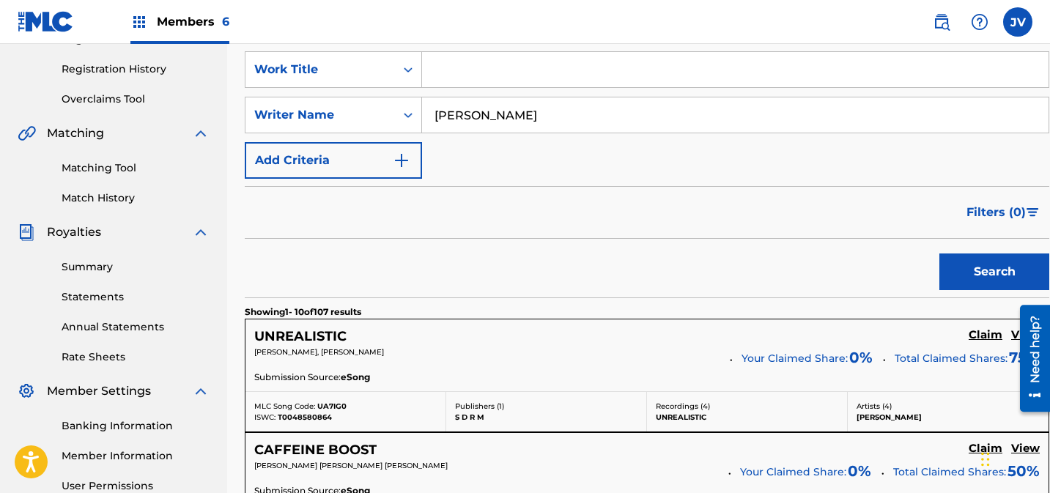
scroll to position [232, 0]
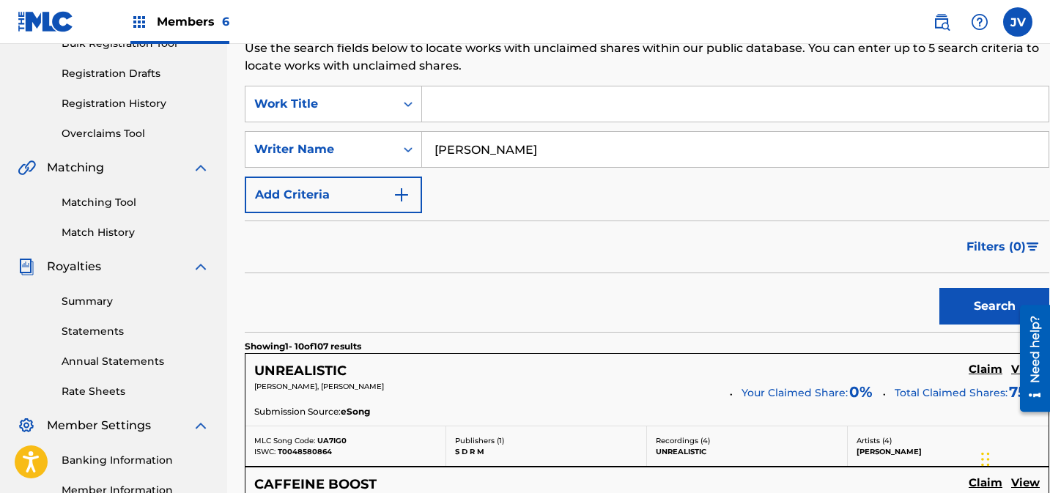
click at [1000, 251] on span "Filters ( 0 )" at bounding box center [996, 247] width 59 height 18
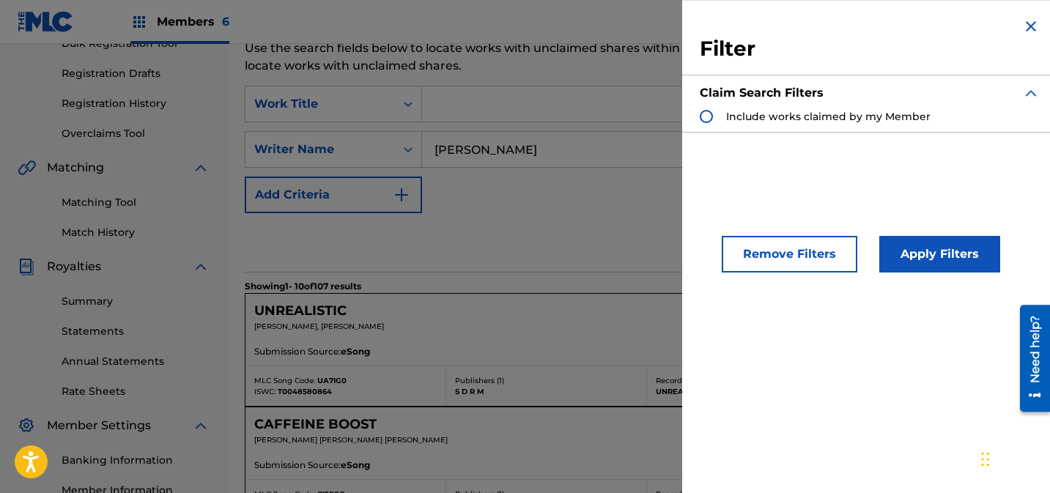
click at [1027, 25] on img "Search Form" at bounding box center [1032, 27] width 18 height 18
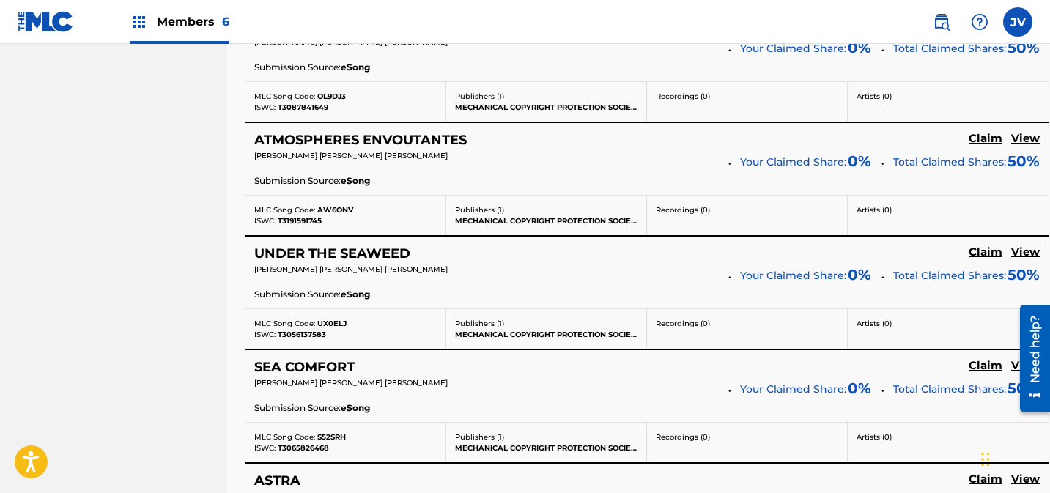
scroll to position [1122, 0]
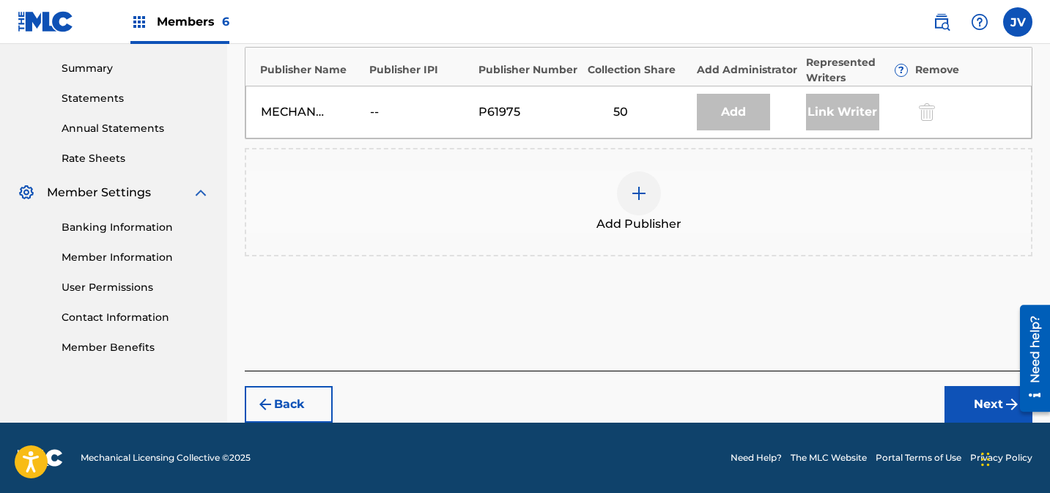
scroll to position [465, 0]
click at [648, 187] on div at bounding box center [639, 194] width 44 height 44
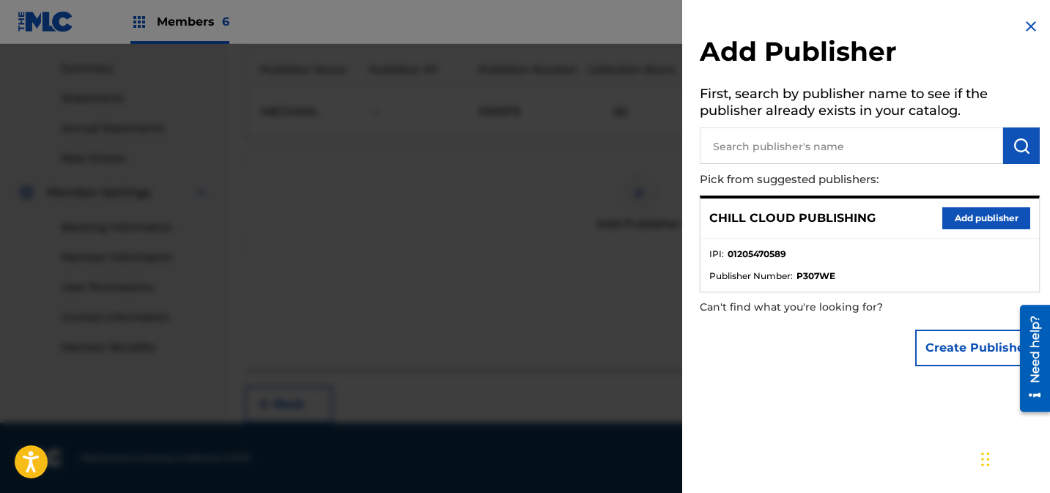
click at [952, 213] on button "Add publisher" at bounding box center [987, 218] width 88 height 22
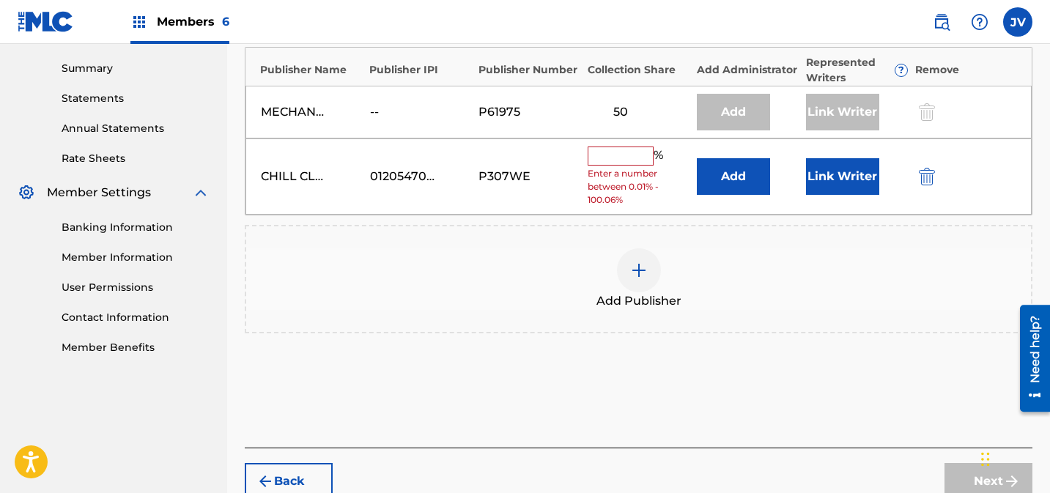
click at [641, 157] on input "text" at bounding box center [621, 156] width 66 height 19
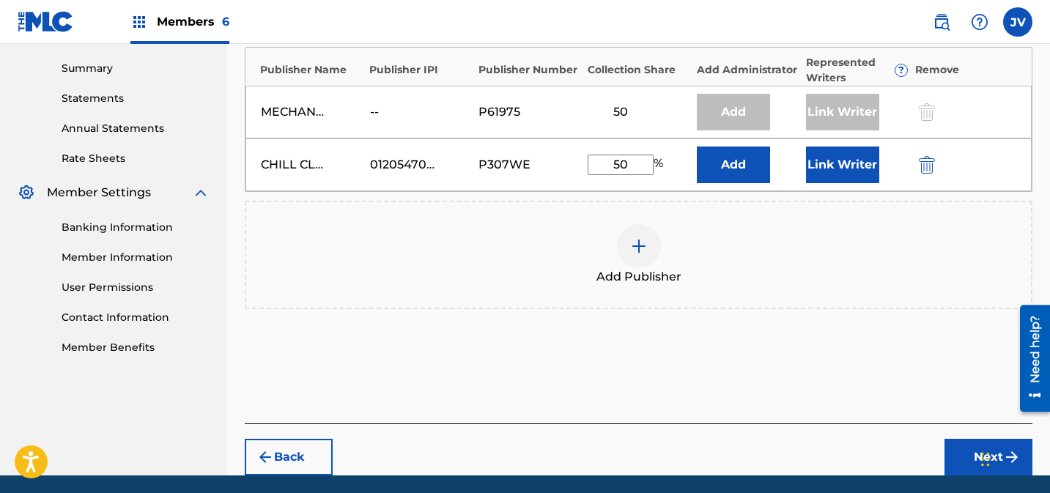
type input "50"
click at [851, 166] on button "Link Writer" at bounding box center [842, 165] width 73 height 37
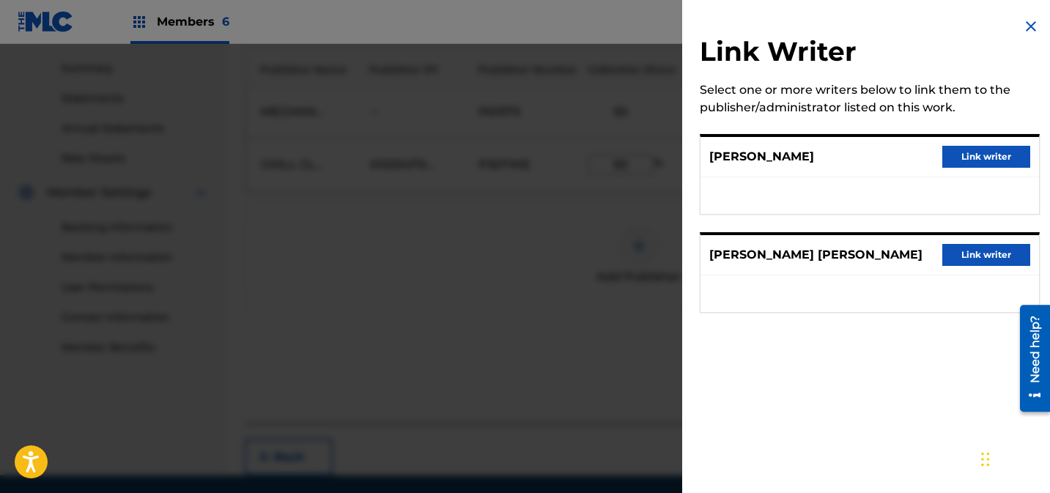
click at [972, 158] on button "Link writer" at bounding box center [987, 157] width 88 height 22
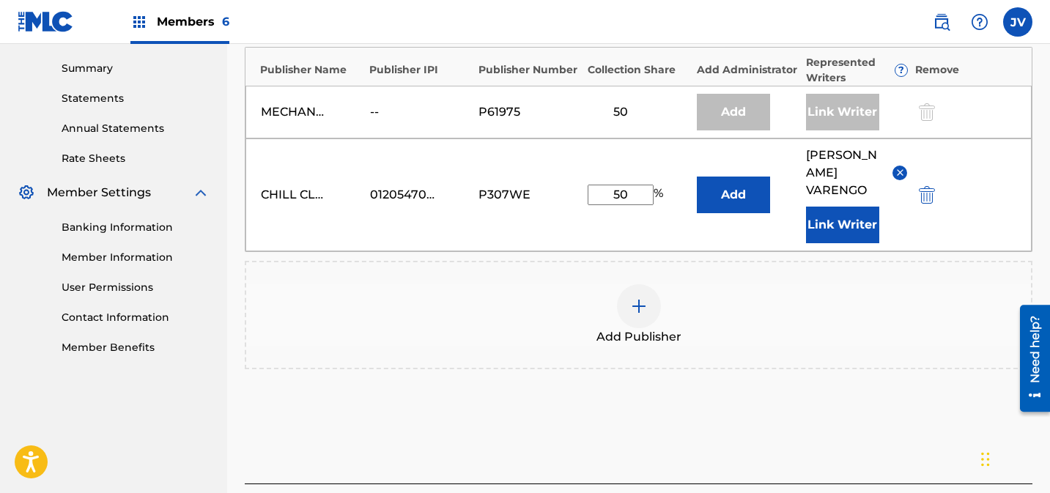
click at [847, 232] on button "Link Writer" at bounding box center [842, 225] width 73 height 37
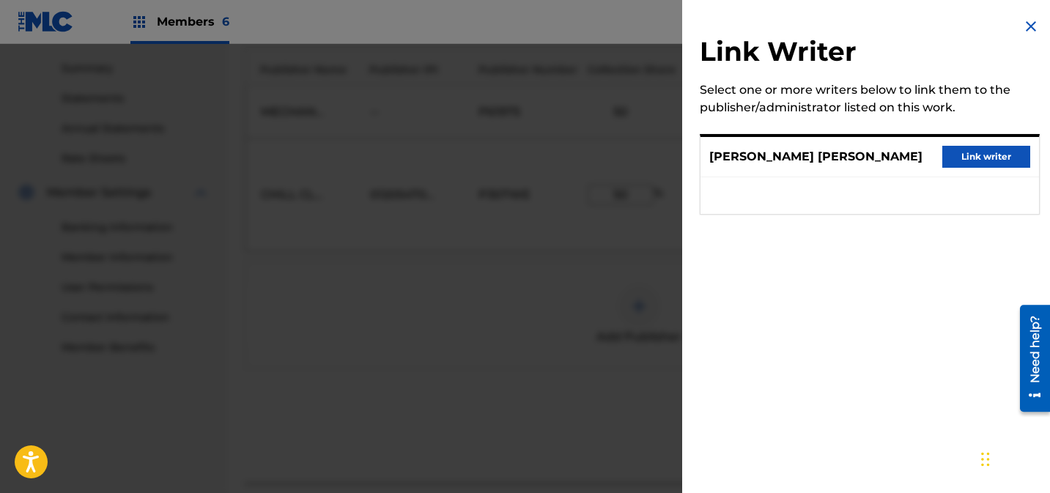
click at [1004, 158] on button "Link writer" at bounding box center [987, 157] width 88 height 22
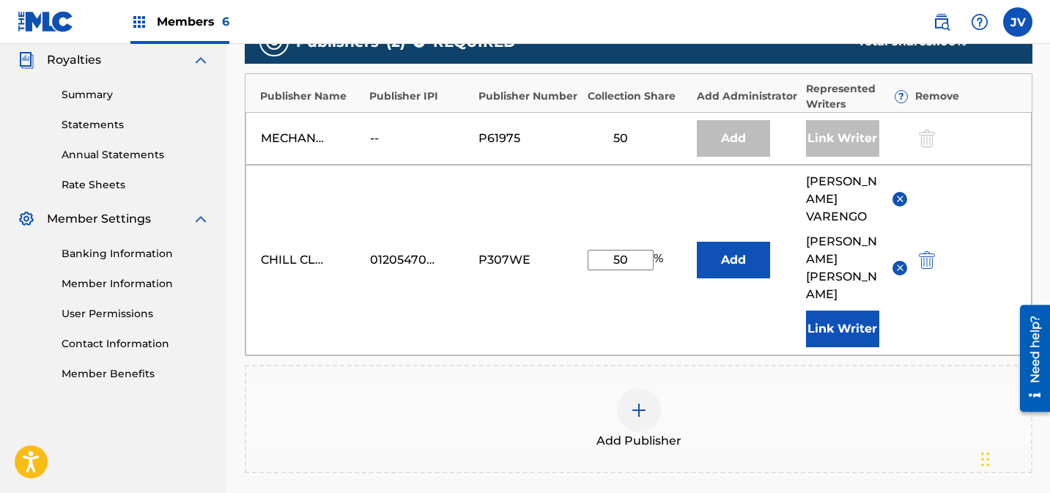
scroll to position [638, 0]
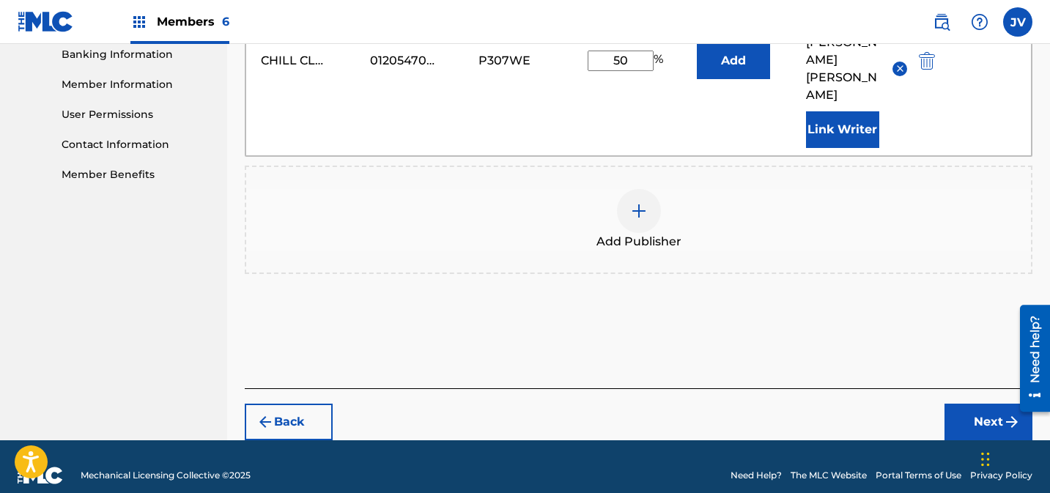
click at [972, 407] on button "Next" at bounding box center [989, 422] width 88 height 37
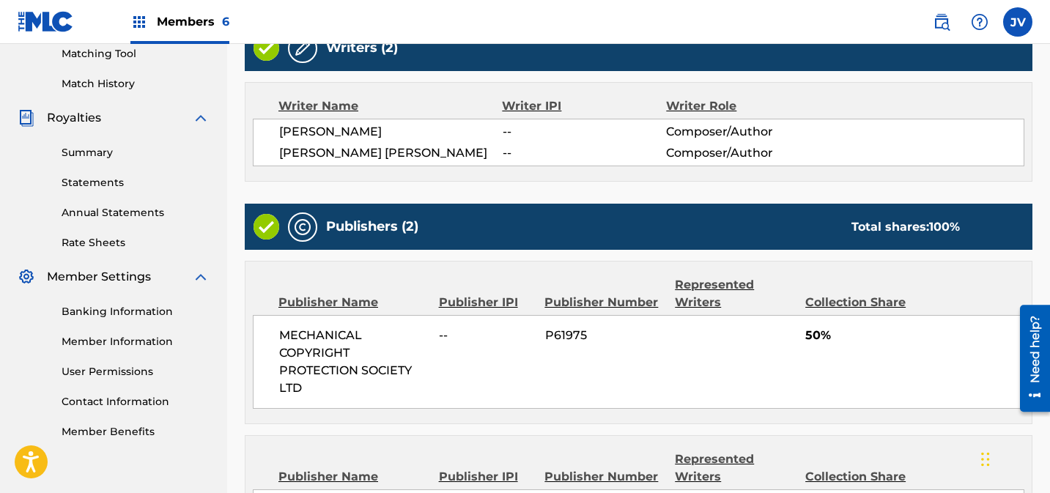
scroll to position [629, 0]
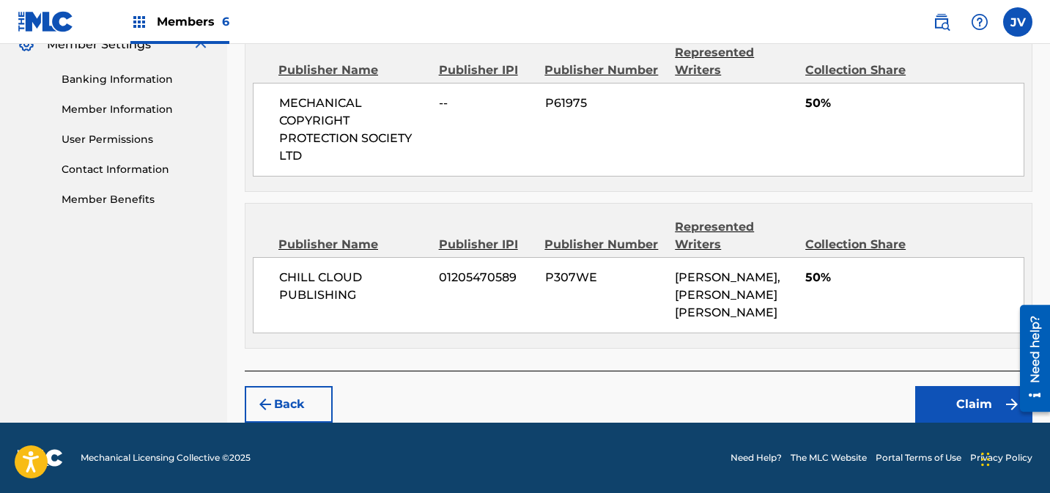
click at [971, 400] on button "Claim" at bounding box center [974, 404] width 117 height 37
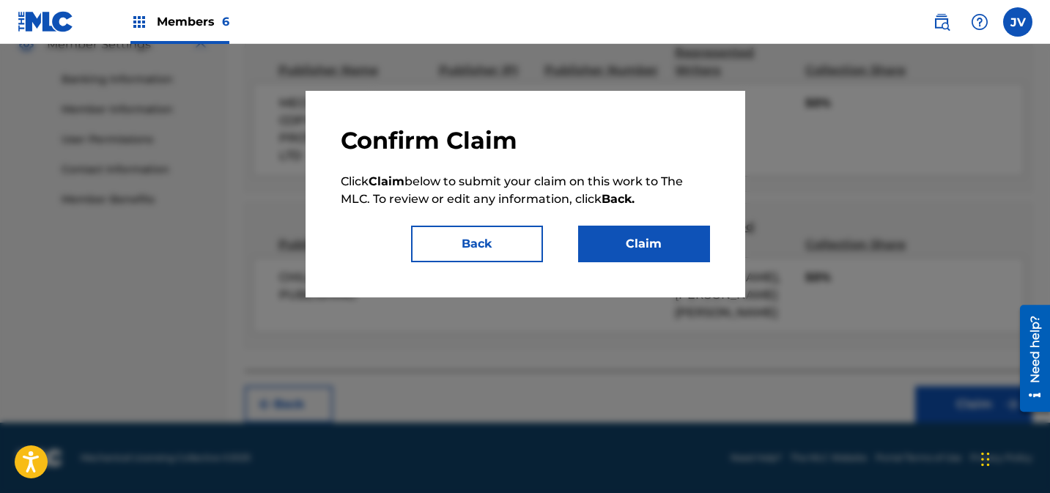
click at [674, 246] on button "Claim" at bounding box center [644, 244] width 132 height 37
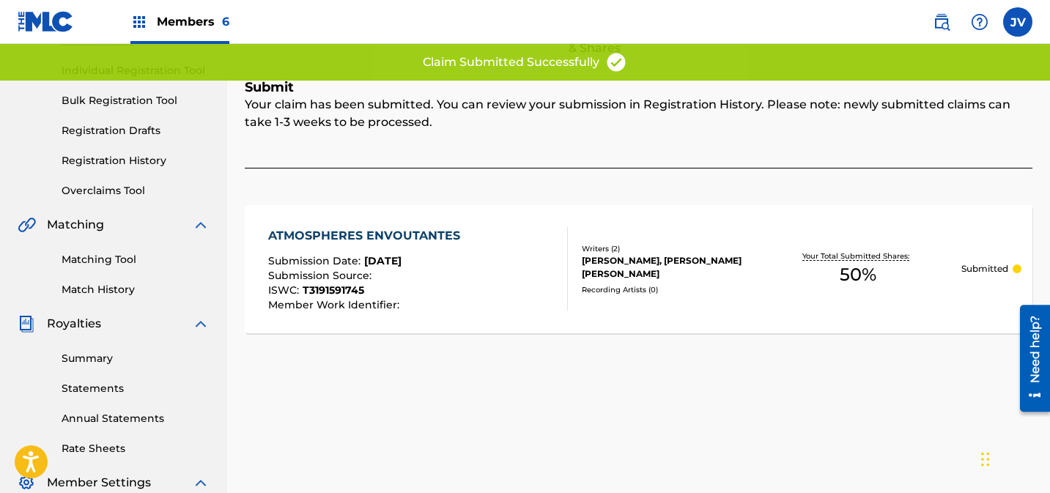
scroll to position [0, 0]
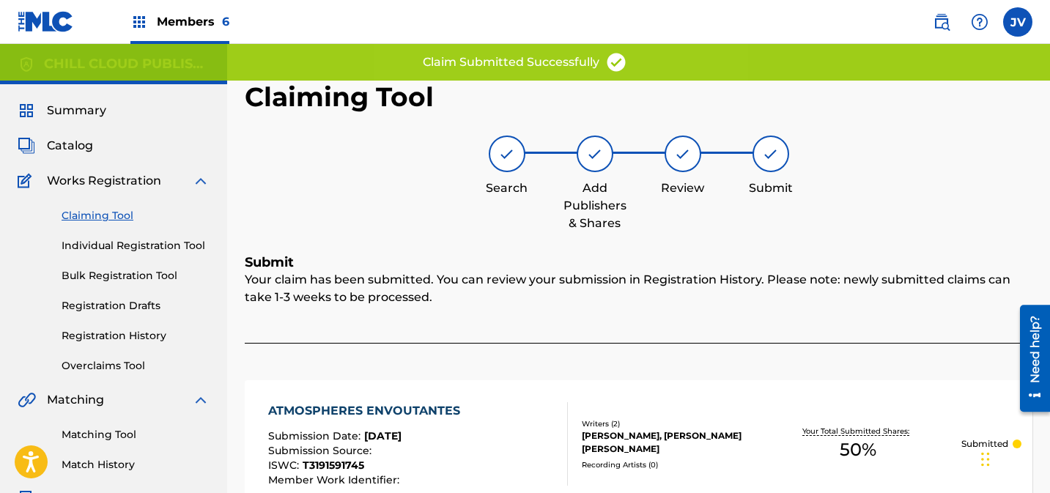
click at [75, 112] on span "Summary" at bounding box center [76, 111] width 59 height 18
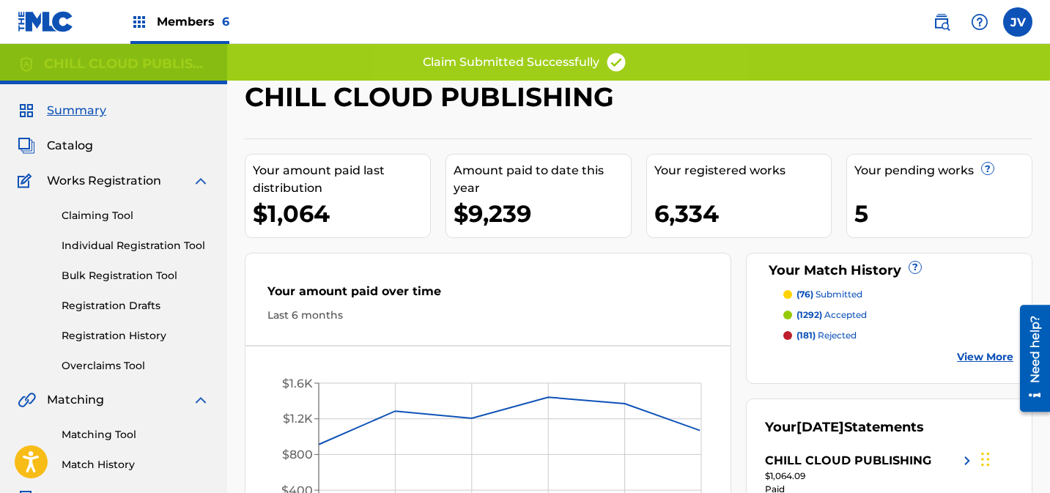
click at [76, 139] on span "Catalog" at bounding box center [70, 146] width 46 height 18
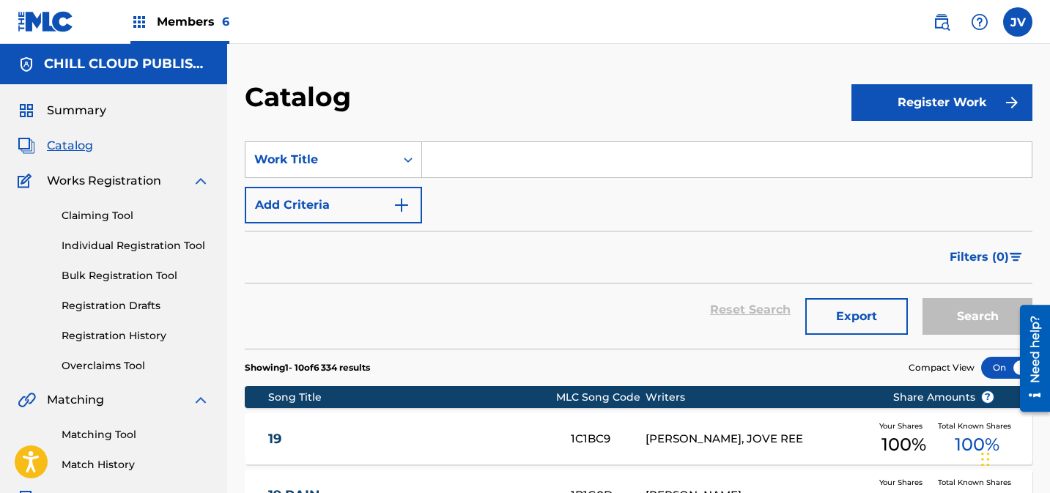
click at [113, 216] on link "Claiming Tool" at bounding box center [136, 215] width 148 height 15
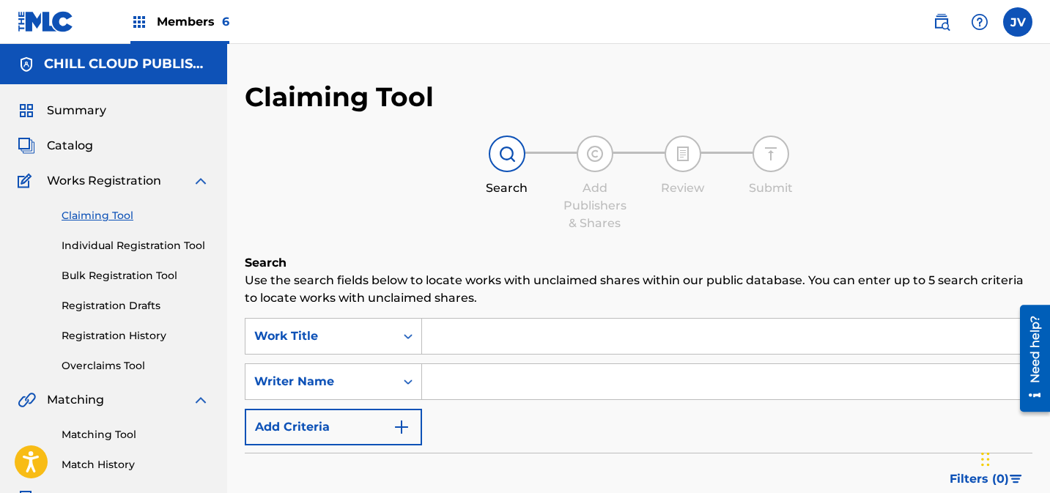
click at [486, 381] on input "Search Form" at bounding box center [727, 381] width 610 height 35
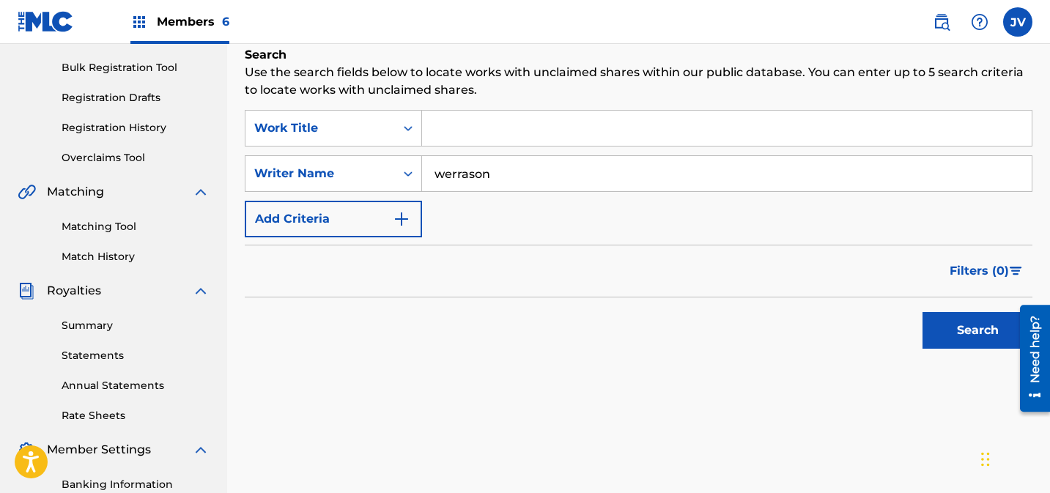
scroll to position [244, 0]
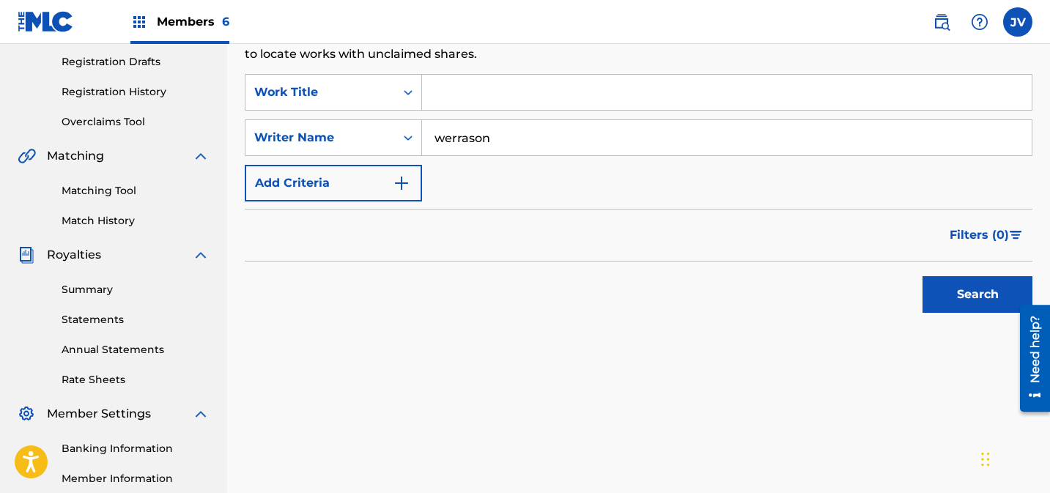
type input "werrason"
click at [992, 292] on button "Search" at bounding box center [978, 294] width 110 height 37
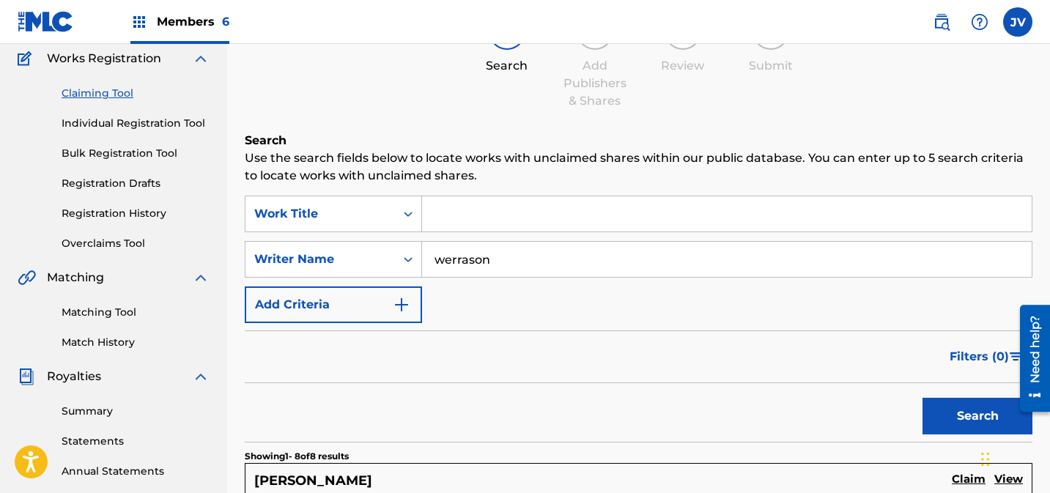
scroll to position [104, 0]
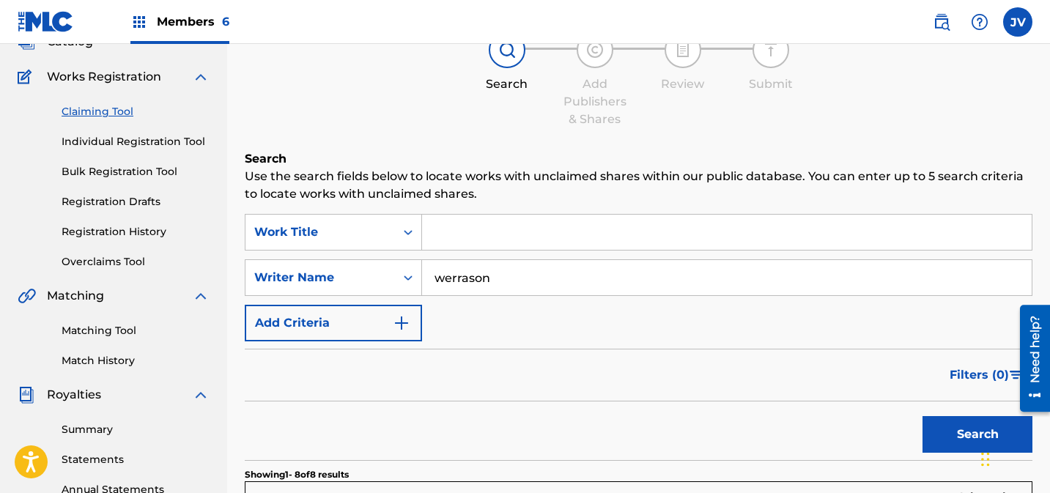
click at [100, 331] on link "Matching Tool" at bounding box center [136, 330] width 148 height 15
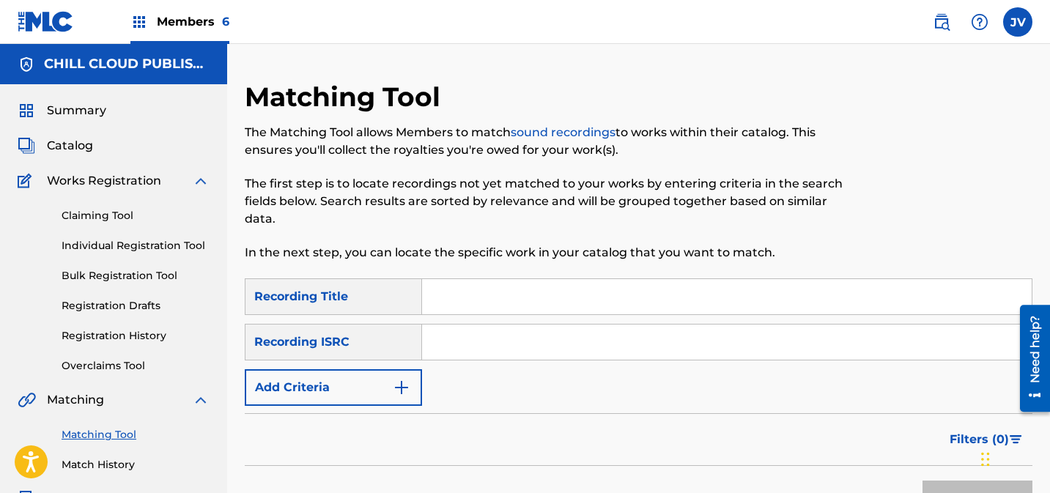
click at [371, 371] on button "Add Criteria" at bounding box center [333, 387] width 177 height 37
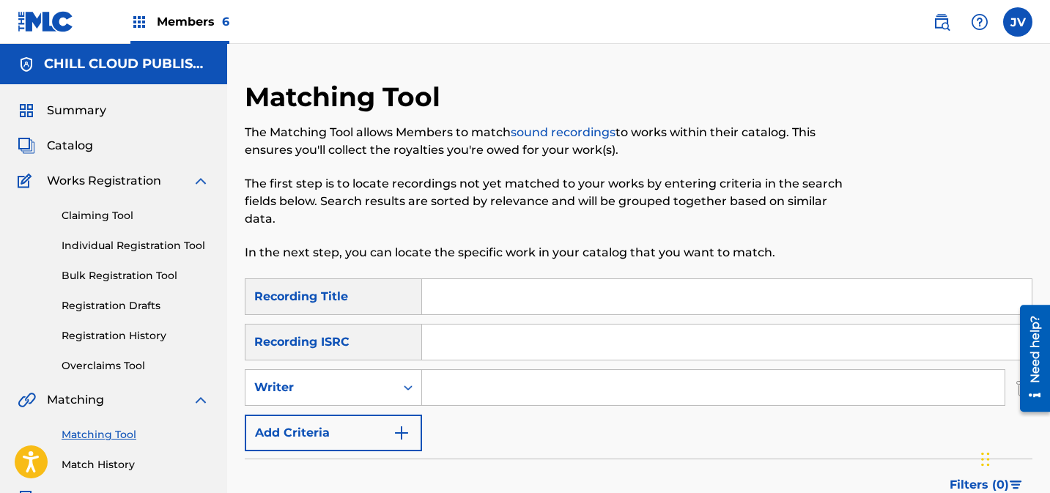
drag, startPoint x: 512, startPoint y: 386, endPoint x: 547, endPoint y: 385, distance: 34.5
click at [512, 386] on input "Search Form" at bounding box center [713, 387] width 583 height 35
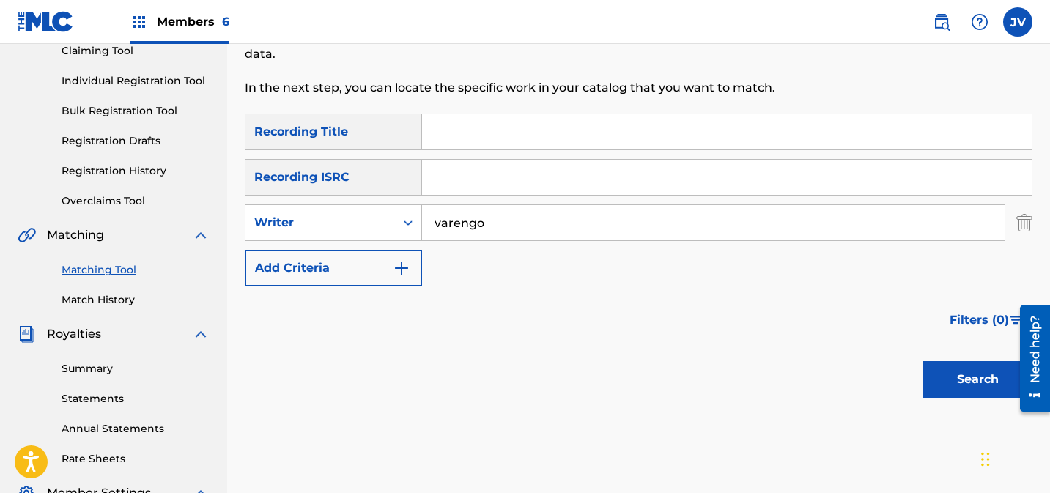
scroll to position [211, 0]
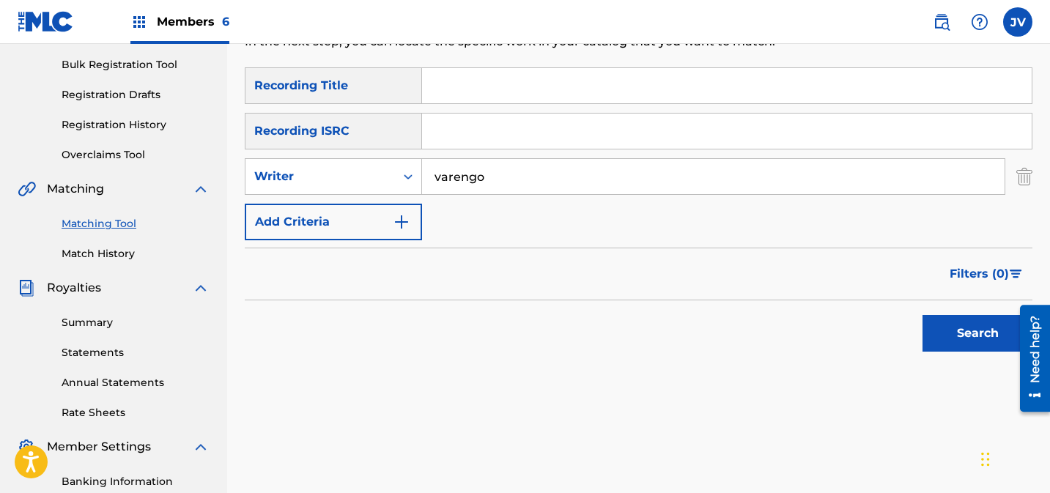
type input "varengo"
click at [982, 332] on button "Search" at bounding box center [978, 333] width 110 height 37
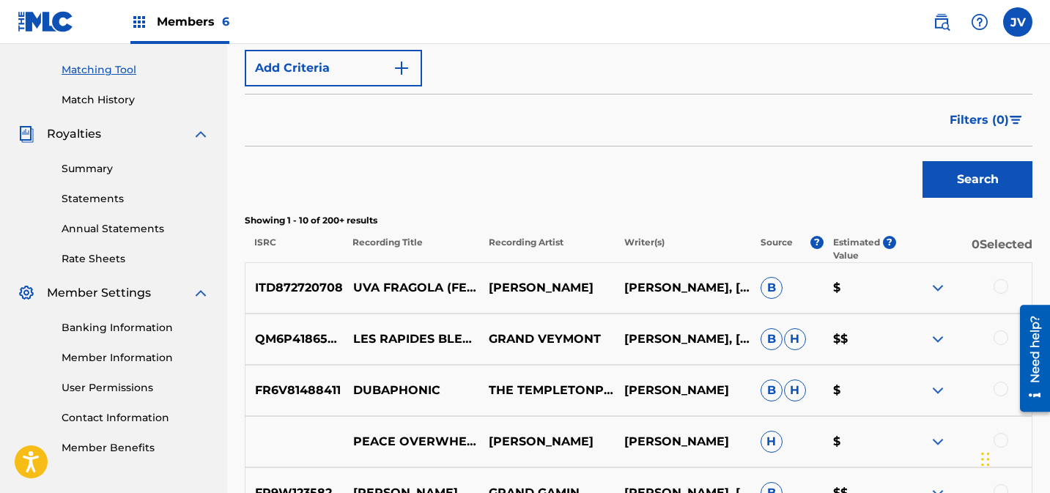
scroll to position [358, 0]
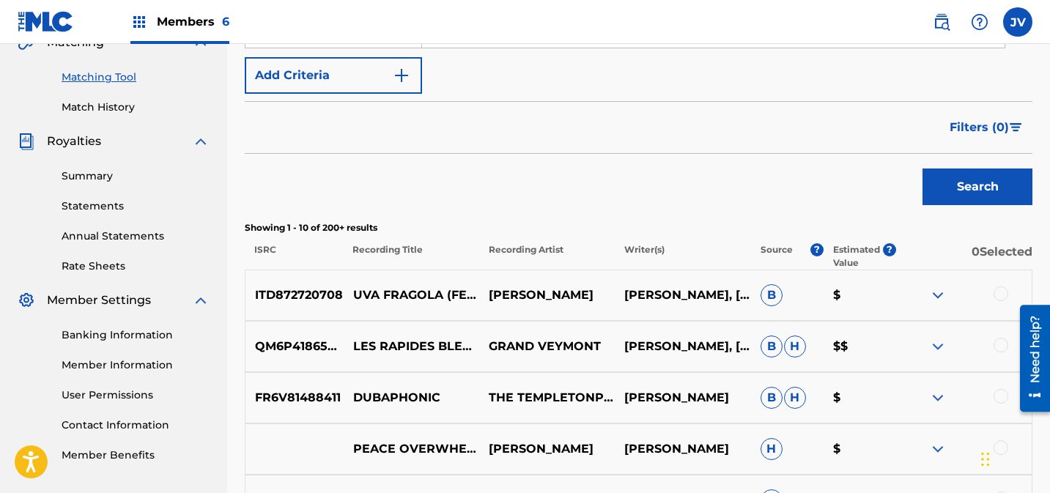
click at [992, 128] on span "Filters ( 0 )" at bounding box center [979, 128] width 59 height 18
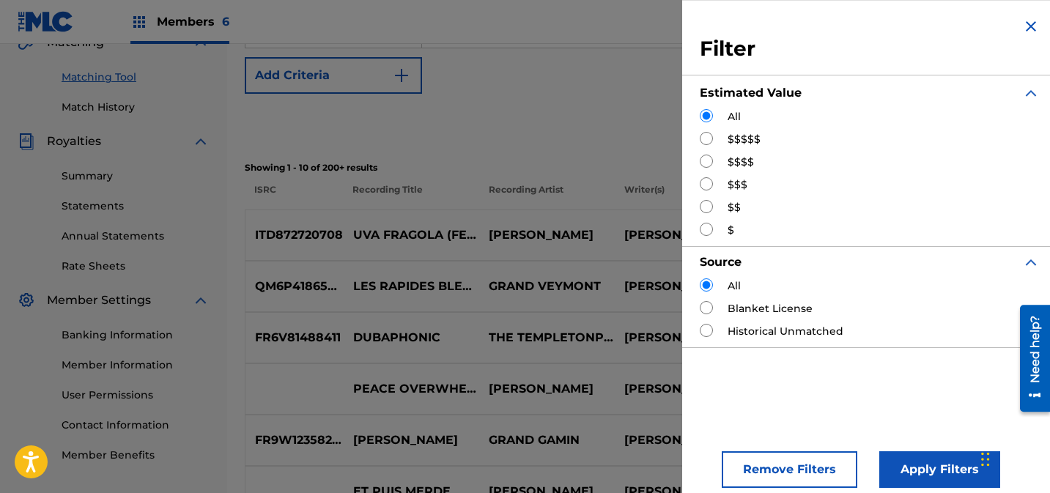
click at [706, 137] on input "Search Form" at bounding box center [706, 138] width 13 height 13
radio input "true"
click at [903, 461] on button "Apply Filters" at bounding box center [940, 470] width 121 height 37
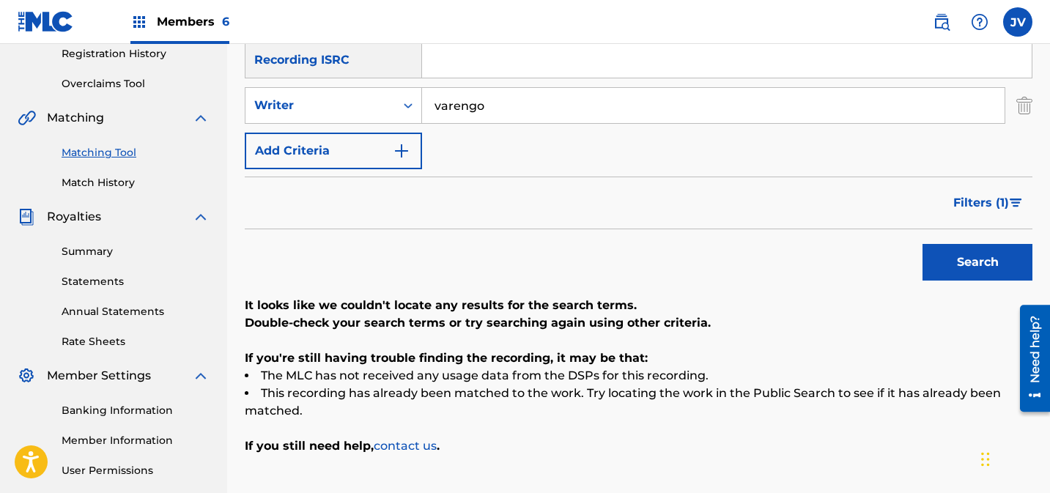
scroll to position [133, 0]
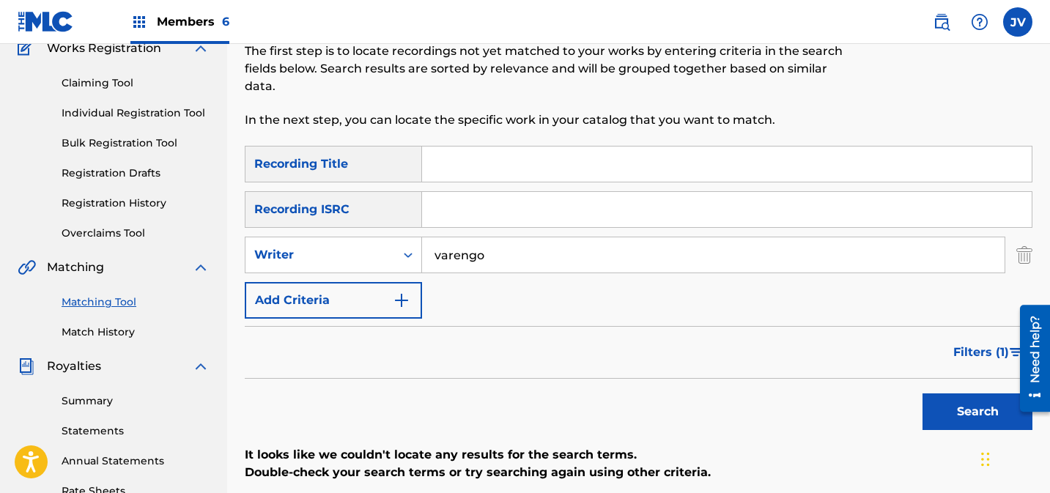
click at [974, 353] on span "Filters ( 1 )" at bounding box center [982, 353] width 56 height 18
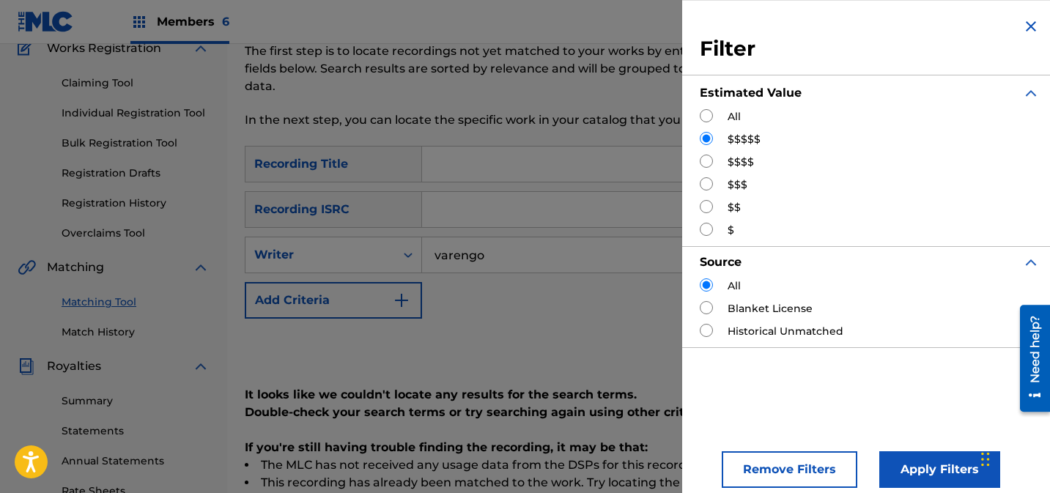
click at [735, 158] on label "$$$$" at bounding box center [741, 162] width 26 height 15
click at [706, 160] on input "Search Form" at bounding box center [706, 161] width 13 height 13
radio input "true"
click at [921, 463] on button "Apply Filters" at bounding box center [940, 470] width 121 height 37
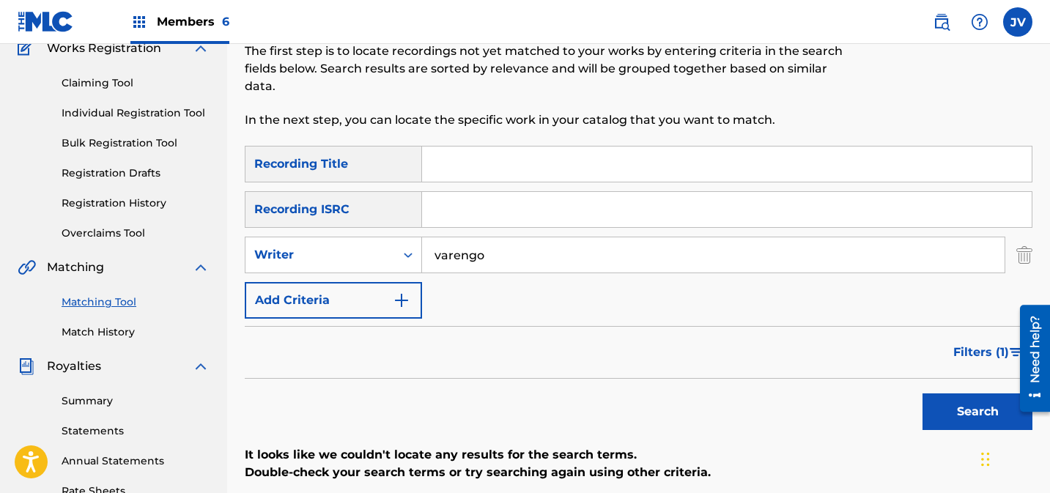
scroll to position [416, 0]
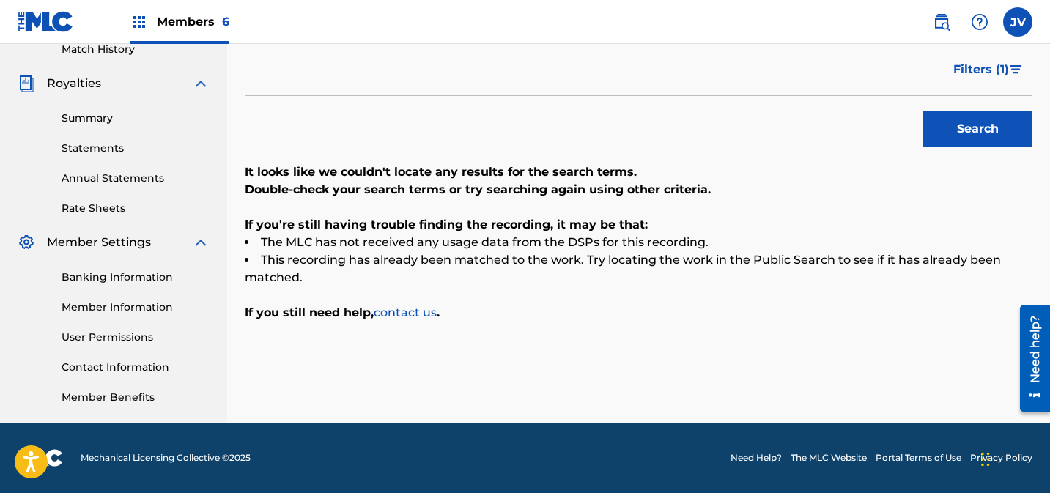
click at [959, 130] on button "Search" at bounding box center [978, 129] width 110 height 37
click at [979, 87] on button "Filters ( 1 )" at bounding box center [989, 69] width 88 height 37
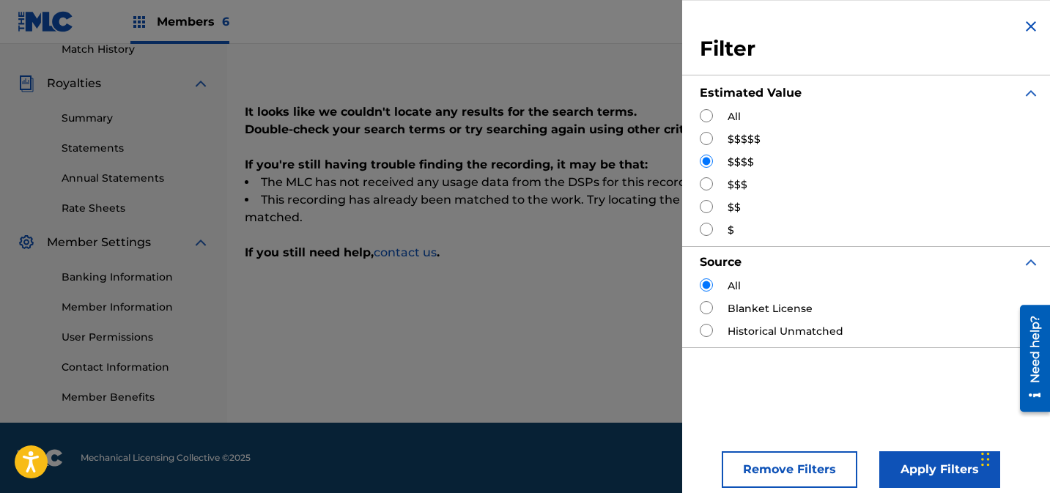
click at [704, 184] on input "Search Form" at bounding box center [706, 183] width 13 height 13
radio input "true"
click at [910, 465] on button "Apply Filters" at bounding box center [940, 470] width 121 height 37
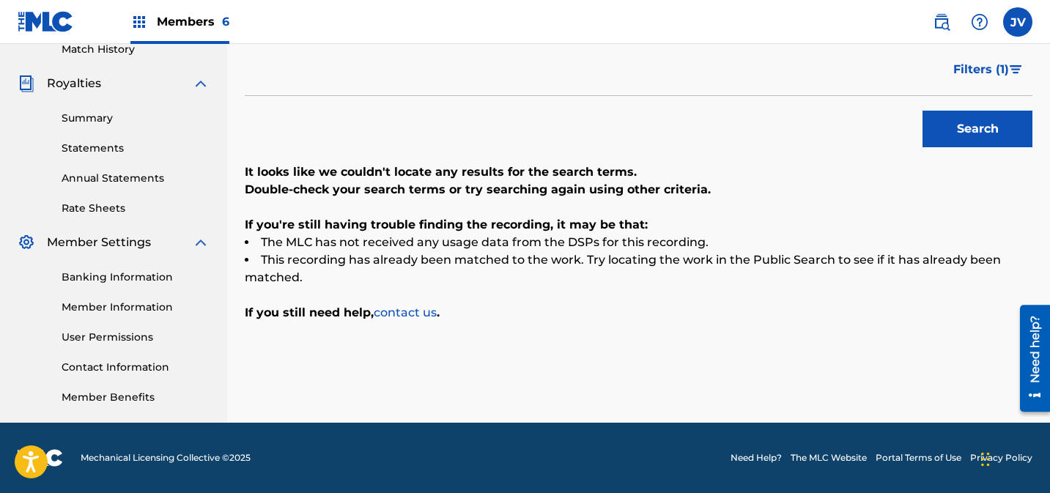
click at [980, 73] on span "Filters ( 1 )" at bounding box center [982, 70] width 56 height 18
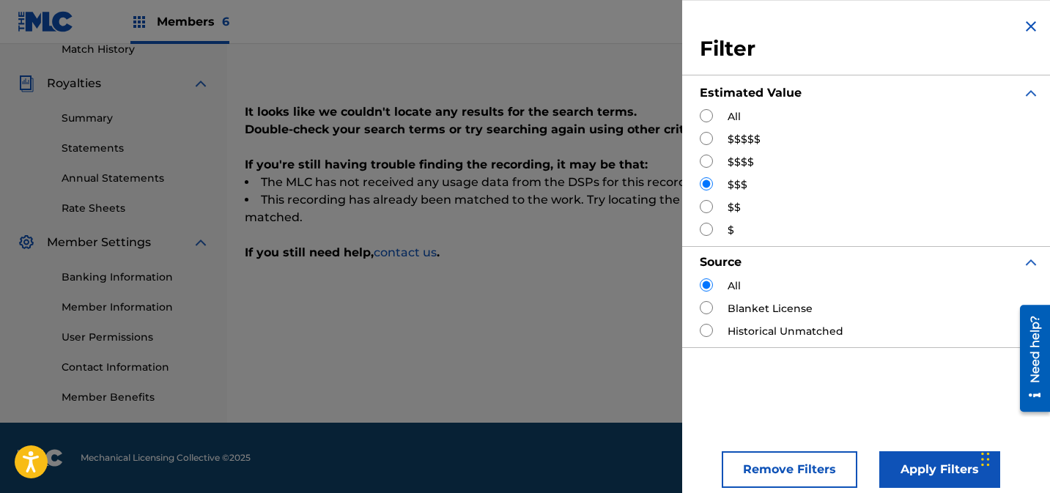
click at [706, 205] on input "Search Form" at bounding box center [706, 206] width 13 height 13
radio input "true"
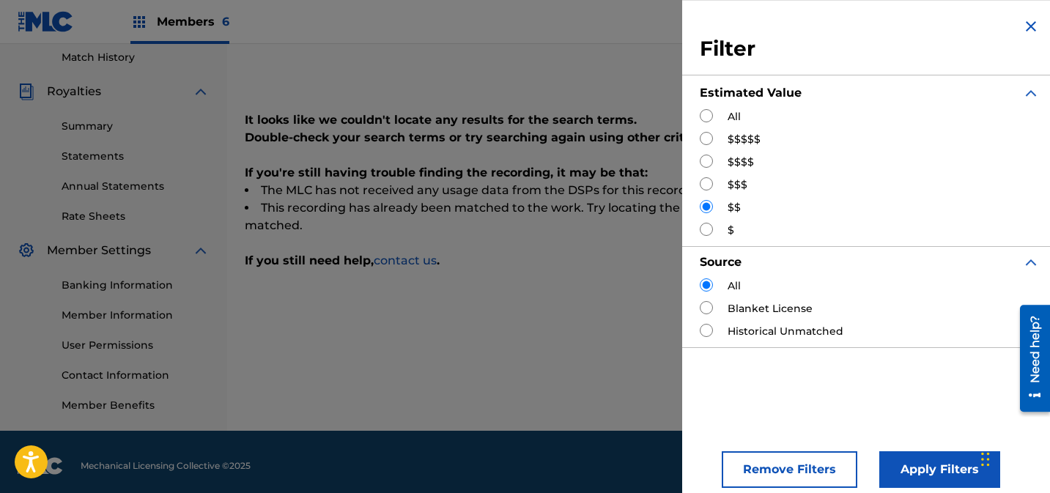
click at [927, 470] on button "Apply Filters" at bounding box center [940, 470] width 121 height 37
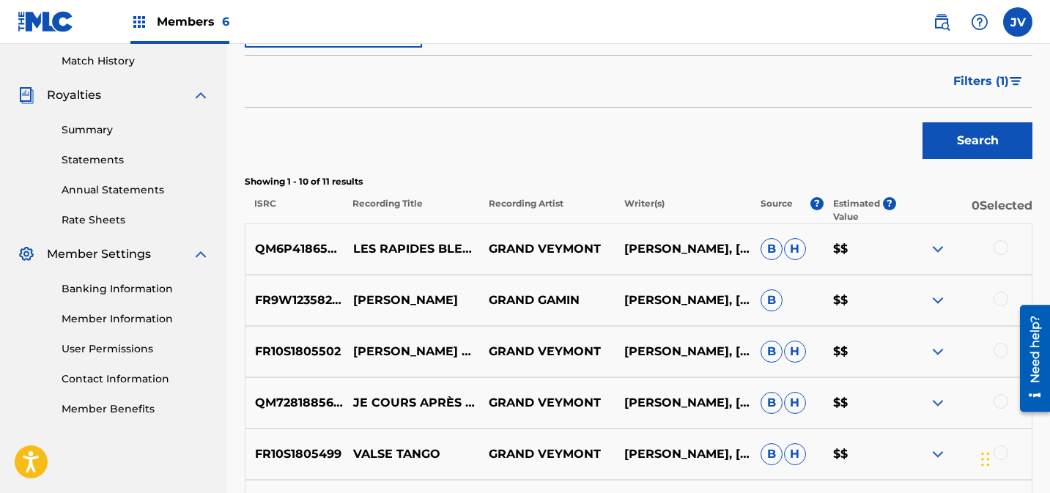
click at [936, 251] on img at bounding box center [939, 249] width 18 height 18
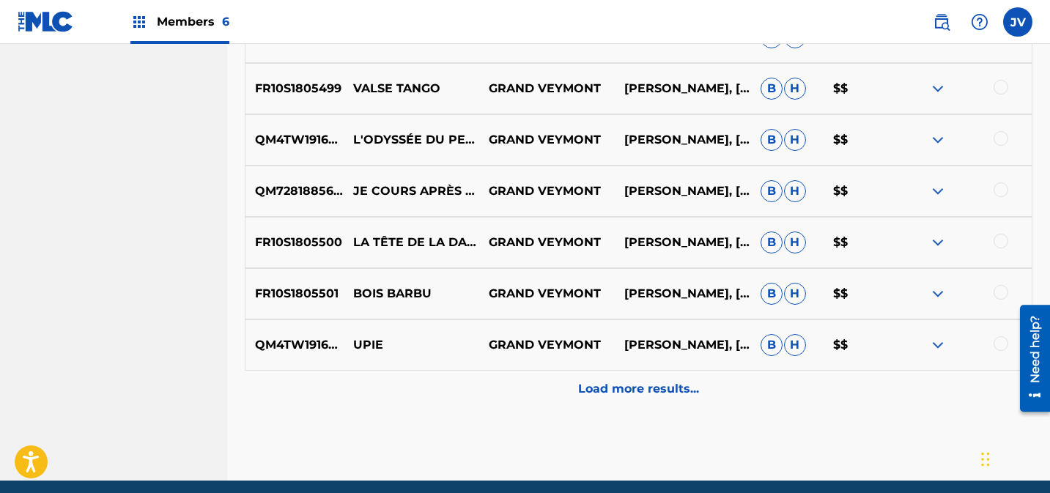
scroll to position [873, 0]
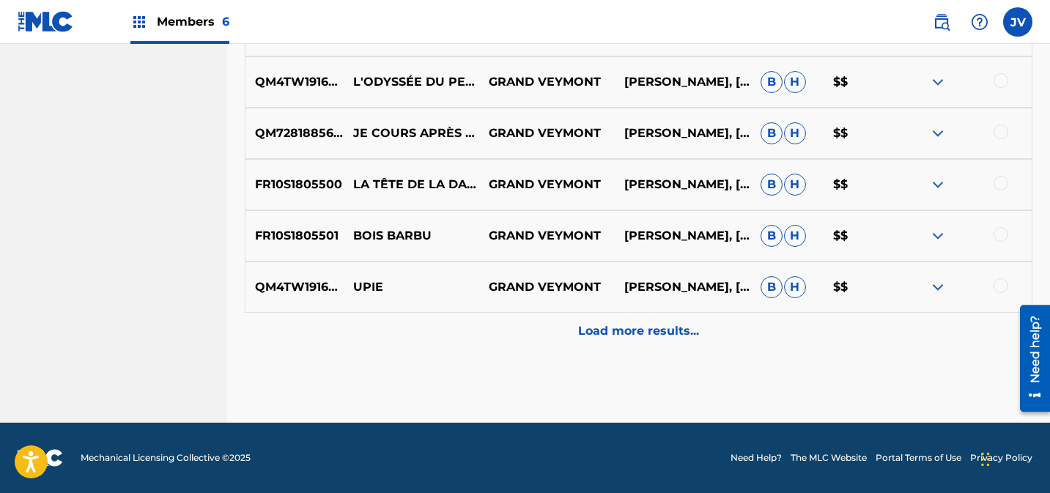
click at [702, 336] on div "Load more results..." at bounding box center [639, 331] width 788 height 37
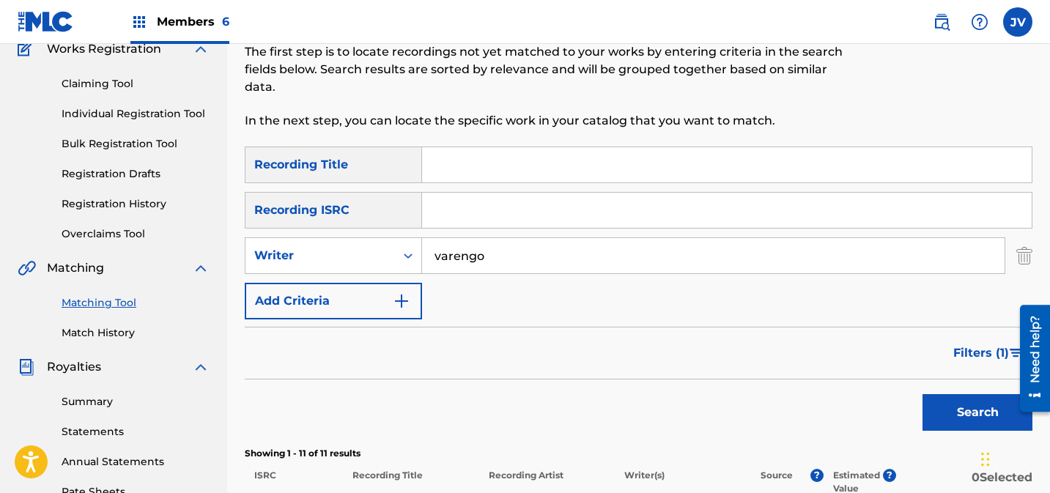
scroll to position [126, 0]
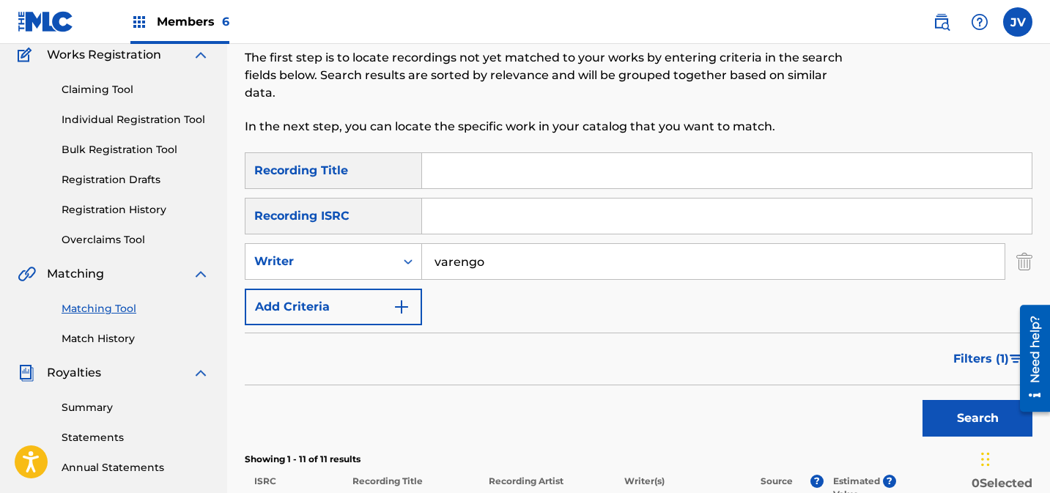
click at [971, 365] on span "Filters ( 1 )" at bounding box center [982, 359] width 56 height 18
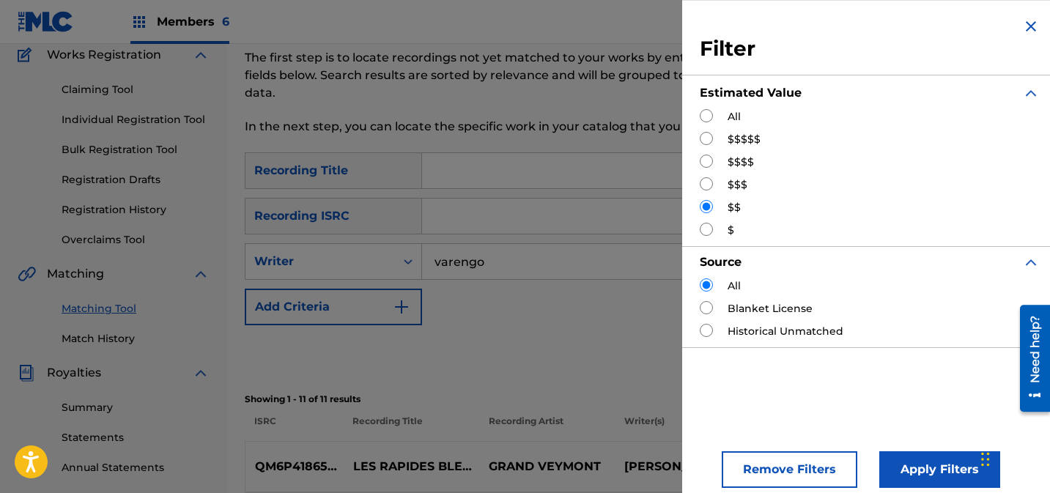
scroll to position [123, 0]
click at [704, 230] on input "Search Form" at bounding box center [706, 229] width 13 height 13
radio input "true"
drag, startPoint x: 946, startPoint y: 474, endPoint x: 936, endPoint y: 467, distance: 11.6
click at [946, 474] on button "Apply Filters" at bounding box center [940, 470] width 121 height 37
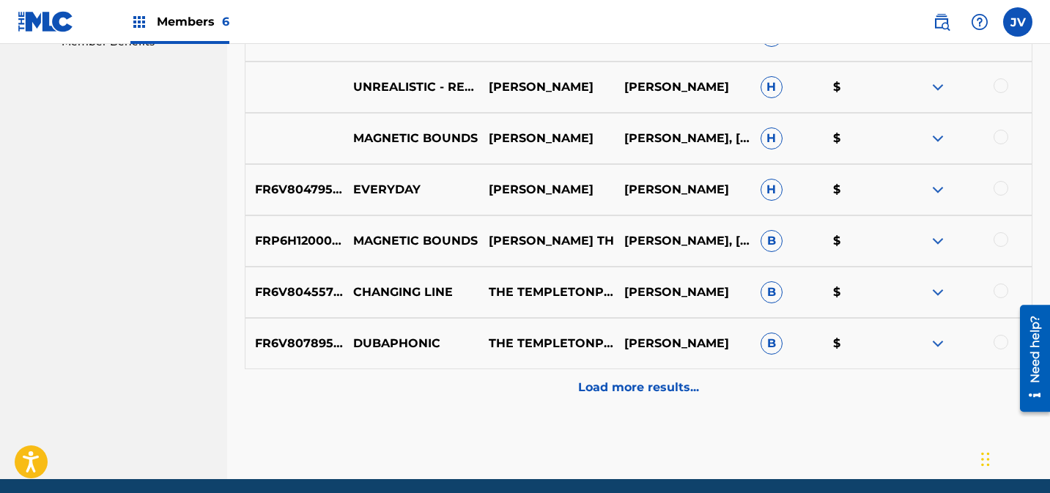
scroll to position [774, 0]
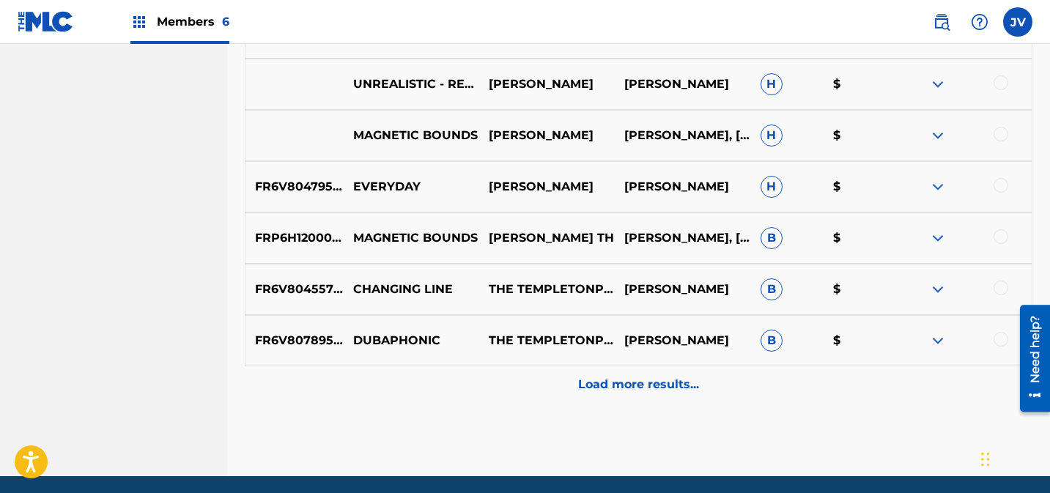
click at [664, 383] on p "Load more results..." at bounding box center [638, 385] width 121 height 18
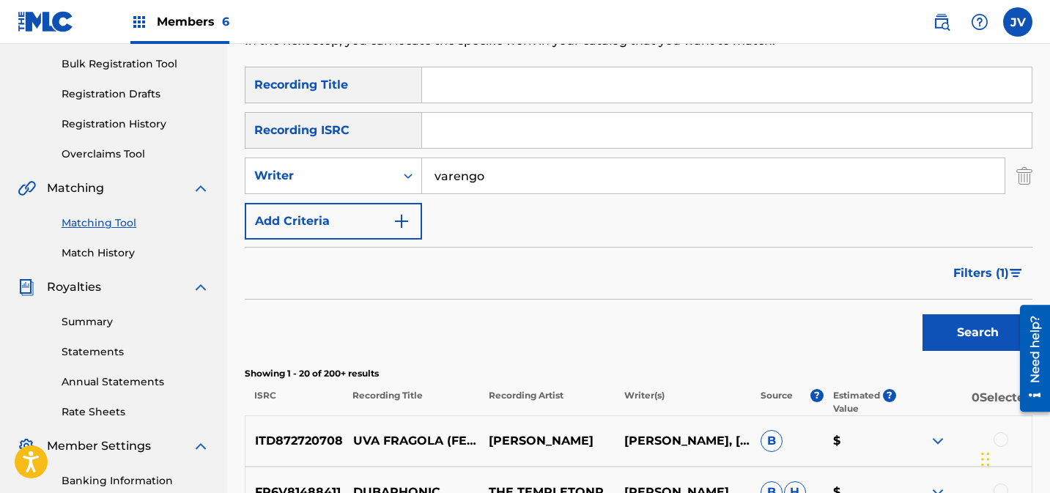
scroll to position [0, 0]
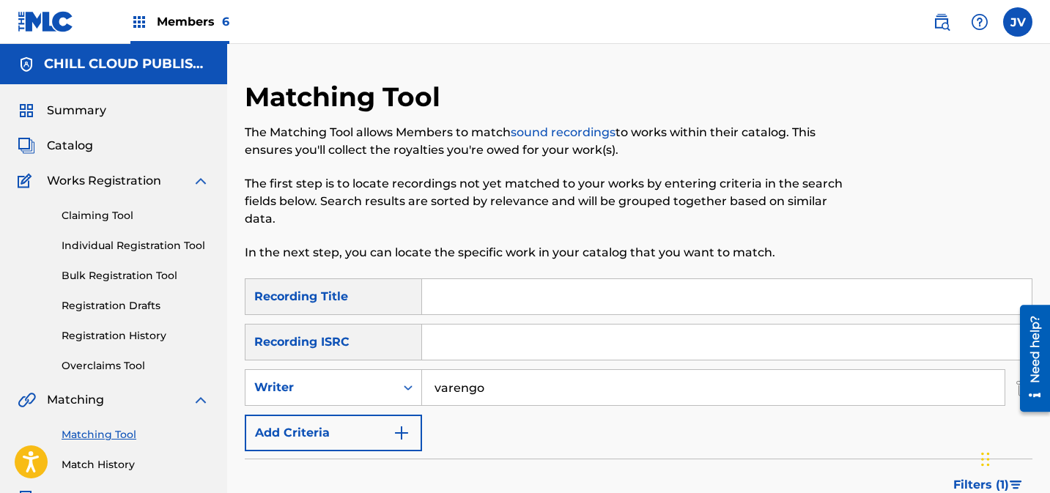
click at [65, 114] on span "Summary" at bounding box center [76, 111] width 59 height 18
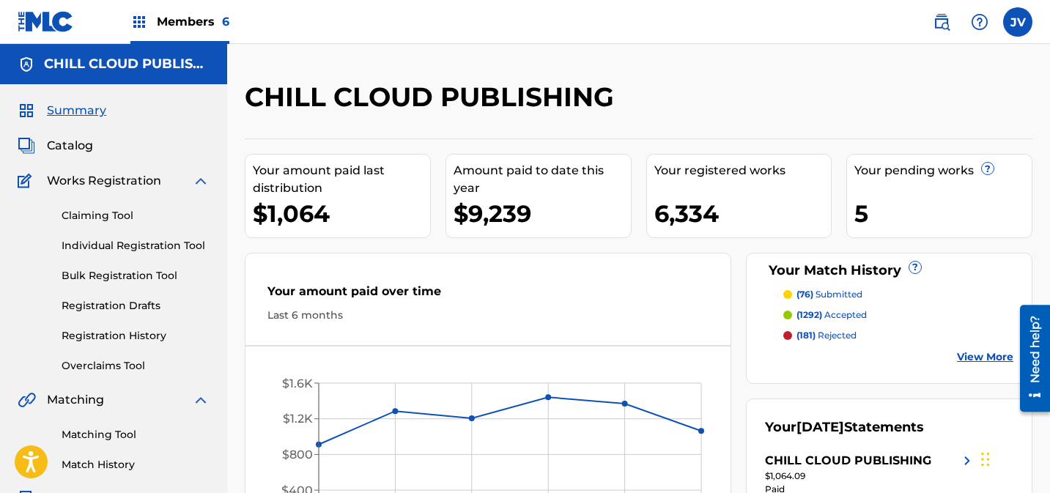
click at [81, 221] on link "Claiming Tool" at bounding box center [136, 215] width 148 height 15
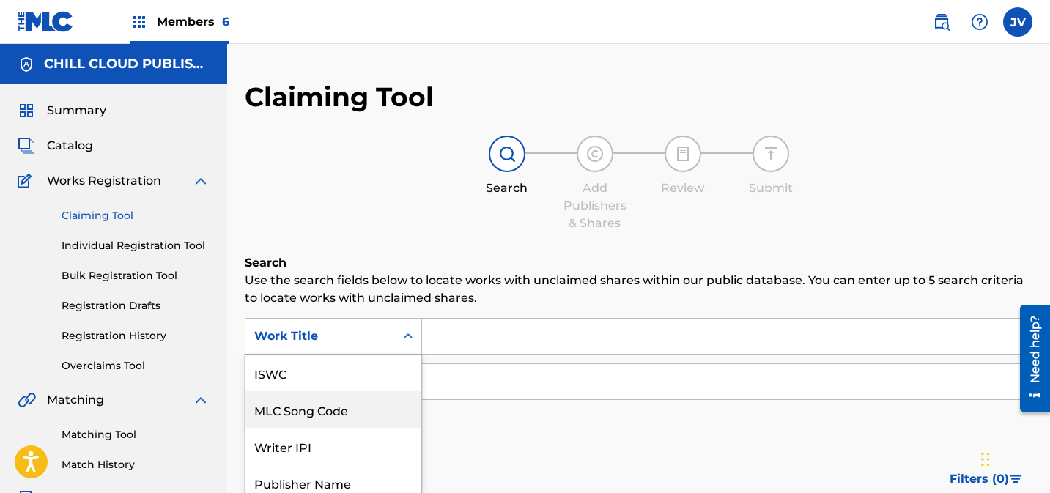
scroll to position [75, 0]
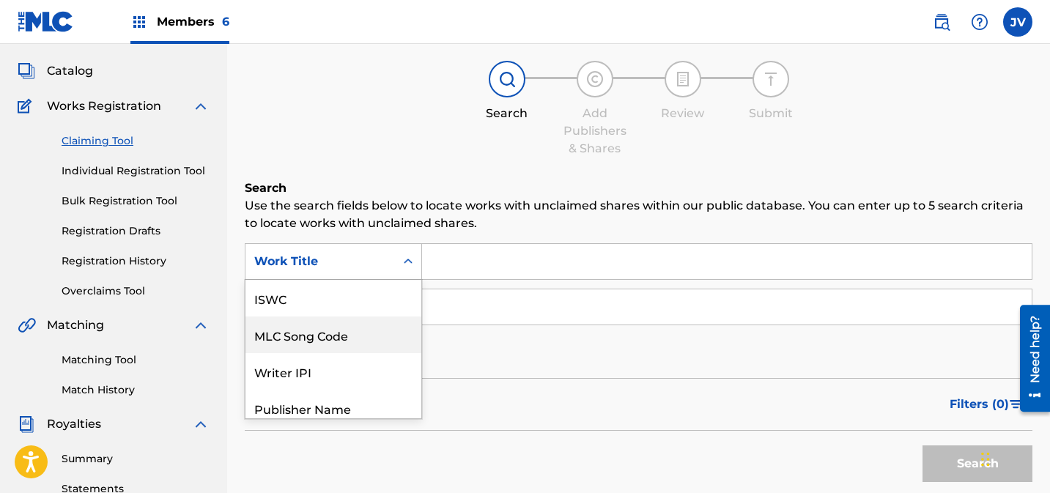
click at [314, 280] on div "MLC Song Code, 2 of 7. 7 results available. Use Up and Down to choose options, …" at bounding box center [333, 261] width 177 height 37
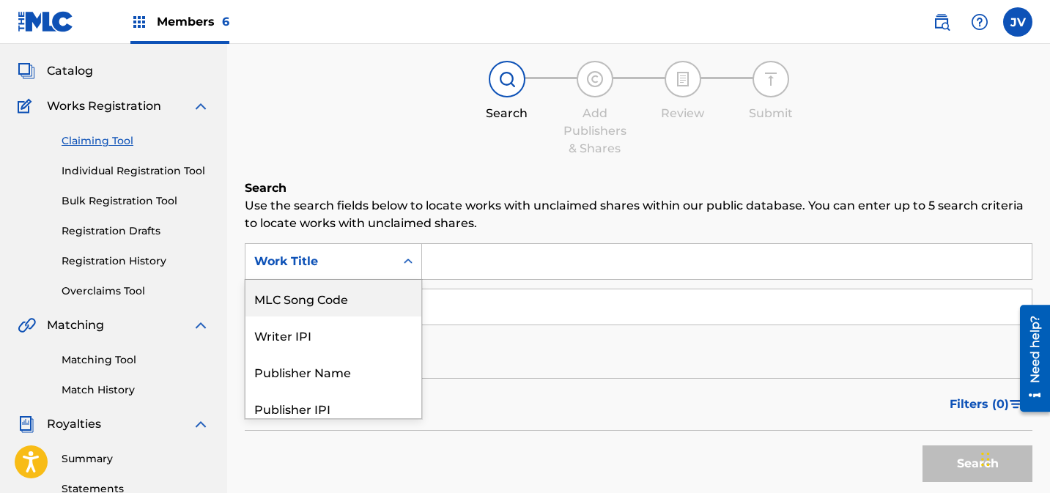
scroll to position [82, 0]
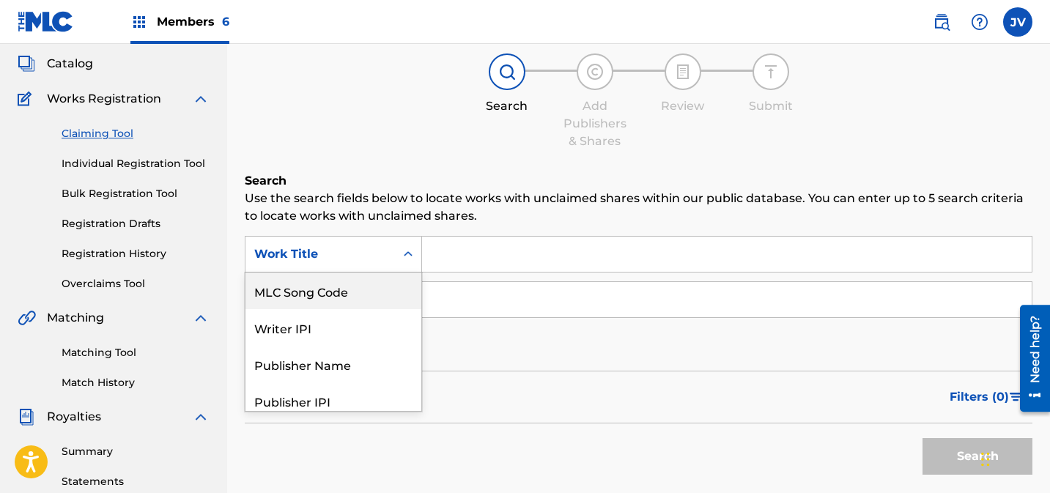
drag, startPoint x: 328, startPoint y: 299, endPoint x: 398, endPoint y: 292, distance: 70.0
click at [328, 299] on div "MLC Song Code" at bounding box center [334, 291] width 176 height 37
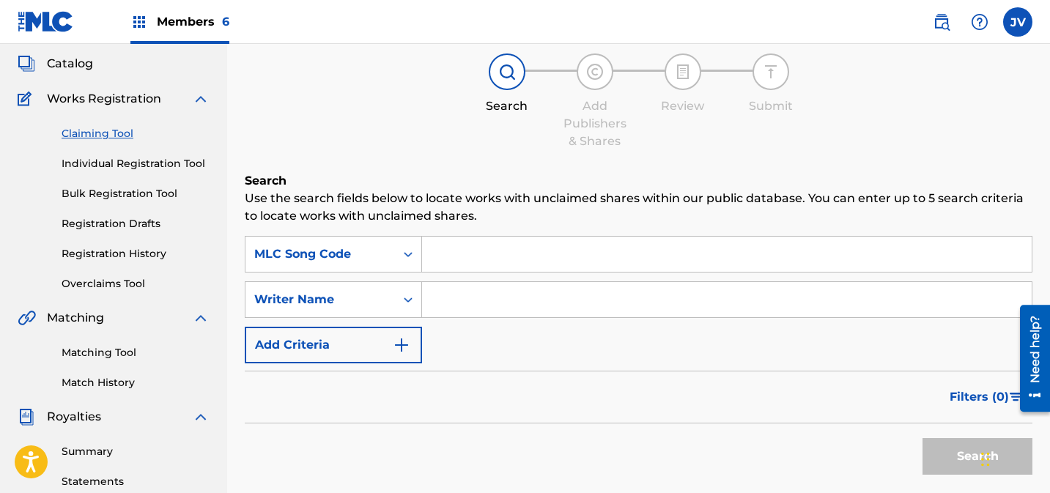
click at [490, 254] on input "Search Form" at bounding box center [727, 254] width 610 height 35
paste input "MW19GM"
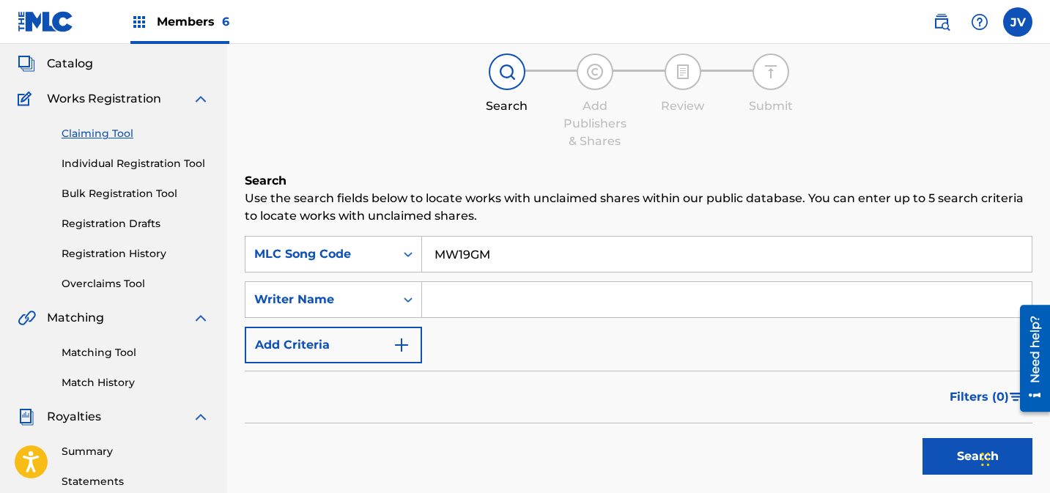
type input "MW19GM"
click at [954, 450] on button "Search" at bounding box center [978, 456] width 110 height 37
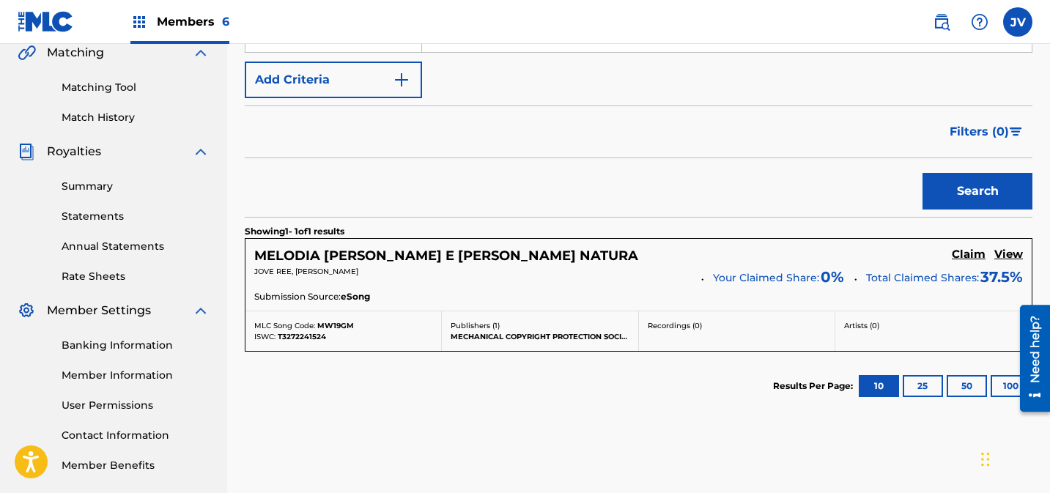
scroll to position [419, 0]
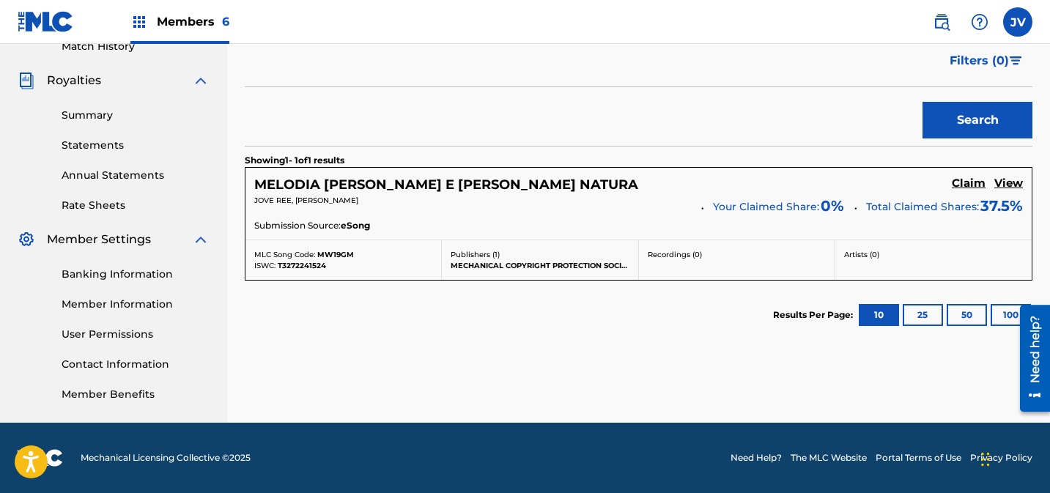
click at [957, 185] on h5 "Claim" at bounding box center [969, 184] width 34 height 14
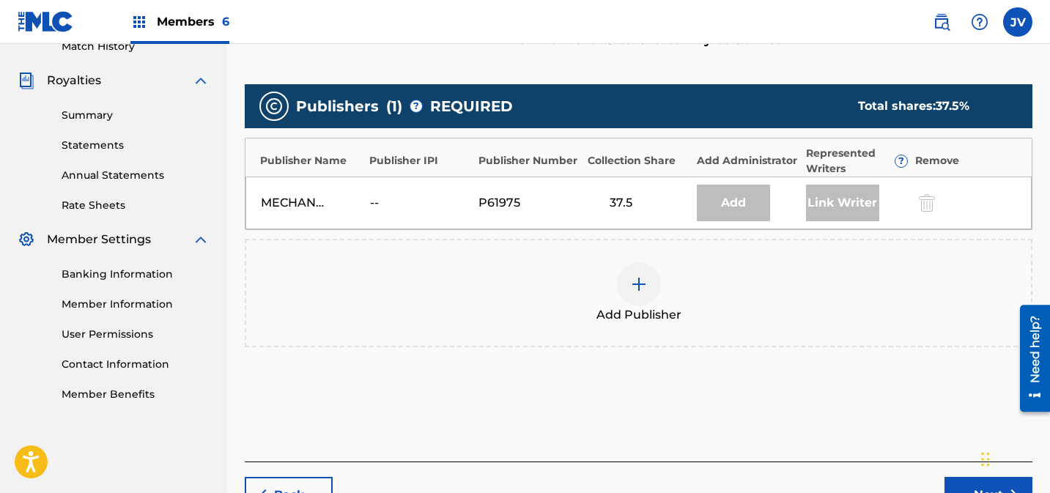
click at [630, 286] on img at bounding box center [639, 285] width 18 height 18
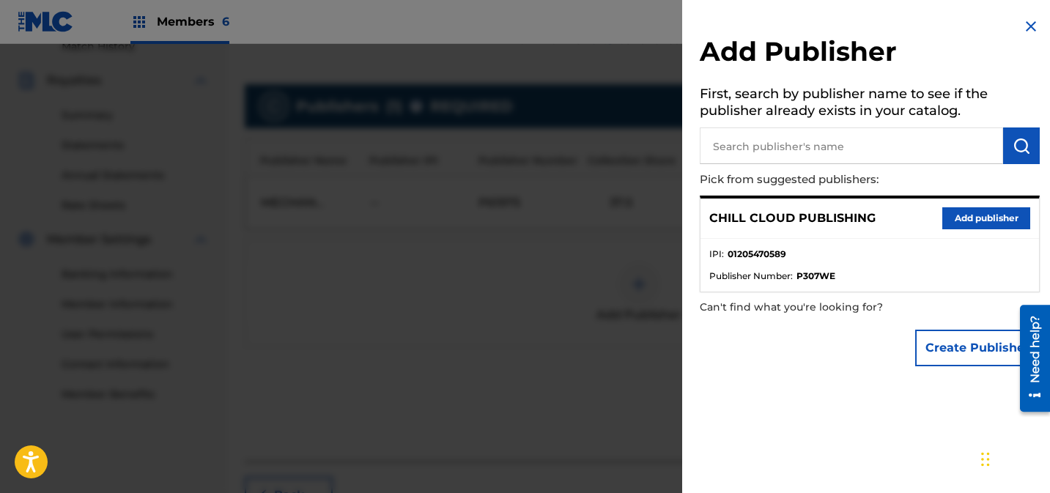
click at [970, 221] on button "Add publisher" at bounding box center [987, 218] width 88 height 22
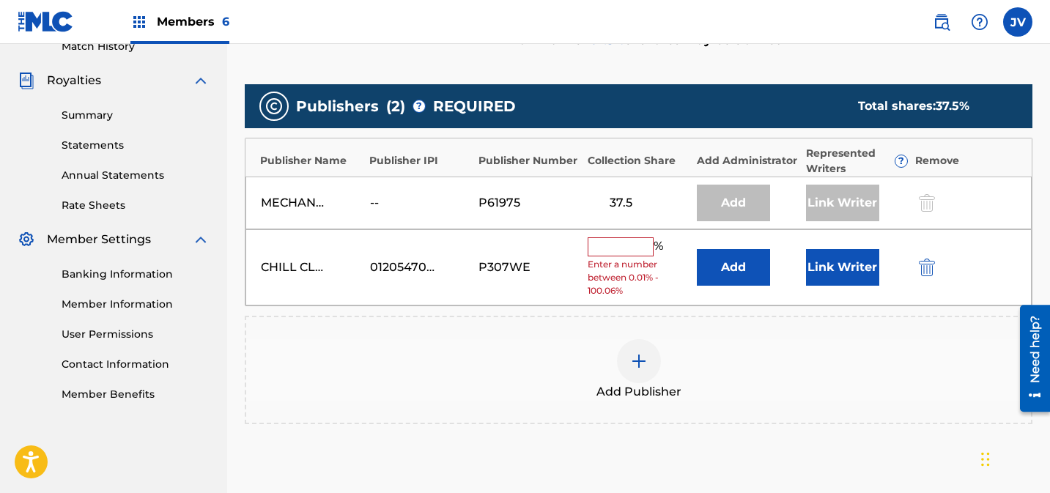
click at [630, 243] on input "text" at bounding box center [621, 247] width 66 height 19
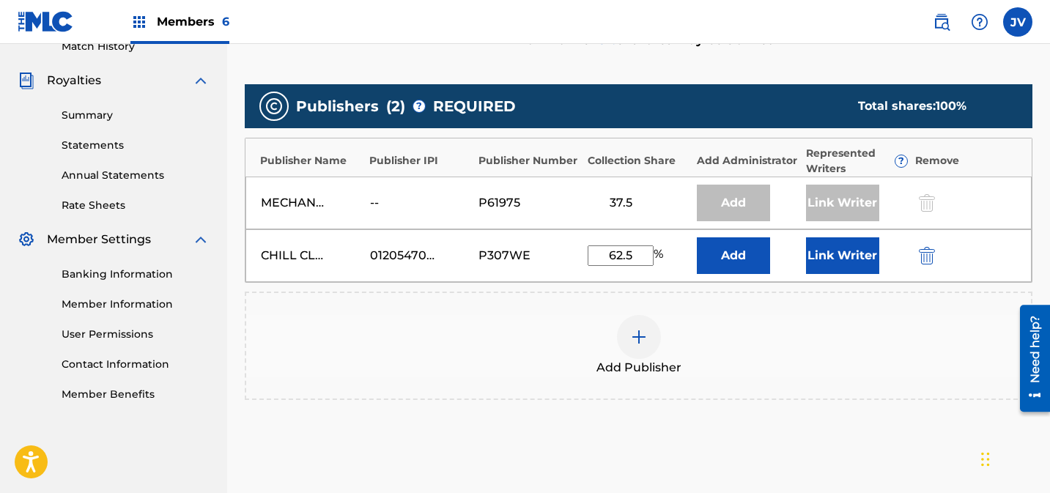
type input "62.5"
click at [837, 252] on button "Link Writer" at bounding box center [842, 256] width 73 height 37
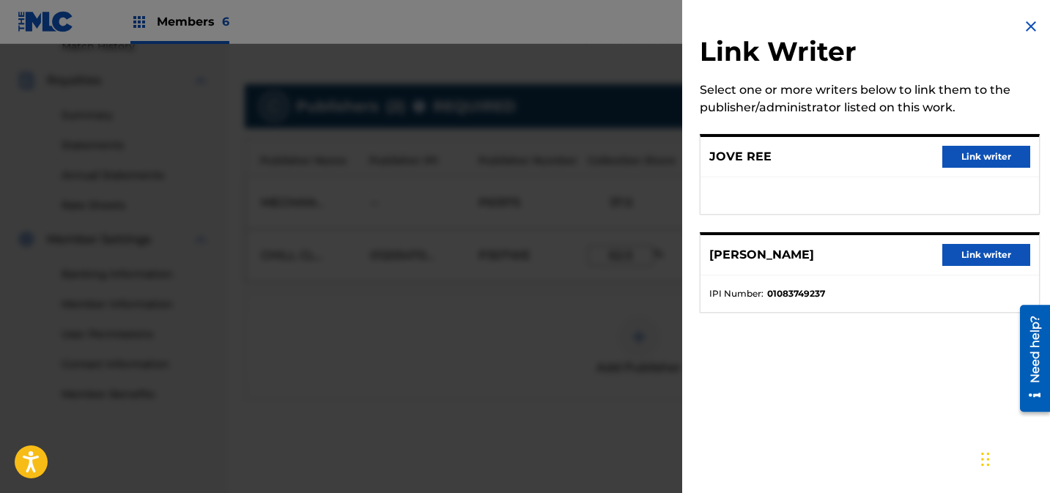
click at [969, 254] on button "Link writer" at bounding box center [987, 255] width 88 height 22
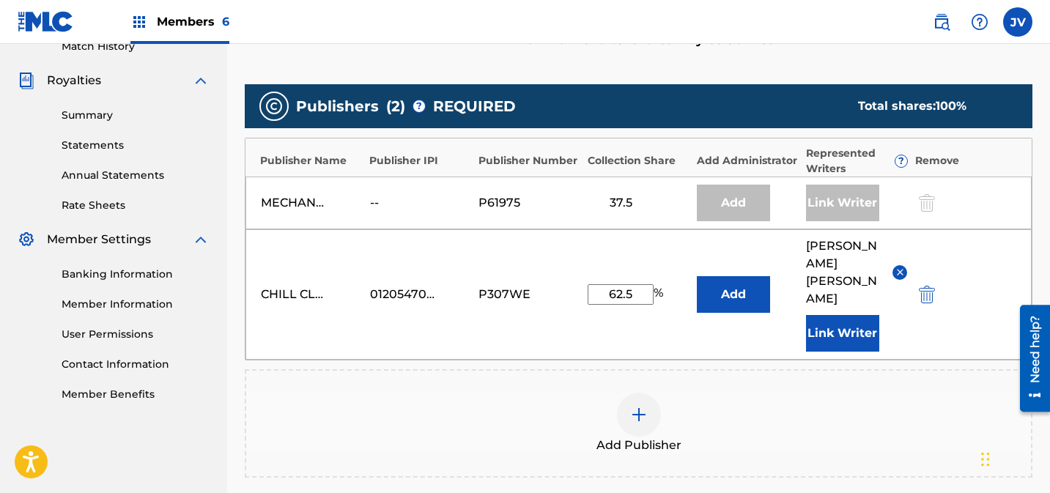
click at [858, 315] on button "Link Writer" at bounding box center [842, 333] width 73 height 37
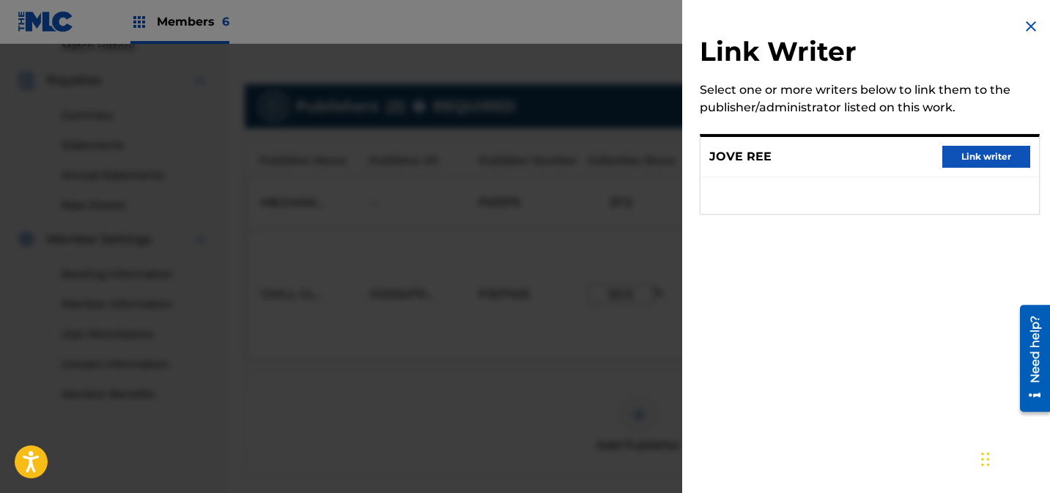
click at [968, 156] on button "Link writer" at bounding box center [987, 157] width 88 height 22
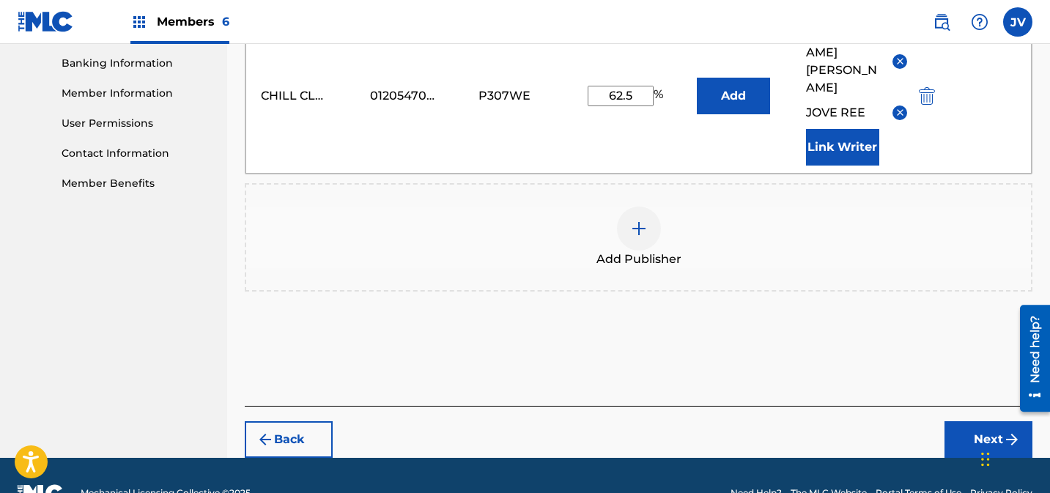
click at [966, 422] on button "Next" at bounding box center [989, 440] width 88 height 37
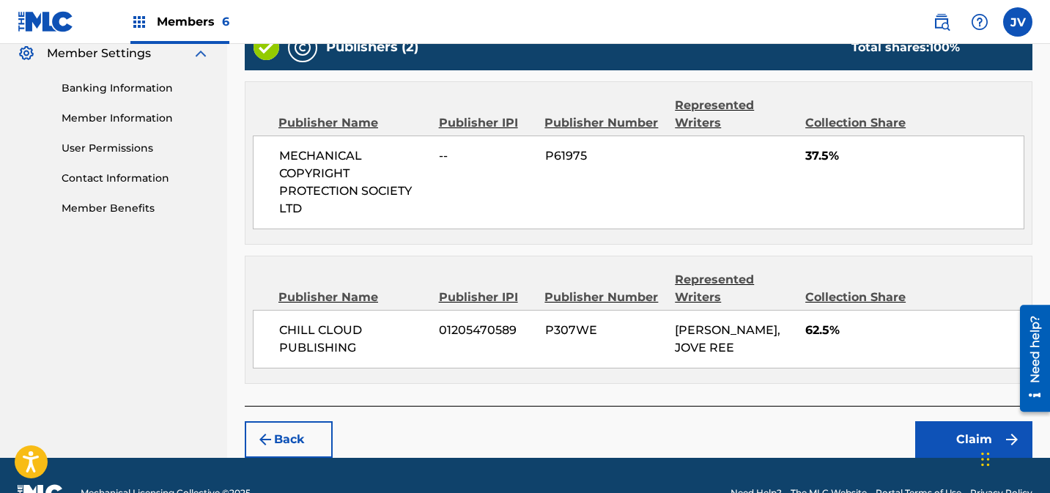
scroll to position [638, 0]
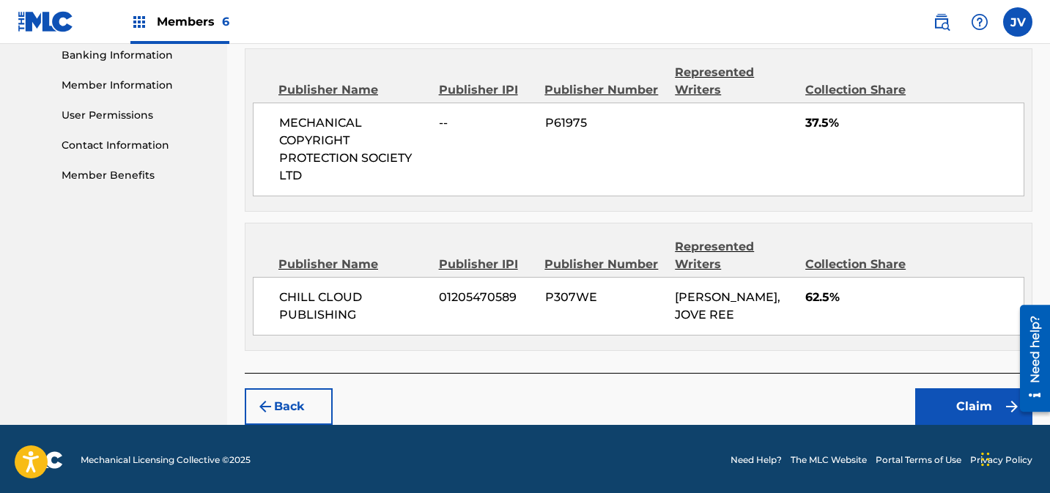
click at [957, 400] on button "Claim" at bounding box center [974, 407] width 117 height 37
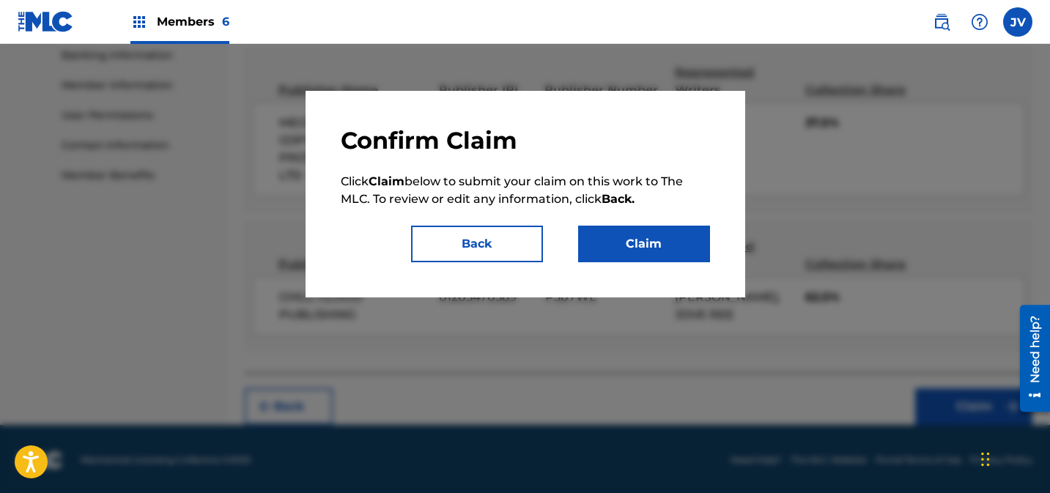
click at [678, 255] on button "Claim" at bounding box center [644, 244] width 132 height 37
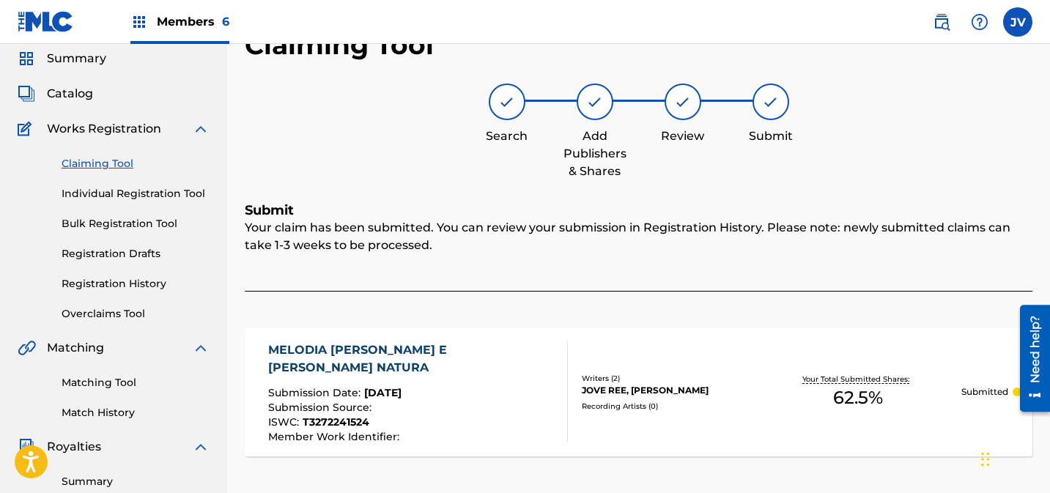
scroll to position [48, 0]
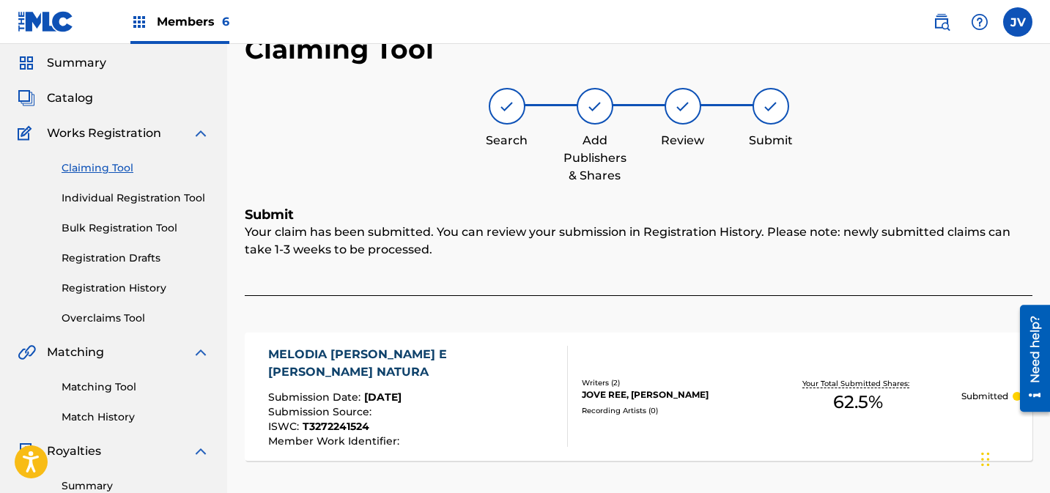
click at [105, 163] on link "Claiming Tool" at bounding box center [136, 168] width 148 height 15
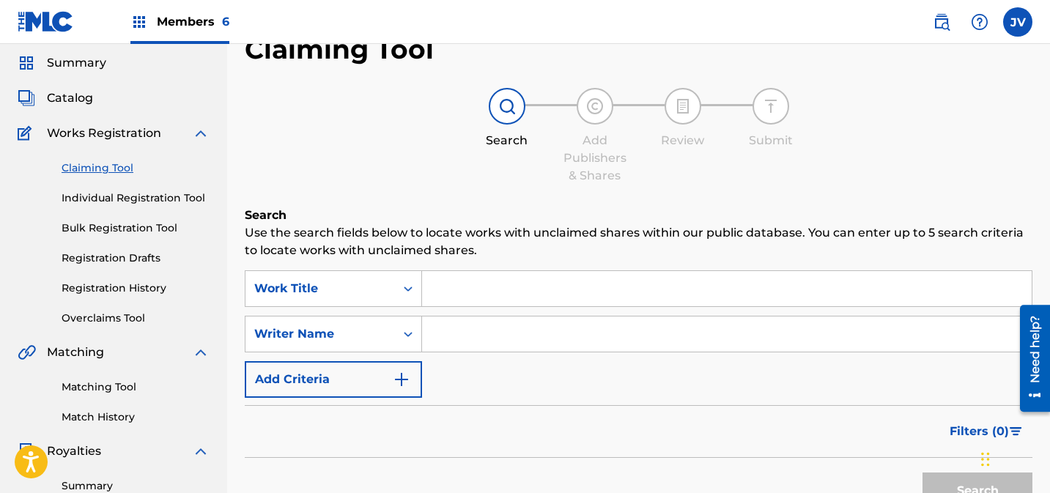
scroll to position [0, 0]
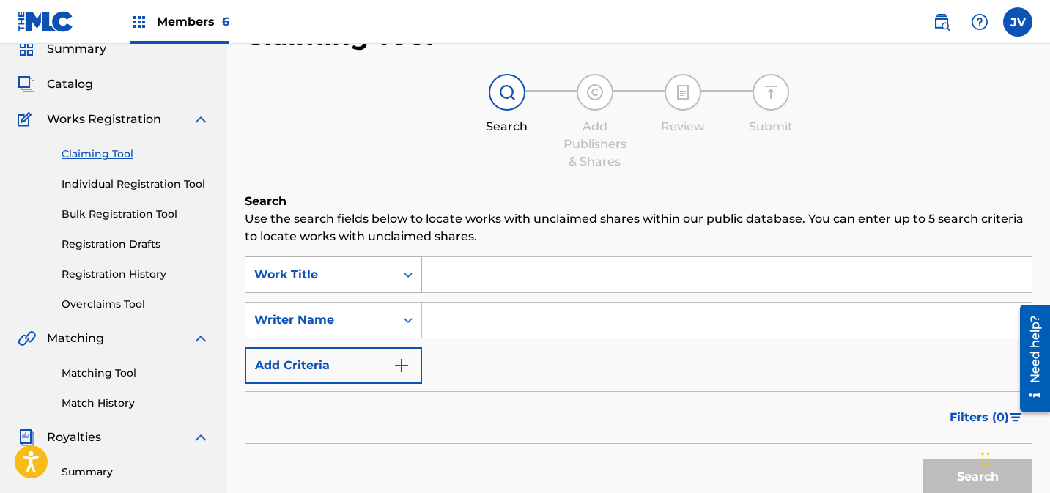
click at [331, 293] on div "Work Title" at bounding box center [333, 275] width 177 height 37
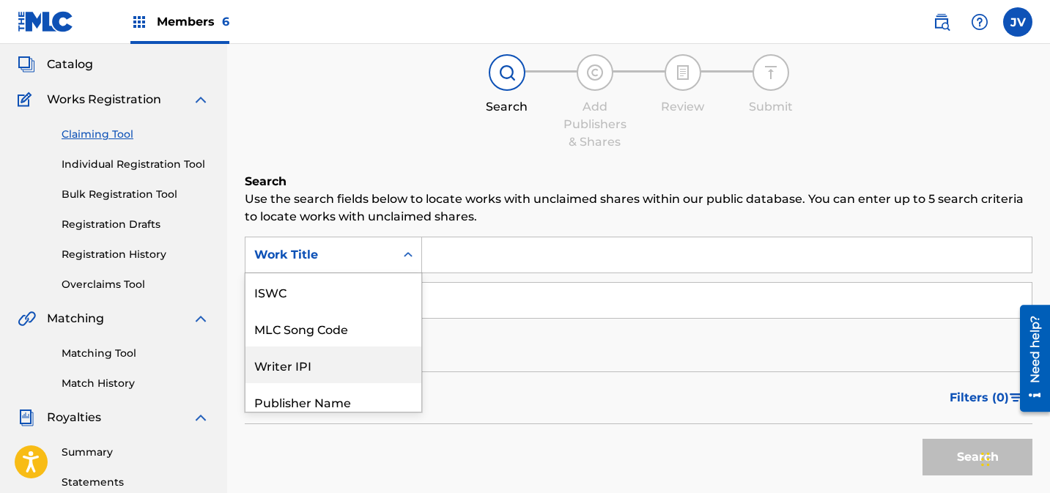
scroll to position [82, 0]
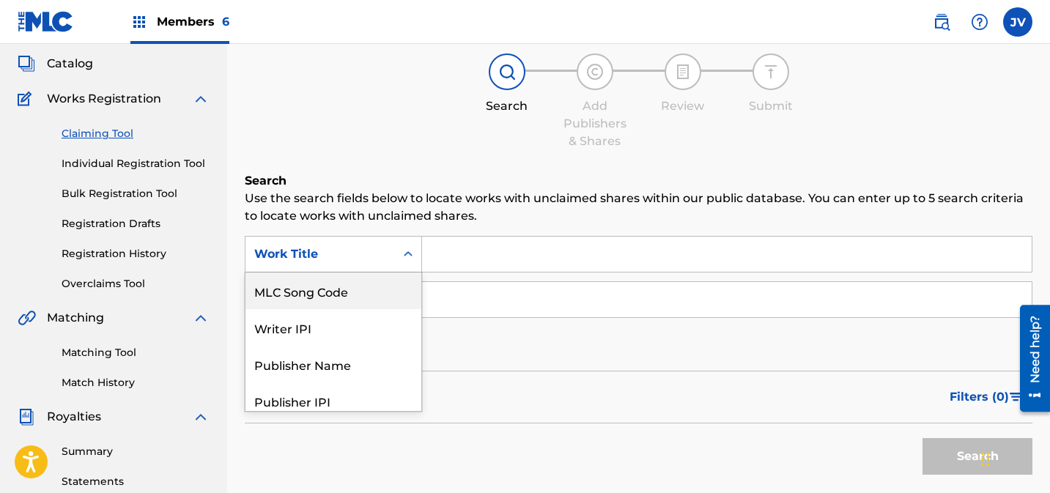
drag, startPoint x: 328, startPoint y: 296, endPoint x: 346, endPoint y: 295, distance: 17.6
click at [328, 296] on div "MLC Song Code" at bounding box center [334, 291] width 176 height 37
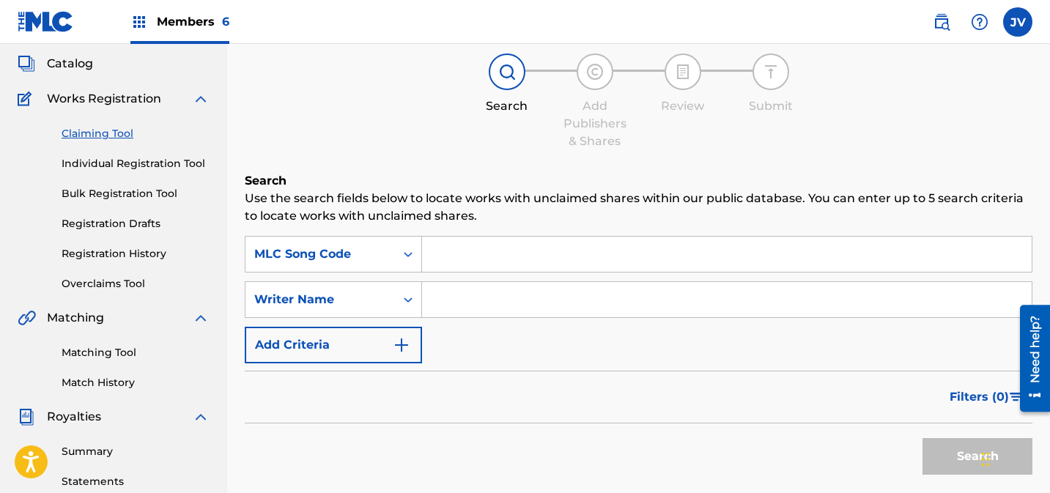
click at [523, 248] on input "Search Form" at bounding box center [727, 254] width 610 height 35
paste input "MW1UT5"
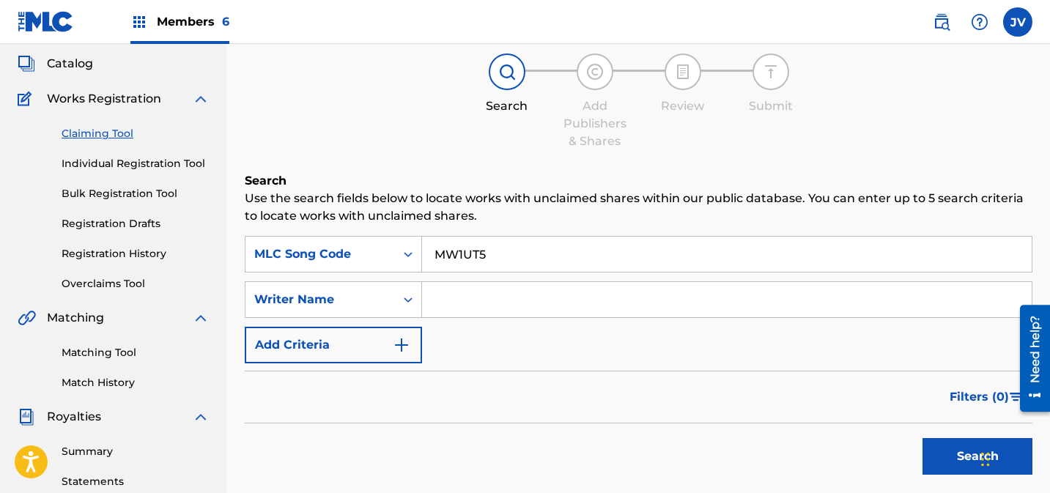
type input "MW1UT5"
click at [948, 456] on button "Search" at bounding box center [978, 456] width 110 height 37
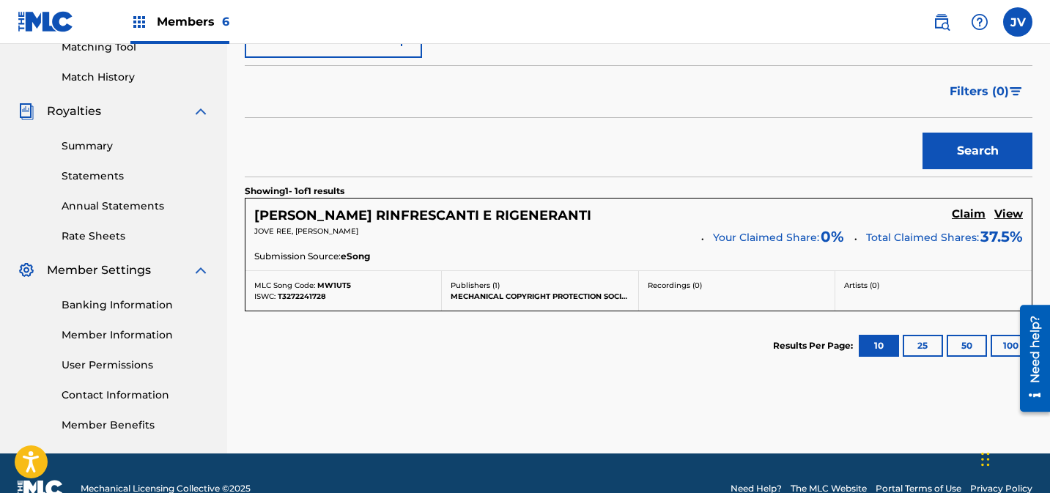
scroll to position [419, 0]
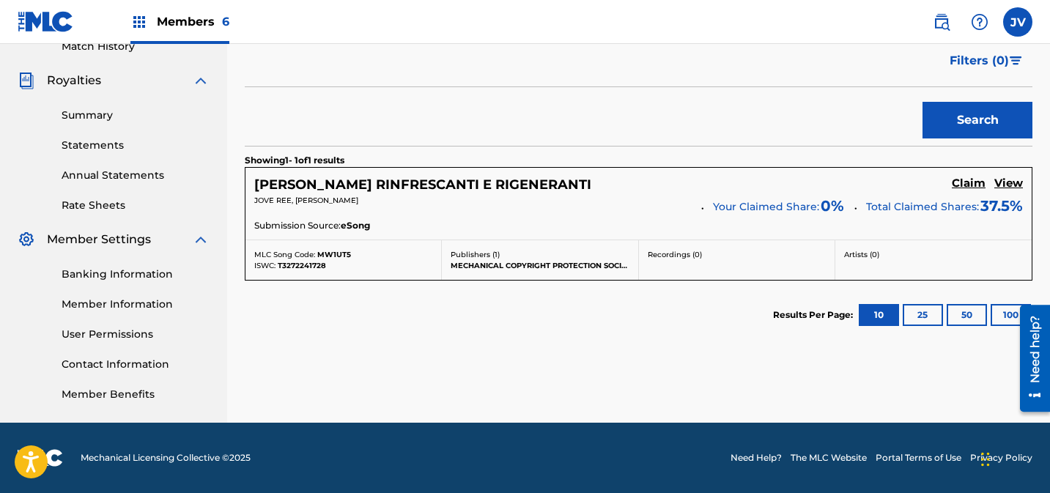
click at [971, 183] on h5 "Claim" at bounding box center [969, 184] width 34 height 14
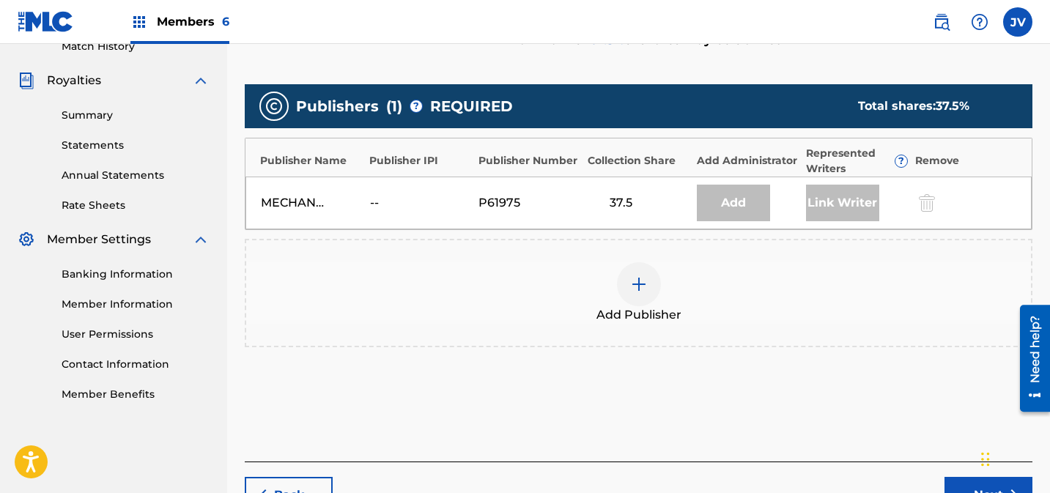
click at [624, 262] on div at bounding box center [639, 284] width 44 height 44
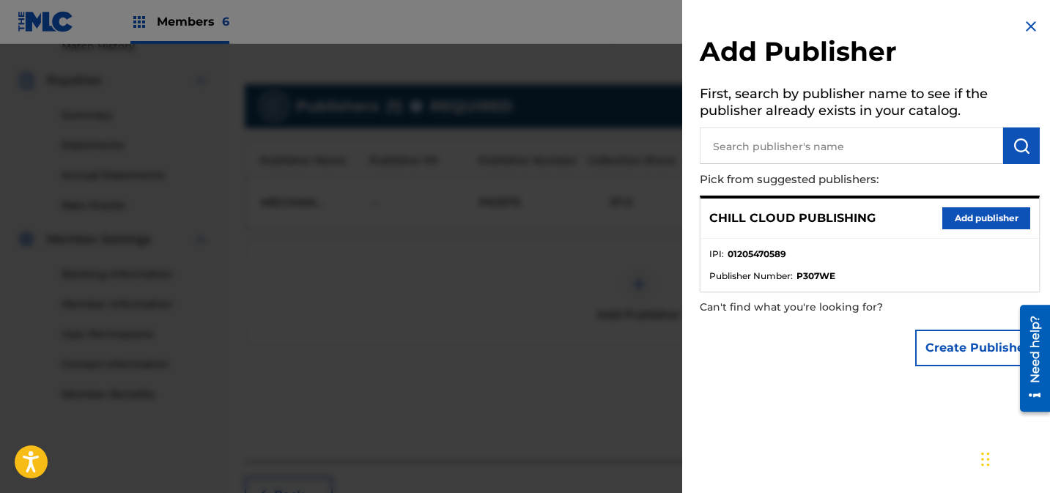
click at [989, 213] on button "Add publisher" at bounding box center [987, 218] width 88 height 22
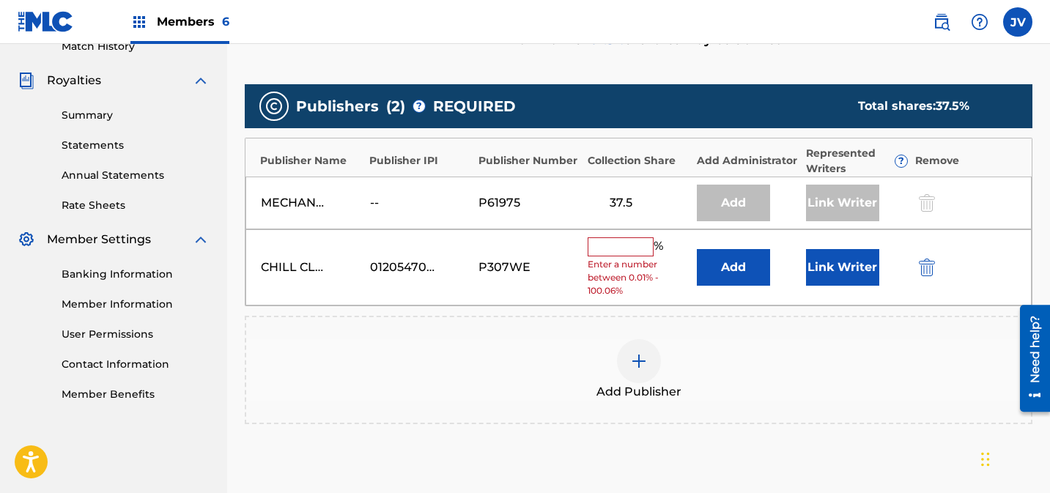
click at [630, 238] on input "text" at bounding box center [621, 247] width 66 height 19
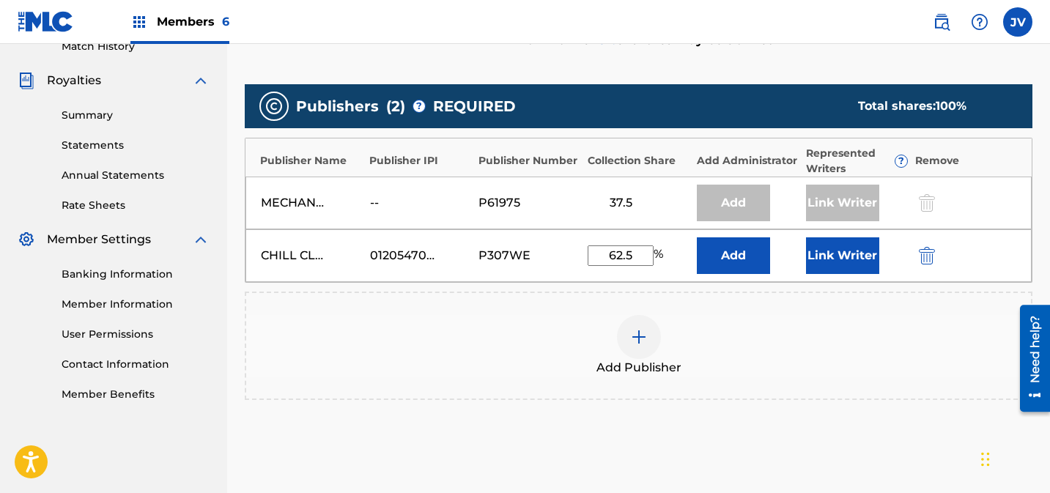
type input "62.5"
click at [854, 238] on button "Link Writer" at bounding box center [842, 256] width 73 height 37
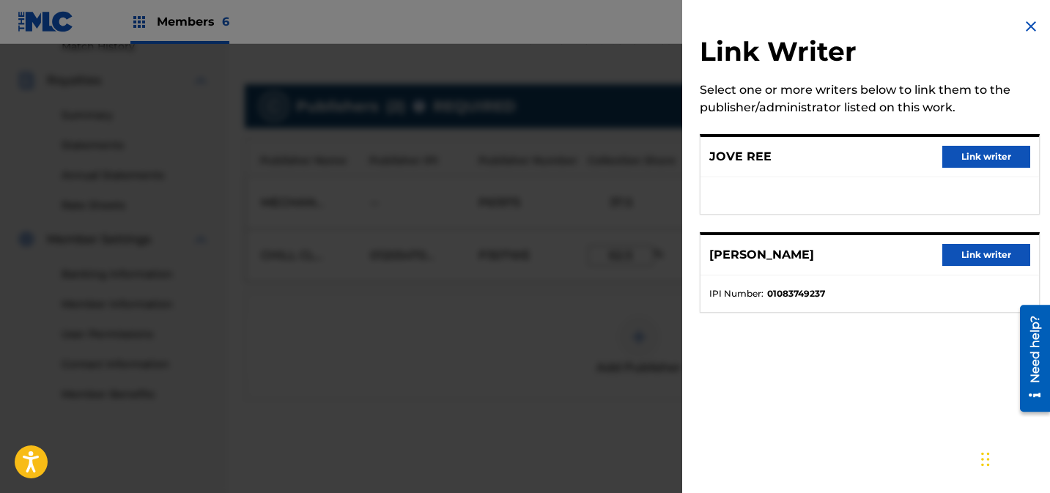
click at [974, 157] on button "Link writer" at bounding box center [987, 157] width 88 height 22
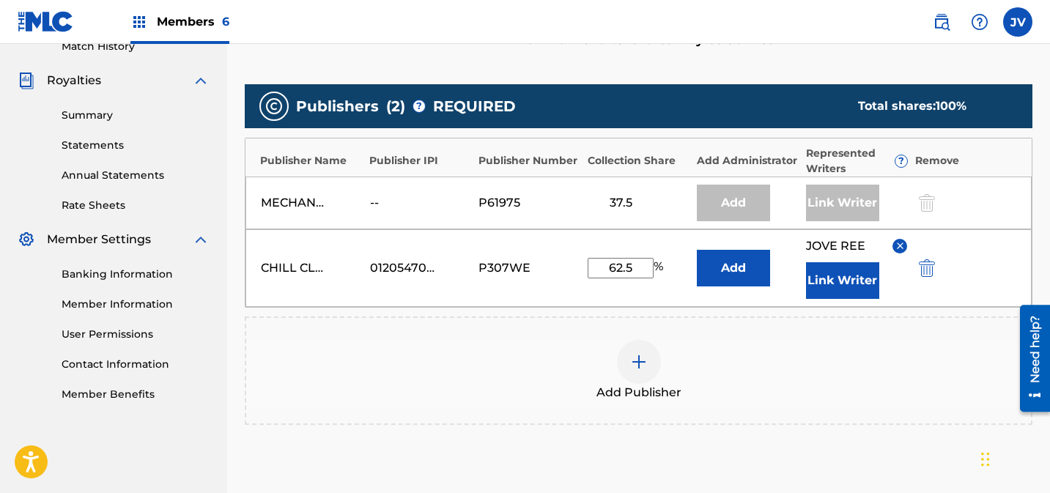
click at [844, 262] on button "Link Writer" at bounding box center [842, 280] width 73 height 37
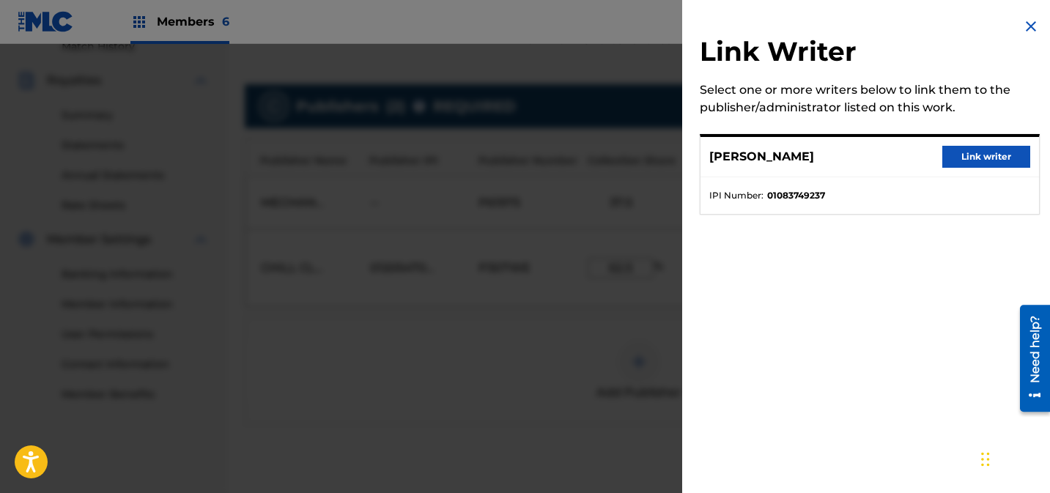
click at [974, 153] on button "Link writer" at bounding box center [987, 157] width 88 height 22
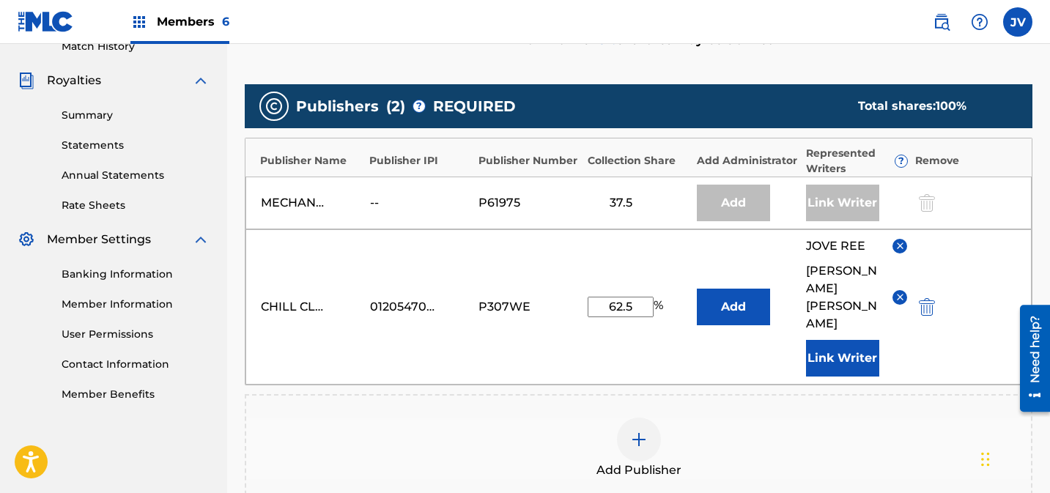
scroll to position [586, 0]
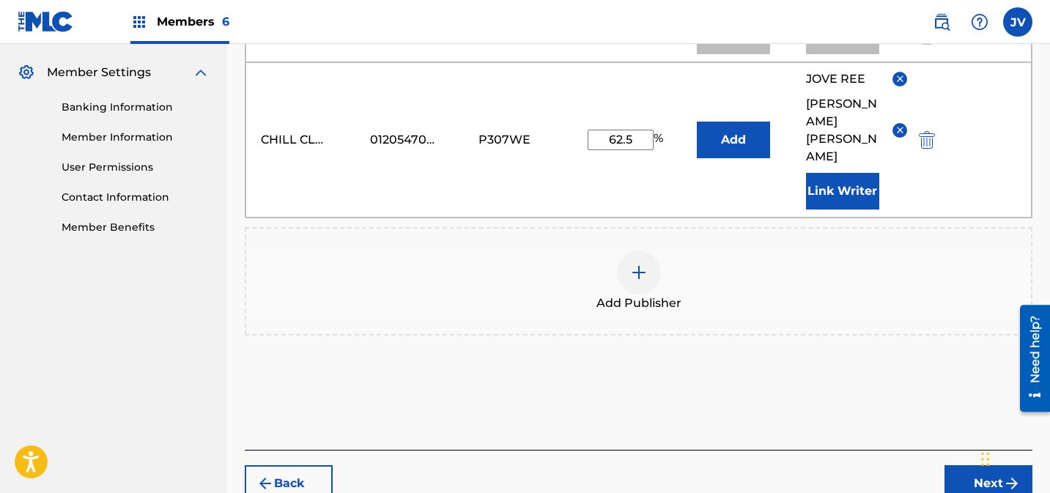
click at [952, 465] on button "Next" at bounding box center [989, 483] width 88 height 37
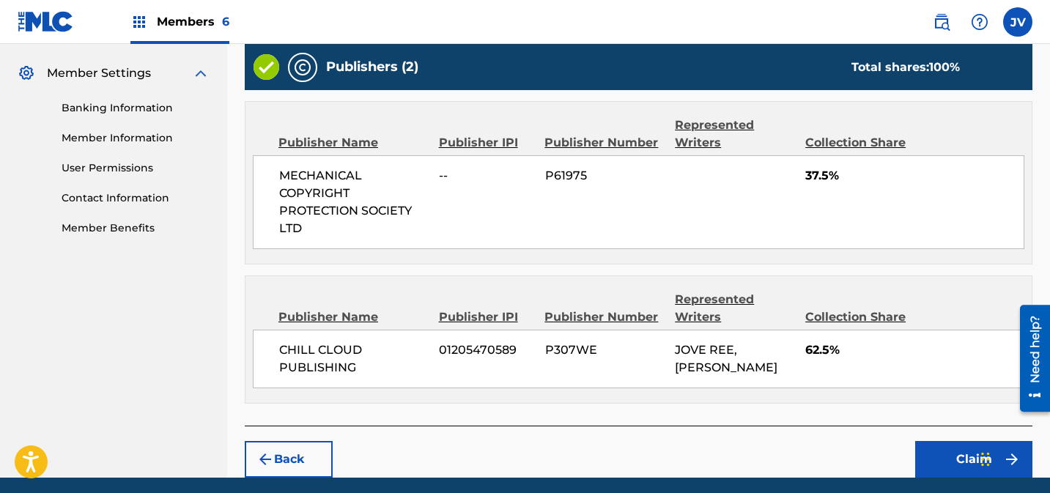
scroll to position [594, 0]
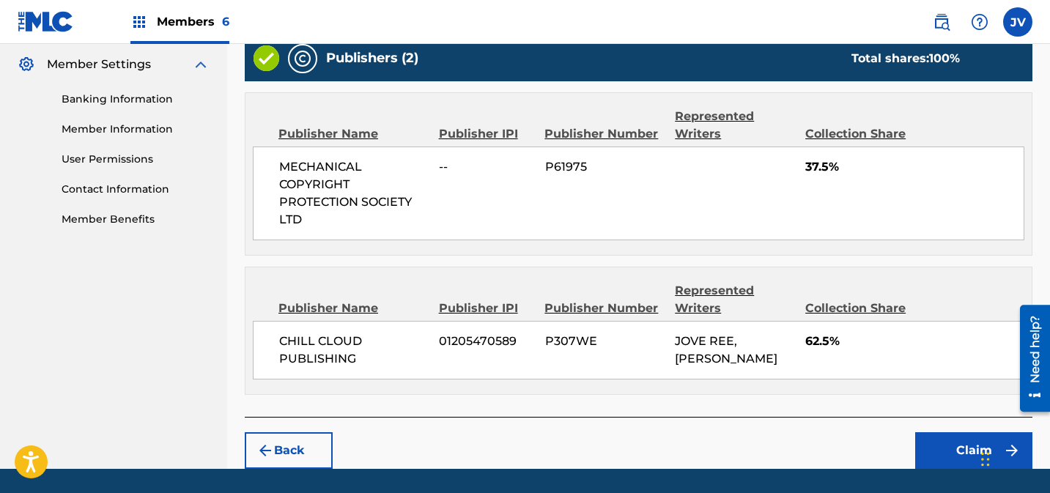
click at [952, 433] on button "Claim" at bounding box center [974, 451] width 117 height 37
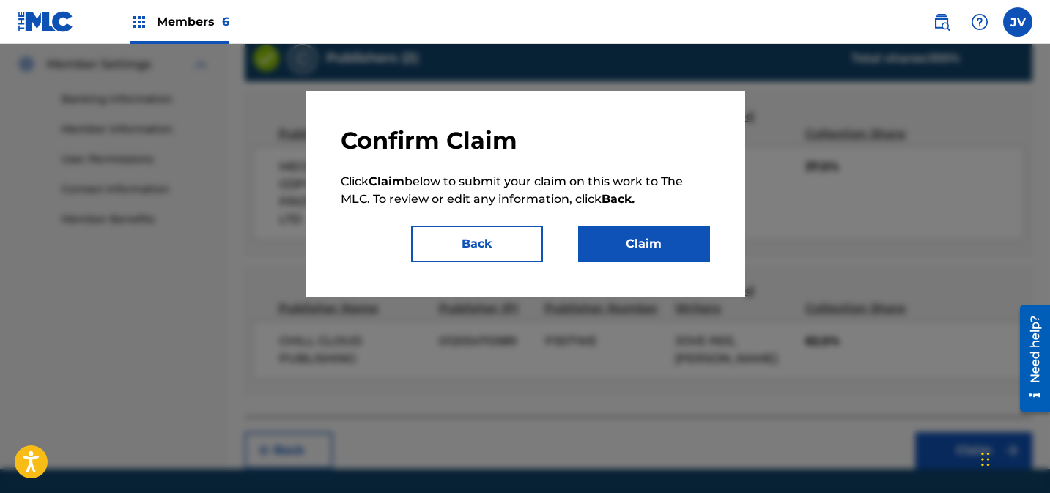
click at [640, 238] on button "Claim" at bounding box center [644, 244] width 132 height 37
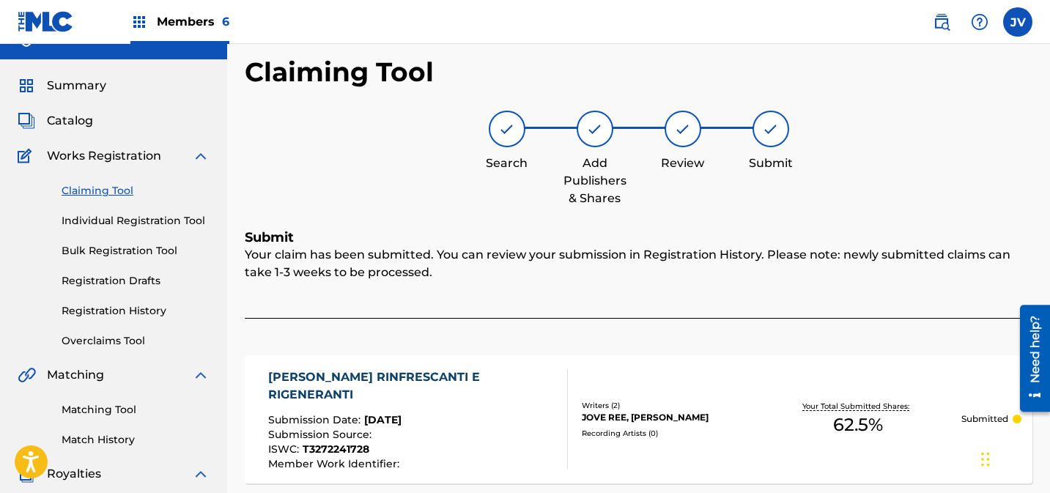
scroll to position [21, 0]
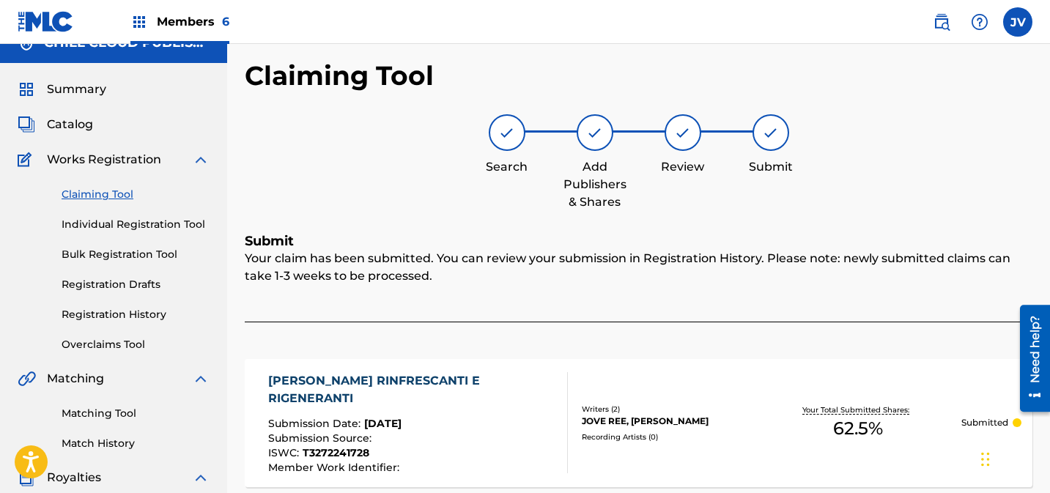
drag, startPoint x: 99, startPoint y: 194, endPoint x: 243, endPoint y: 111, distance: 166.5
click at [99, 194] on link "Claiming Tool" at bounding box center [136, 194] width 148 height 15
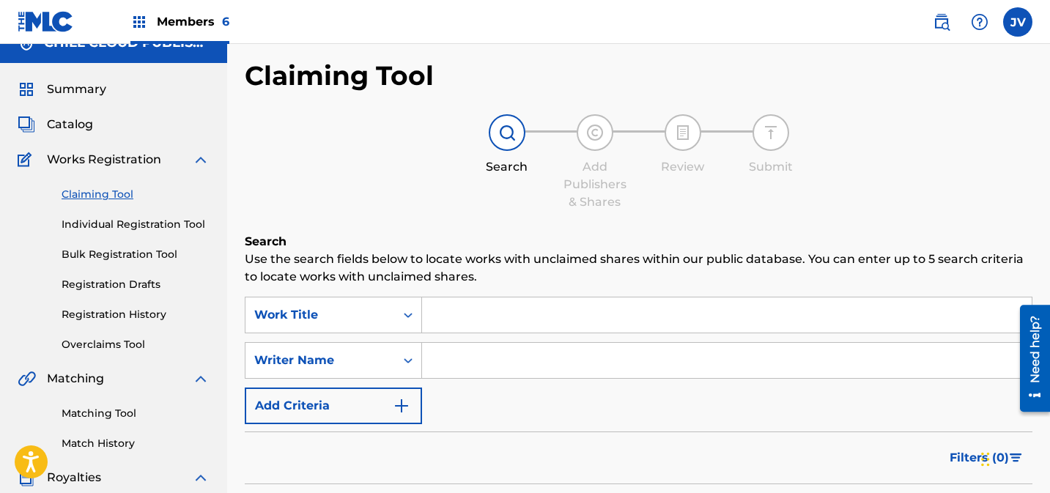
scroll to position [0, 0]
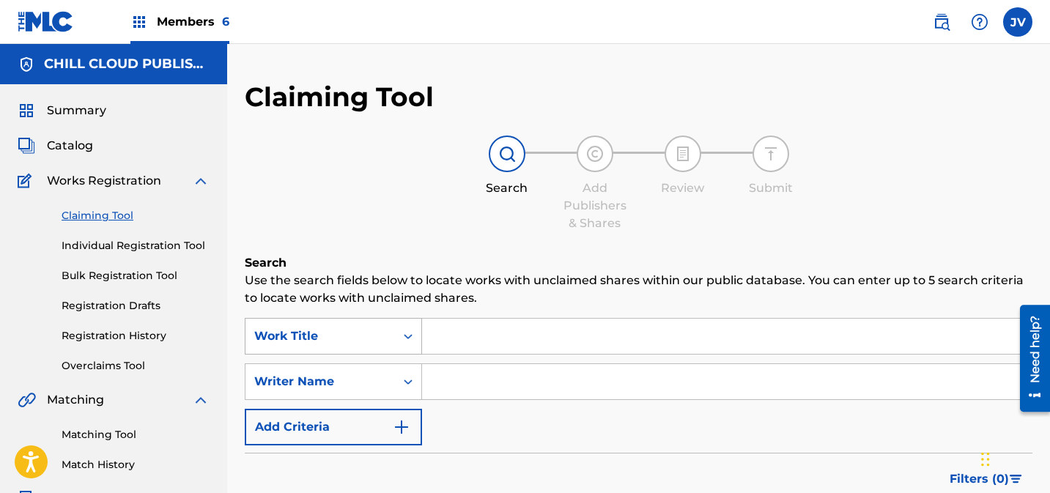
click at [384, 331] on div "Work Title" at bounding box center [333, 336] width 177 height 37
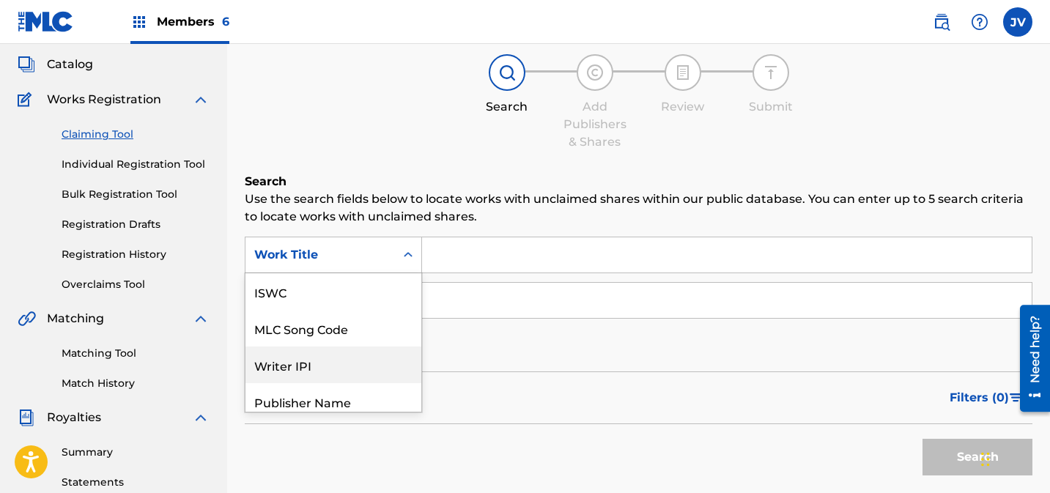
scroll to position [82, 0]
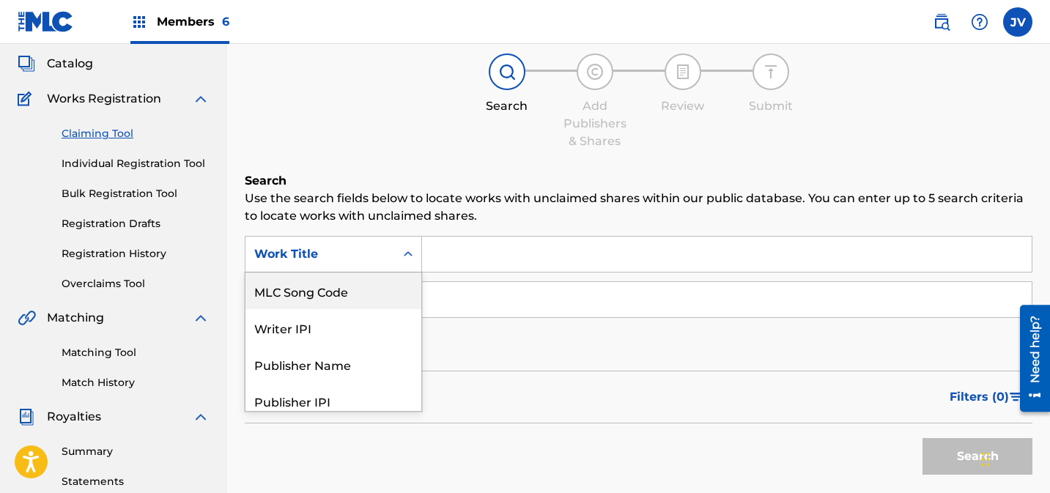
click at [372, 295] on div "MLC Song Code" at bounding box center [334, 291] width 176 height 37
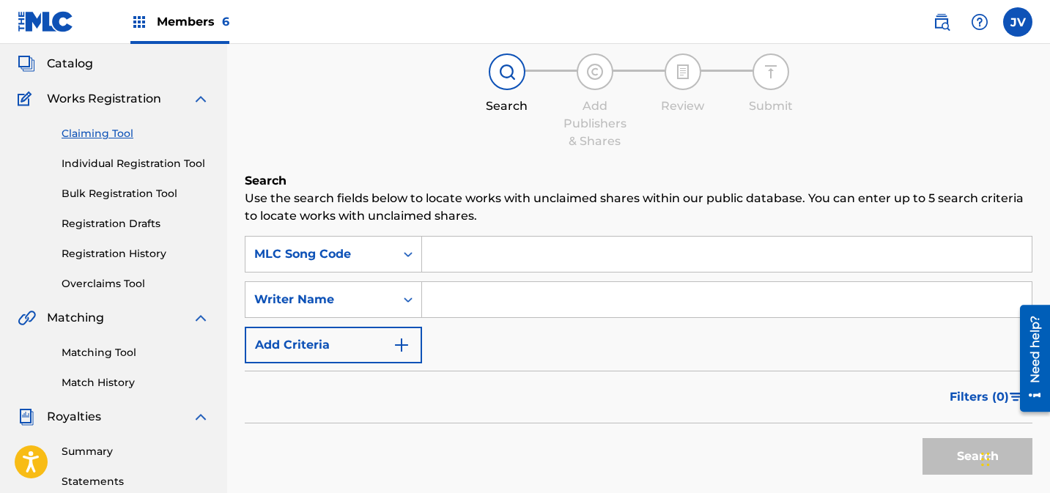
click at [549, 257] on input "Search Form" at bounding box center [727, 254] width 610 height 35
paste input "PN4GI6"
type input "PN4GI6"
click at [957, 458] on button "Search" at bounding box center [978, 456] width 110 height 37
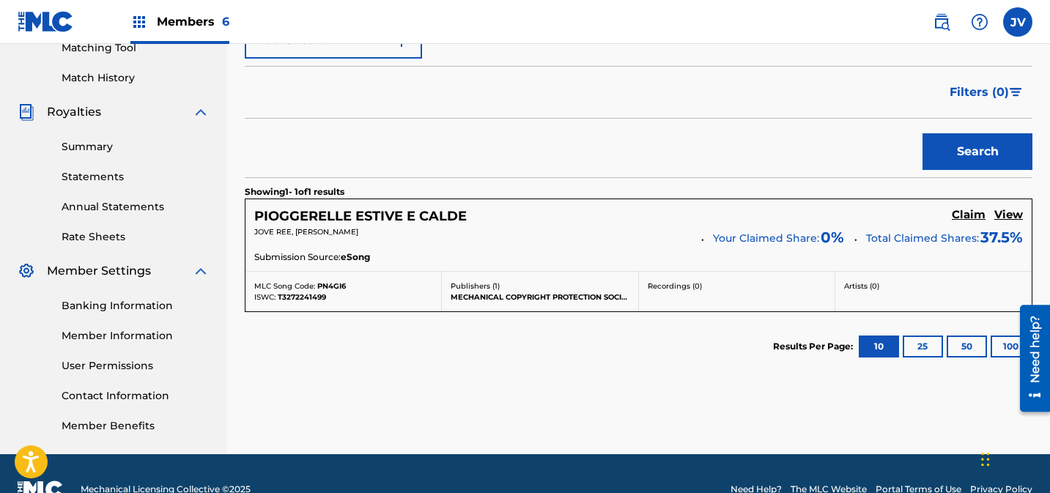
scroll to position [419, 0]
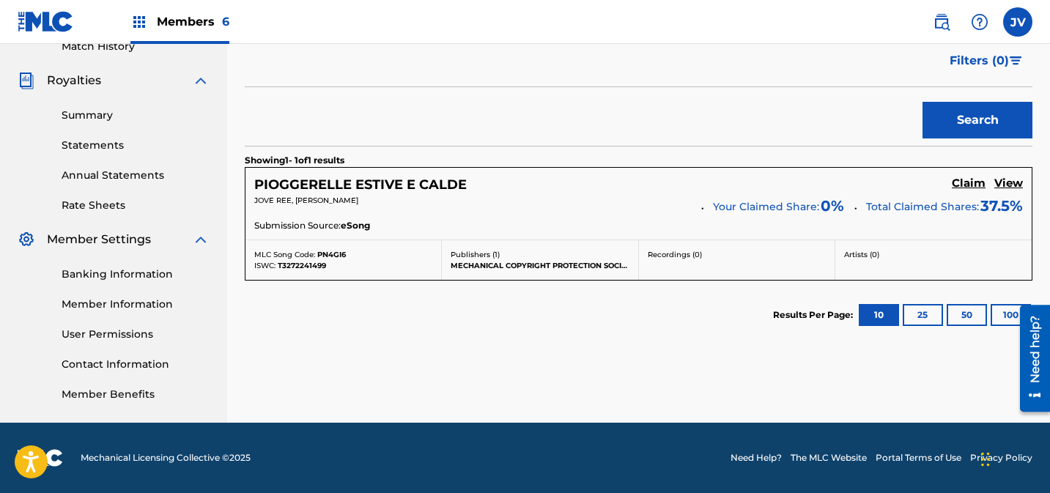
click at [974, 186] on h5 "Claim" at bounding box center [969, 184] width 34 height 14
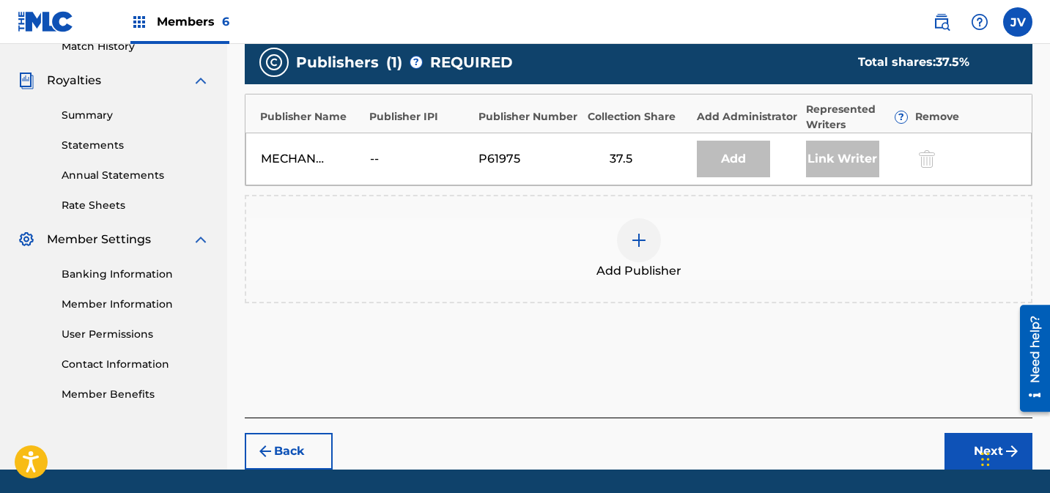
click at [637, 239] on img at bounding box center [639, 241] width 18 height 18
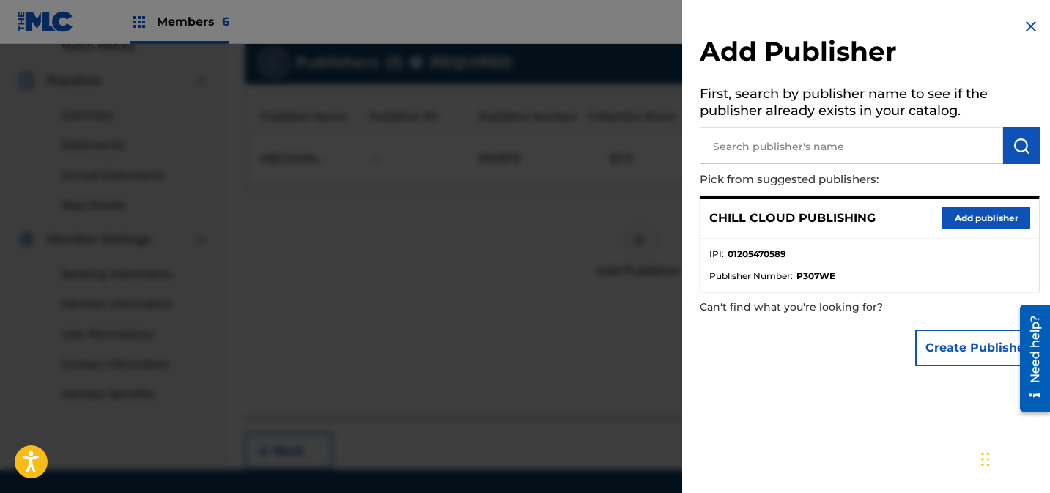
click at [965, 221] on button "Add publisher" at bounding box center [987, 218] width 88 height 22
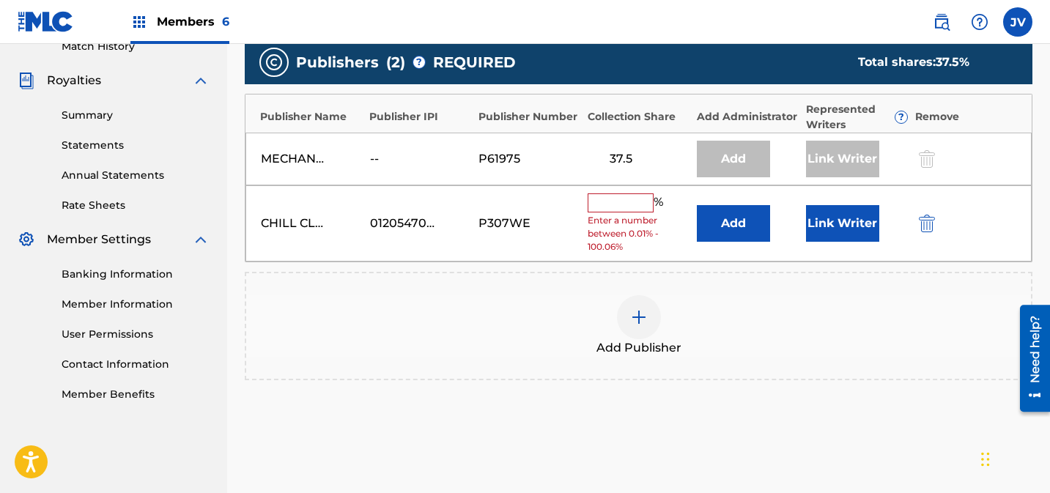
click at [622, 205] on input "text" at bounding box center [621, 203] width 66 height 19
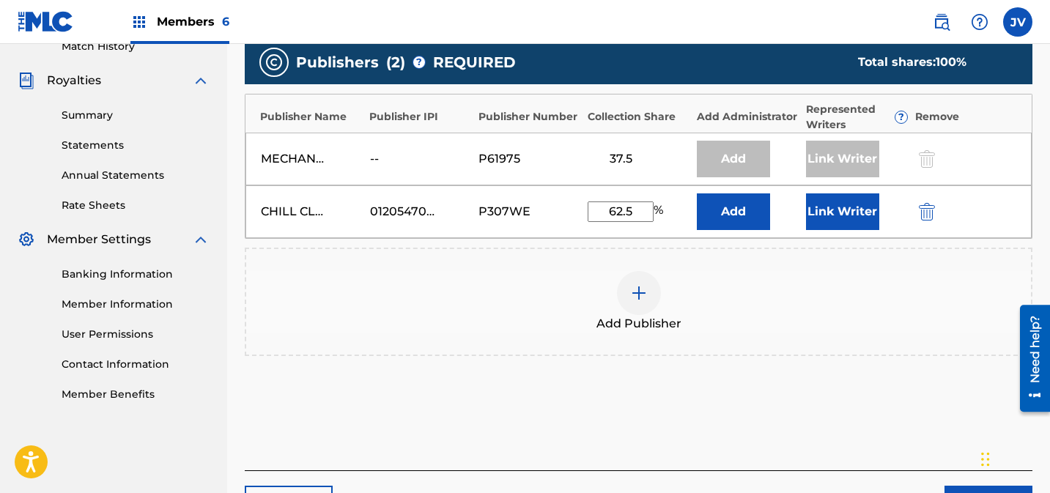
type input "62.5"
click at [847, 215] on button "Link Writer" at bounding box center [842, 212] width 73 height 37
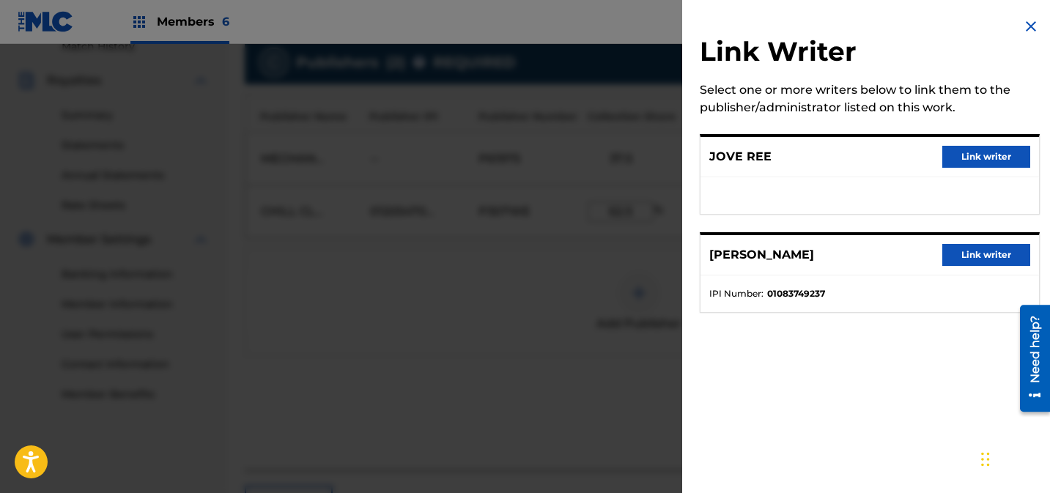
click at [993, 158] on button "Link writer" at bounding box center [987, 157] width 88 height 22
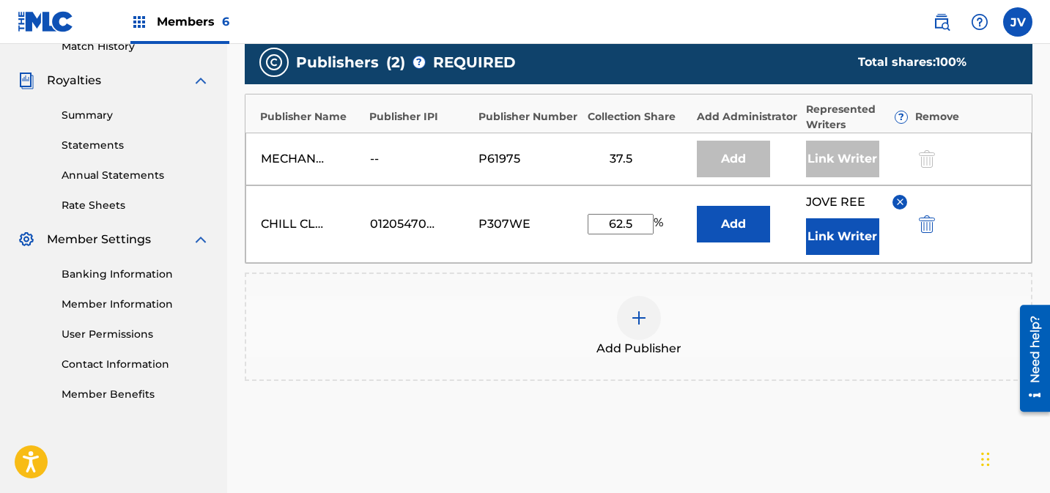
click at [848, 240] on button "Link Writer" at bounding box center [842, 236] width 73 height 37
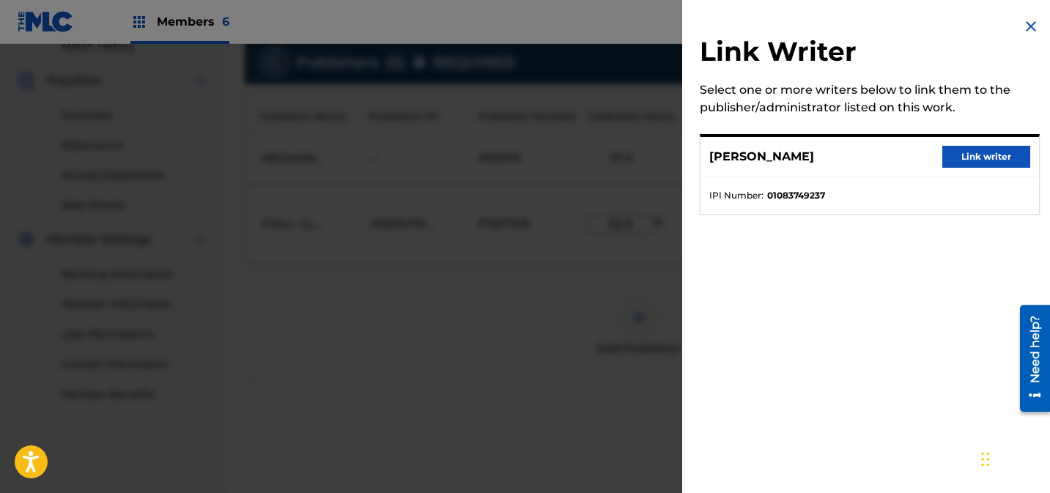
click at [974, 155] on button "Link writer" at bounding box center [987, 157] width 88 height 22
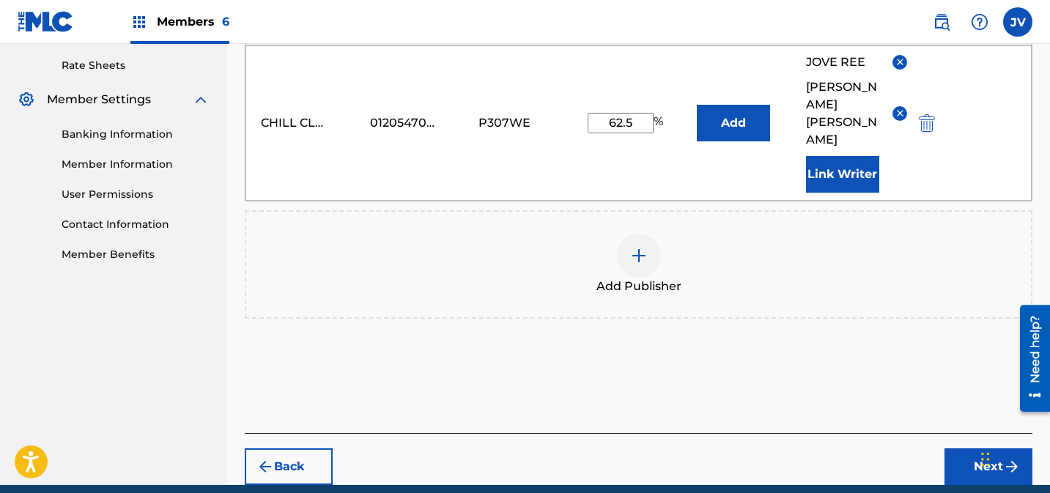
scroll to position [586, 0]
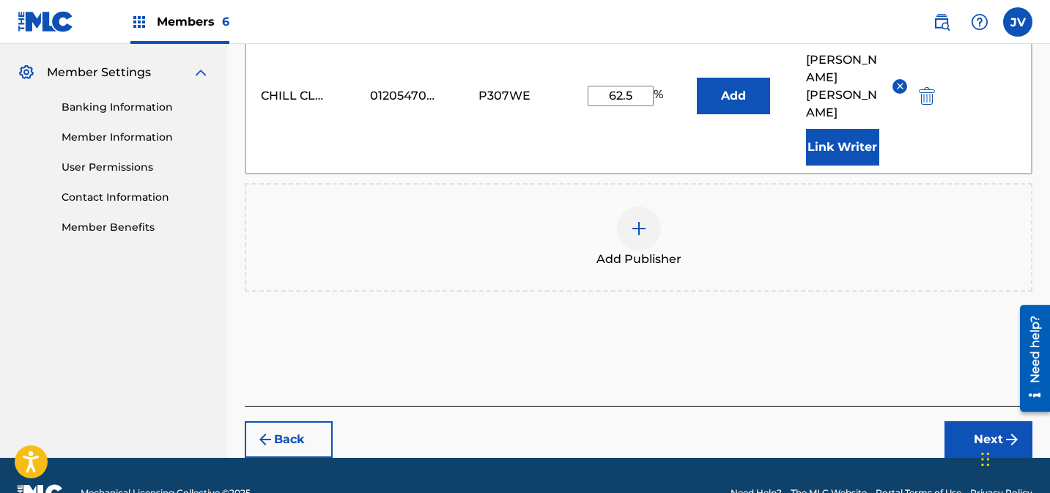
click at [957, 422] on button "Next" at bounding box center [989, 440] width 88 height 37
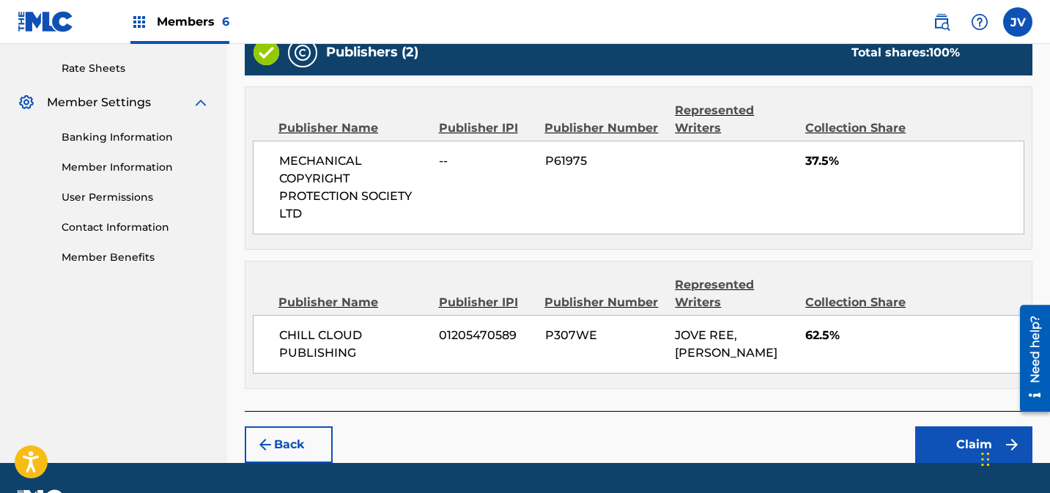
scroll to position [594, 0]
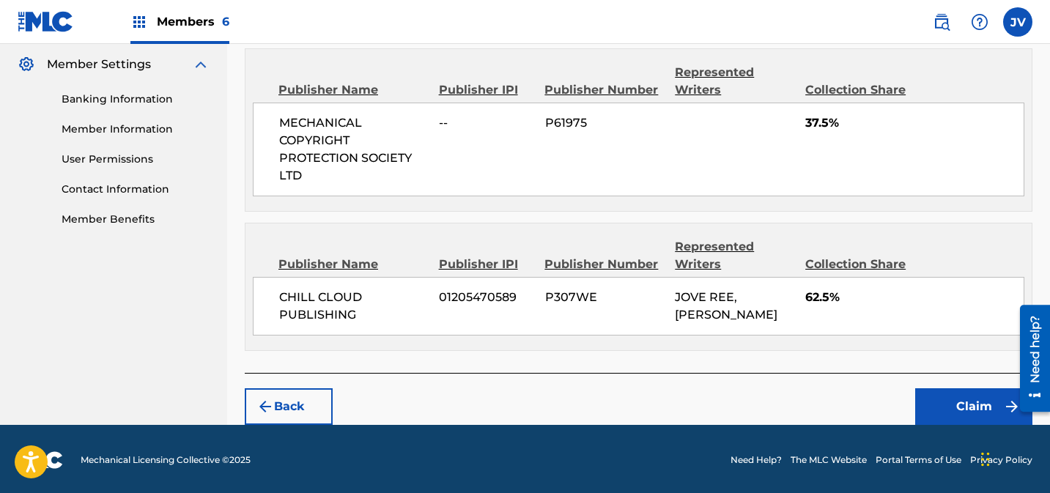
click at [954, 406] on button "Claim" at bounding box center [974, 407] width 117 height 37
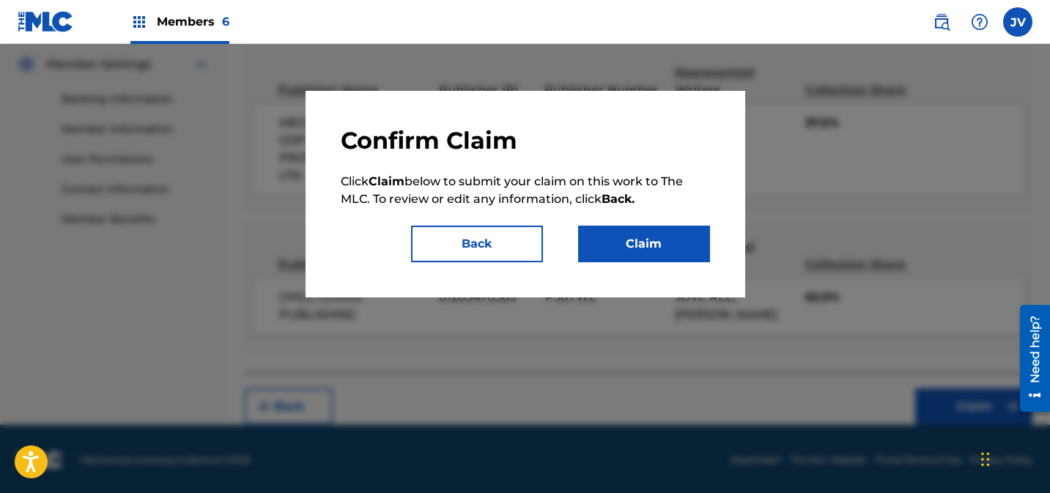
click at [630, 240] on button "Claim" at bounding box center [644, 244] width 132 height 37
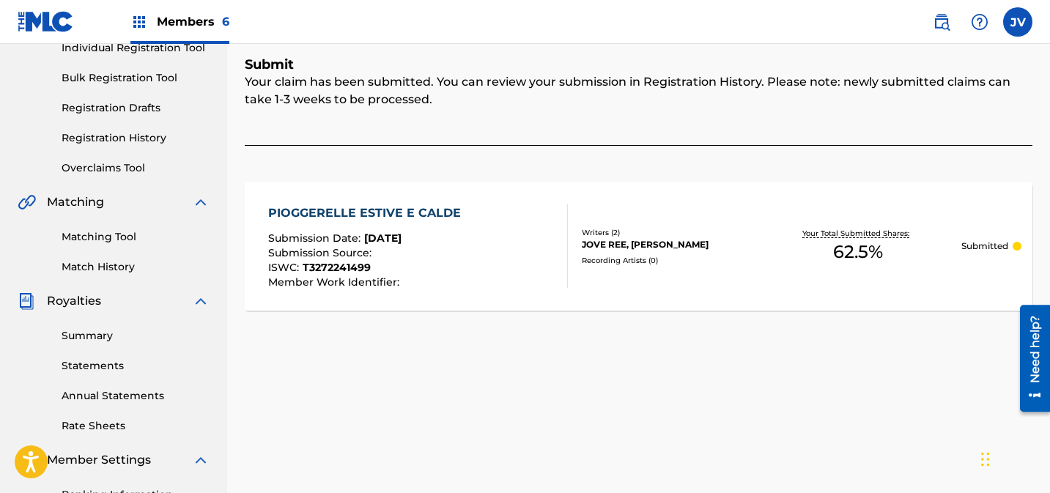
scroll to position [0, 0]
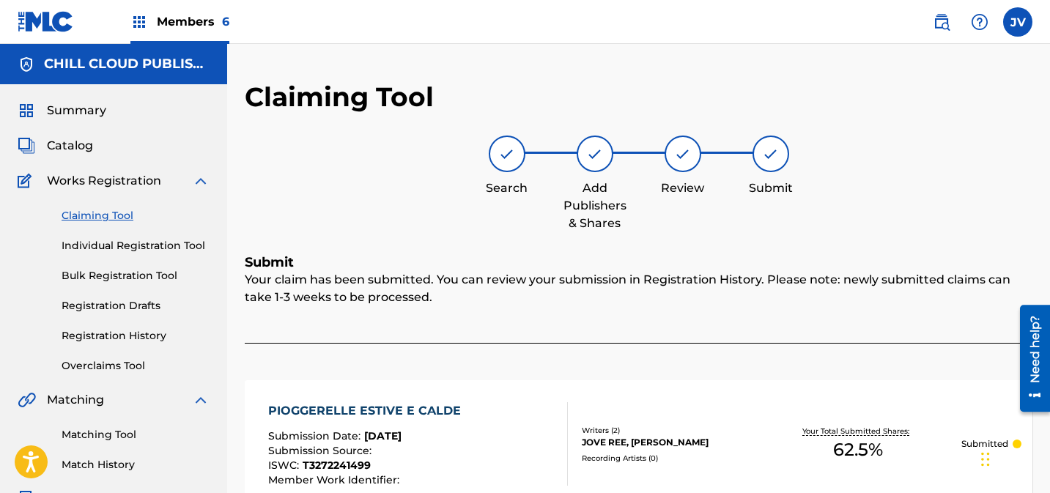
click at [96, 213] on link "Claiming Tool" at bounding box center [136, 215] width 148 height 15
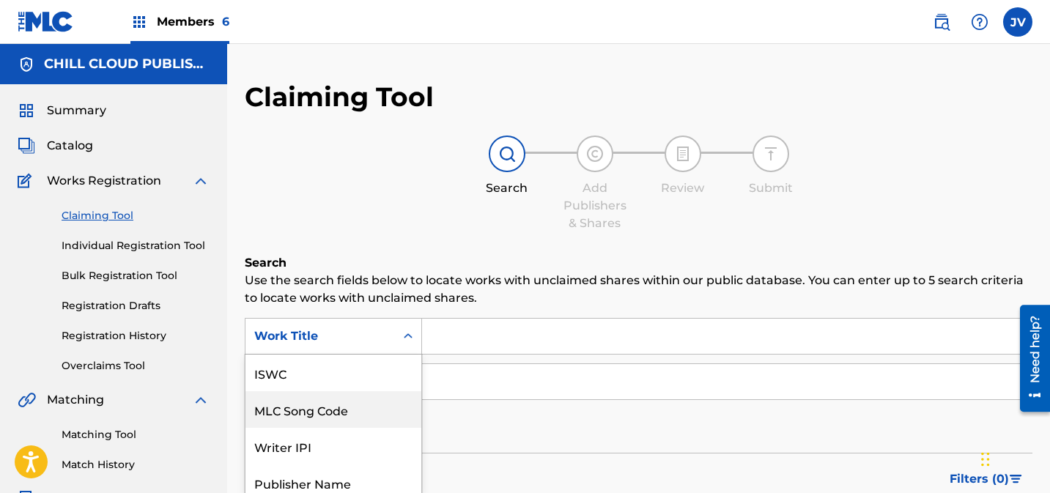
click at [354, 333] on div "MLC Song Code, 2 of 7. 7 results available. Use Up and Down to choose options, …" at bounding box center [333, 336] width 177 height 37
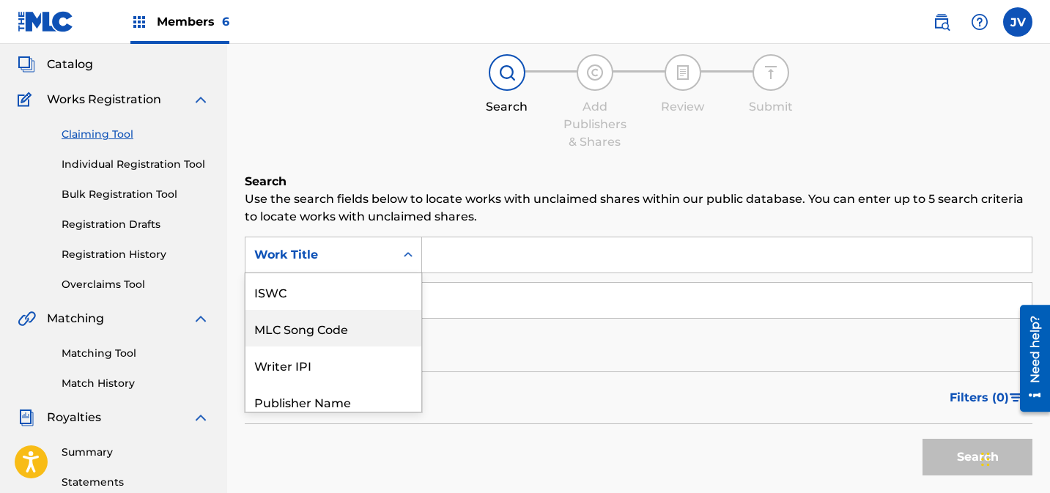
scroll to position [37, 0]
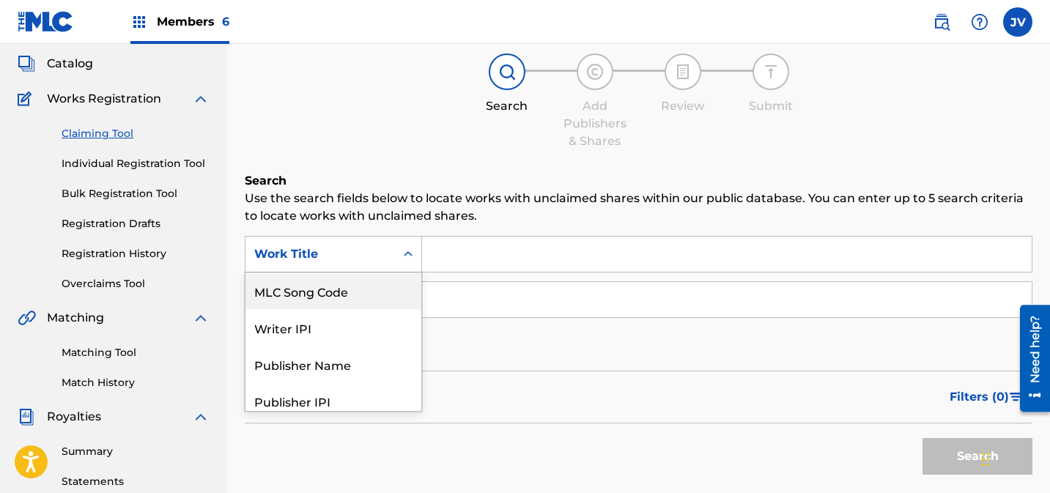
drag, startPoint x: 338, startPoint y: 304, endPoint x: 471, endPoint y: 277, distance: 136.1
click at [339, 303] on div "MLC Song Code" at bounding box center [334, 291] width 176 height 37
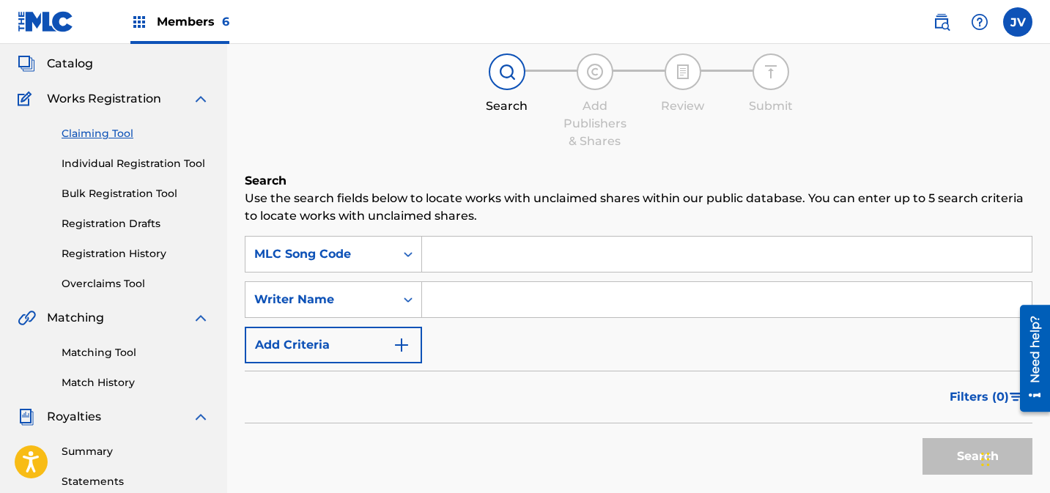
click at [516, 260] on input "Search Form" at bounding box center [727, 254] width 610 height 35
paste input "PN4GC7"
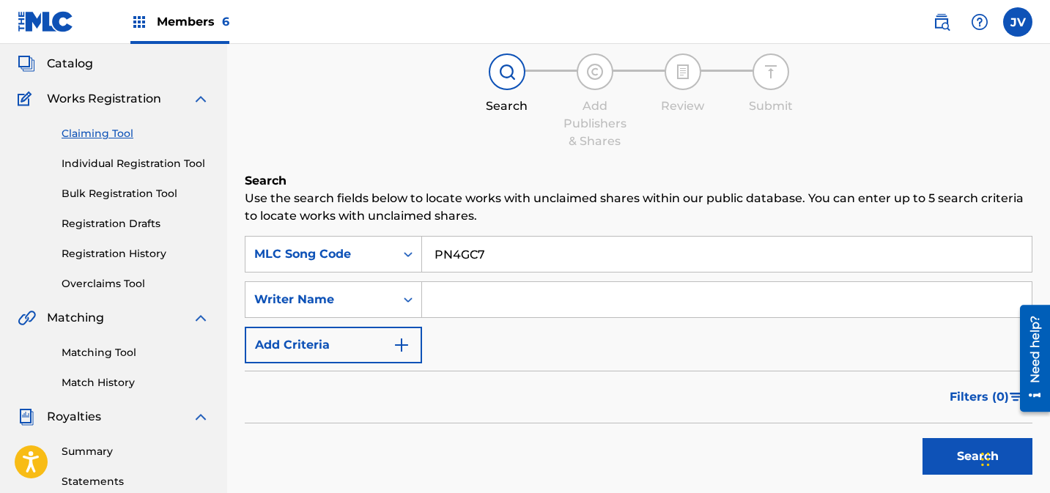
type input "PN4GC7"
click at [971, 466] on button "Search" at bounding box center [978, 456] width 110 height 37
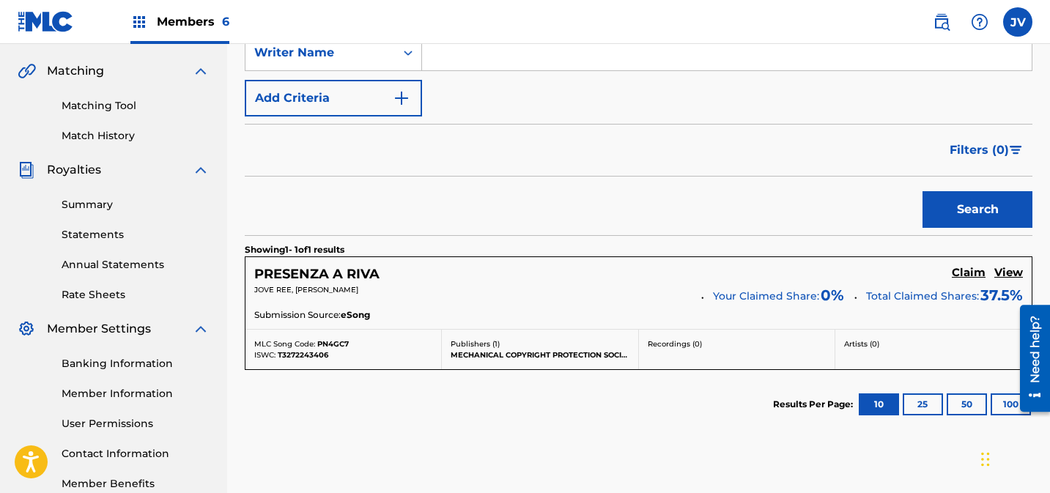
scroll to position [419, 0]
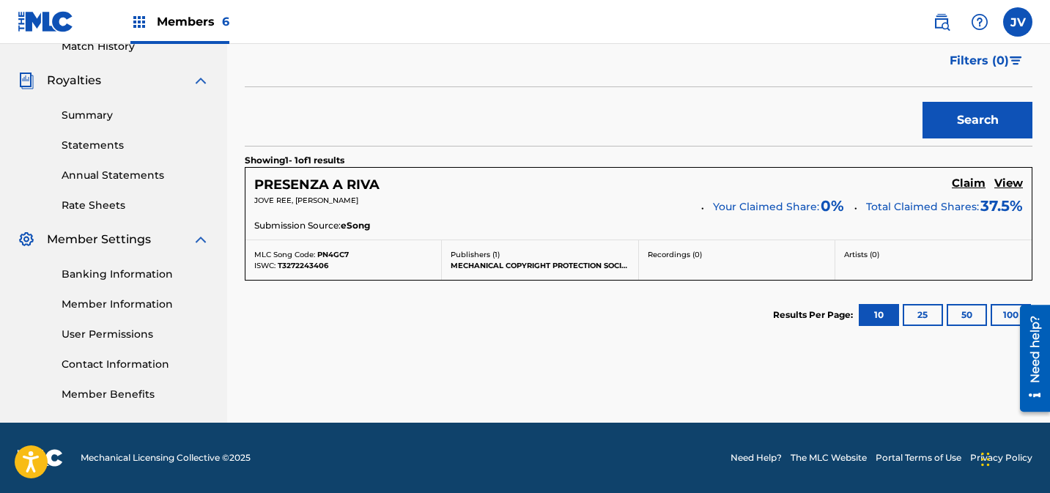
click at [976, 184] on h5 "Claim" at bounding box center [969, 184] width 34 height 14
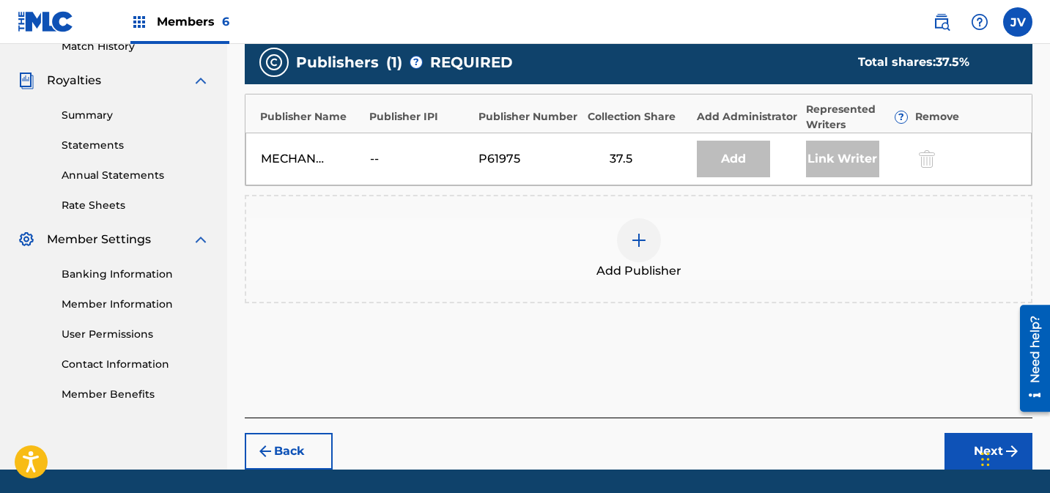
click at [609, 233] on div "Add Publisher" at bounding box center [638, 249] width 785 height 62
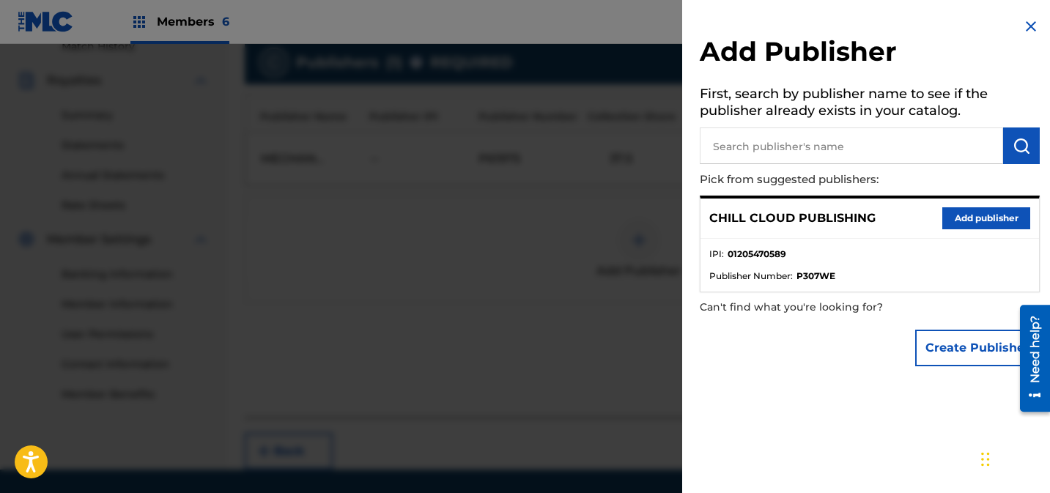
click at [993, 225] on button "Add publisher" at bounding box center [987, 218] width 88 height 22
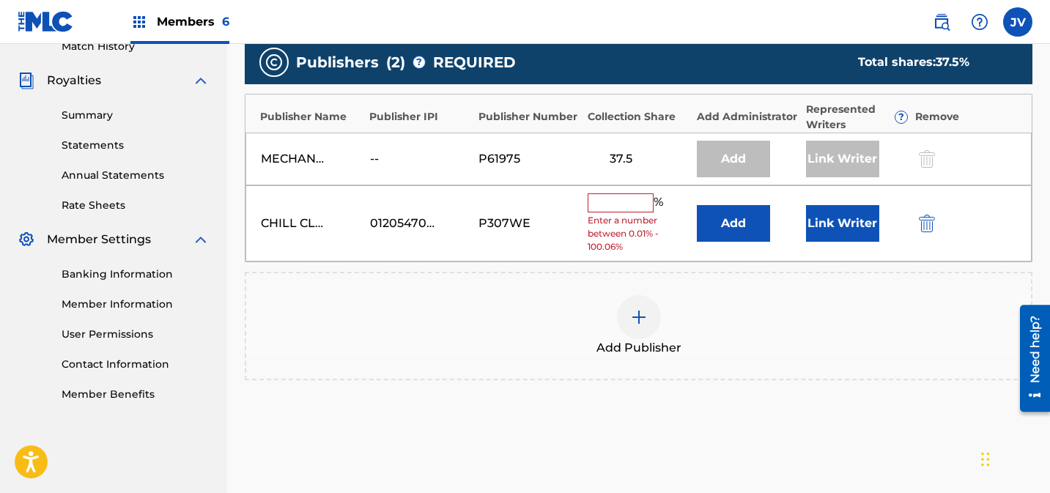
click at [644, 196] on input "text" at bounding box center [621, 203] width 66 height 19
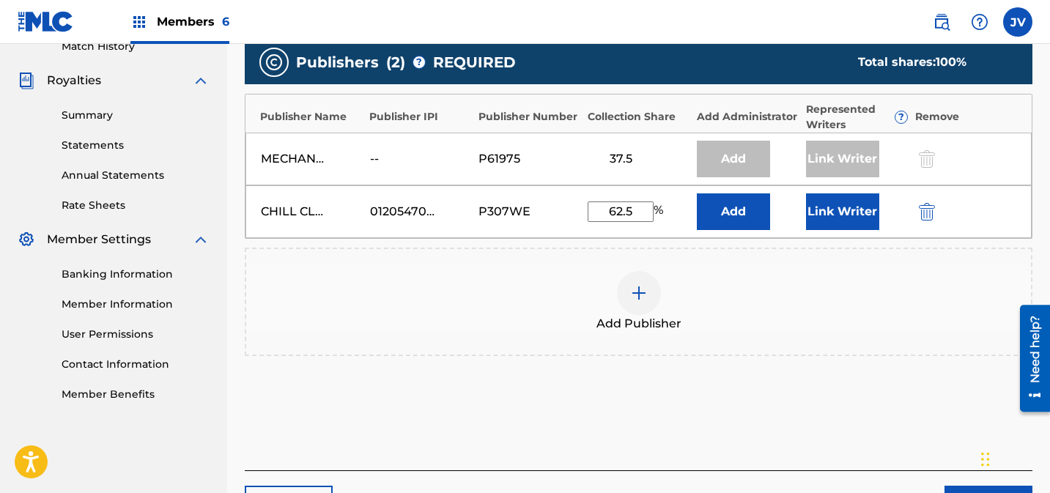
type input "62.5"
click at [831, 211] on button "Link Writer" at bounding box center [842, 212] width 73 height 37
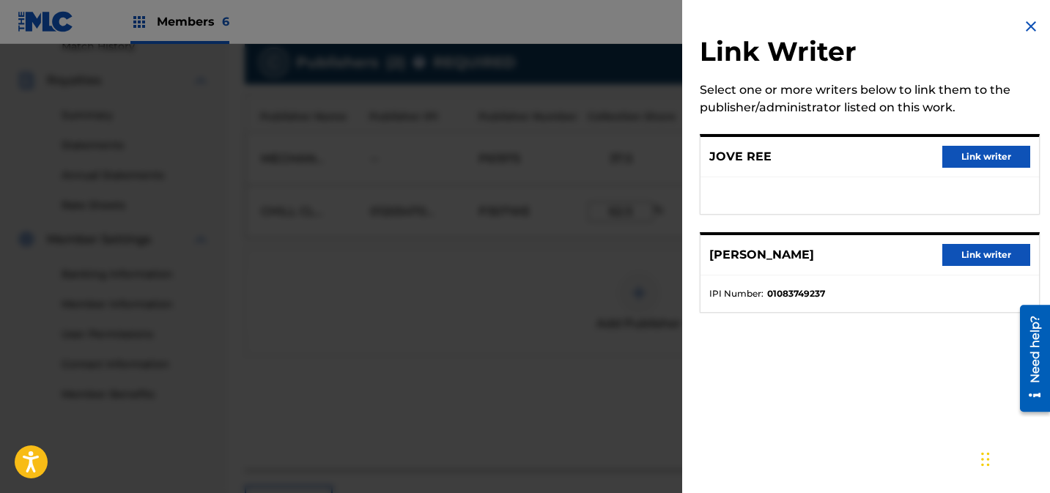
click at [990, 161] on button "Link writer" at bounding box center [987, 157] width 88 height 22
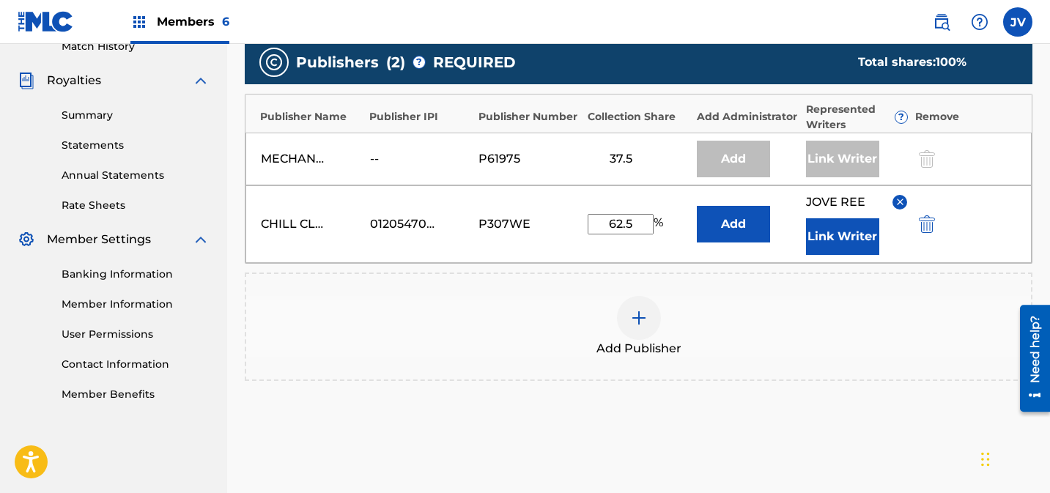
click at [860, 227] on button "Link Writer" at bounding box center [842, 236] width 73 height 37
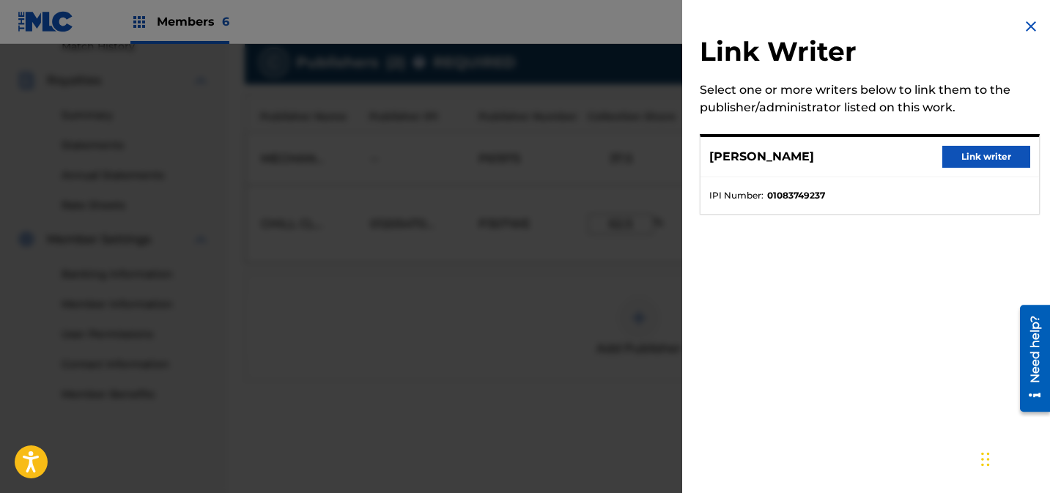
click at [981, 155] on button "Link writer" at bounding box center [987, 157] width 88 height 22
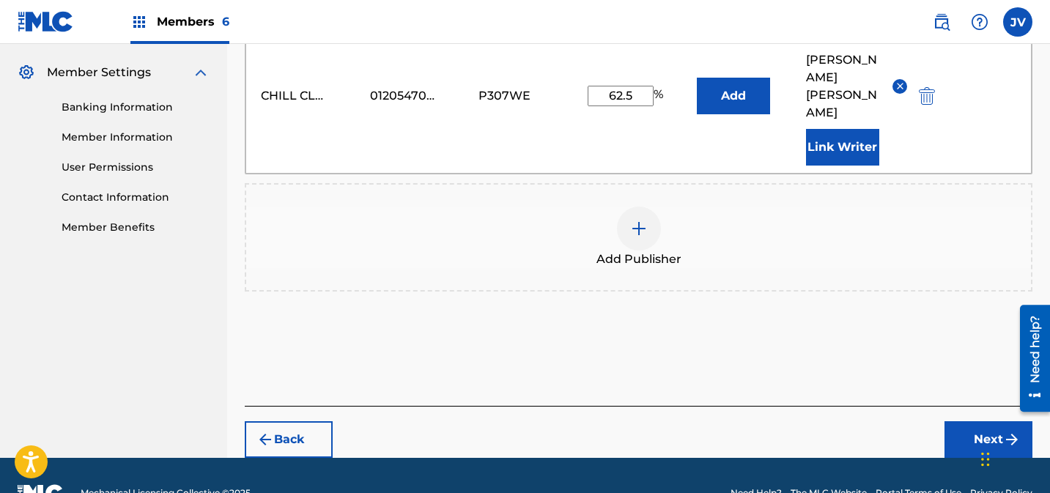
click at [973, 422] on button "Next" at bounding box center [989, 440] width 88 height 37
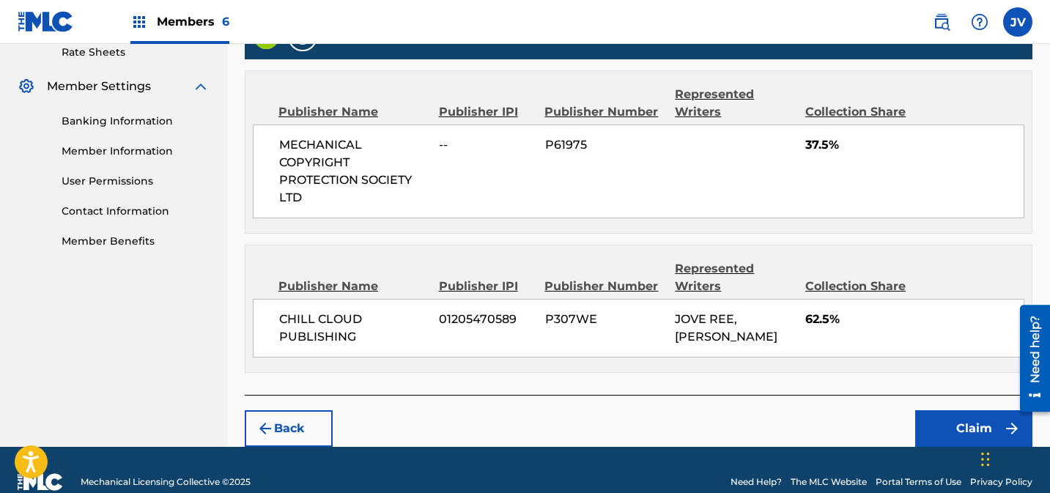
scroll to position [594, 0]
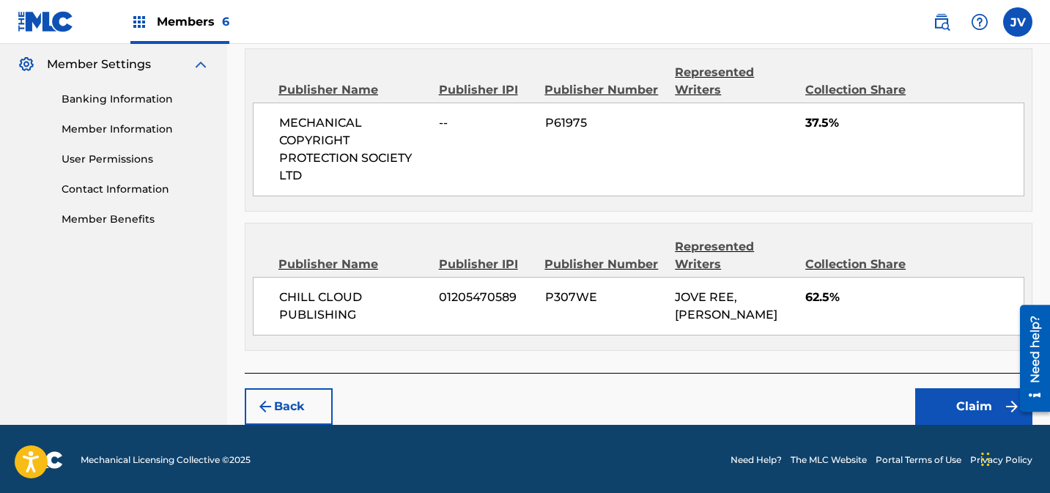
click at [965, 402] on button "Claim" at bounding box center [974, 407] width 117 height 37
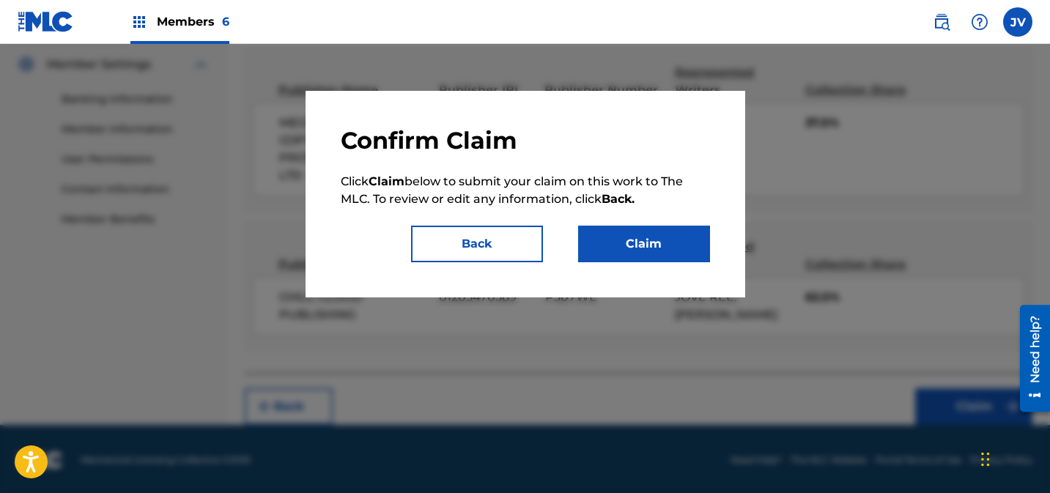
click at [676, 243] on button "Claim" at bounding box center [644, 244] width 132 height 37
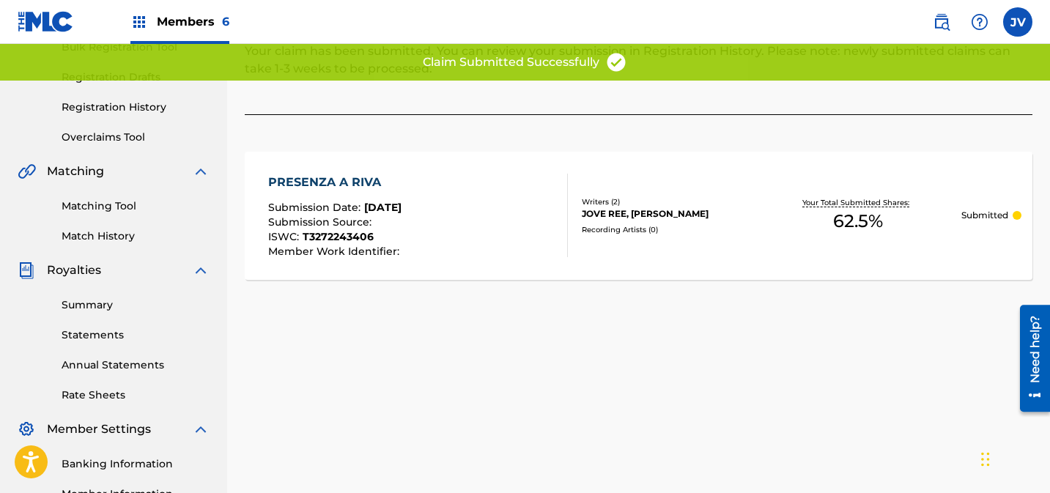
scroll to position [0, 0]
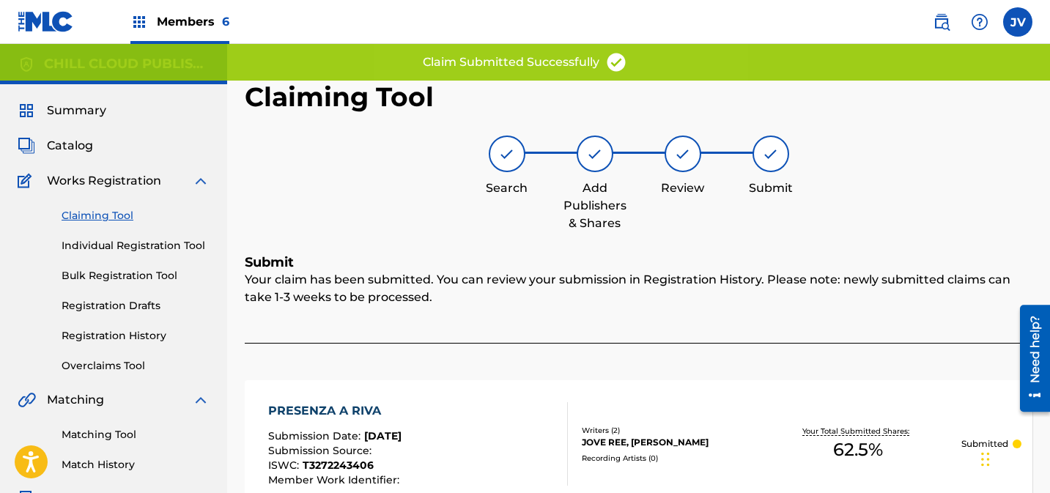
click at [67, 109] on span "Summary" at bounding box center [76, 111] width 59 height 18
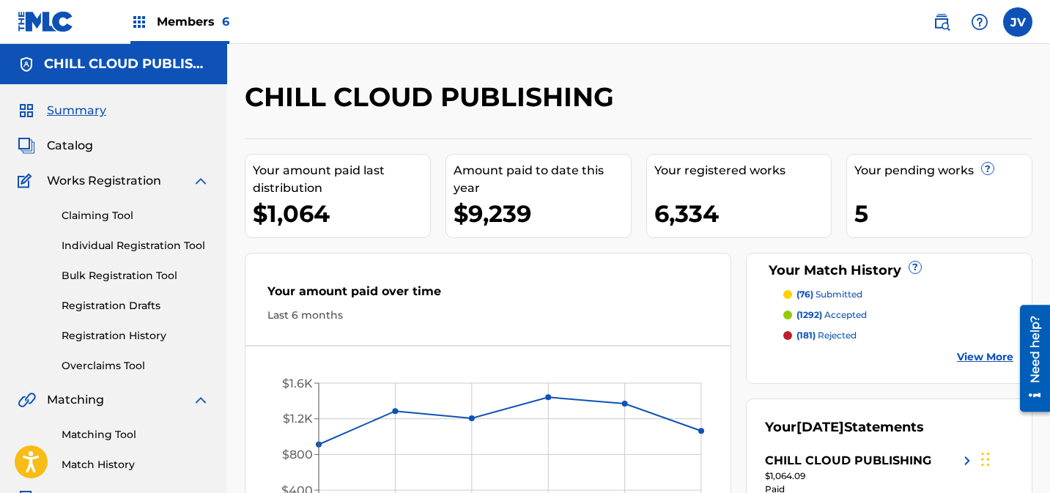
click at [95, 217] on link "Claiming Tool" at bounding box center [136, 215] width 148 height 15
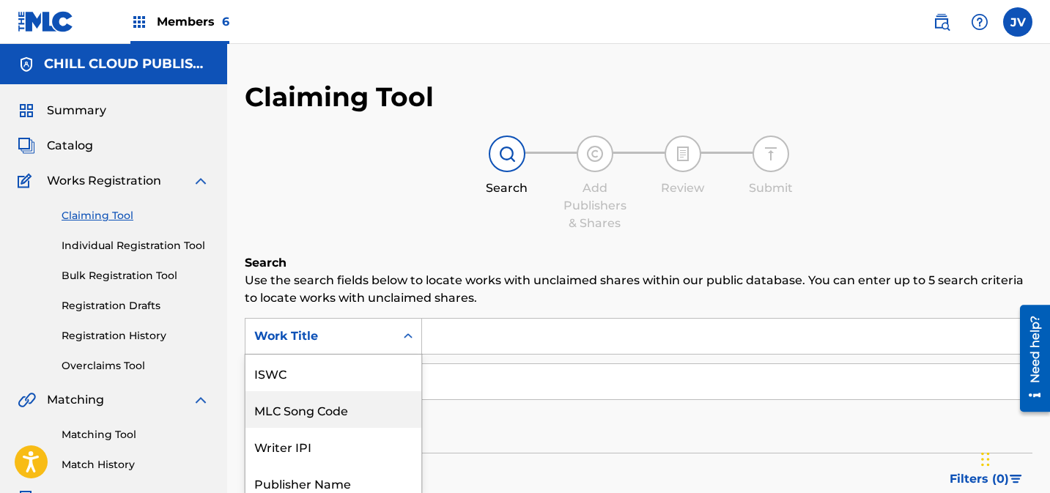
scroll to position [75, 0]
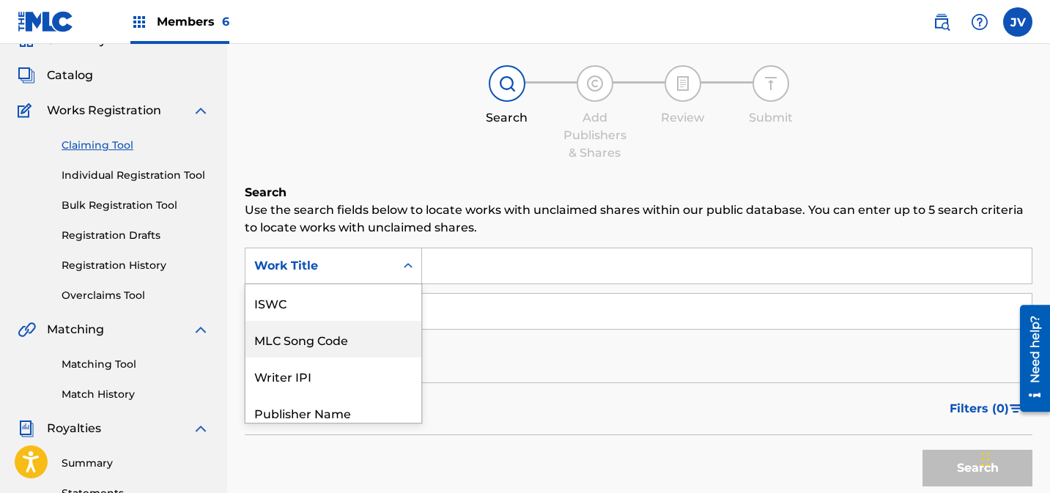
click at [372, 284] on div "MLC Song Code, 2 of 7. 7 results available. Use Up and Down to choose options, …" at bounding box center [333, 266] width 177 height 37
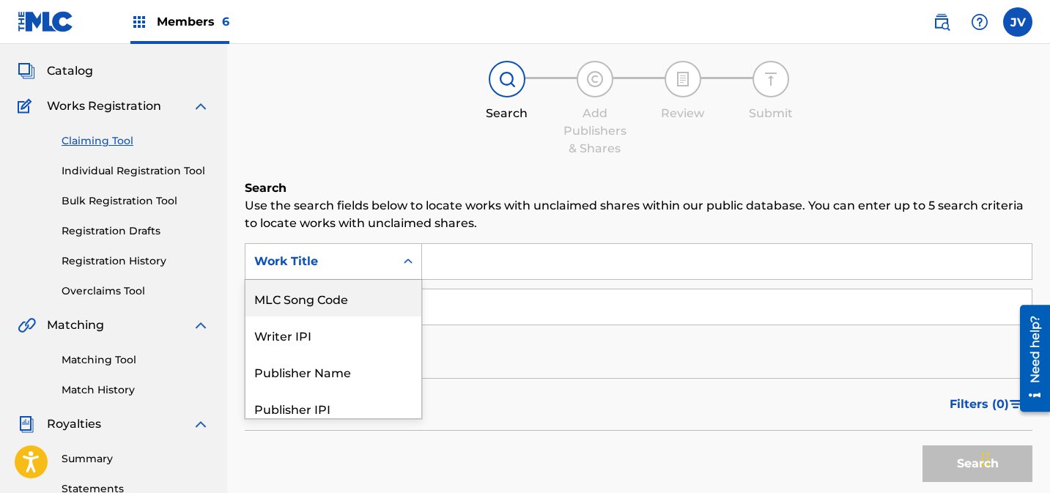
scroll to position [82, 0]
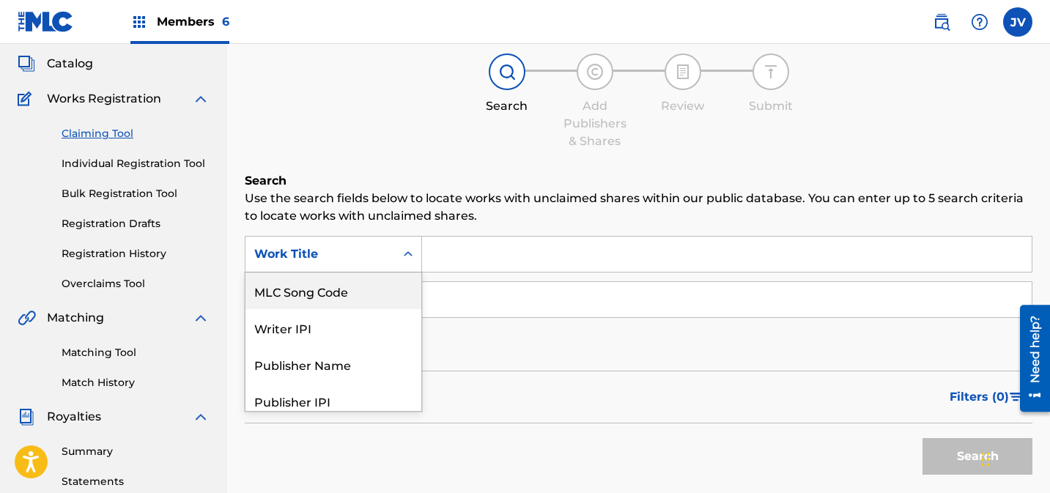
click at [356, 292] on div "MLC Song Code" at bounding box center [334, 291] width 176 height 37
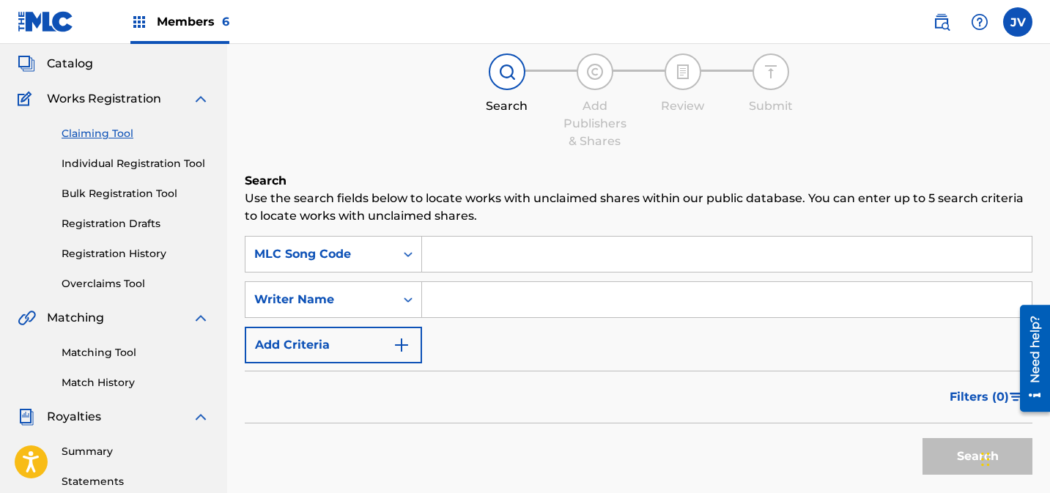
click at [485, 261] on input "Search Form" at bounding box center [727, 254] width 610 height 35
paste input "RO2JAQ"
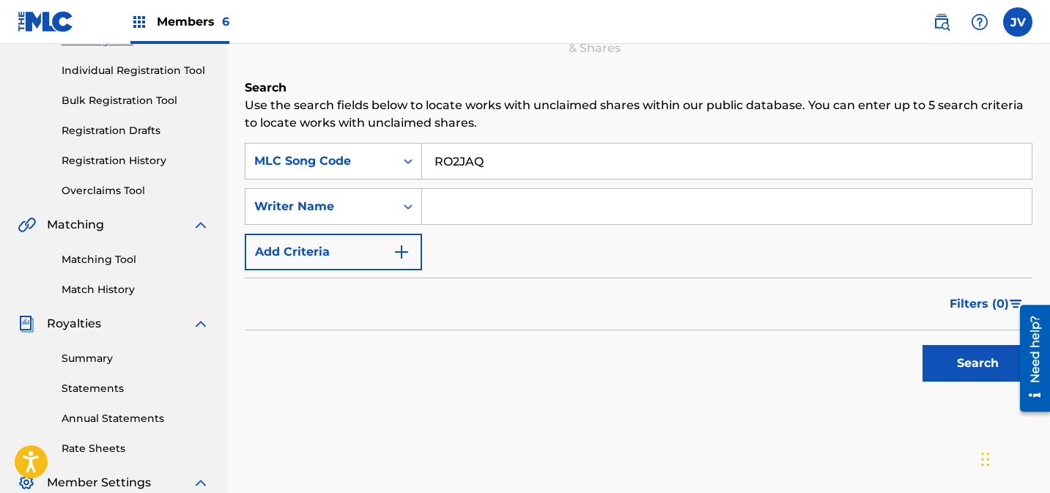
scroll to position [183, 0]
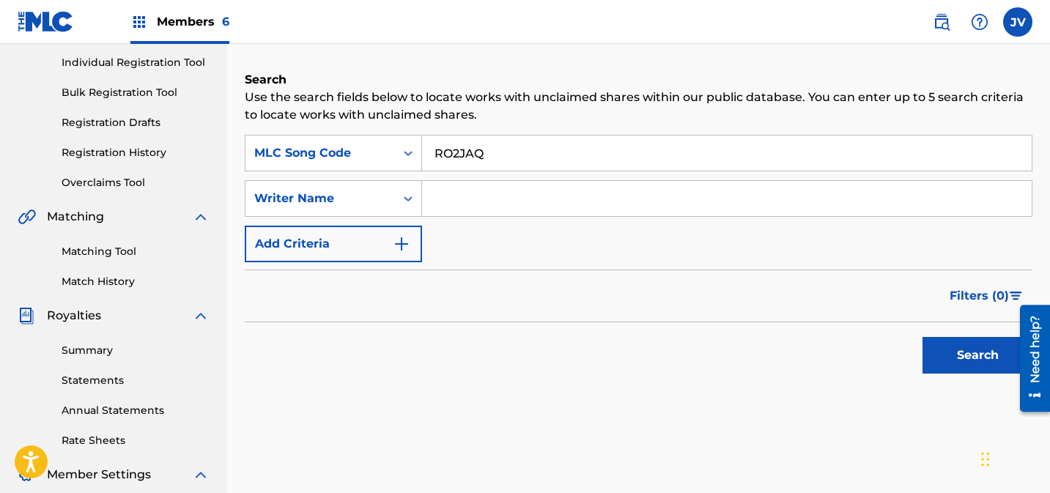
type input "RO2JAQ"
click at [975, 354] on button "Search" at bounding box center [978, 355] width 110 height 37
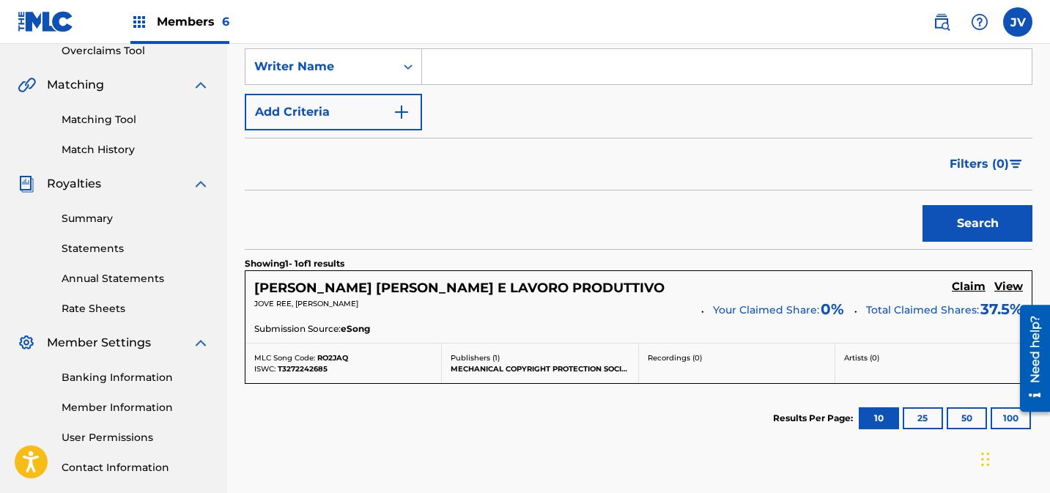
scroll to position [369, 0]
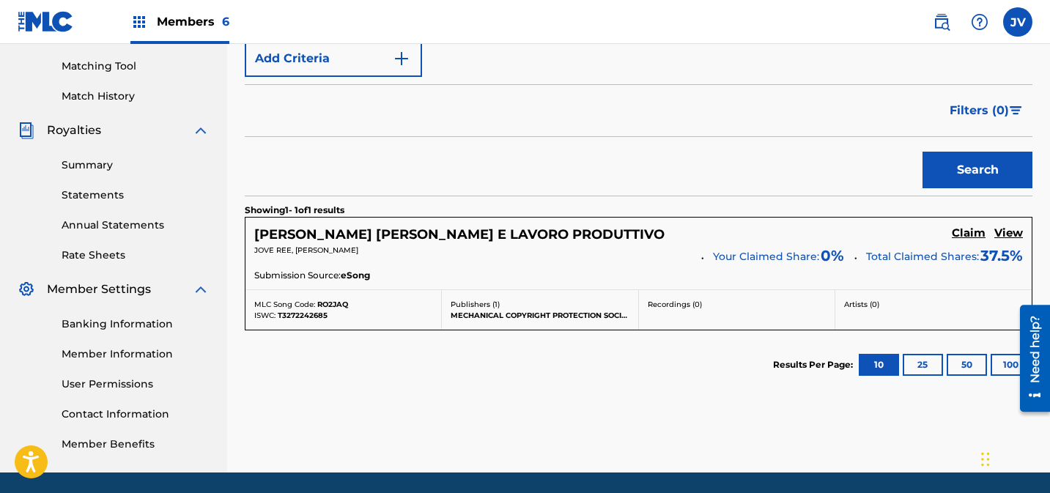
click at [966, 232] on h5 "Claim" at bounding box center [969, 234] width 34 height 14
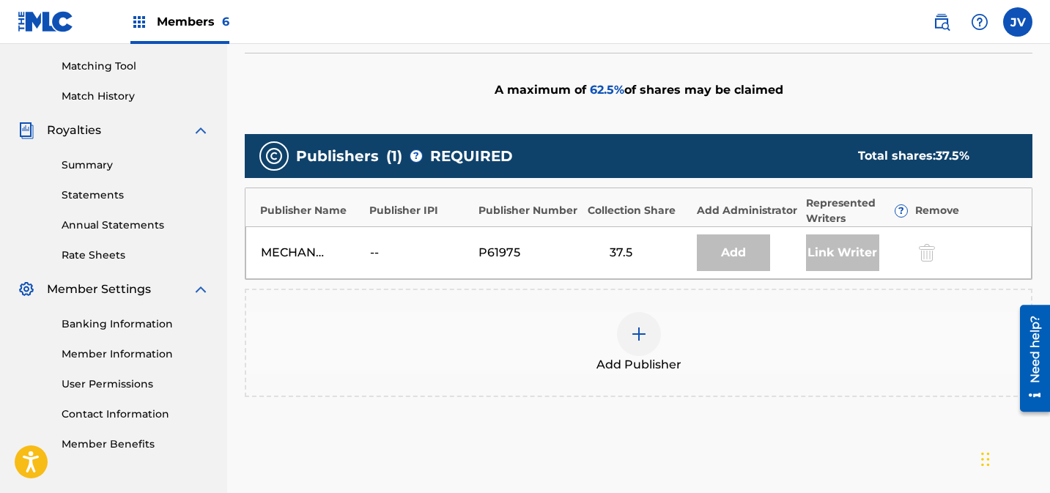
click at [651, 312] on div at bounding box center [639, 334] width 44 height 44
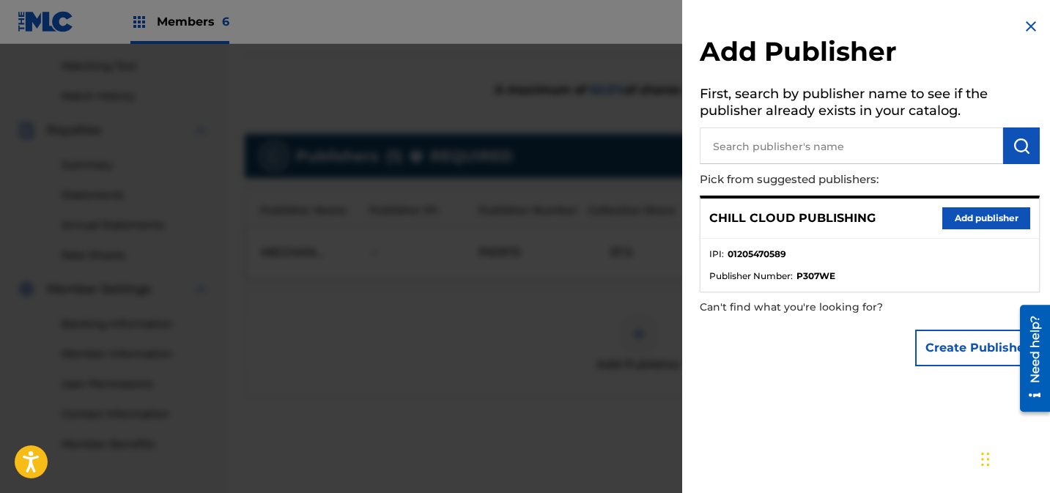
click at [962, 223] on button "Add publisher" at bounding box center [987, 218] width 88 height 22
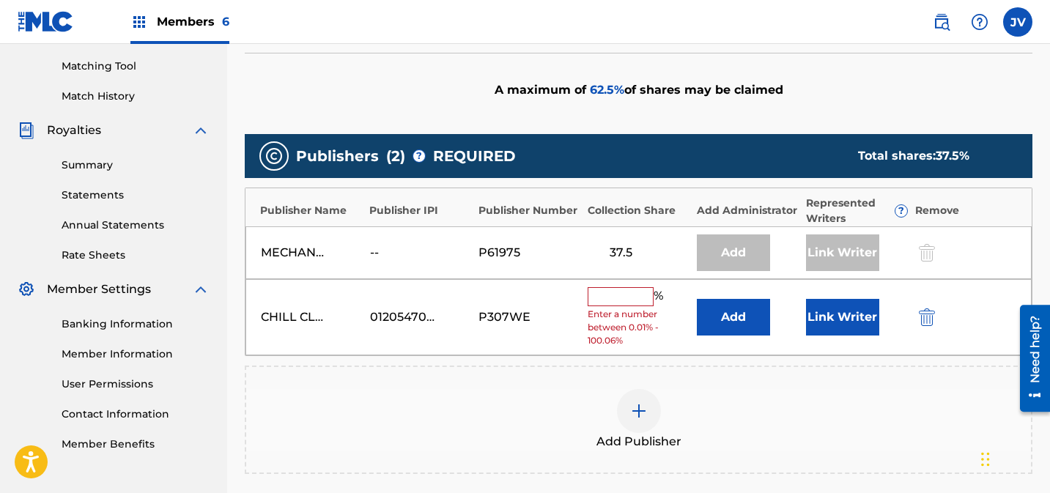
click at [640, 287] on input "text" at bounding box center [621, 296] width 66 height 19
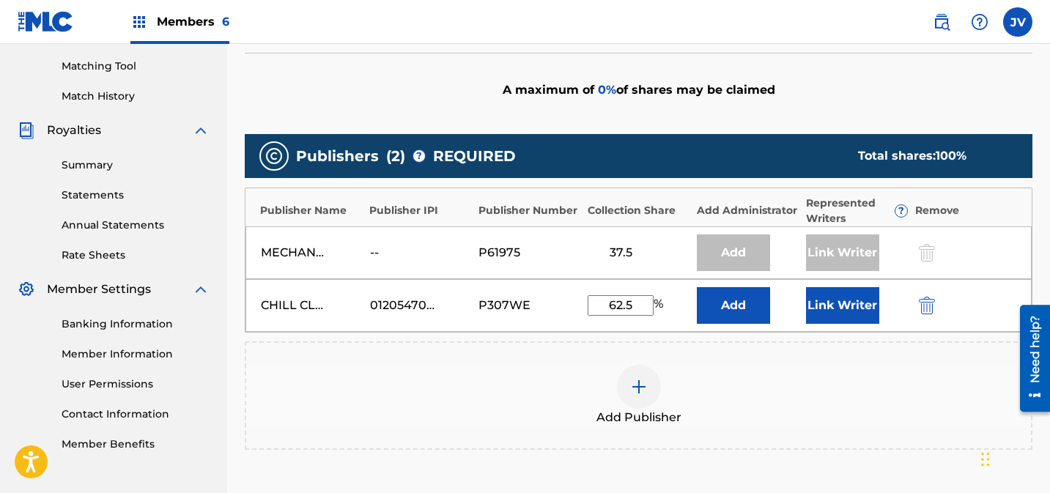
type input "62.5"
click at [845, 287] on button "Link Writer" at bounding box center [842, 305] width 73 height 37
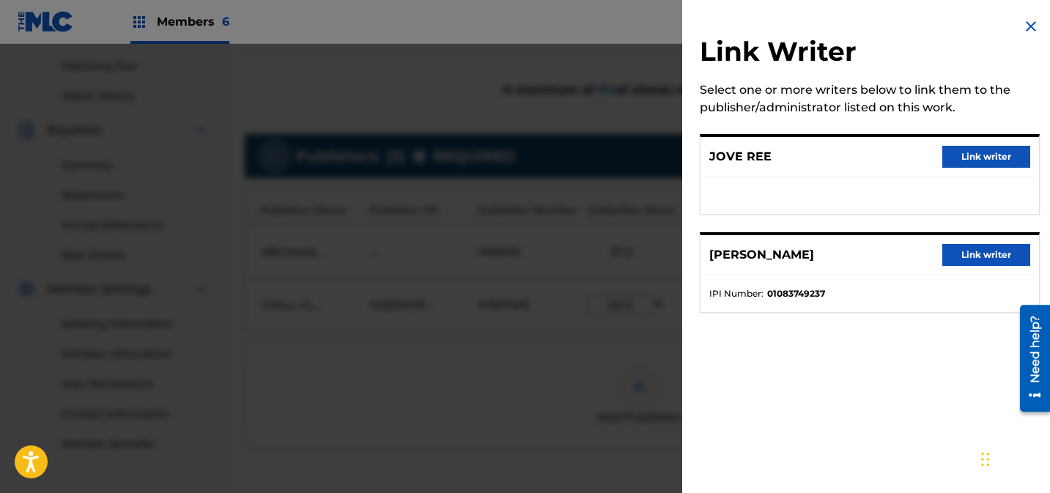
click at [950, 254] on button "Link writer" at bounding box center [987, 255] width 88 height 22
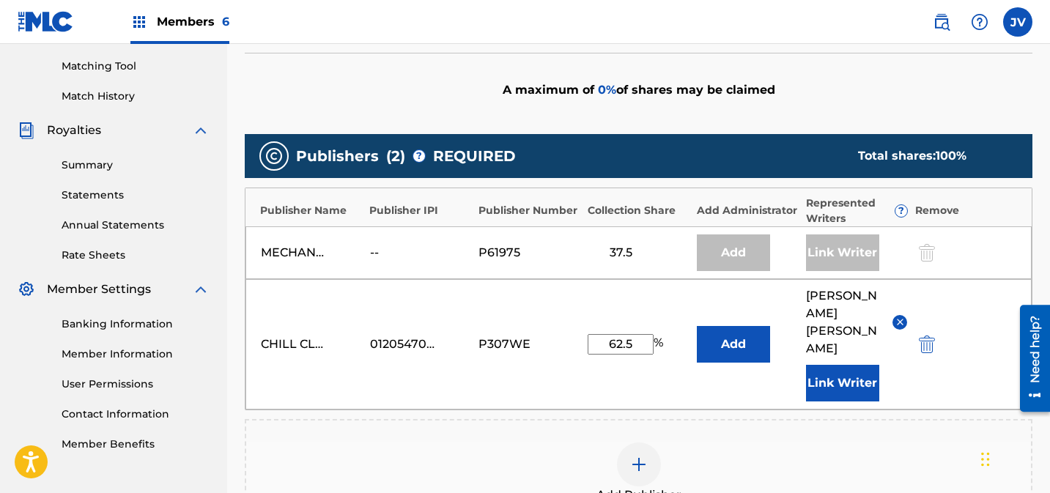
click at [866, 365] on button "Link Writer" at bounding box center [842, 383] width 73 height 37
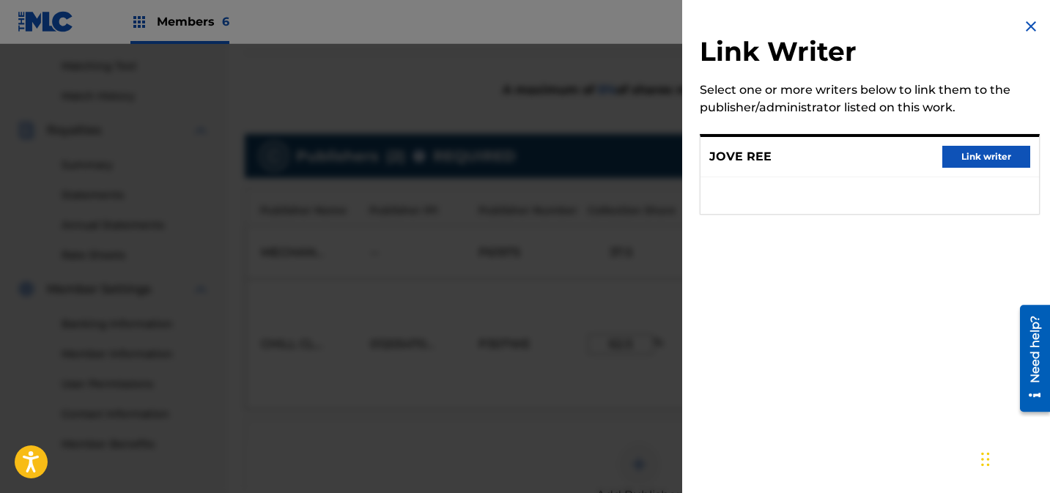
click at [970, 160] on button "Link writer" at bounding box center [987, 157] width 88 height 22
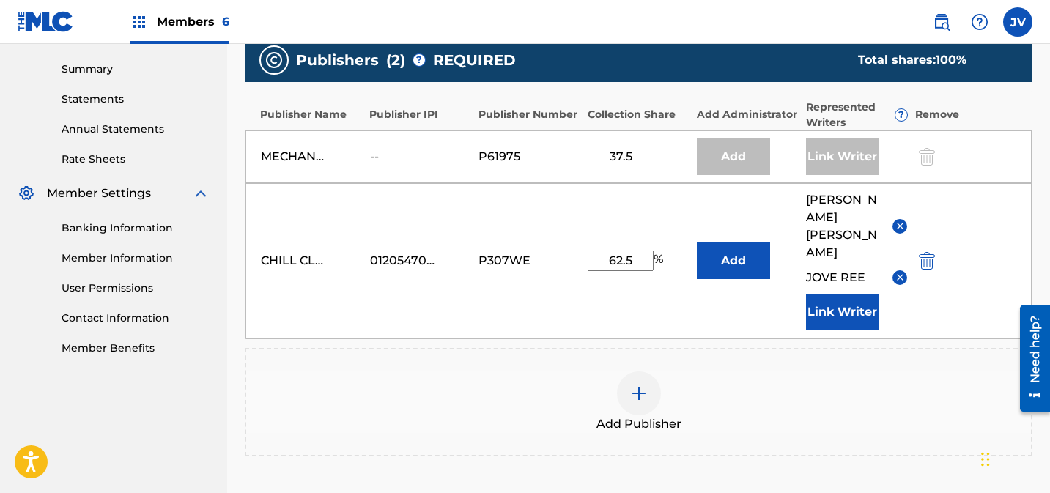
scroll to position [586, 0]
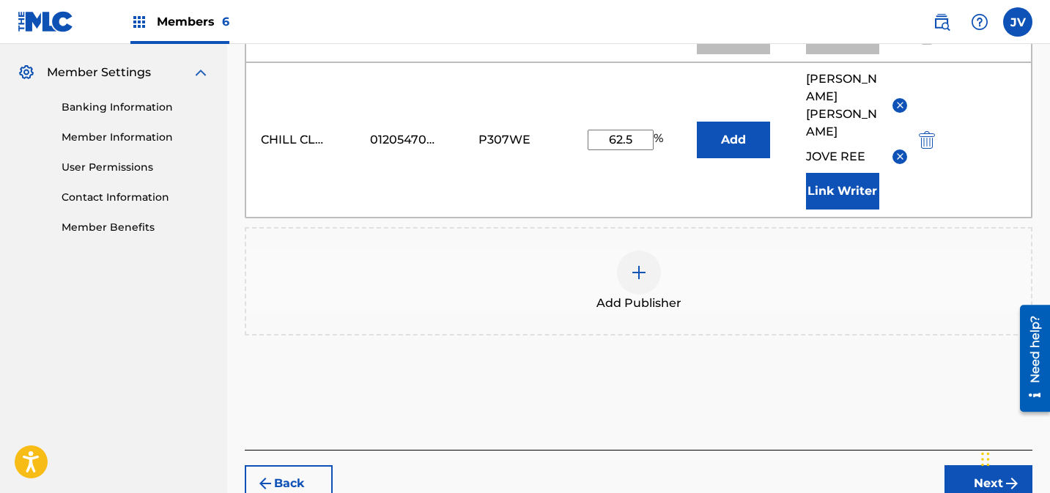
click at [960, 465] on button "Next" at bounding box center [989, 483] width 88 height 37
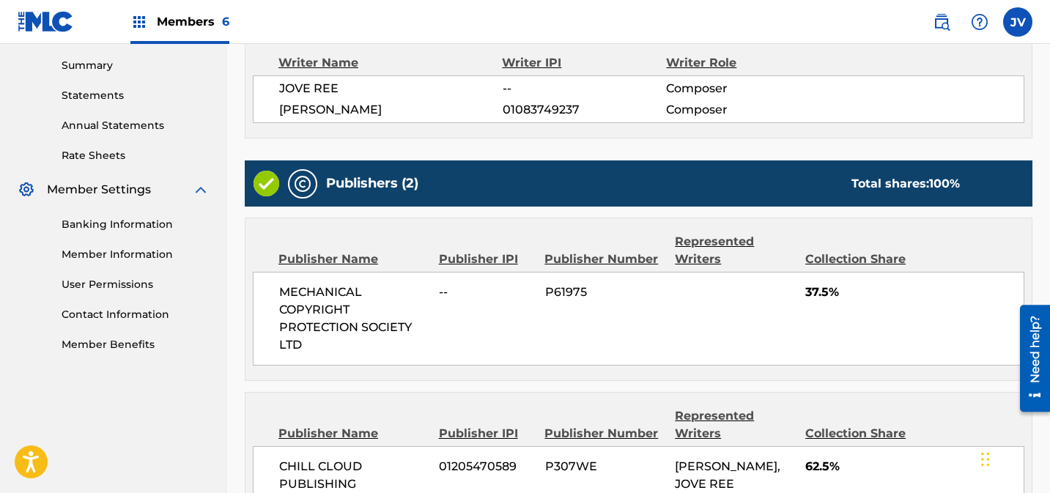
scroll to position [594, 0]
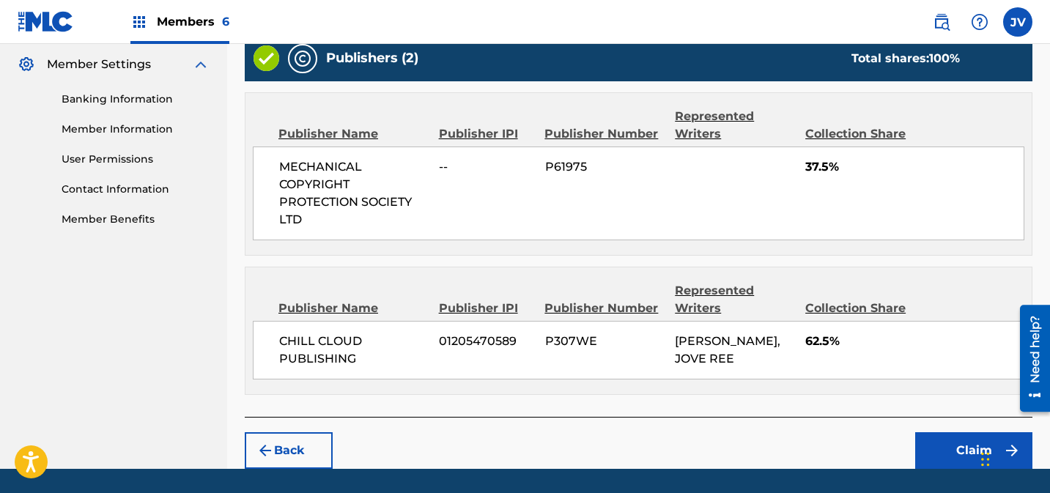
click at [958, 433] on button "Claim" at bounding box center [974, 451] width 117 height 37
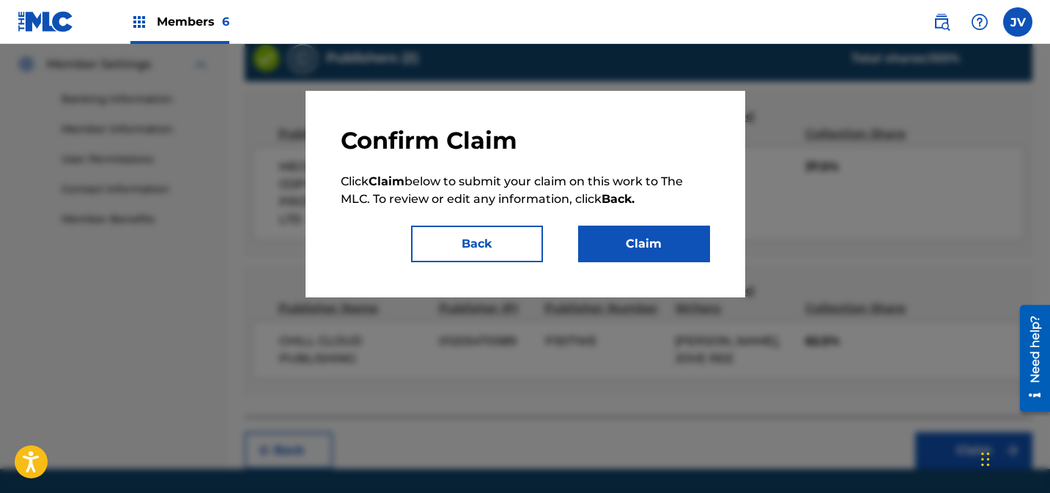
click at [645, 244] on button "Claim" at bounding box center [644, 244] width 132 height 37
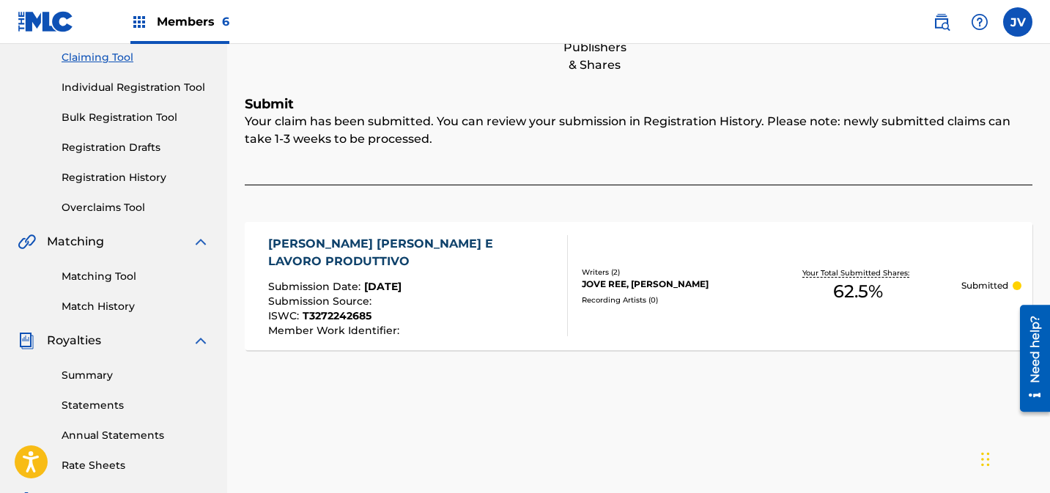
scroll to position [99, 0]
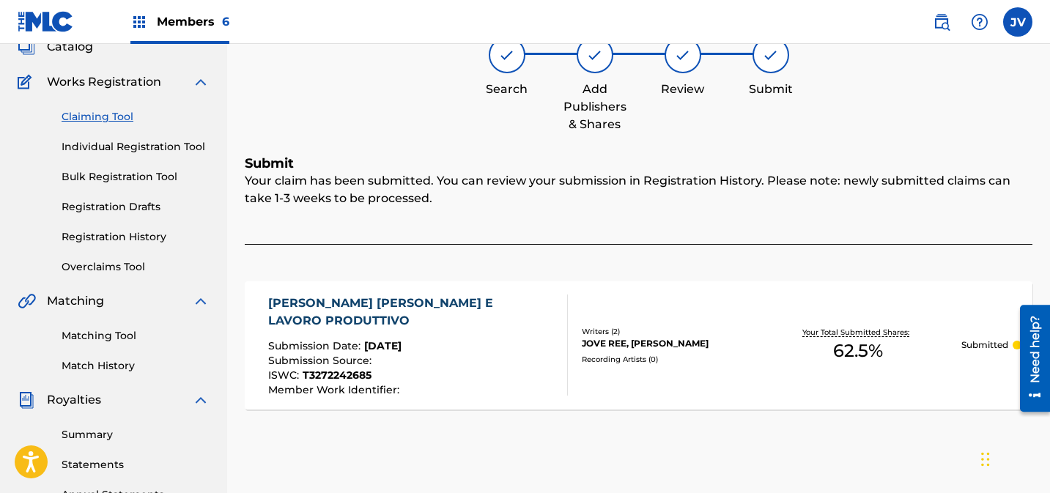
click at [116, 114] on link "Claiming Tool" at bounding box center [136, 116] width 148 height 15
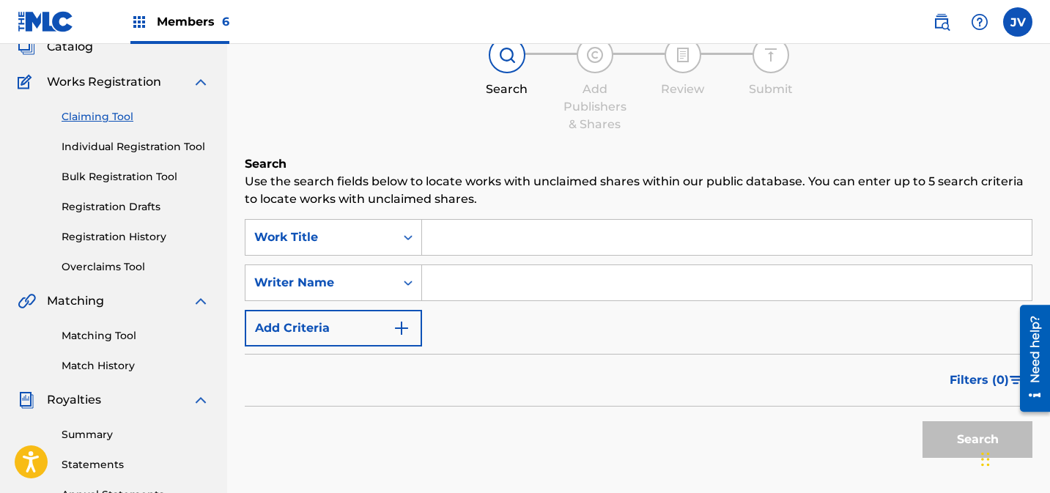
scroll to position [0, 0]
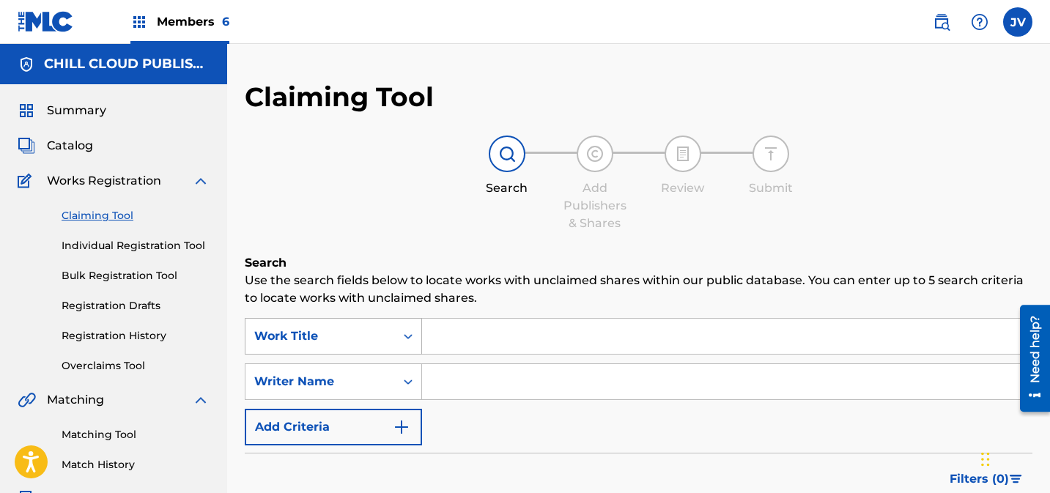
click at [360, 336] on div "Work Title" at bounding box center [333, 336] width 177 height 37
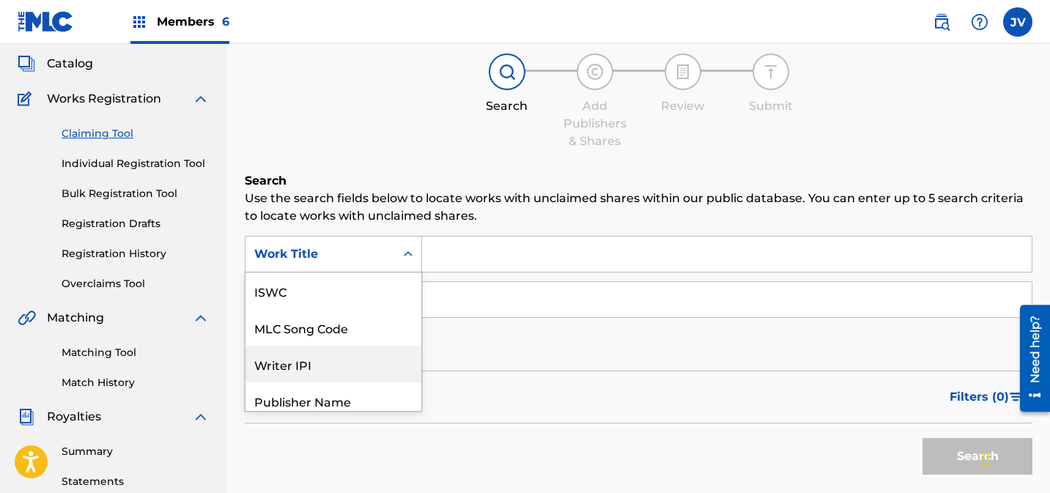
scroll to position [37, 0]
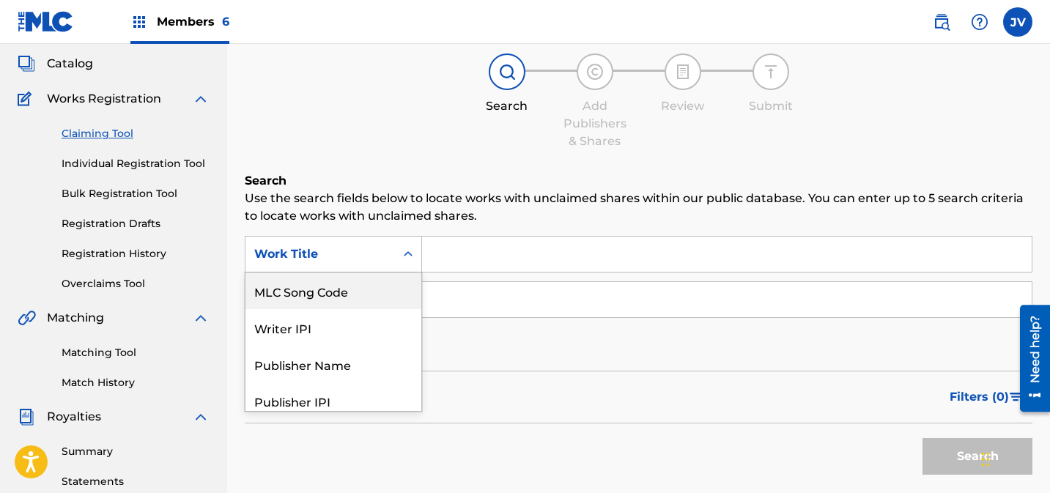
click at [343, 303] on div "MLC Song Code" at bounding box center [334, 291] width 176 height 37
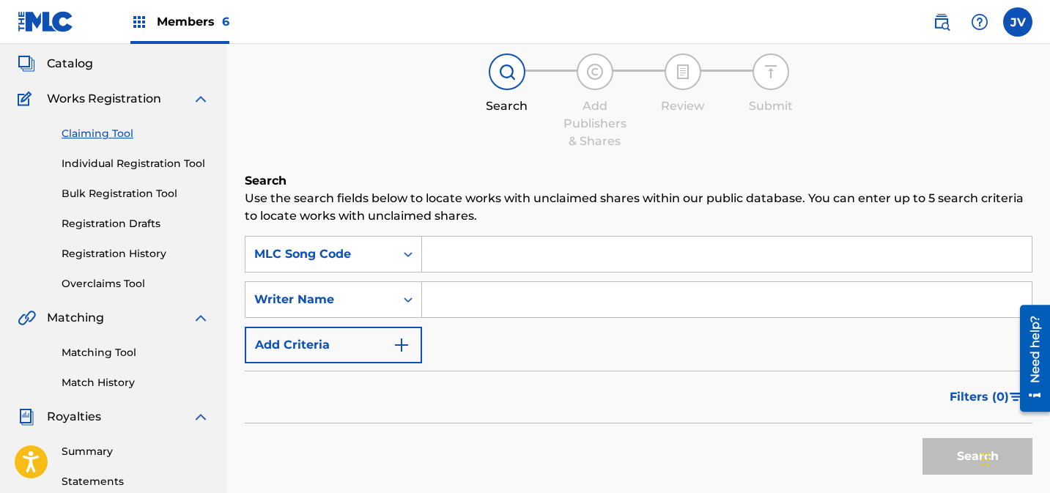
click at [486, 266] on input "Search Form" at bounding box center [727, 254] width 610 height 35
paste input "RO14QE"
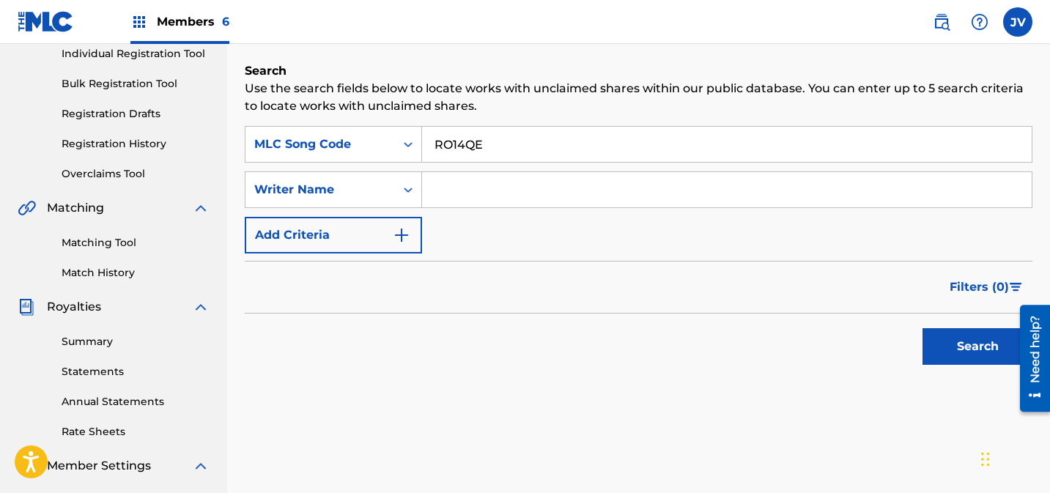
scroll to position [212, 0]
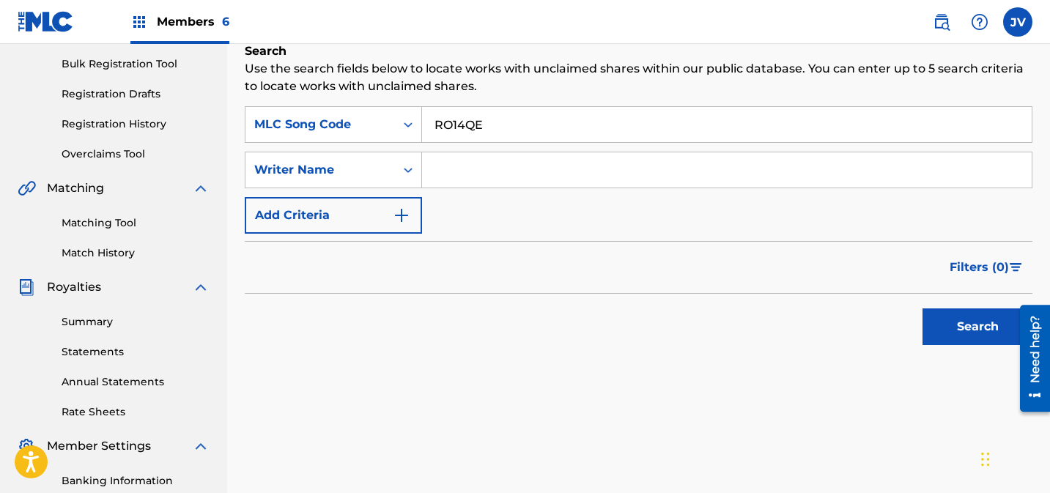
type input "RO14QE"
click at [940, 325] on button "Search" at bounding box center [978, 327] width 110 height 37
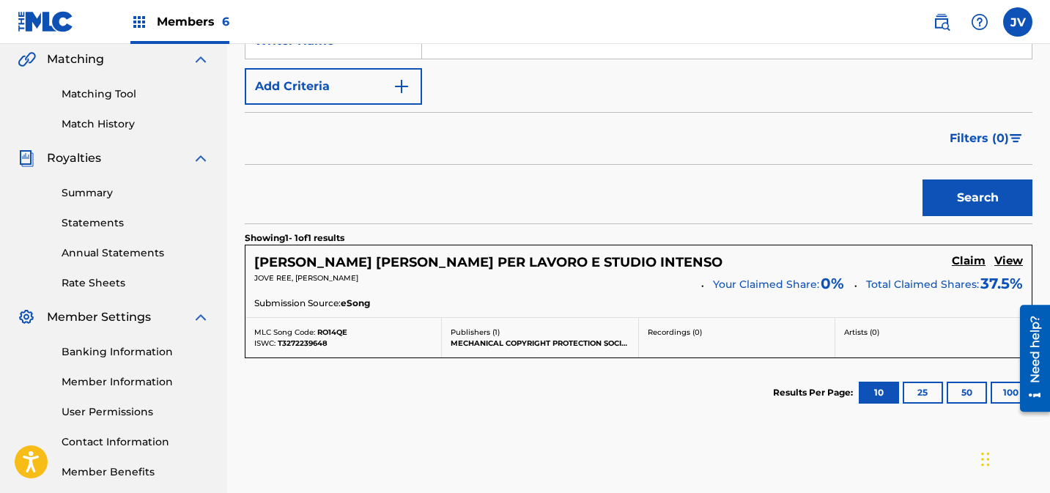
scroll to position [350, 0]
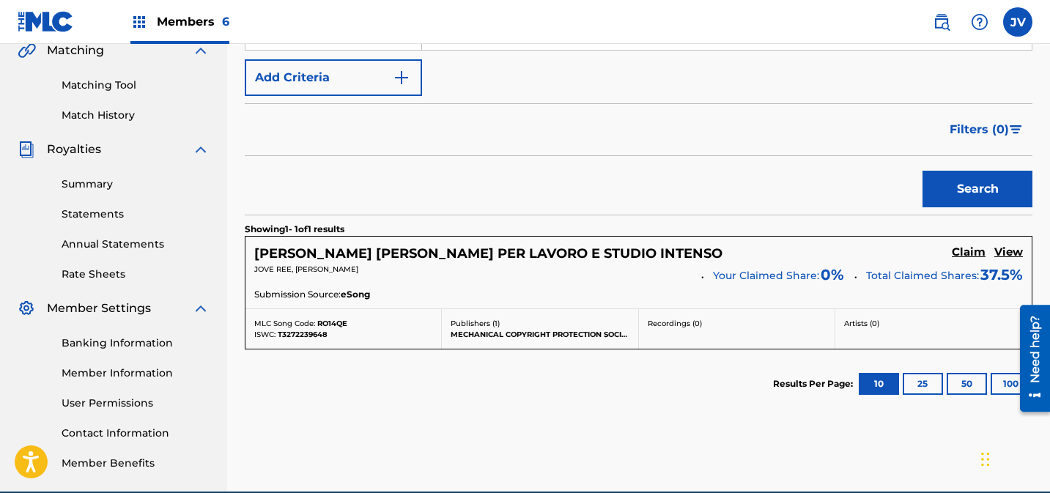
click at [968, 253] on h5 "Claim" at bounding box center [969, 253] width 34 height 14
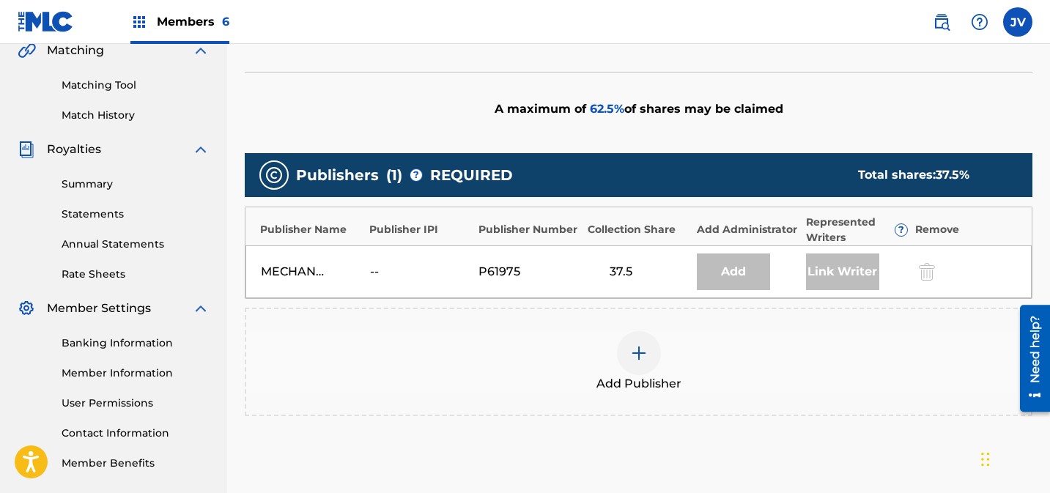
click at [636, 343] on div at bounding box center [639, 353] width 44 height 44
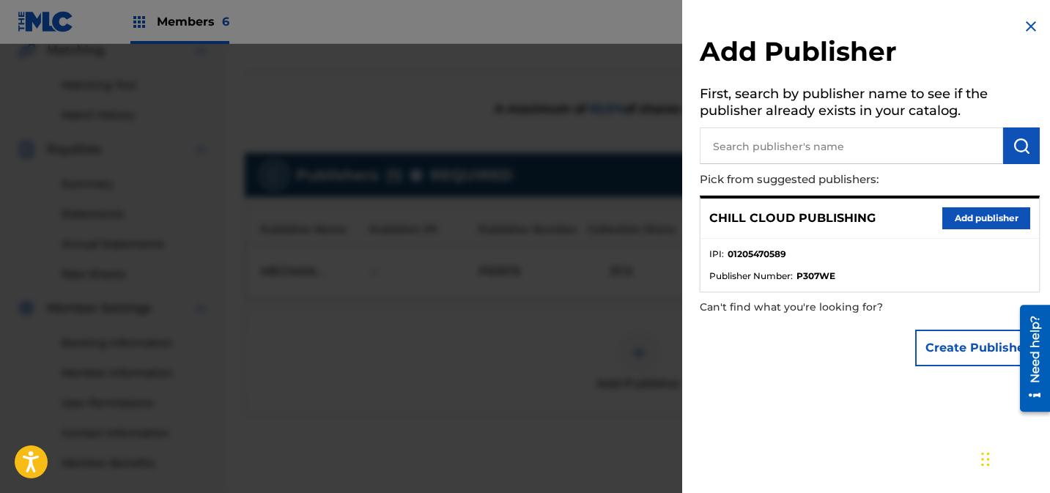
click at [964, 219] on button "Add publisher" at bounding box center [987, 218] width 88 height 22
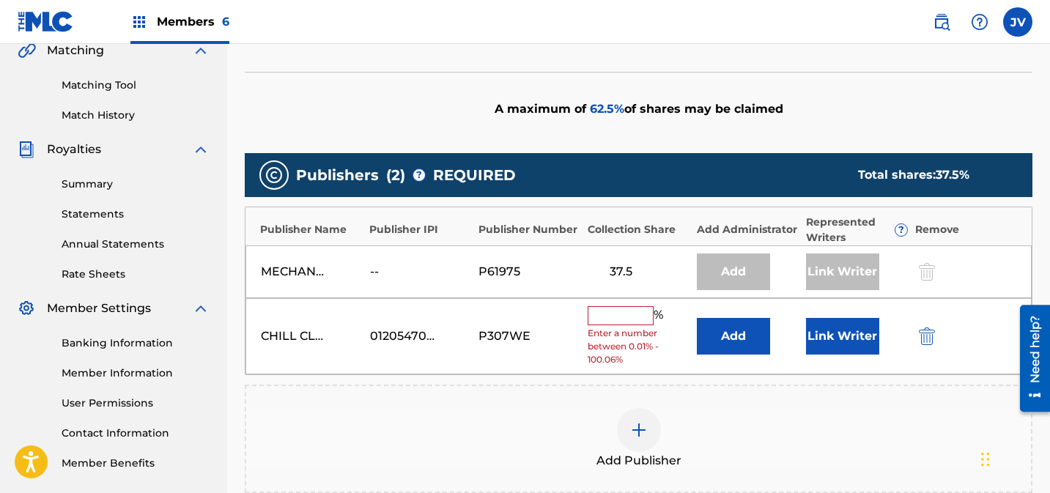
click at [622, 312] on input "text" at bounding box center [621, 315] width 66 height 19
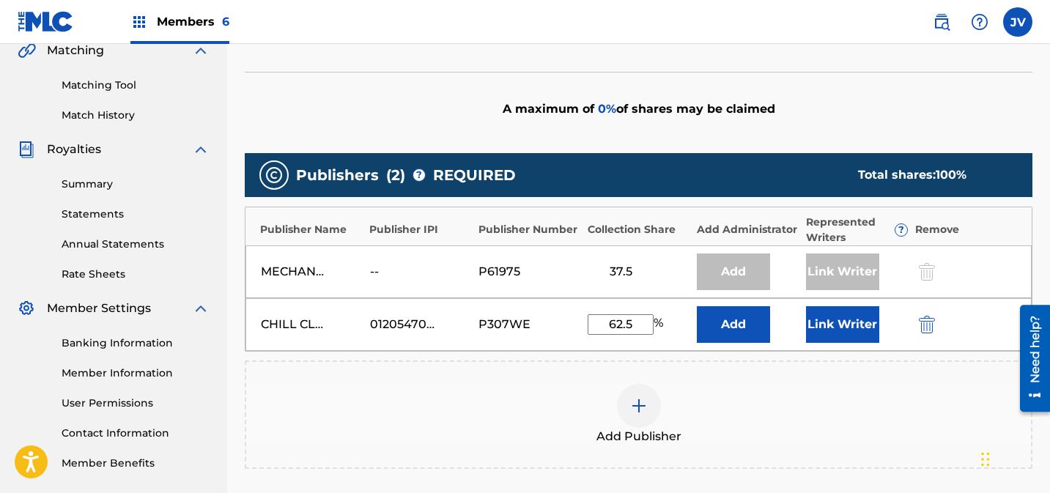
type input "62.5"
click at [853, 323] on button "Link Writer" at bounding box center [842, 324] width 73 height 37
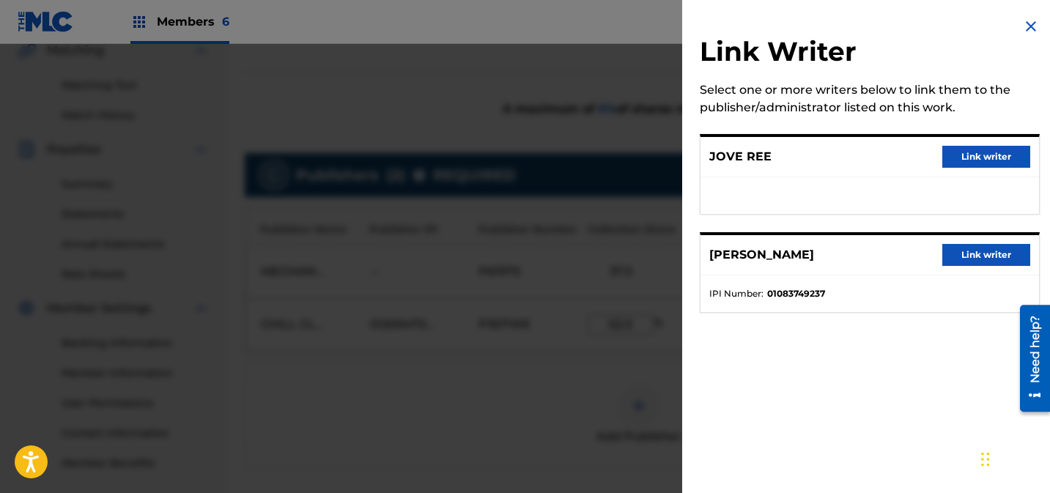
click at [965, 262] on button "Link writer" at bounding box center [987, 255] width 88 height 22
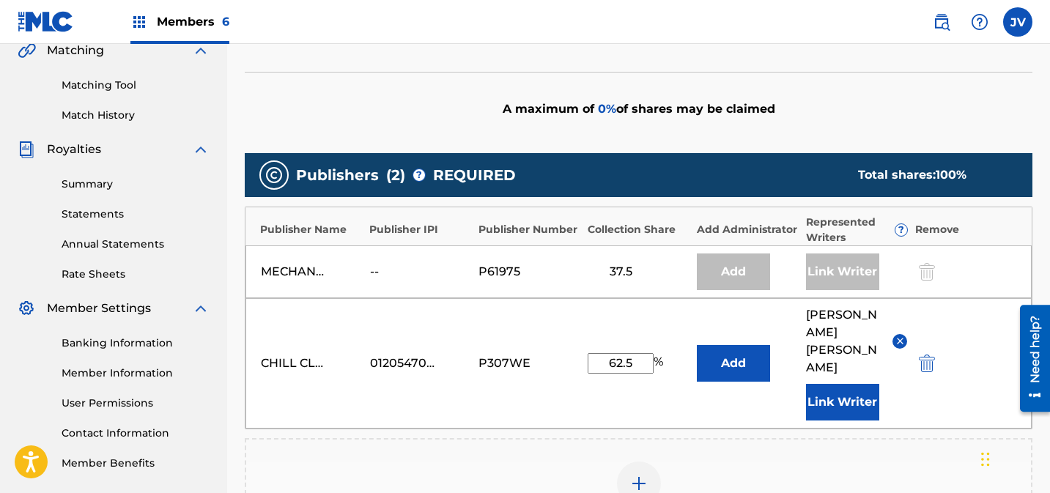
click at [846, 384] on button "Link Writer" at bounding box center [842, 402] width 73 height 37
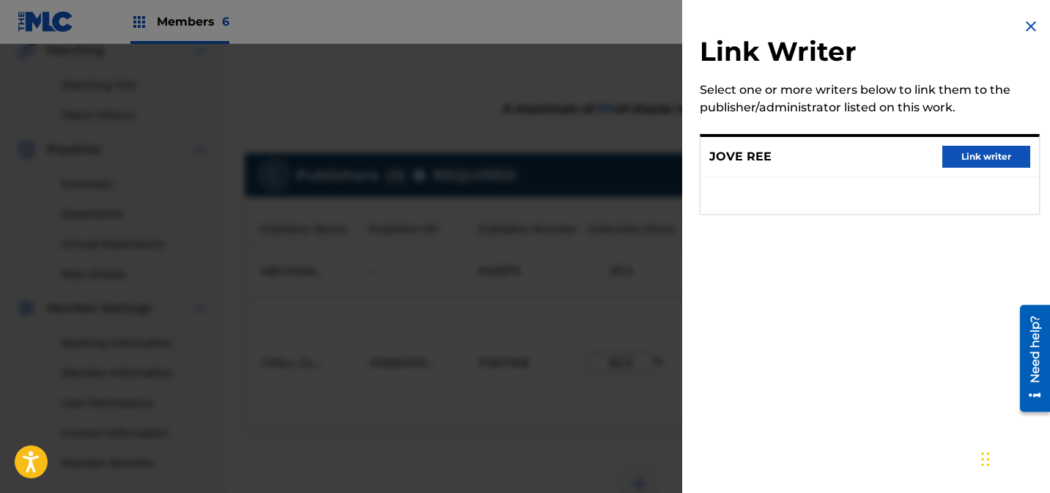
click at [959, 155] on button "Link writer" at bounding box center [987, 157] width 88 height 22
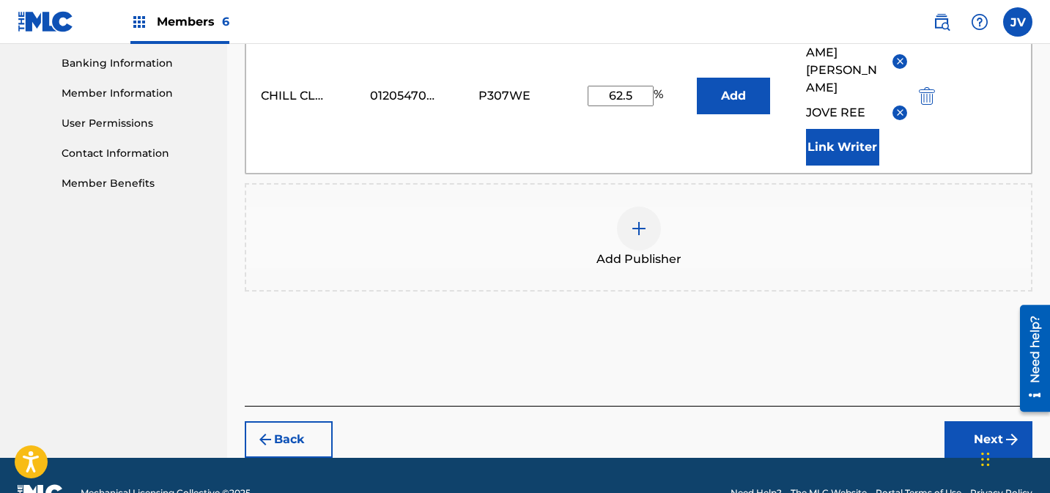
click at [996, 422] on button "Next" at bounding box center [989, 440] width 88 height 37
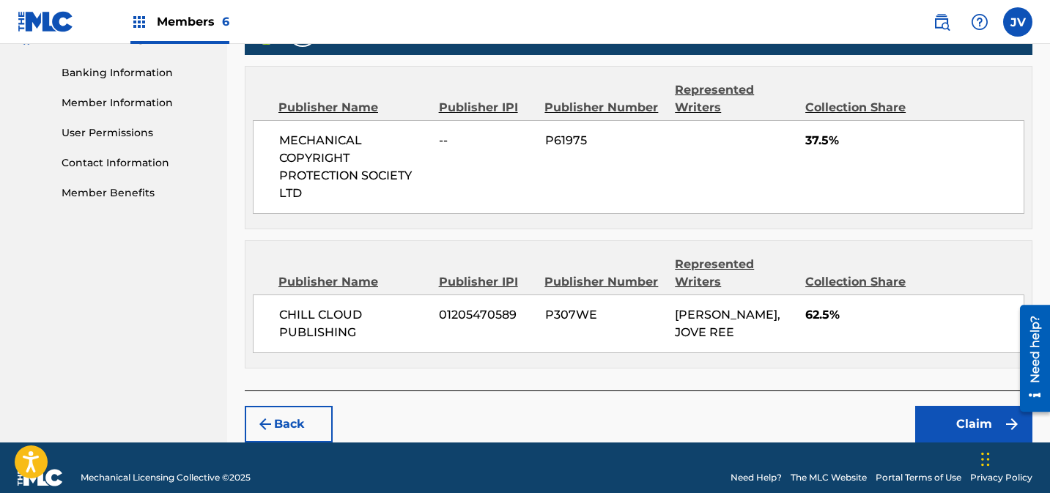
scroll to position [638, 0]
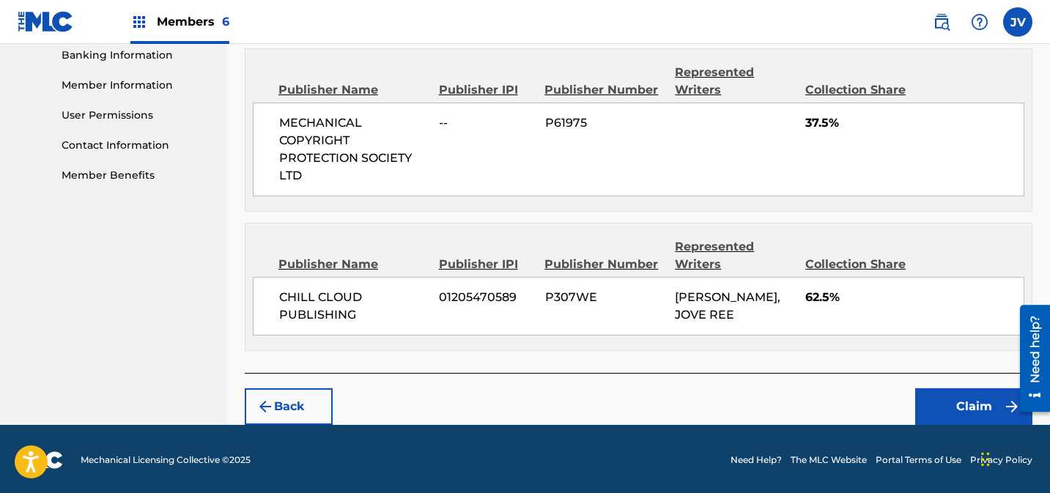
click at [941, 417] on button "Claim" at bounding box center [974, 407] width 117 height 37
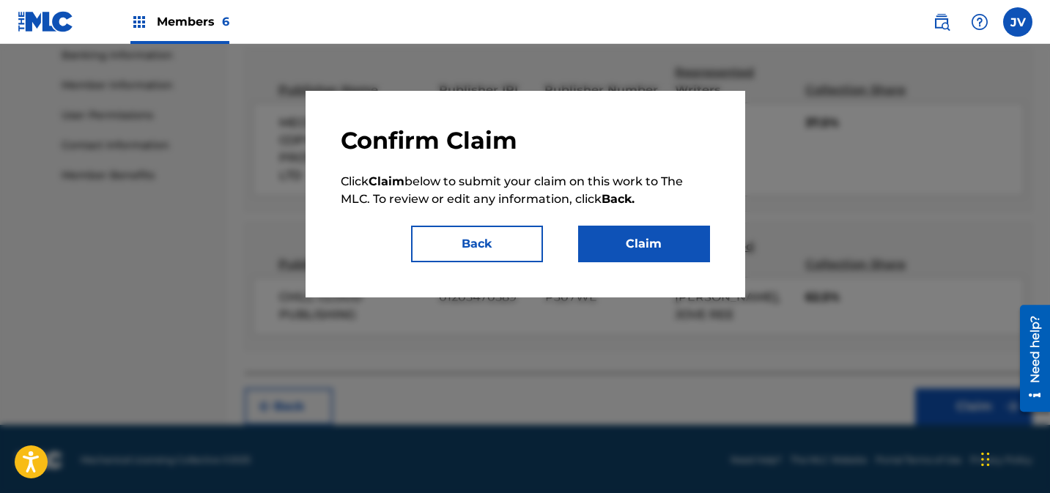
click at [613, 218] on div "Confirm Claim Click Claim below to submit your claim on this work to The MLC. T…" at bounding box center [525, 194] width 369 height 136
click at [620, 236] on button "Claim" at bounding box center [644, 244] width 132 height 37
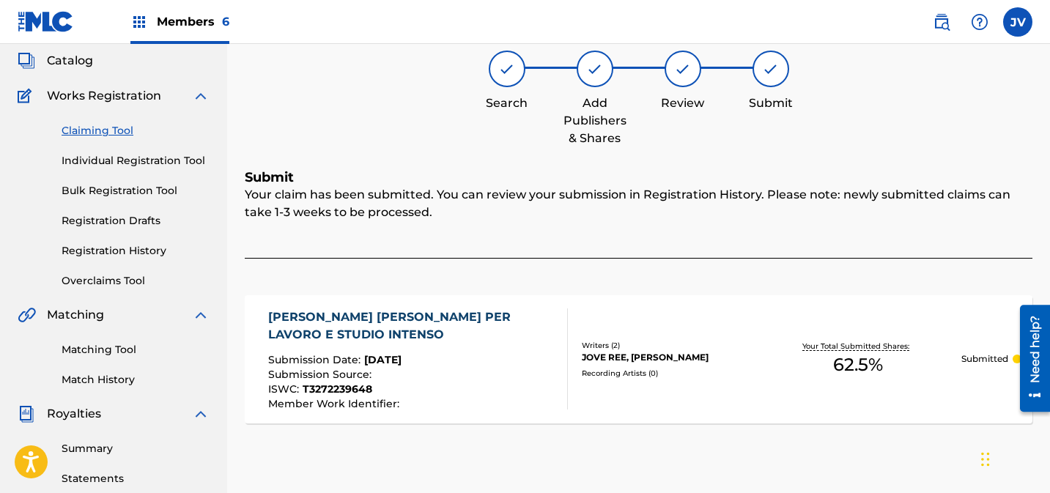
scroll to position [63, 0]
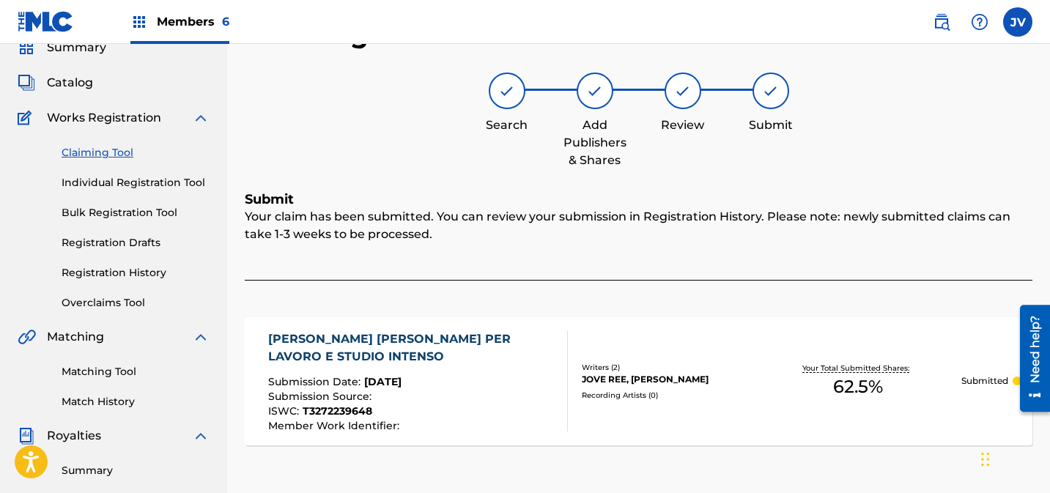
click at [81, 142] on div "Claiming Tool Individual Registration Tool Bulk Registration Tool Registration …" at bounding box center [114, 219] width 192 height 184
drag, startPoint x: 85, startPoint y: 152, endPoint x: 97, endPoint y: 155, distance: 12.8
click at [86, 152] on link "Claiming Tool" at bounding box center [136, 152] width 148 height 15
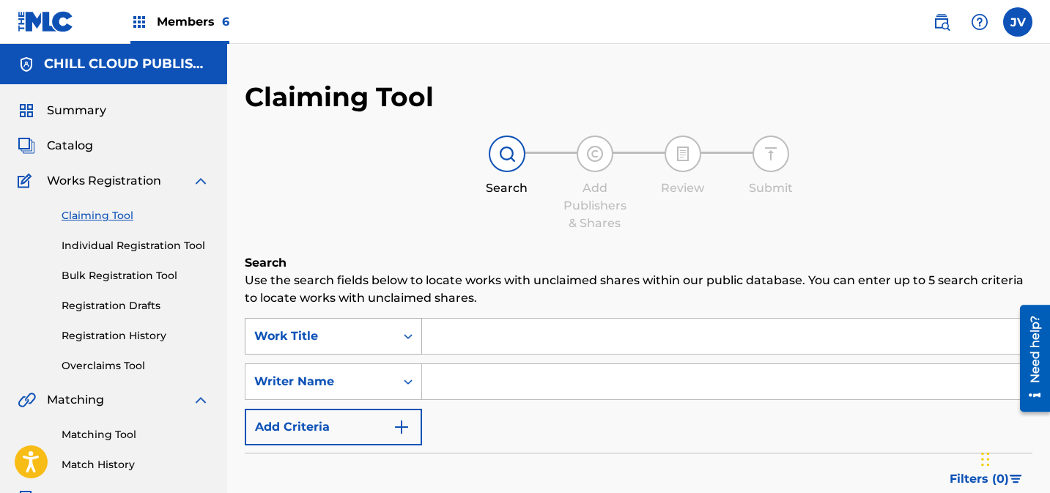
click at [367, 342] on div "Work Title" at bounding box center [333, 336] width 177 height 37
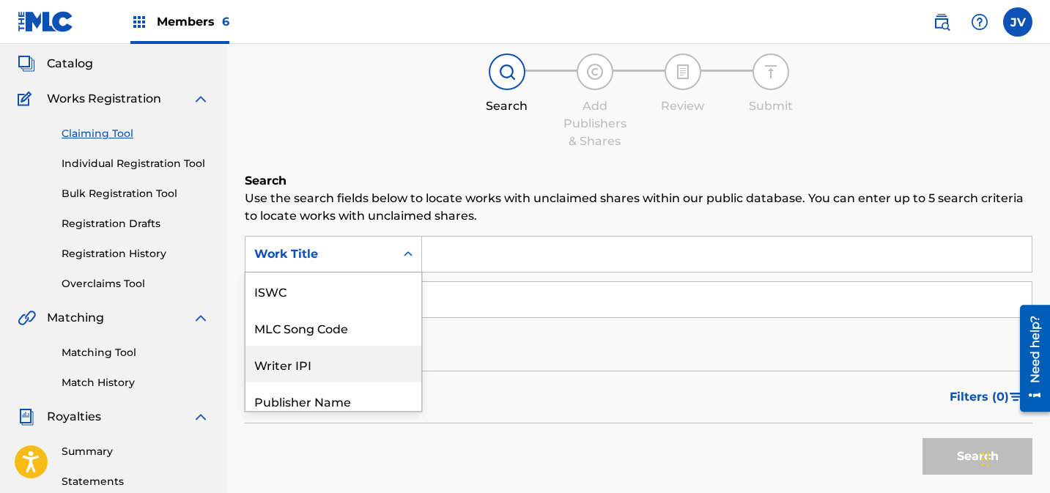
scroll to position [37, 0]
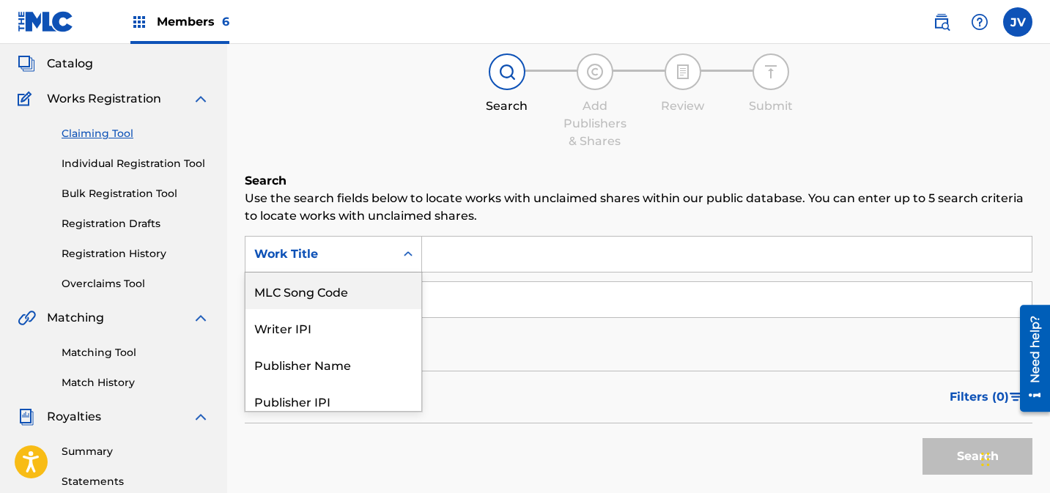
click at [347, 297] on div "MLC Song Code" at bounding box center [334, 291] width 176 height 37
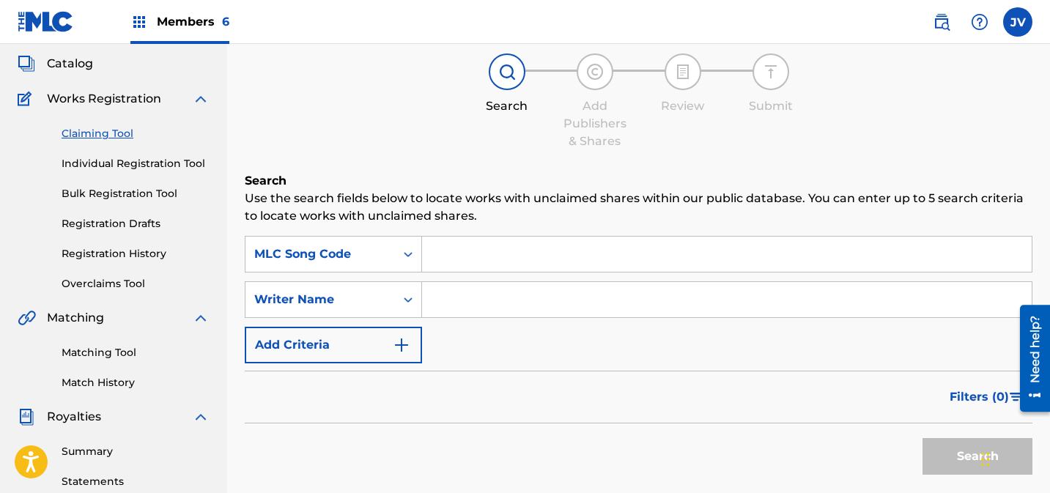
click at [496, 245] on input "Search Form" at bounding box center [727, 254] width 610 height 35
paste input "ZR75QD"
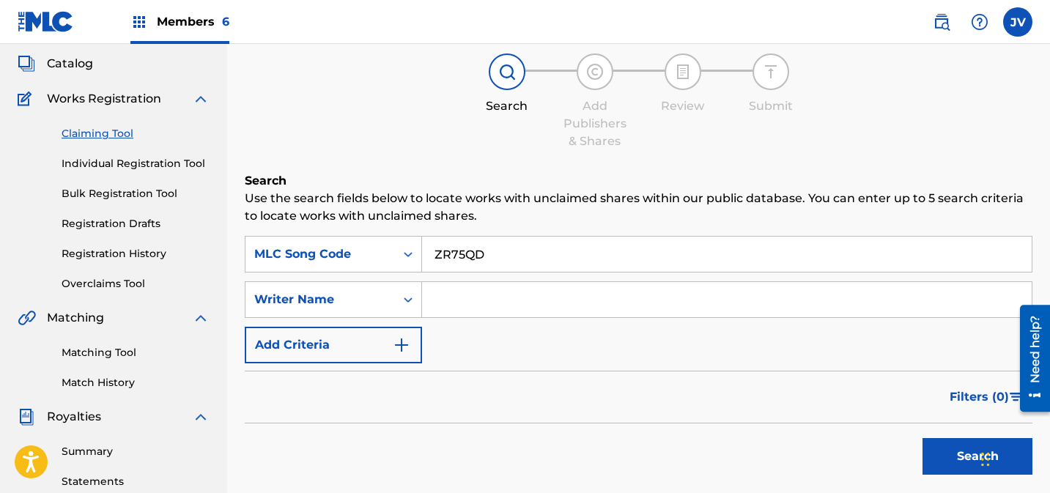
type input "ZR75QD"
click at [965, 457] on button "Search" at bounding box center [978, 456] width 110 height 37
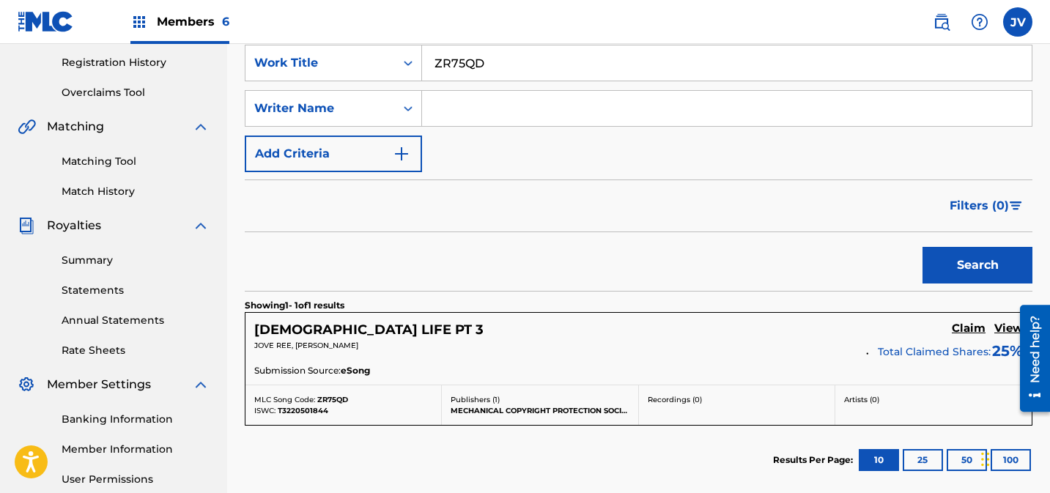
scroll to position [345, 0]
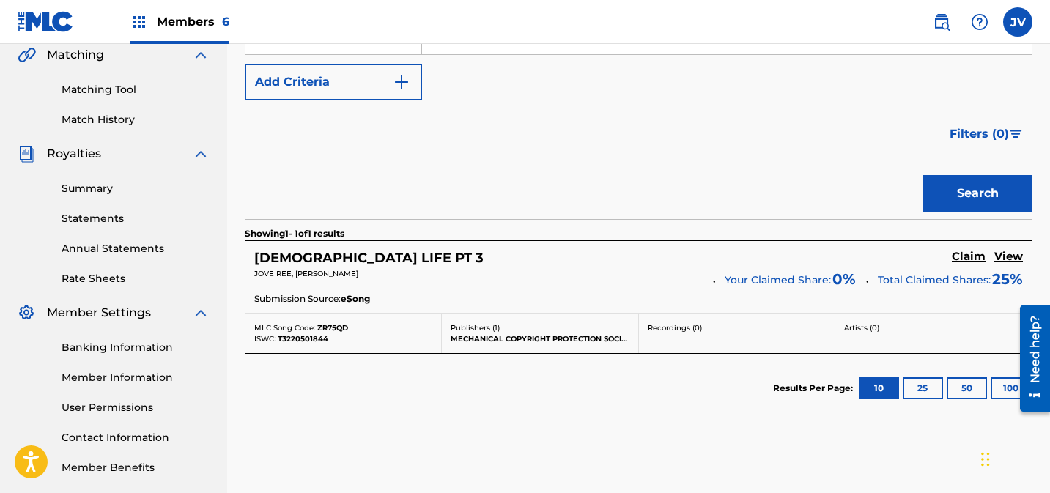
click at [964, 254] on h5 "Claim" at bounding box center [969, 257] width 34 height 14
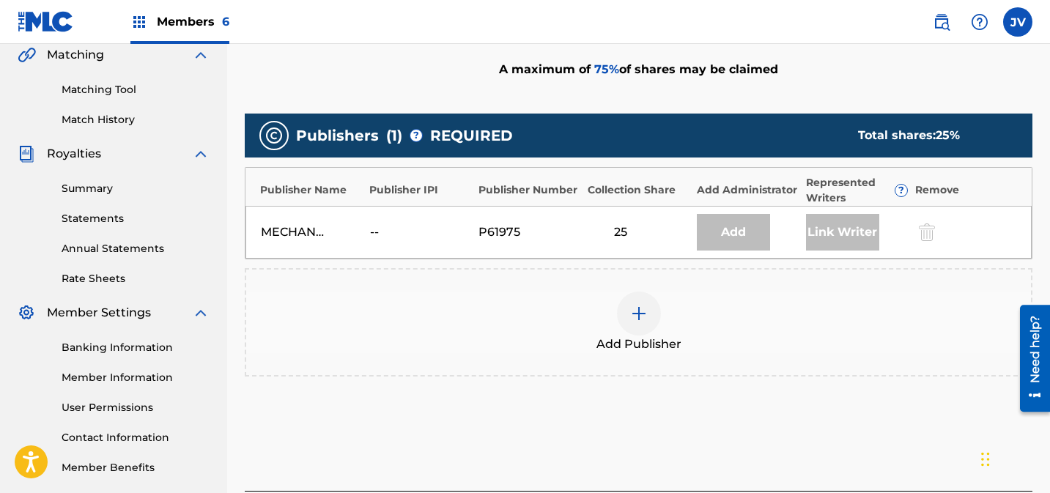
click at [647, 309] on img at bounding box center [639, 314] width 18 height 18
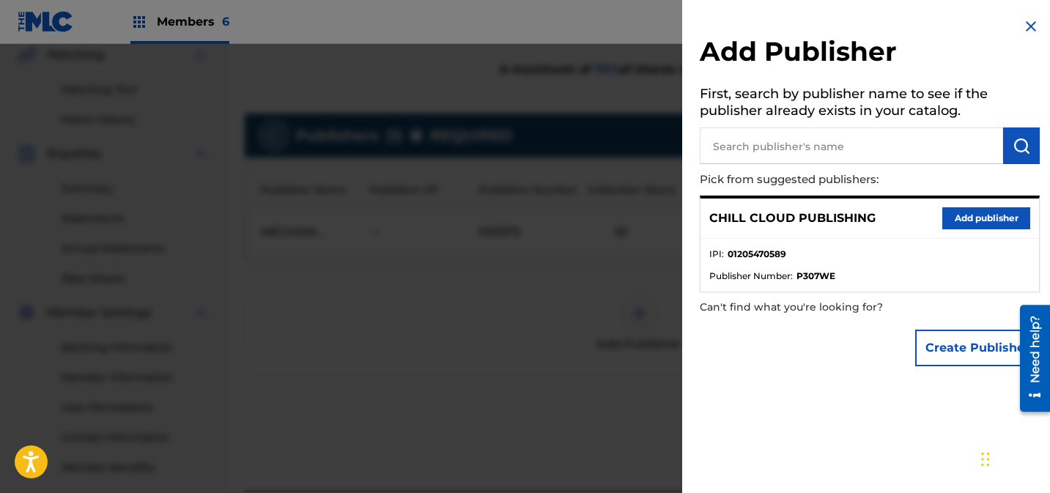
drag, startPoint x: 960, startPoint y: 221, endPoint x: 952, endPoint y: 225, distance: 9.2
click at [960, 221] on button "Add publisher" at bounding box center [987, 218] width 88 height 22
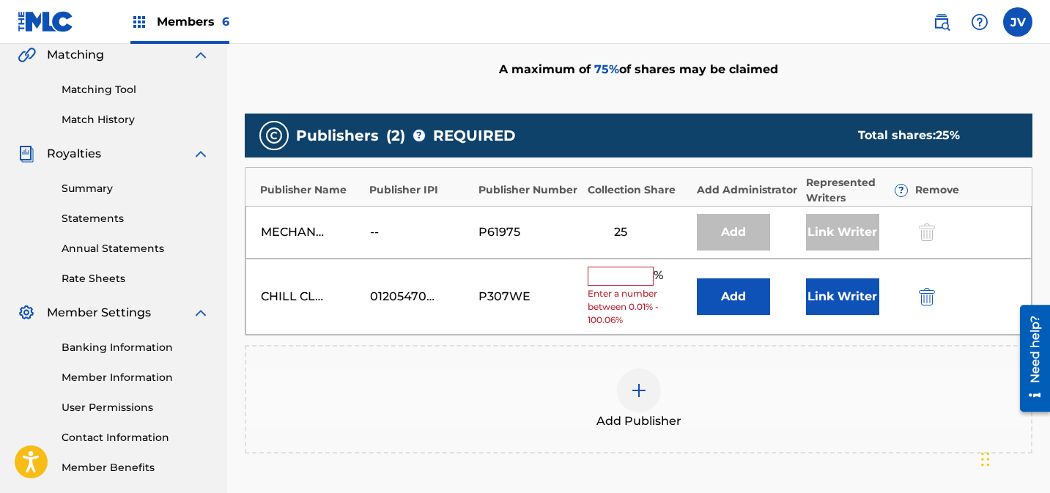
drag, startPoint x: 638, startPoint y: 278, endPoint x: 652, endPoint y: 278, distance: 13.9
click at [638, 277] on input "text" at bounding box center [621, 276] width 66 height 19
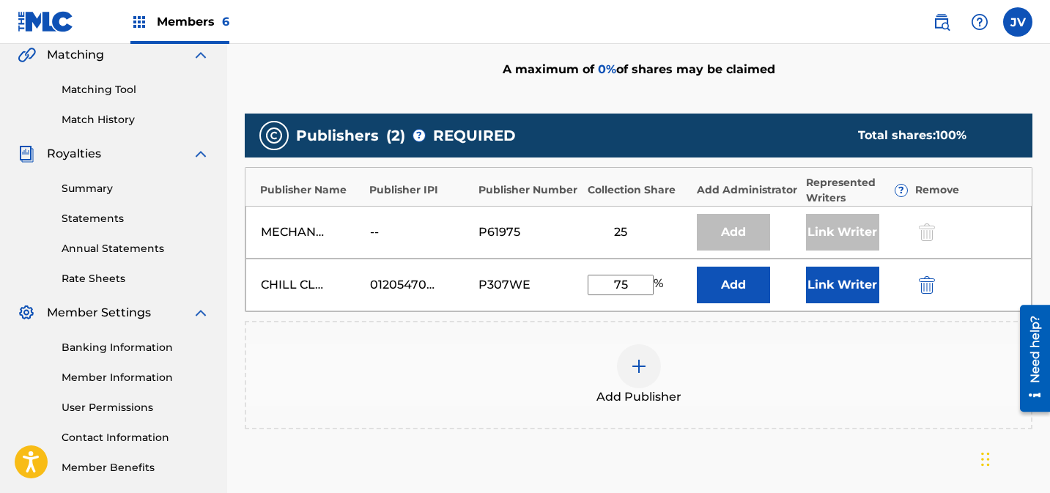
type input "75"
click at [828, 290] on button "Link Writer" at bounding box center [842, 285] width 73 height 37
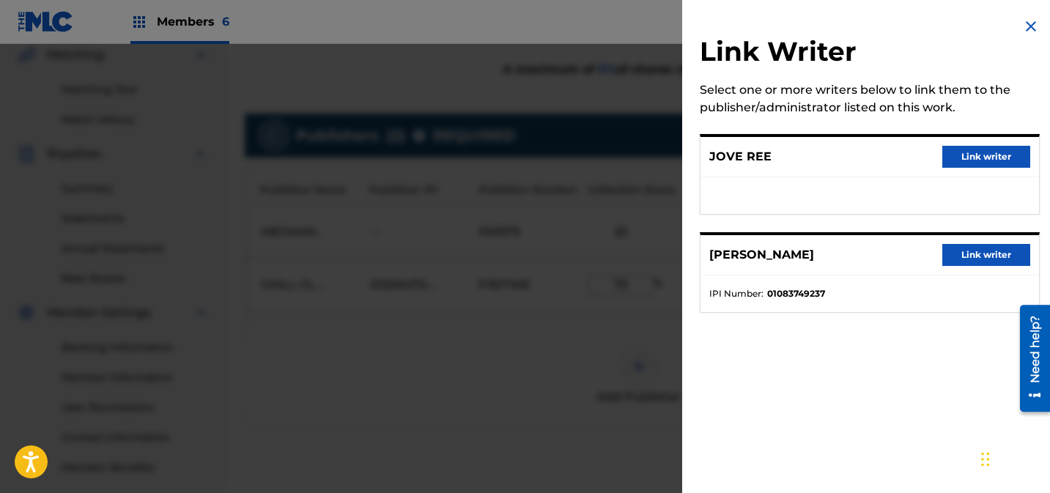
click at [976, 255] on button "Link writer" at bounding box center [987, 255] width 88 height 22
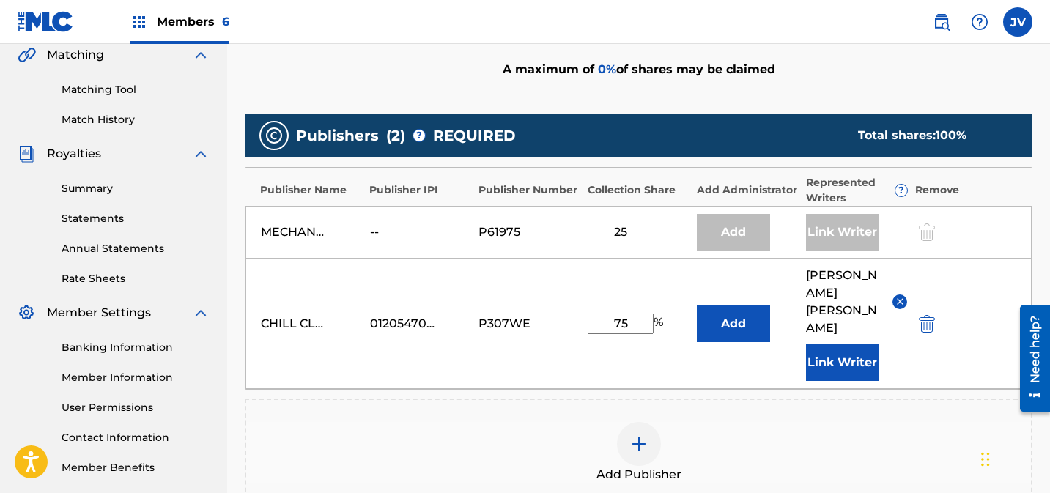
click at [847, 345] on button "Link Writer" at bounding box center [842, 363] width 73 height 37
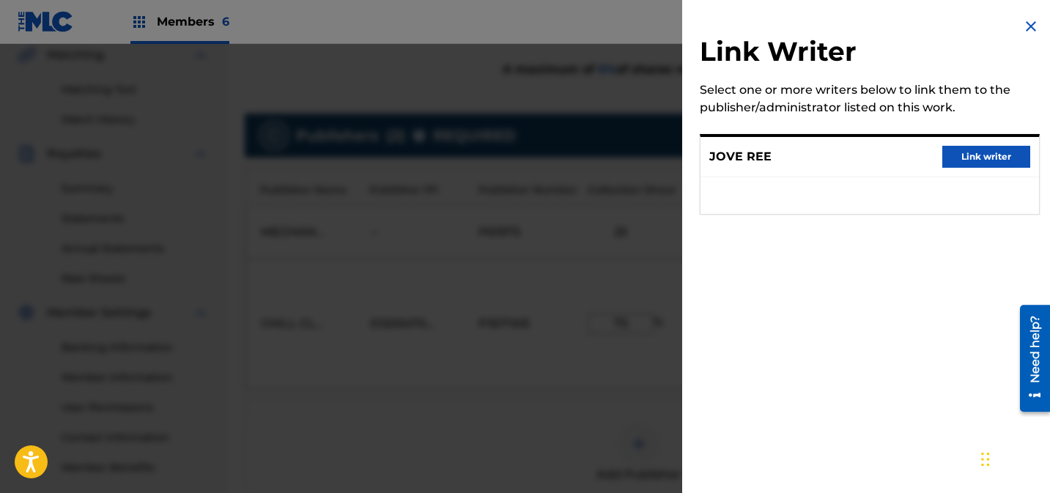
click at [975, 157] on button "Link writer" at bounding box center [987, 157] width 88 height 22
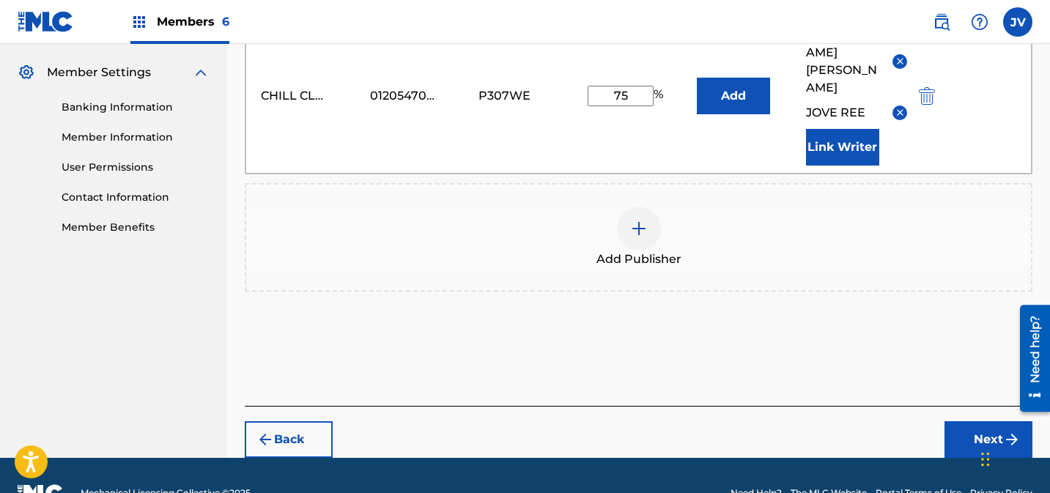
click at [965, 422] on button "Next" at bounding box center [989, 440] width 88 height 37
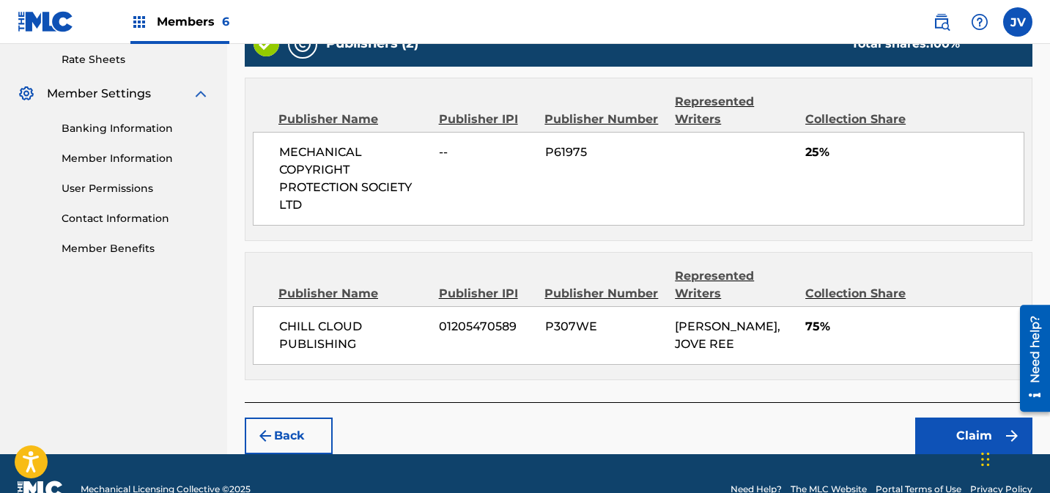
scroll to position [594, 0]
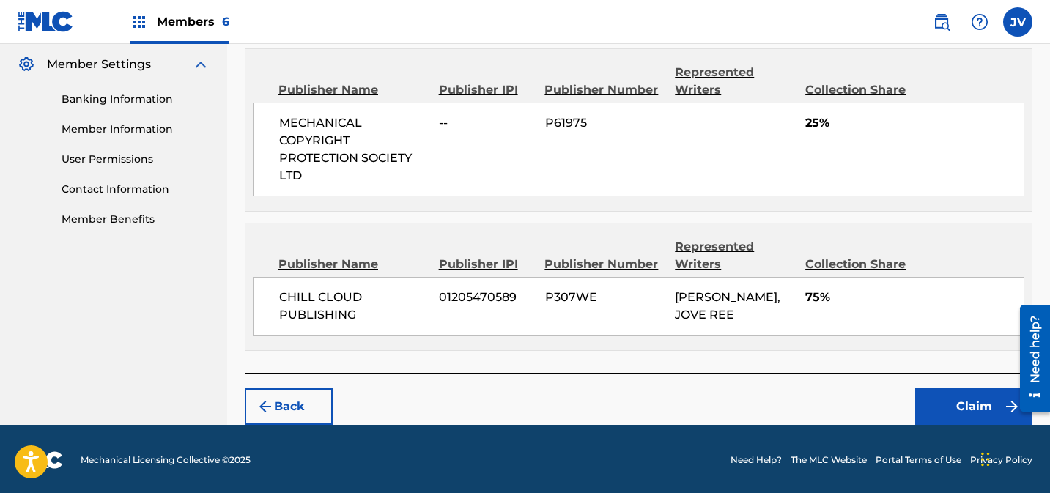
click at [946, 402] on button "Claim" at bounding box center [974, 407] width 117 height 37
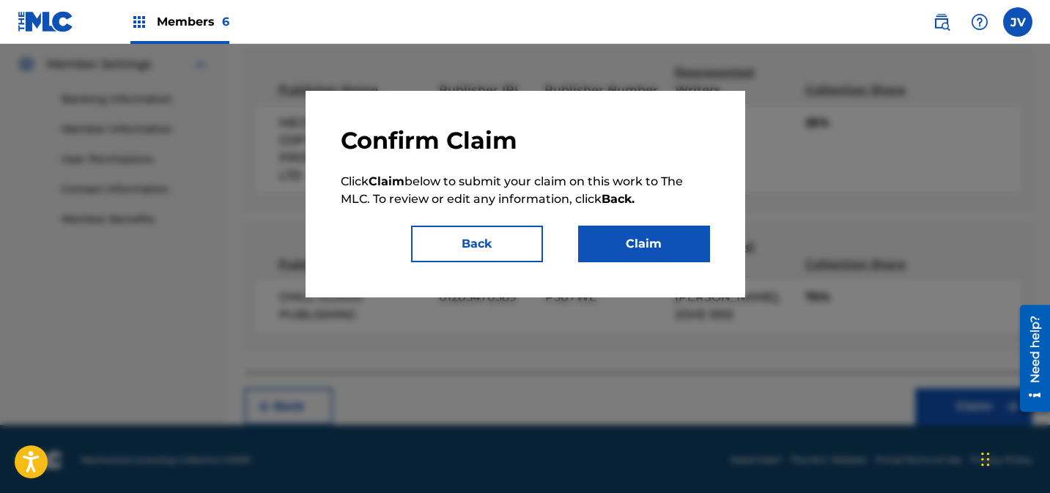
click at [649, 239] on button "Claim" at bounding box center [644, 244] width 132 height 37
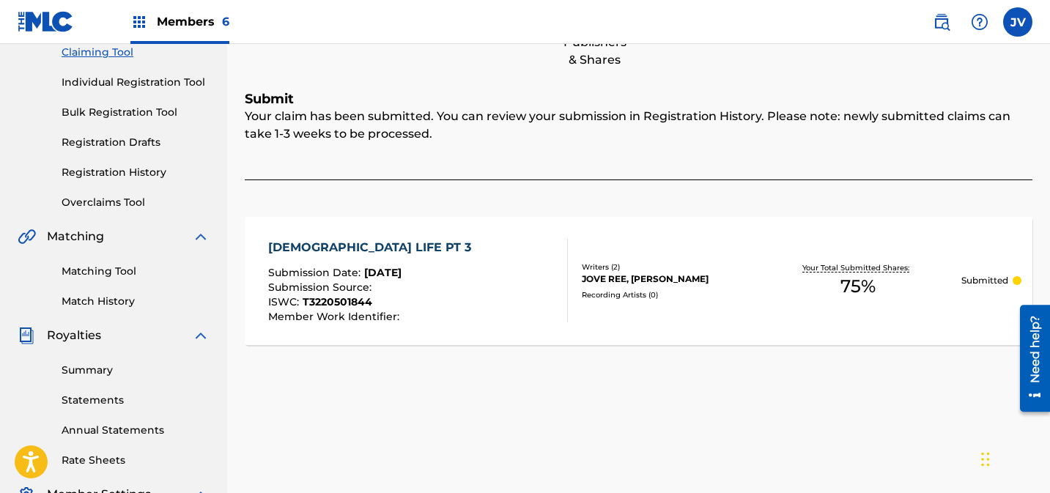
scroll to position [130, 0]
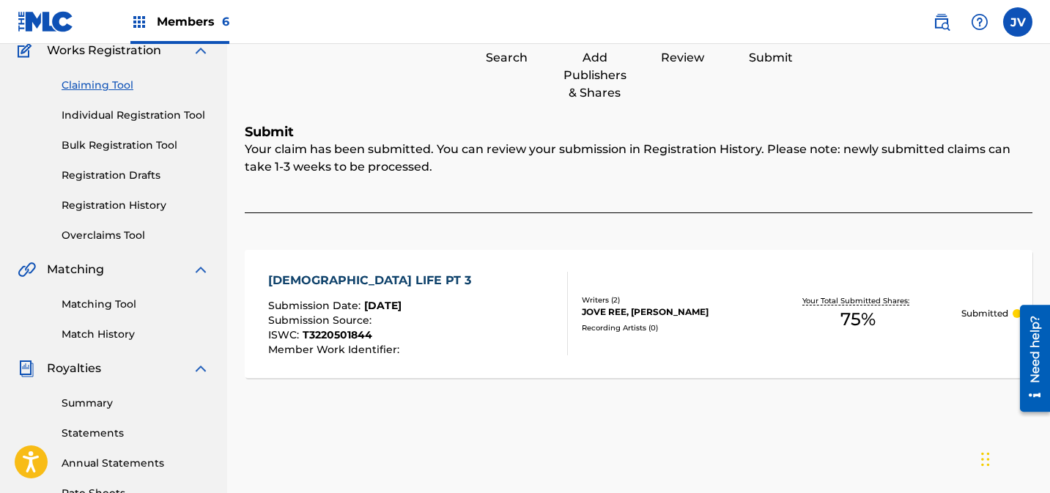
click at [83, 82] on link "Claiming Tool" at bounding box center [136, 85] width 148 height 15
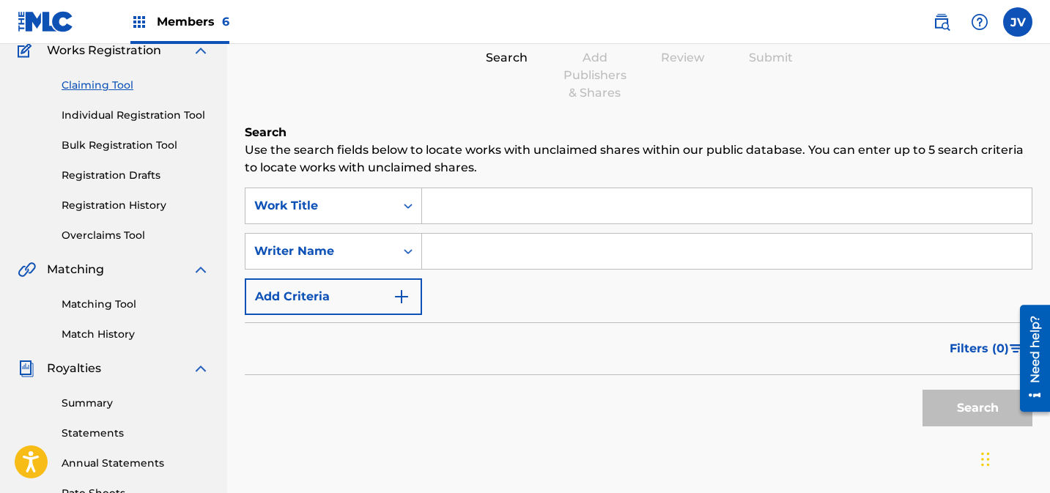
scroll to position [0, 0]
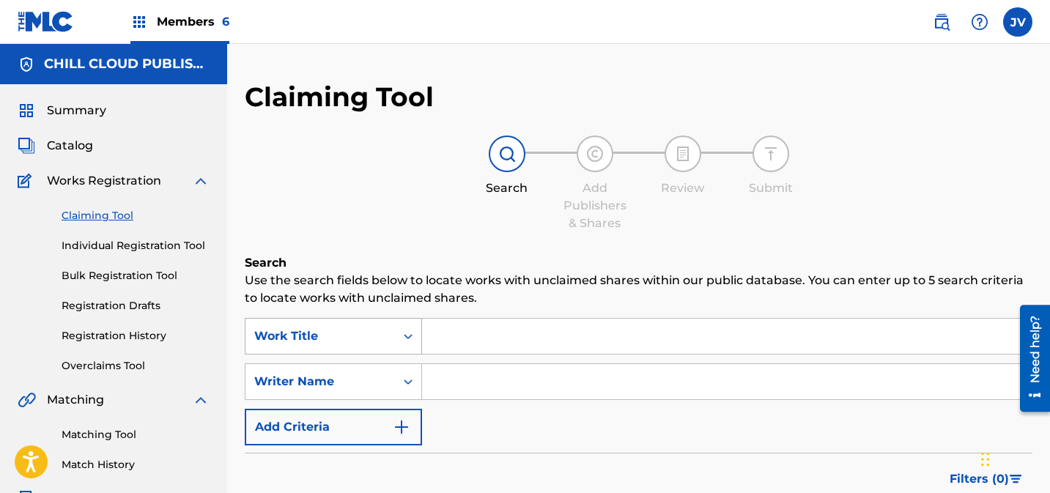
click at [342, 332] on div "Work Title" at bounding box center [333, 336] width 177 height 37
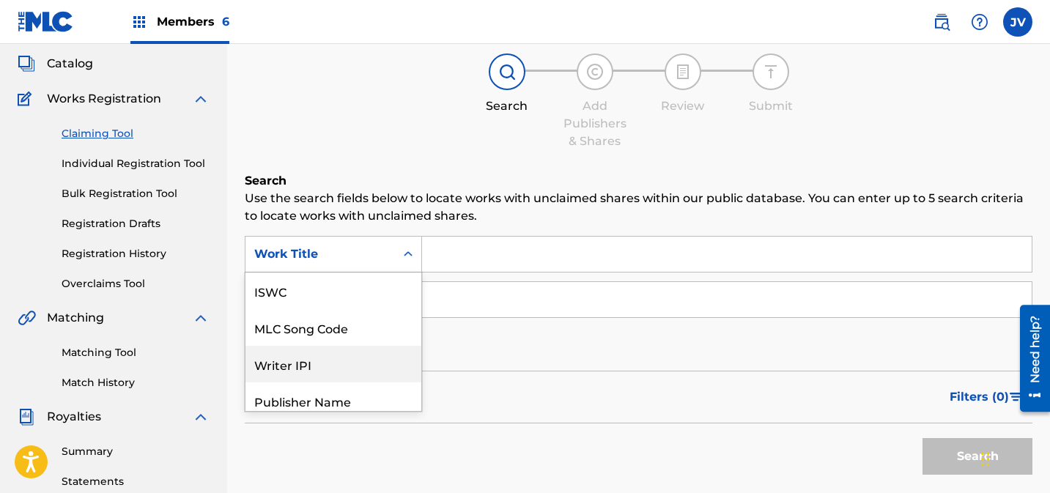
scroll to position [37, 0]
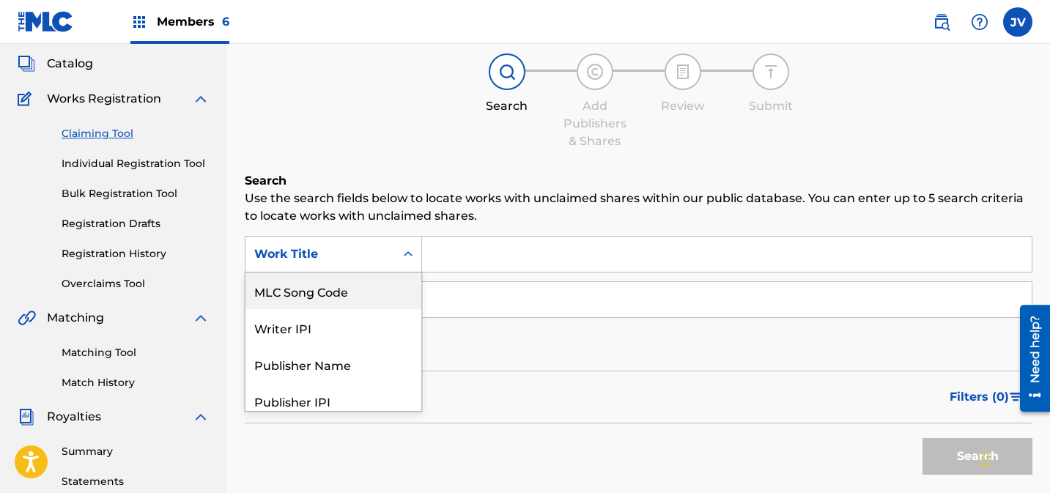
click at [342, 305] on div "MLC Song Code" at bounding box center [334, 291] width 176 height 37
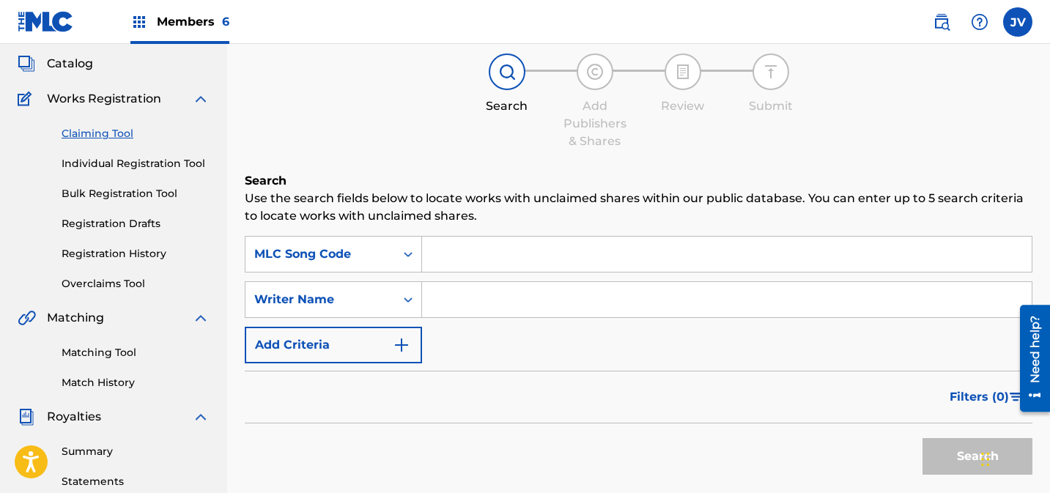
click at [508, 257] on input "Search Form" at bounding box center [727, 254] width 610 height 35
paste input "ZR75L3"
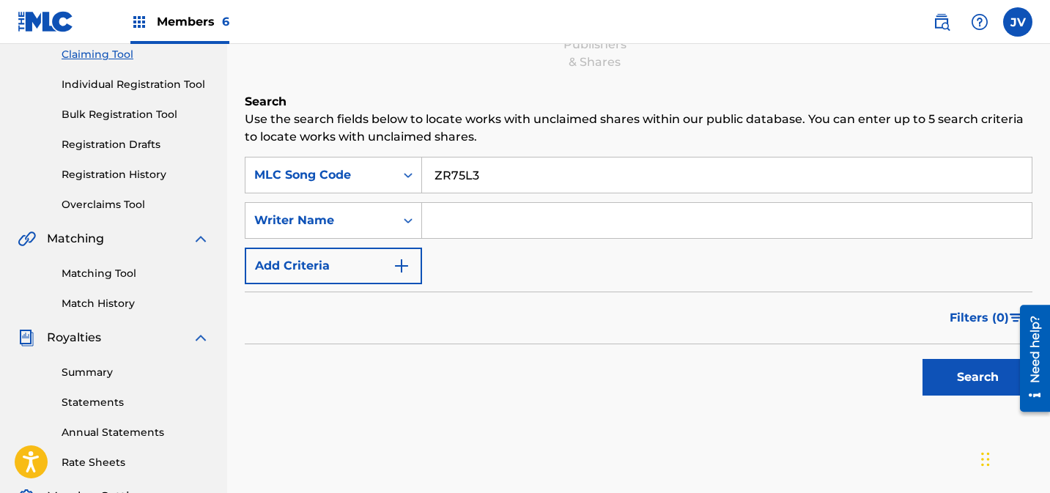
scroll to position [224, 0]
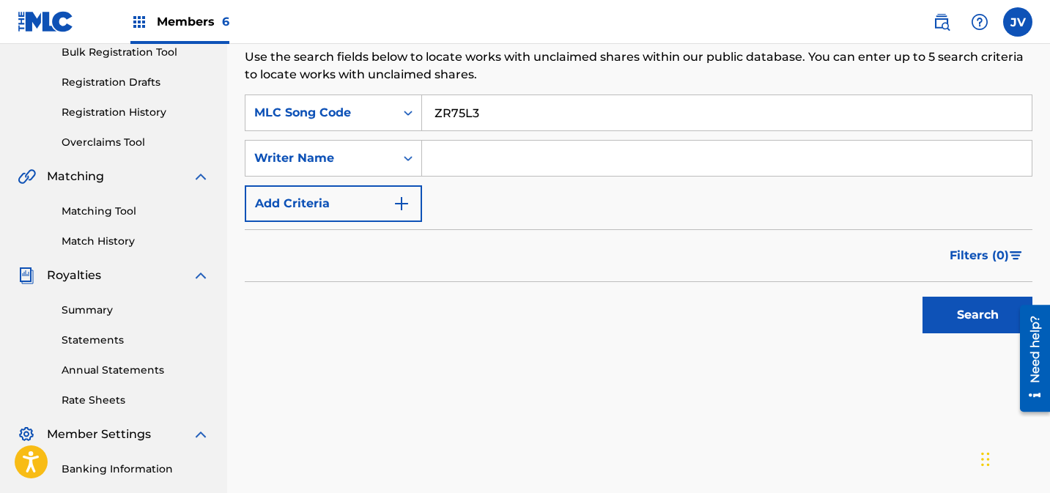
type input "ZR75L3"
click at [956, 328] on button "Search" at bounding box center [978, 315] width 110 height 37
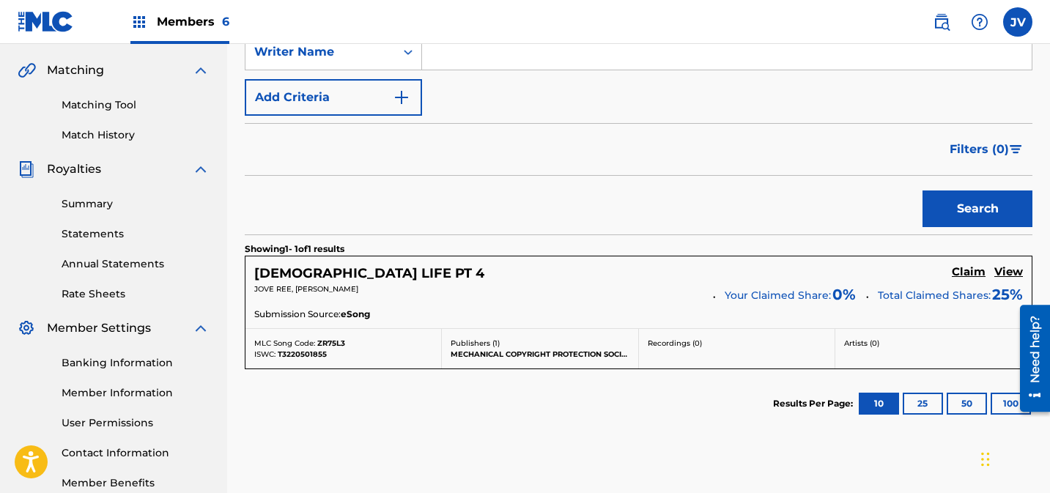
scroll to position [419, 0]
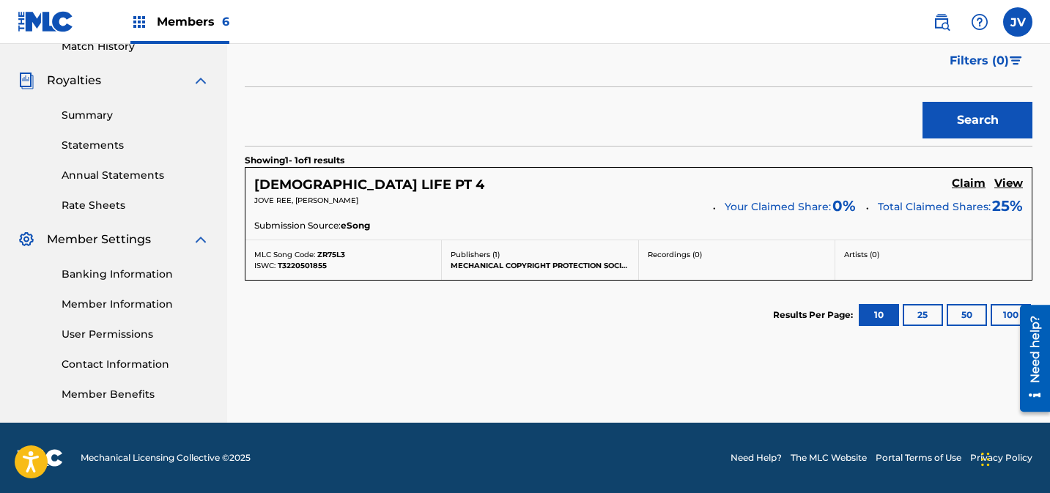
click at [968, 185] on h5 "Claim" at bounding box center [969, 184] width 34 height 14
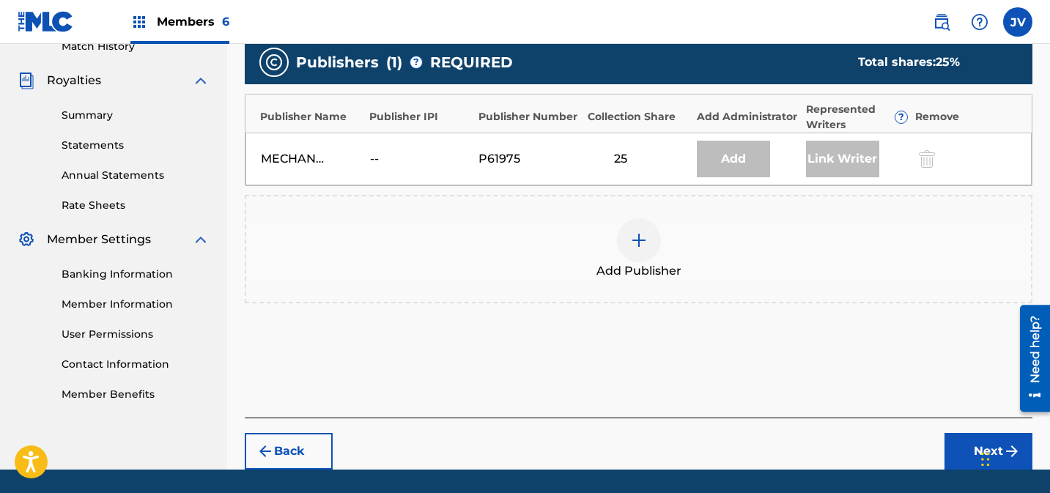
click at [647, 239] on img at bounding box center [639, 241] width 18 height 18
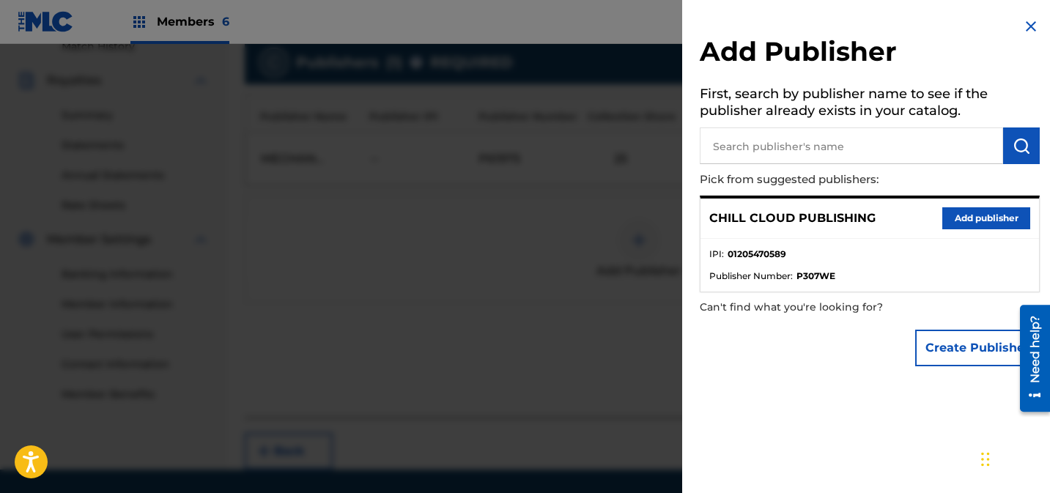
click at [965, 214] on button "Add publisher" at bounding box center [987, 218] width 88 height 22
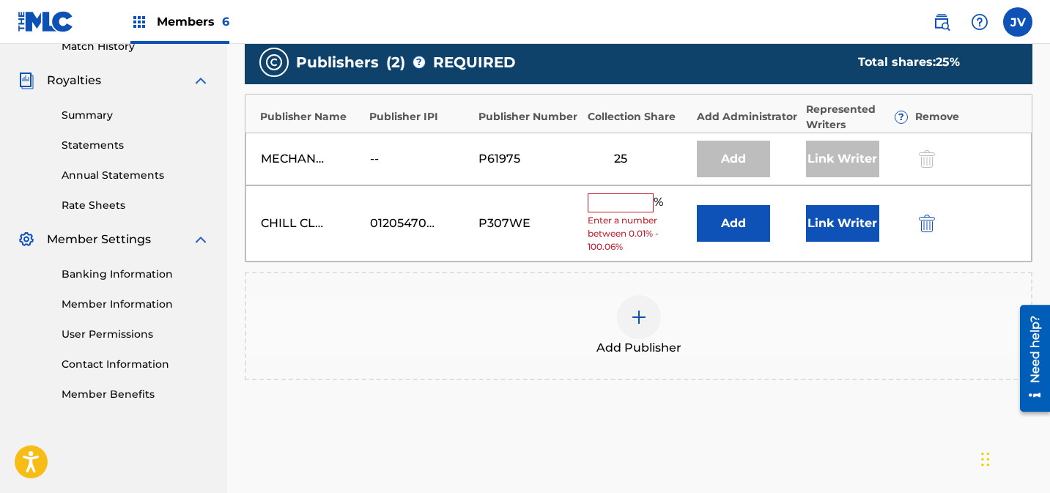
click at [623, 205] on input "text" at bounding box center [621, 203] width 66 height 19
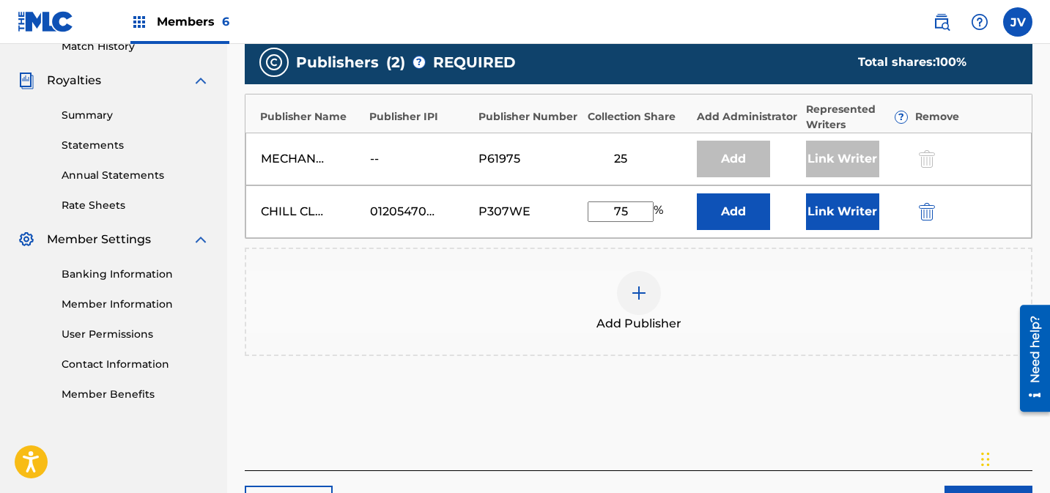
type input "75"
click at [832, 202] on button "Link Writer" at bounding box center [842, 212] width 73 height 37
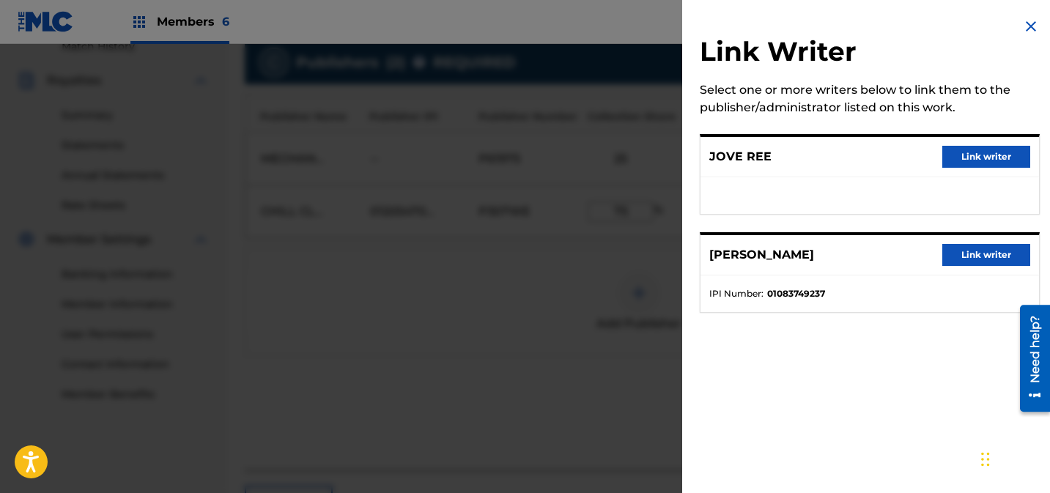
click at [997, 155] on button "Link writer" at bounding box center [987, 157] width 88 height 22
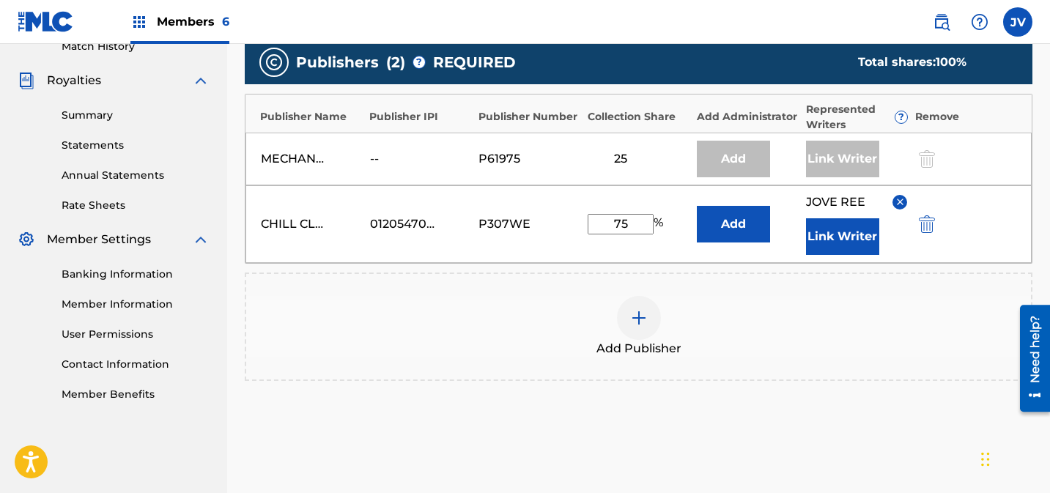
click at [855, 237] on button "Link Writer" at bounding box center [842, 236] width 73 height 37
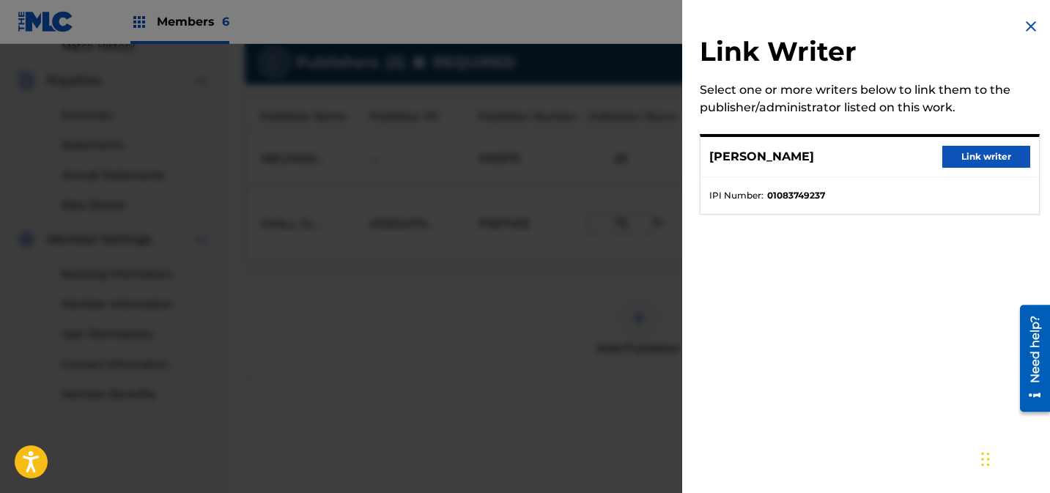
click at [987, 162] on button "Link writer" at bounding box center [987, 157] width 88 height 22
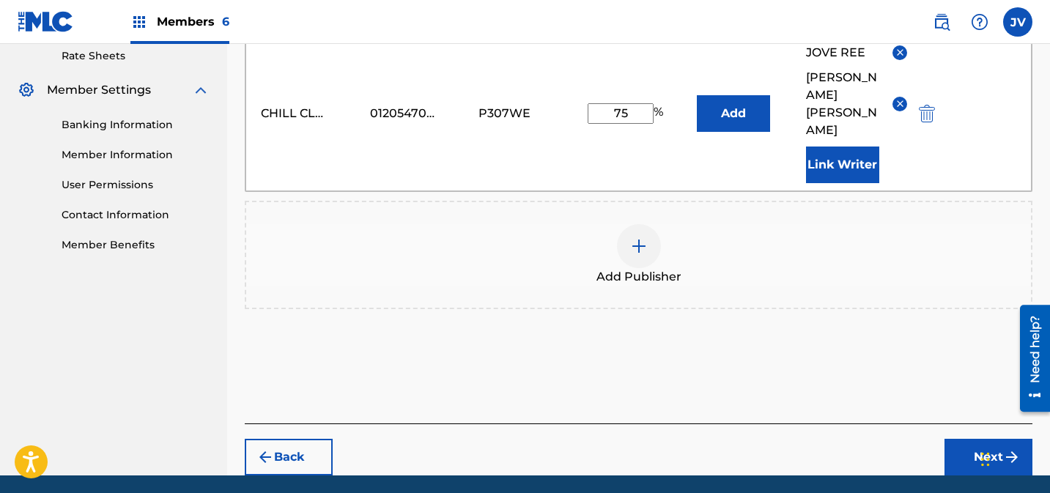
scroll to position [586, 0]
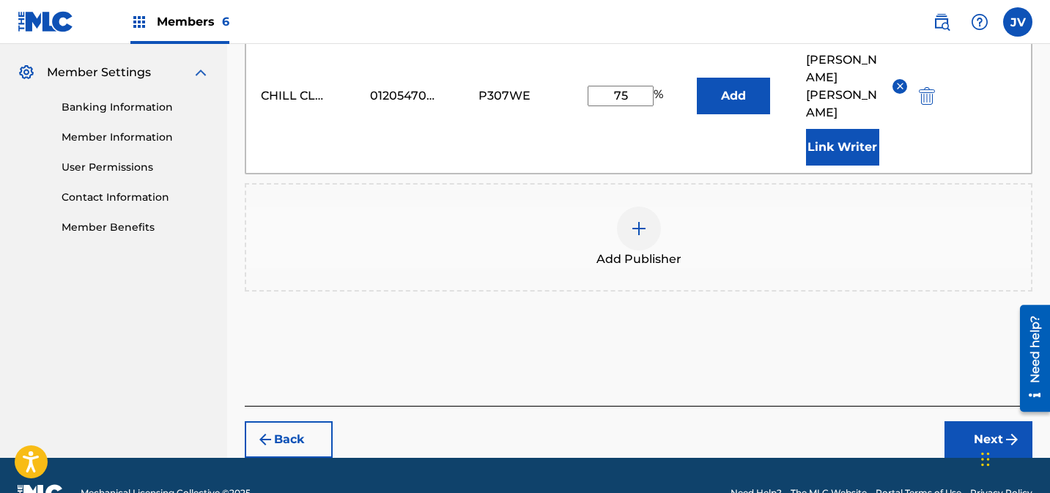
click at [973, 422] on button "Next" at bounding box center [989, 440] width 88 height 37
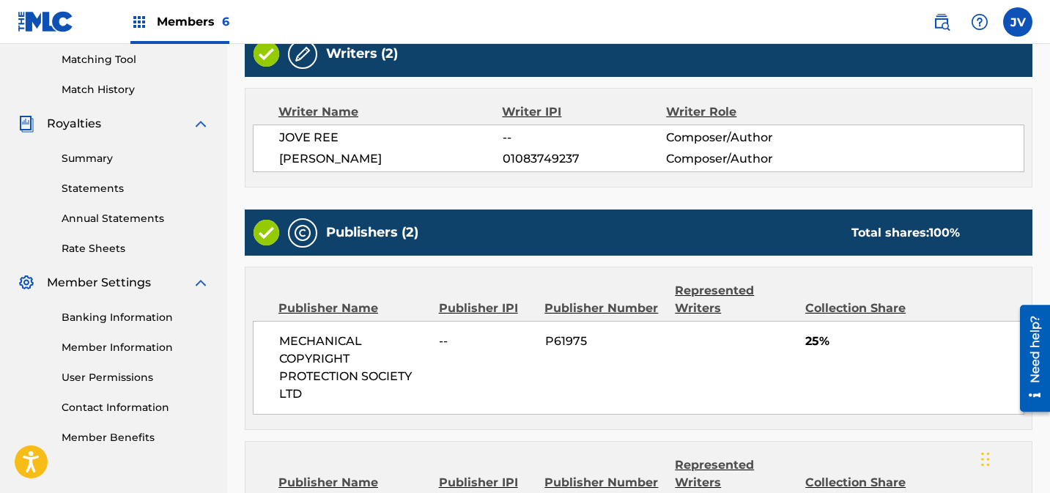
scroll to position [594, 0]
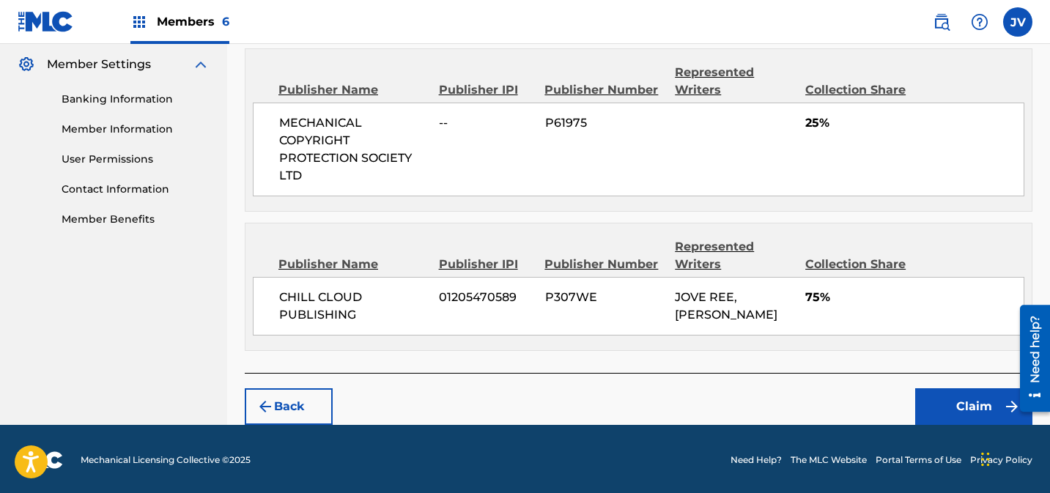
click at [973, 404] on button "Claim" at bounding box center [974, 407] width 117 height 37
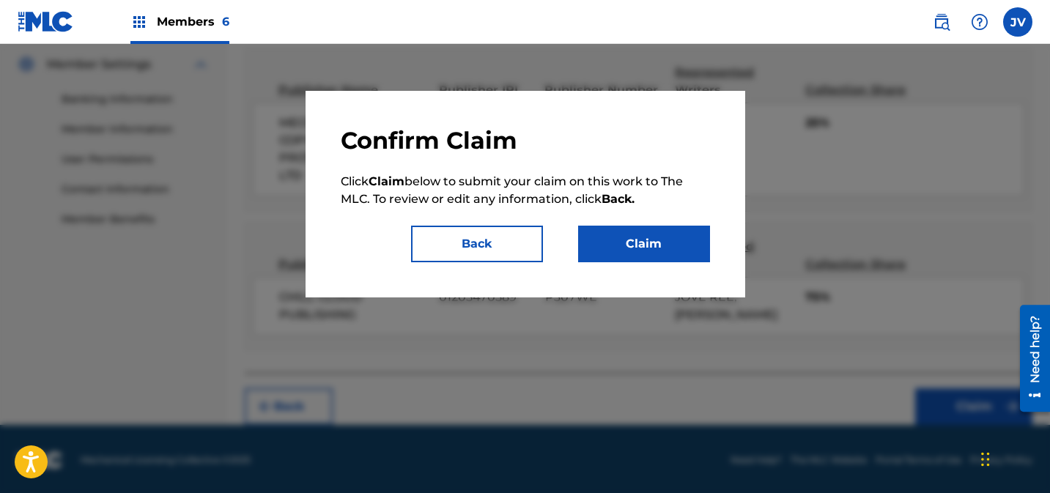
click at [628, 245] on button "Claim" at bounding box center [644, 244] width 132 height 37
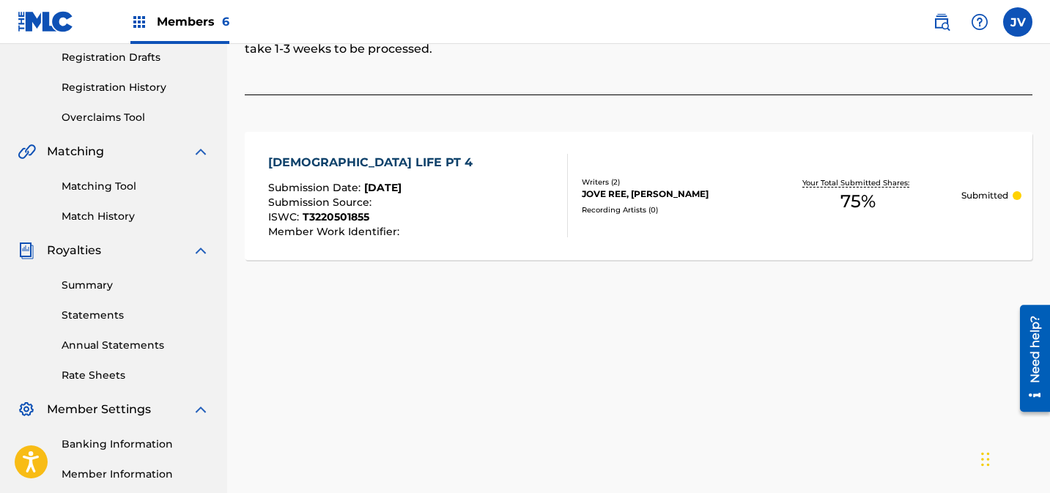
scroll to position [0, 0]
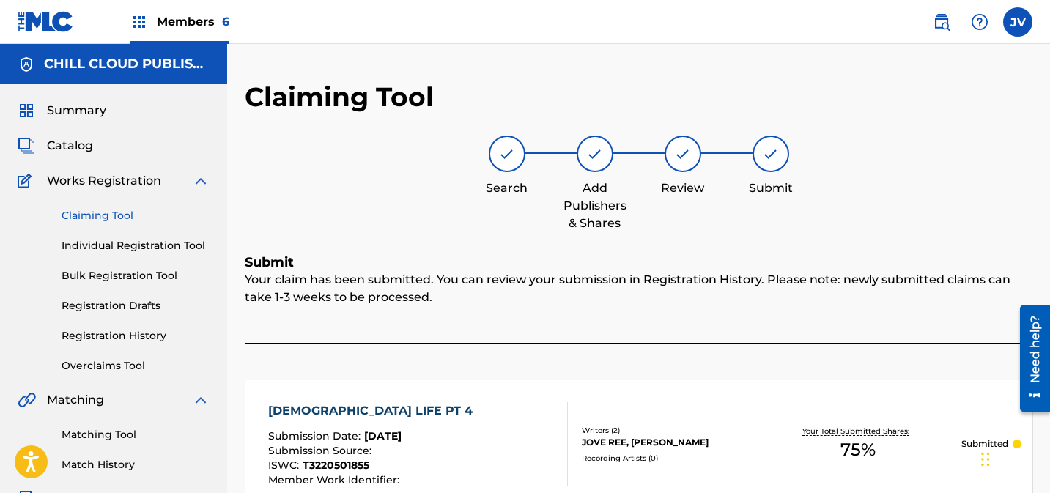
click at [56, 25] on img at bounding box center [46, 21] width 56 height 21
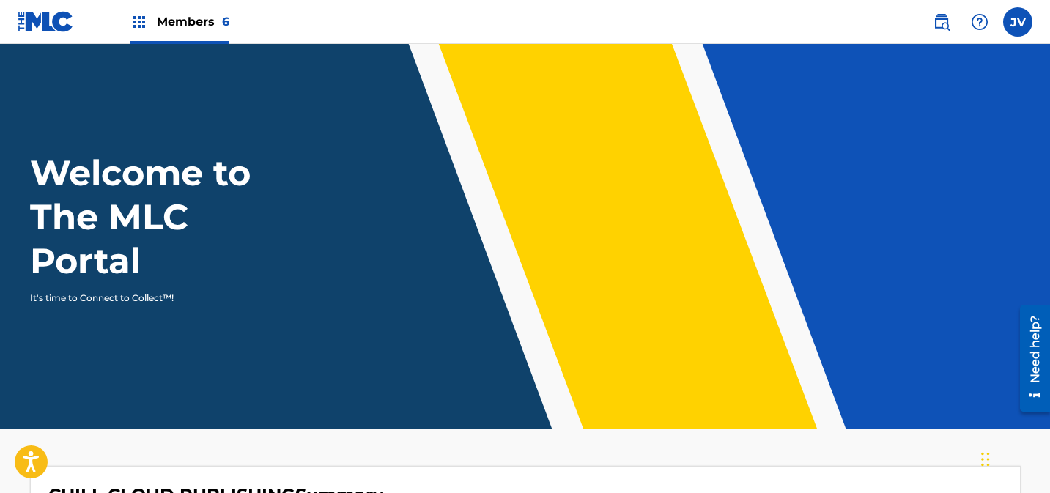
click at [207, 29] on span "Members 6" at bounding box center [193, 21] width 73 height 17
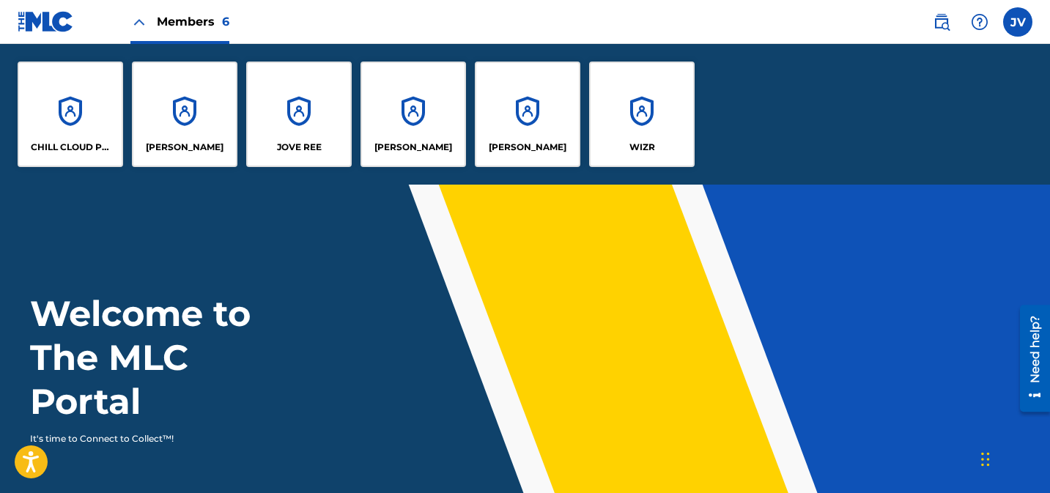
click at [647, 112] on div "WIZR" at bounding box center [642, 115] width 106 height 106
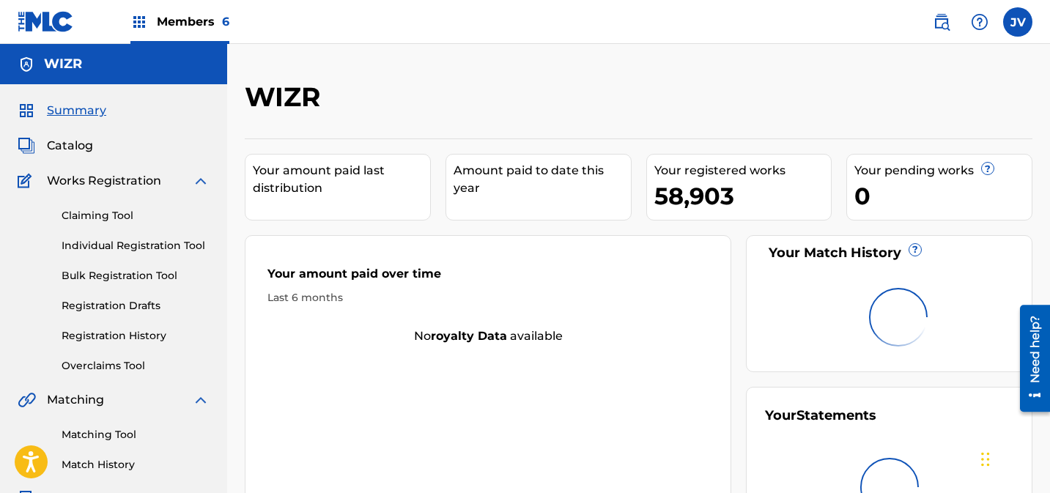
click at [180, 18] on span "Members 6" at bounding box center [193, 21] width 73 height 17
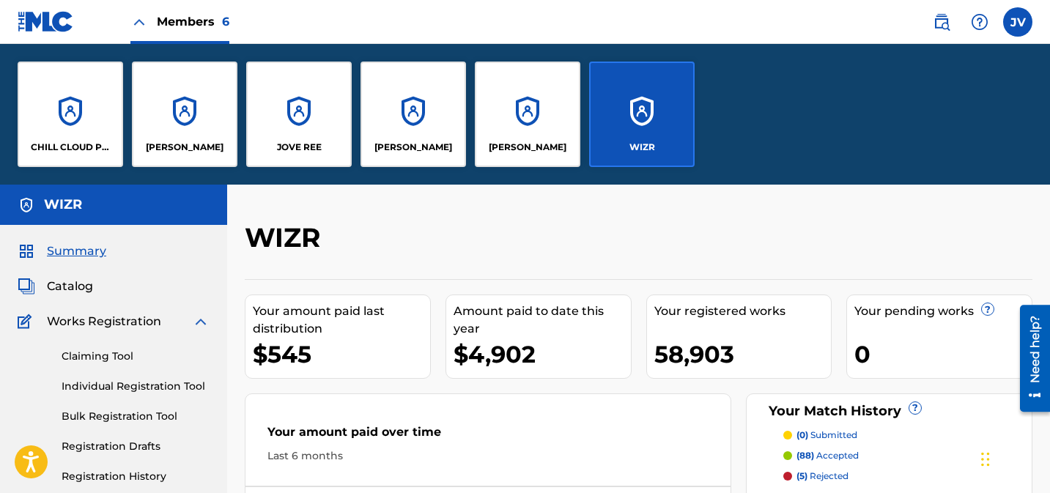
click at [69, 93] on div "CHILL CLOUD PUBLISHING" at bounding box center [71, 115] width 106 height 106
